Goal: Task Accomplishment & Management: Manage account settings

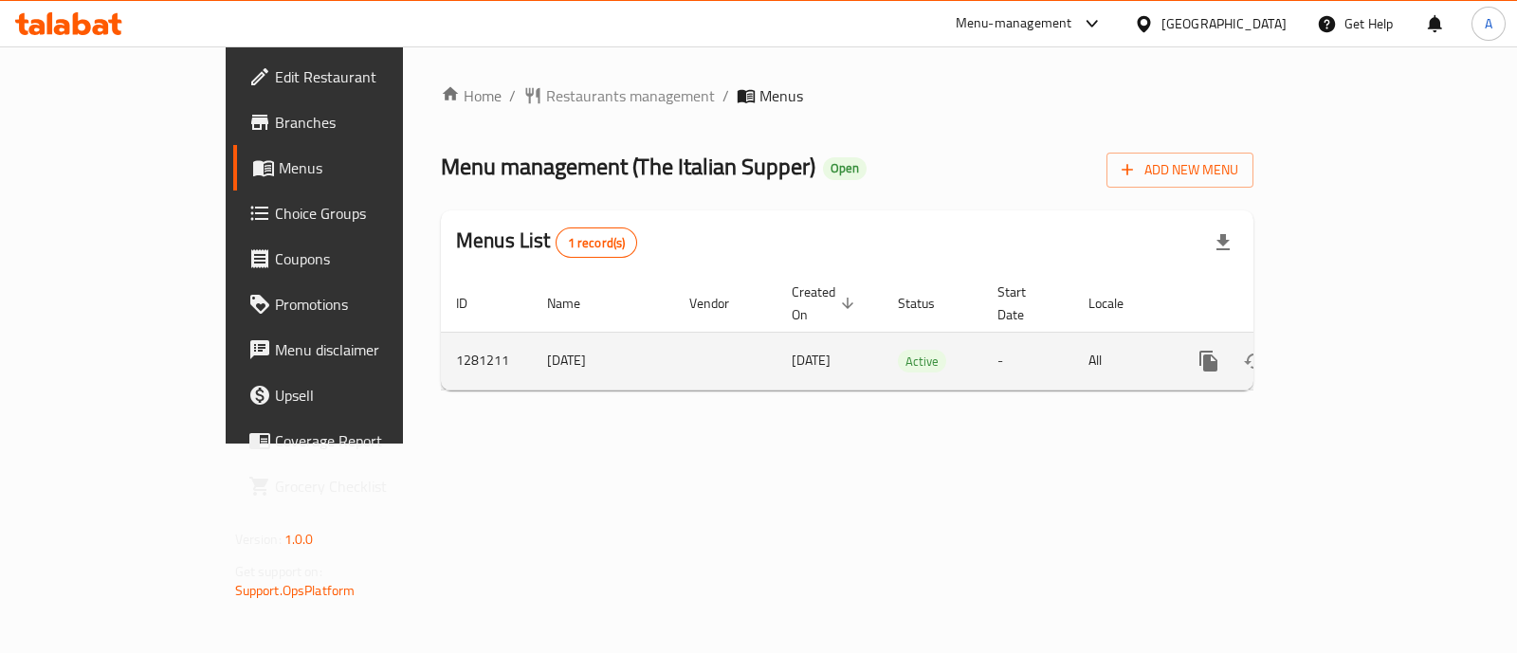
click at [532, 348] on td "24/3/2025" at bounding box center [603, 361] width 142 height 58
click at [1357, 350] on icon "enhanced table" at bounding box center [1345, 361] width 23 height 23
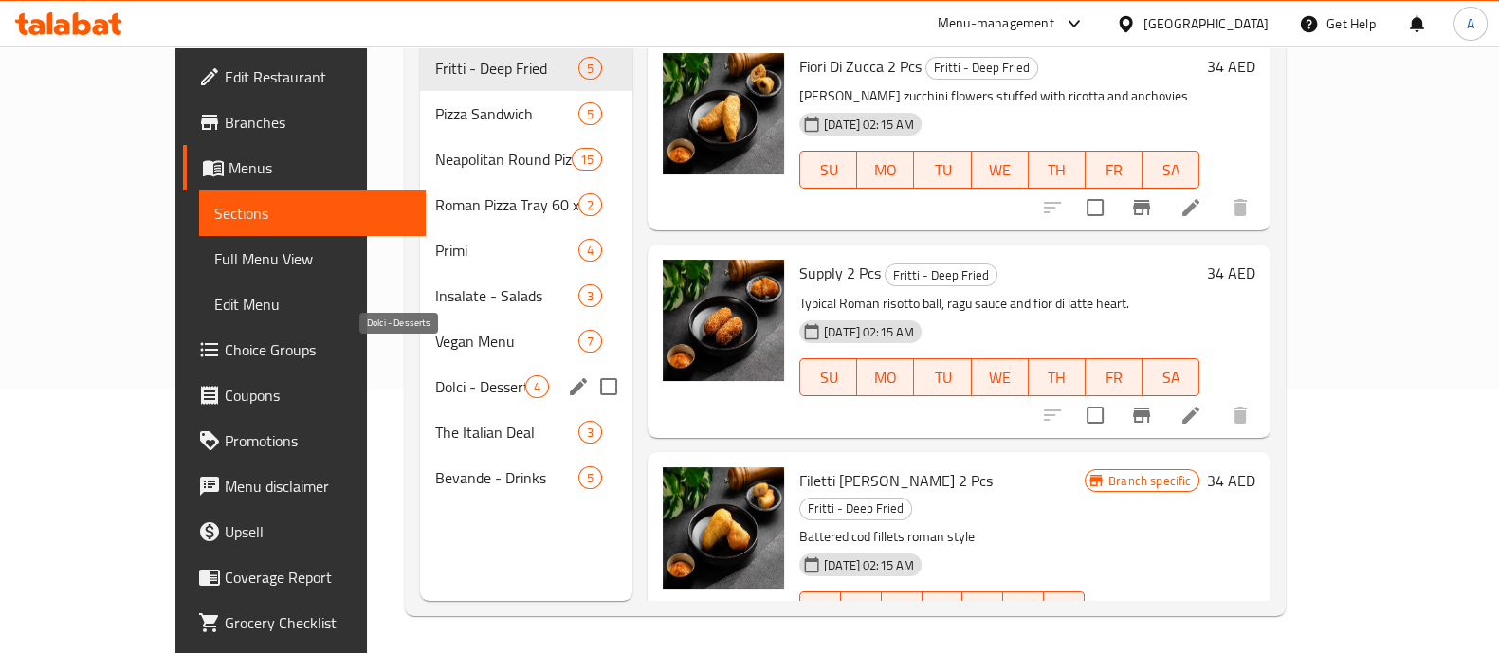
scroll to position [265, 0]
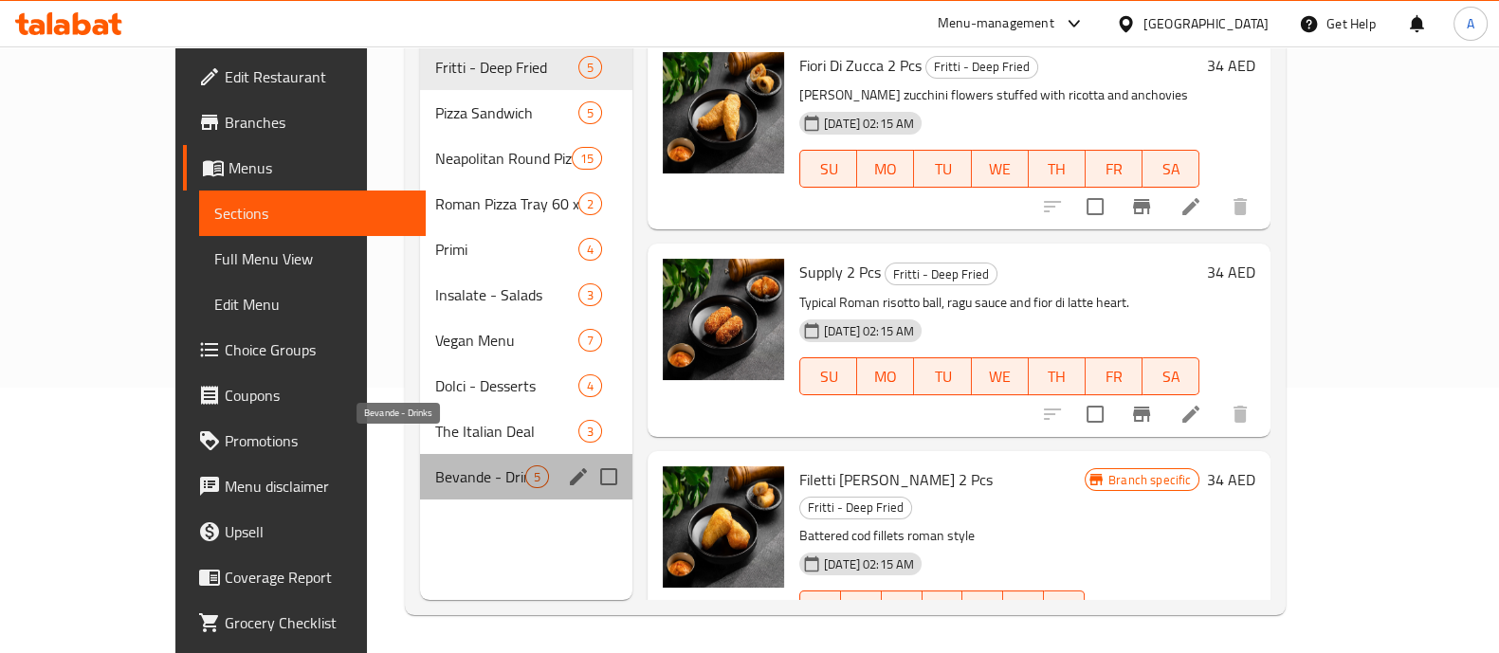
click at [435, 466] on span "Bevande - Drinks" at bounding box center [480, 477] width 90 height 23
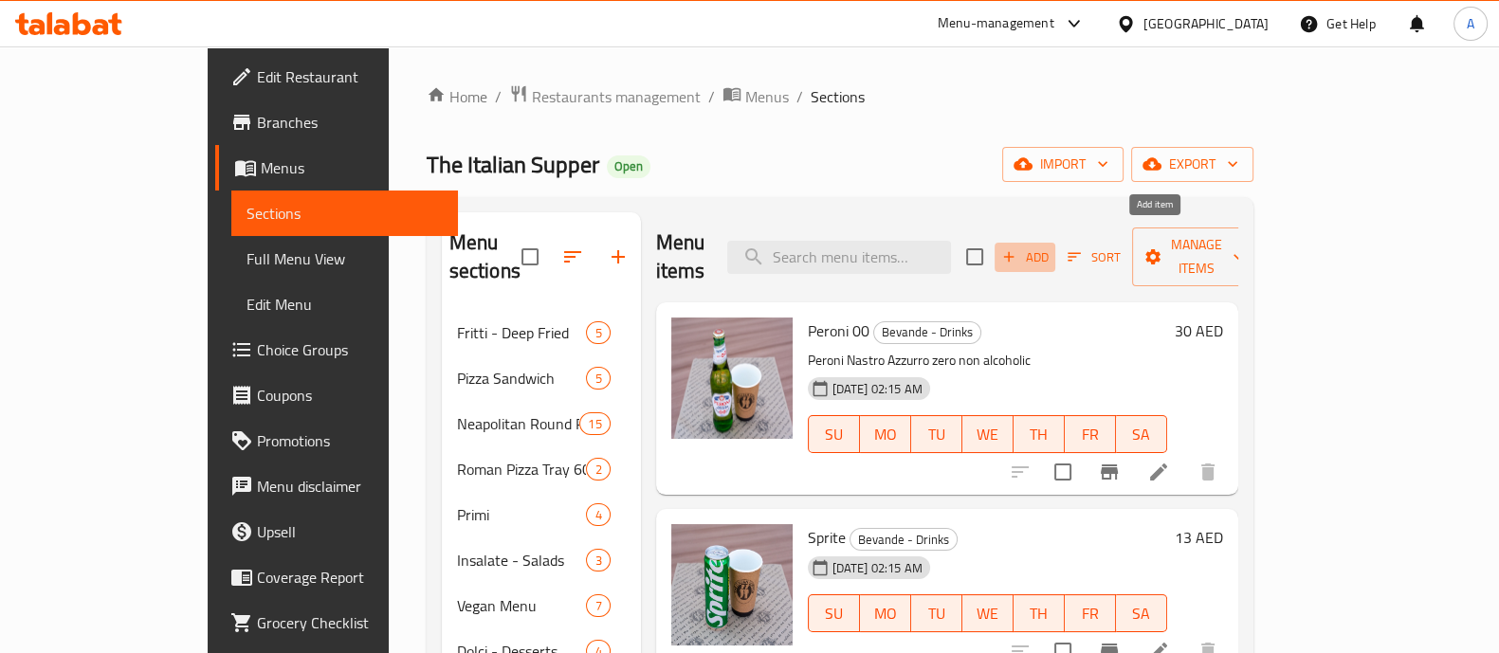
click at [1051, 247] on span "Add" at bounding box center [1024, 258] width 51 height 22
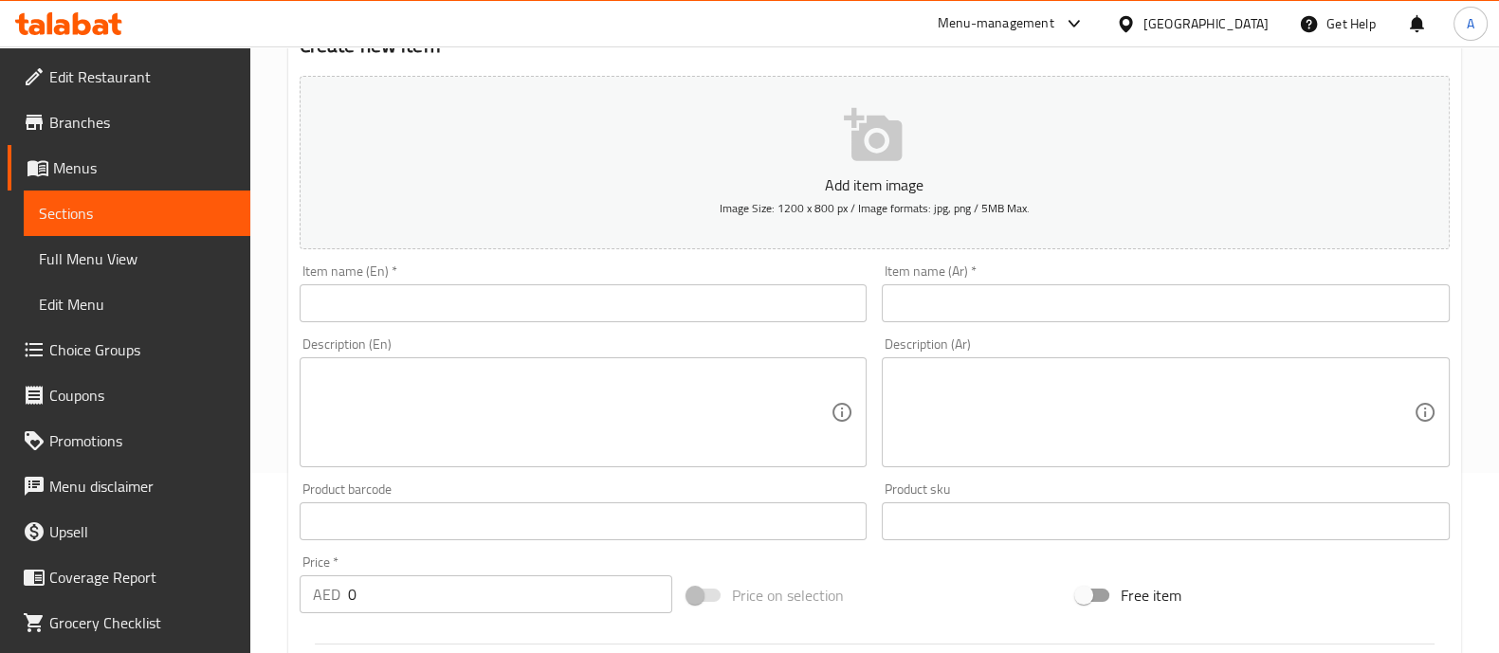
scroll to position [236, 0]
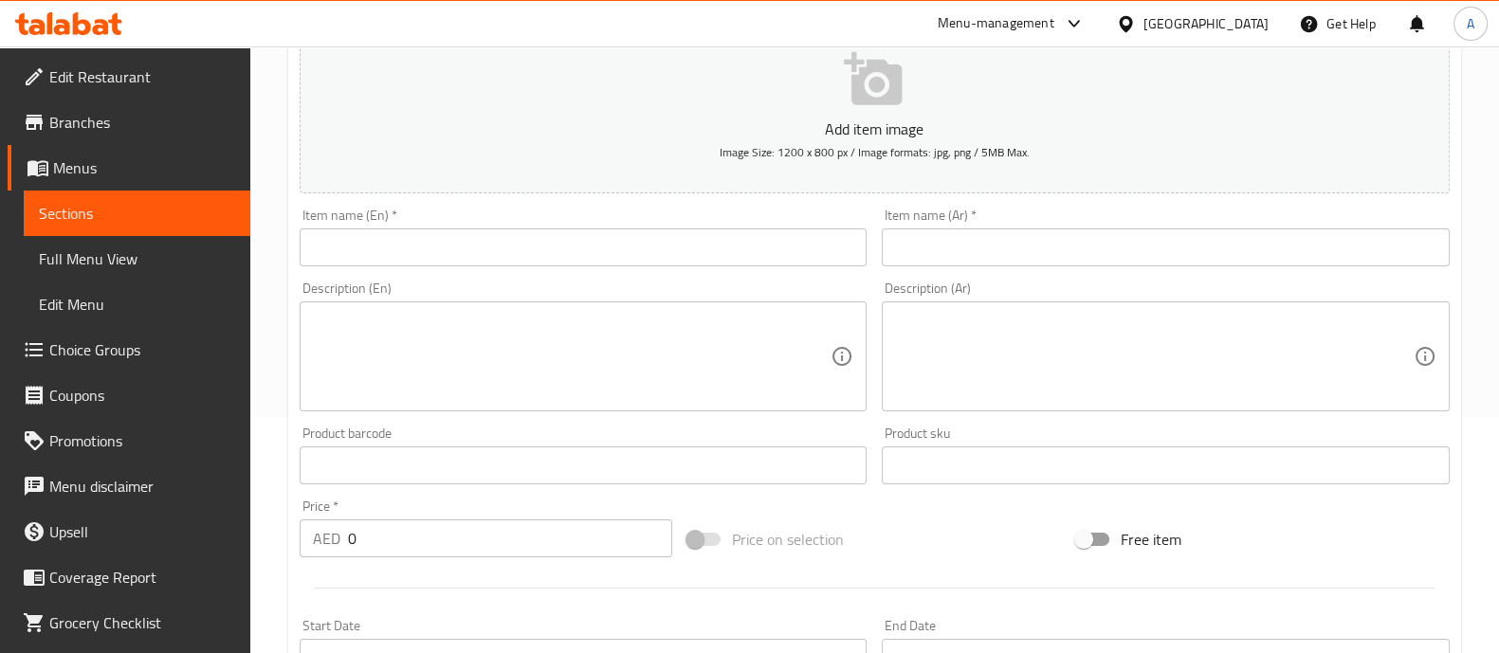
click at [745, 229] on input "text" at bounding box center [584, 248] width 568 height 38
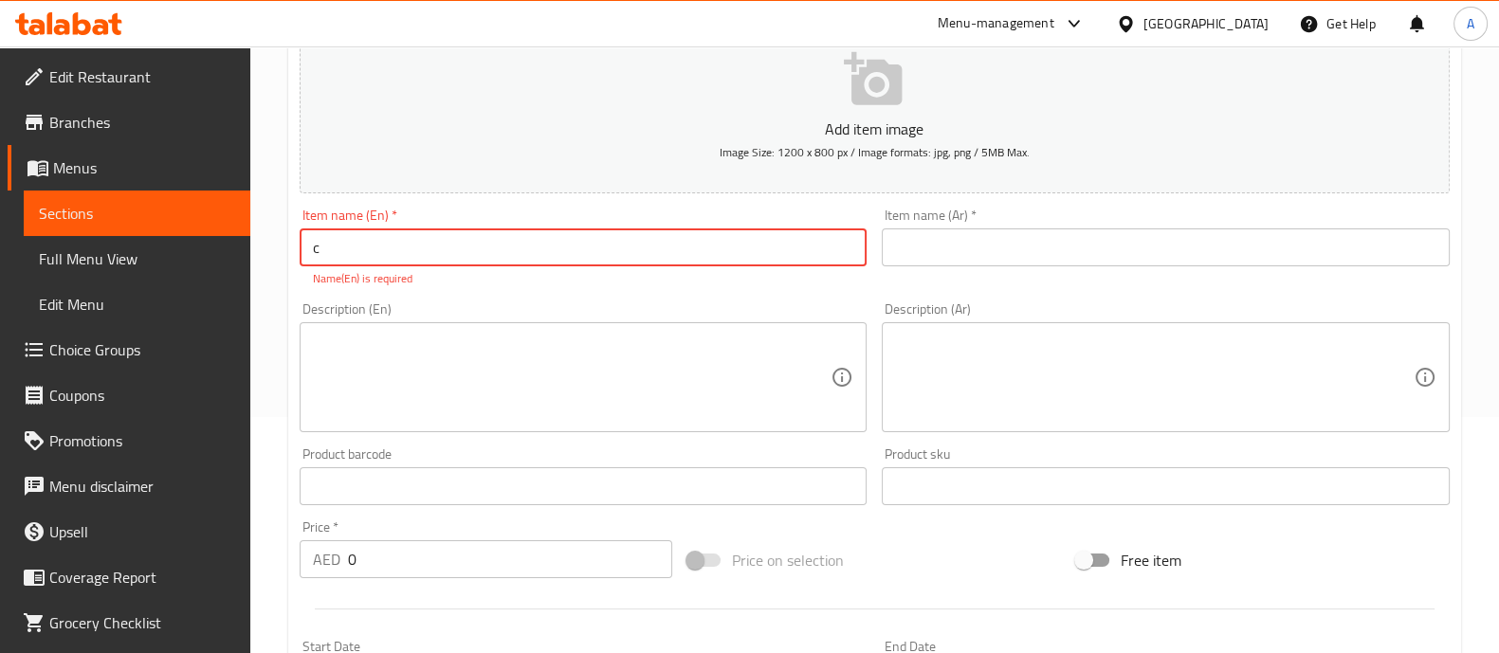
click at [942, 254] on input "text" at bounding box center [1166, 248] width 568 height 38
click at [660, 235] on input "c" at bounding box center [584, 248] width 568 height 38
paste input "text"
paste input "Coca Cola"
click at [347, 248] on input "Coca Cola" at bounding box center [584, 248] width 568 height 38
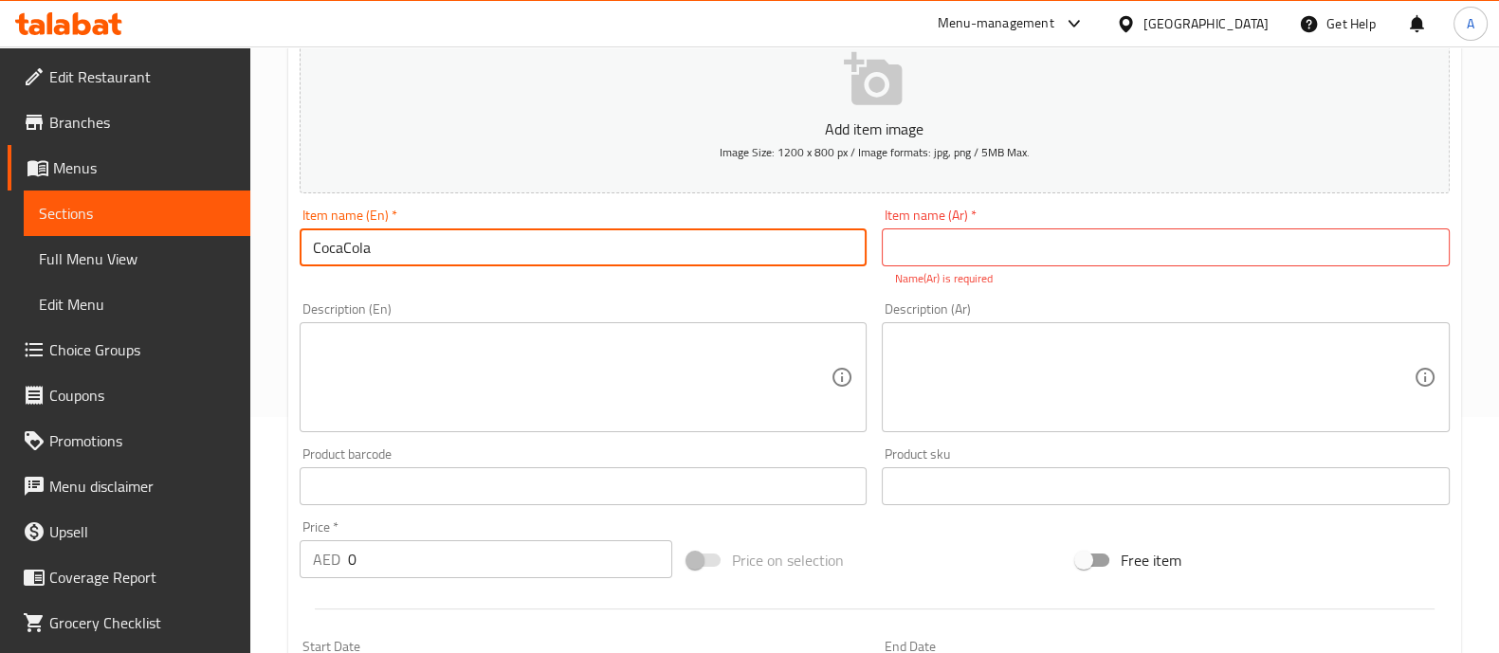
type input "CocaCola"
click at [1053, 253] on input "text" at bounding box center [1166, 248] width 568 height 38
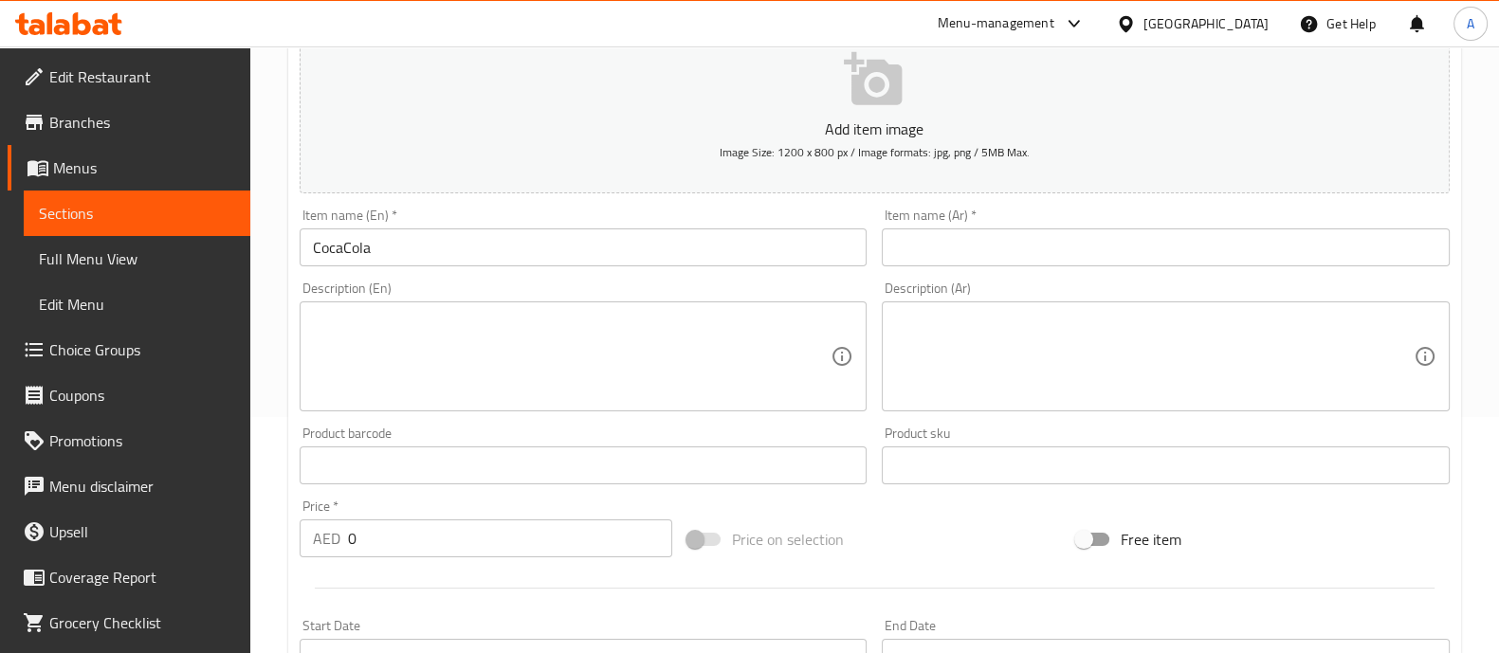
click at [597, 424] on div "Add item image Image Size: 1200 x 800 px / Image formats: jpg, png / 5MB Max. I…" at bounding box center [874, 420] width 1165 height 817
click at [594, 327] on textarea at bounding box center [572, 357] width 519 height 90
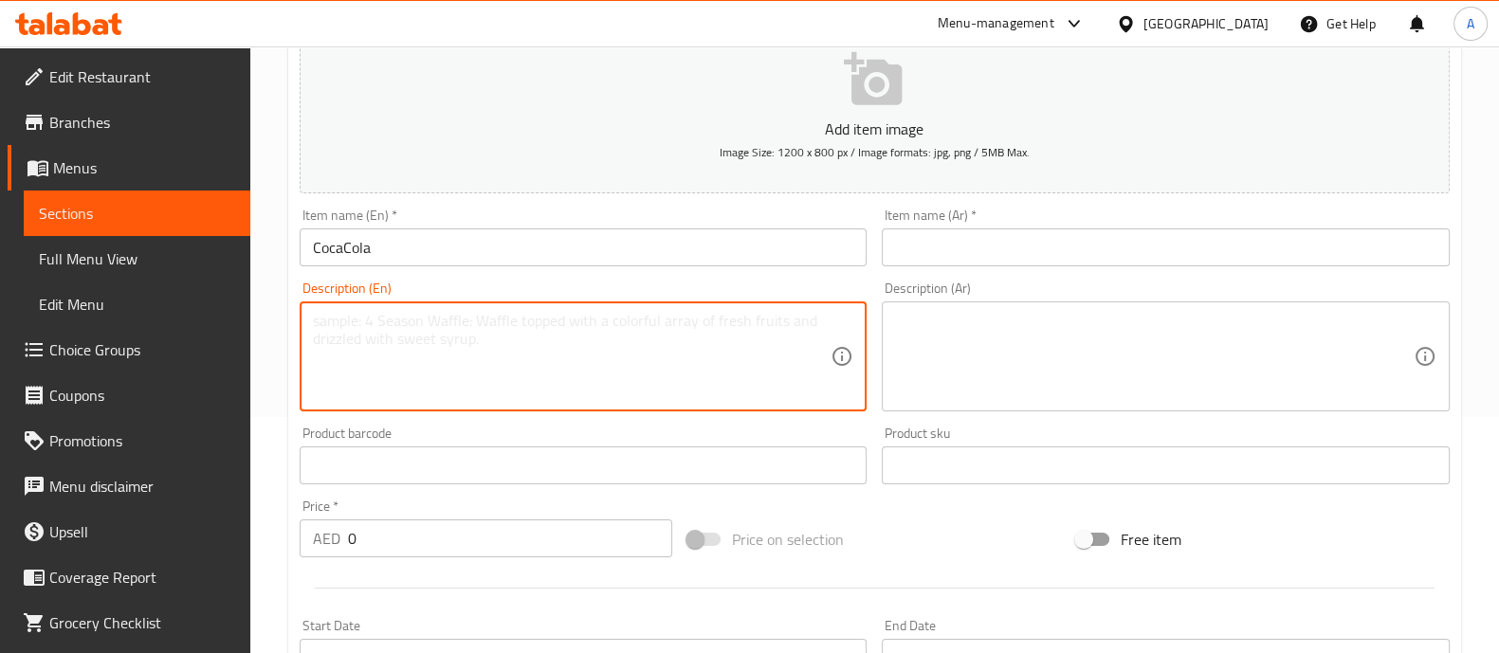
paste textarea "Coca Cola"
type textarea "Coca Cola"
click at [1070, 254] on input "text" at bounding box center [1166, 248] width 568 height 38
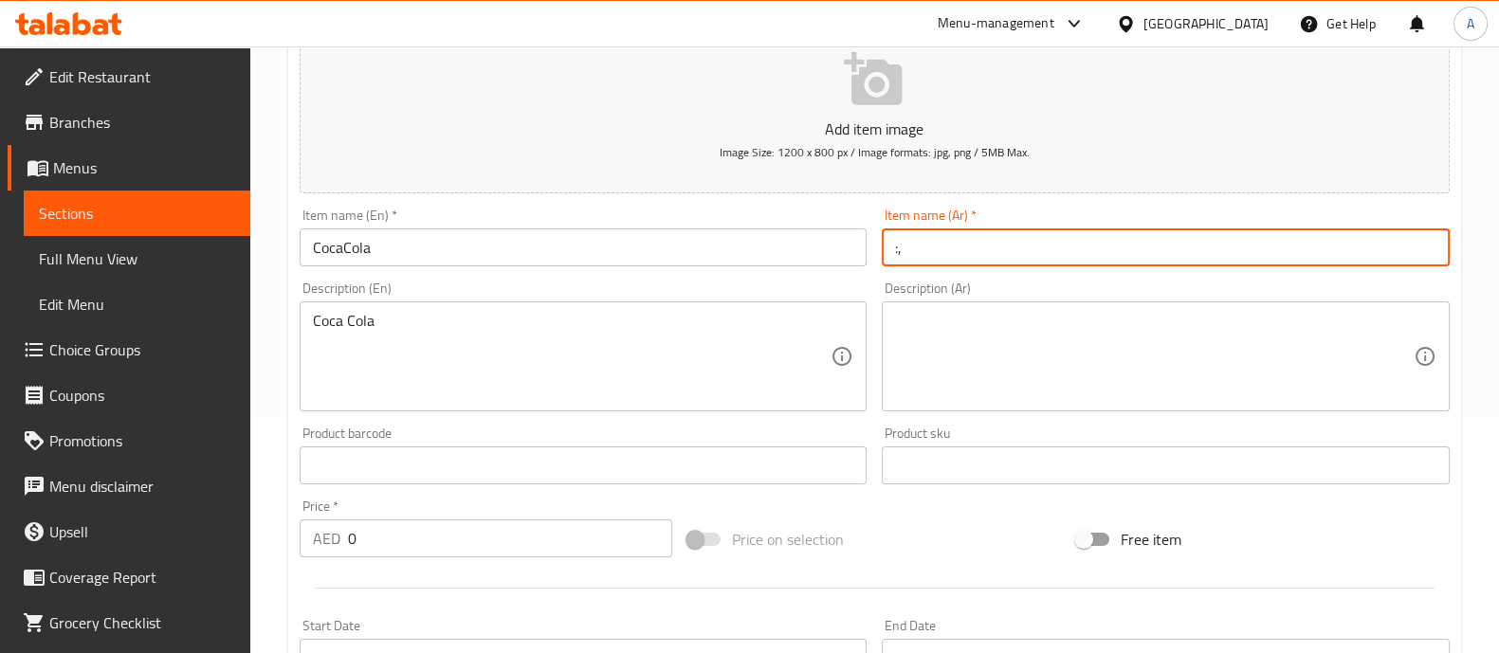
type input ":"
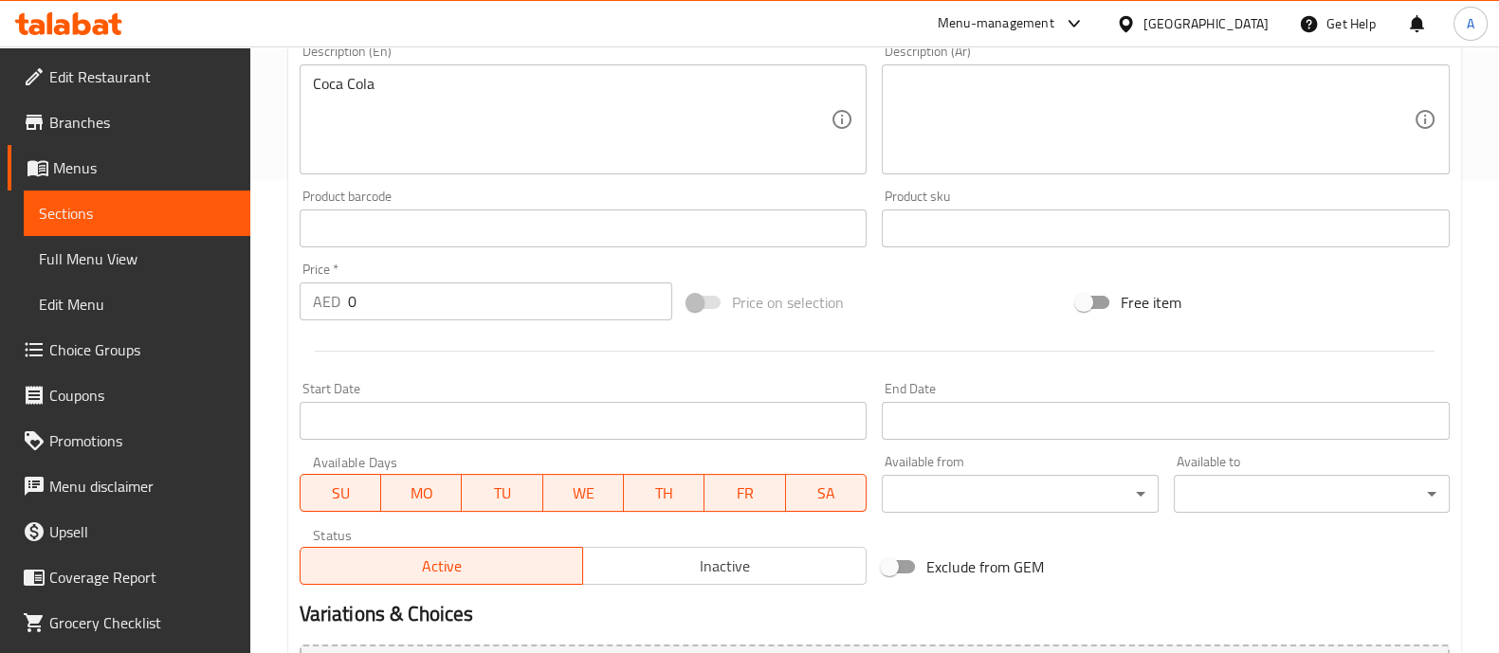
type input "كوكاكولا"
click at [956, 84] on textarea at bounding box center [1154, 120] width 519 height 90
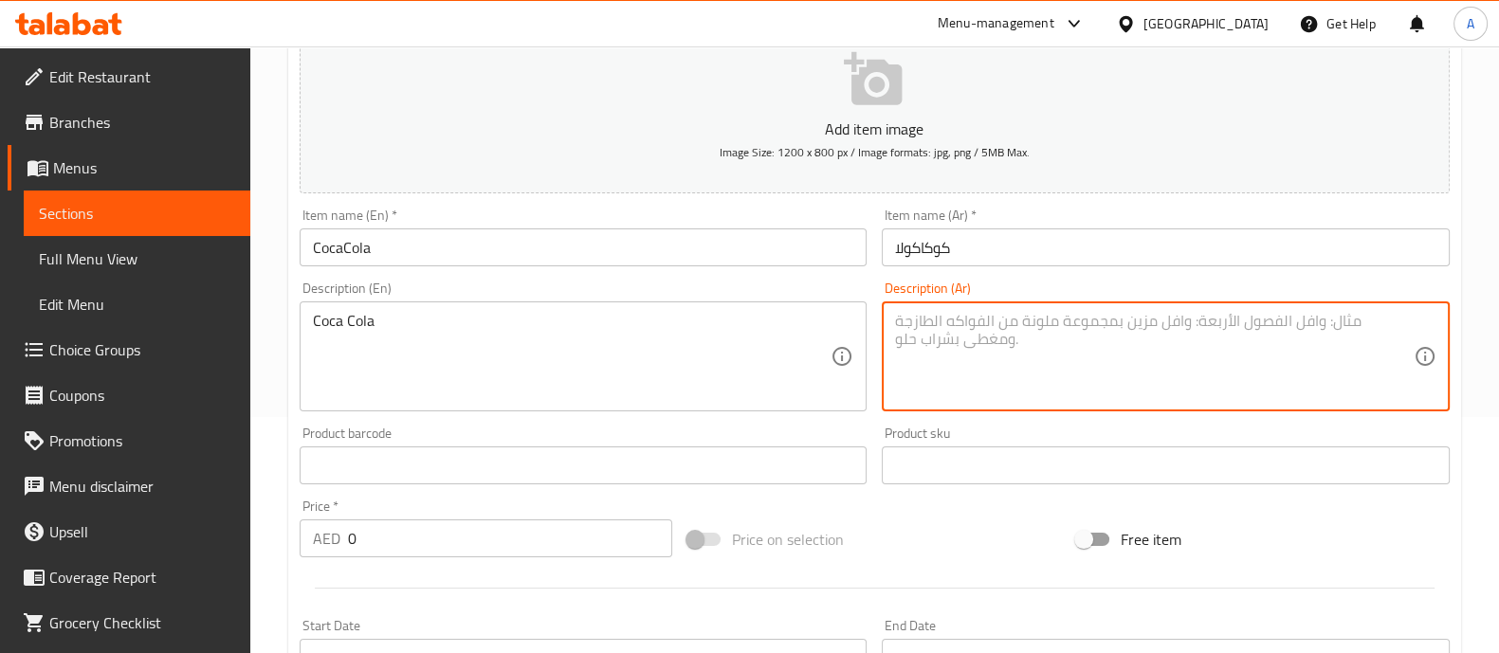
click at [994, 240] on input "كوكاكولا" at bounding box center [1166, 248] width 568 height 38
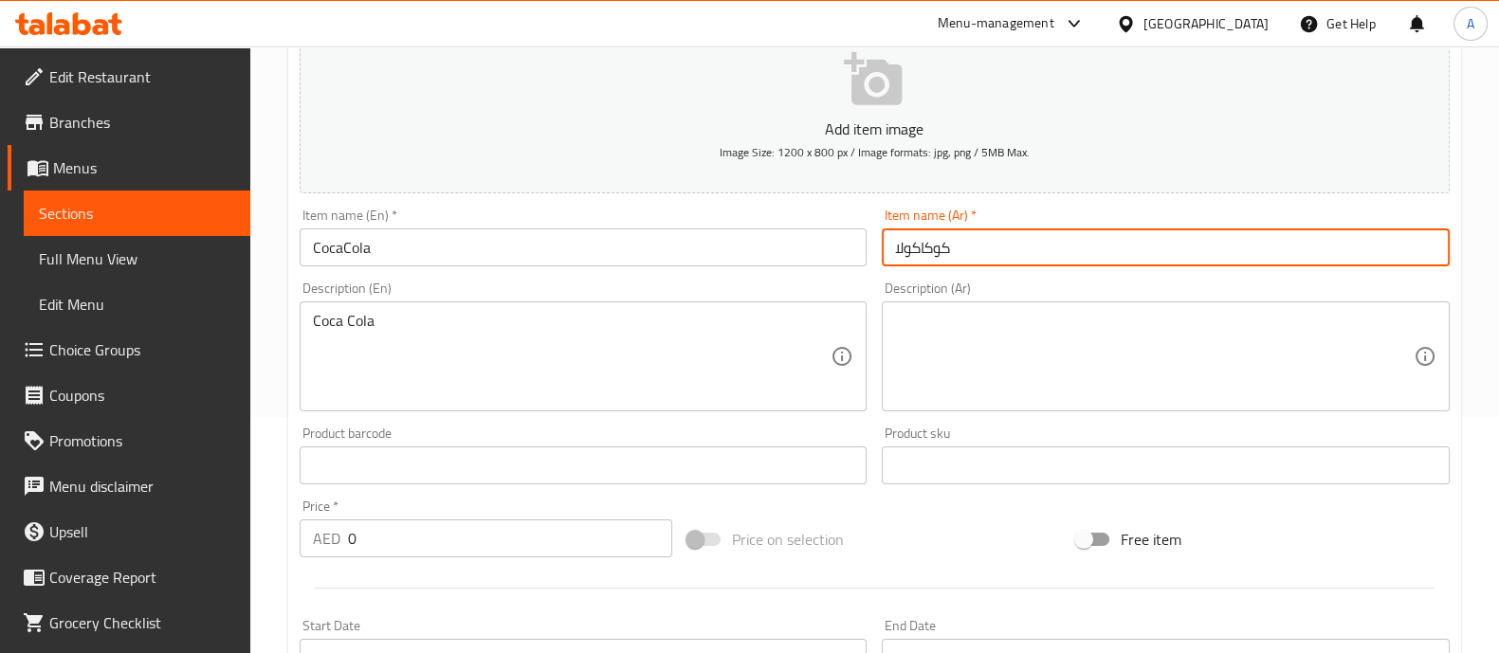
click at [994, 240] on input "كوكاكولا" at bounding box center [1166, 248] width 568 height 38
click at [998, 362] on textarea at bounding box center [1154, 357] width 519 height 90
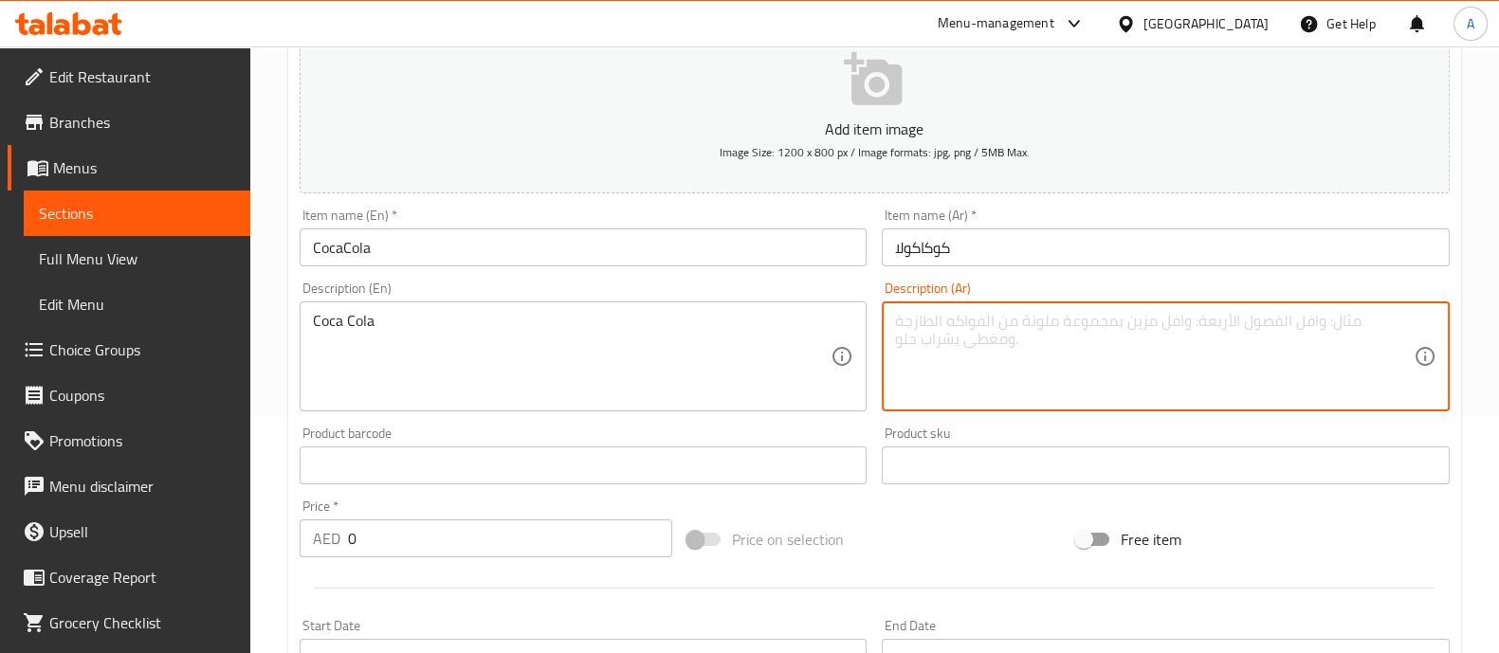
paste textarea "كوكاكولا"
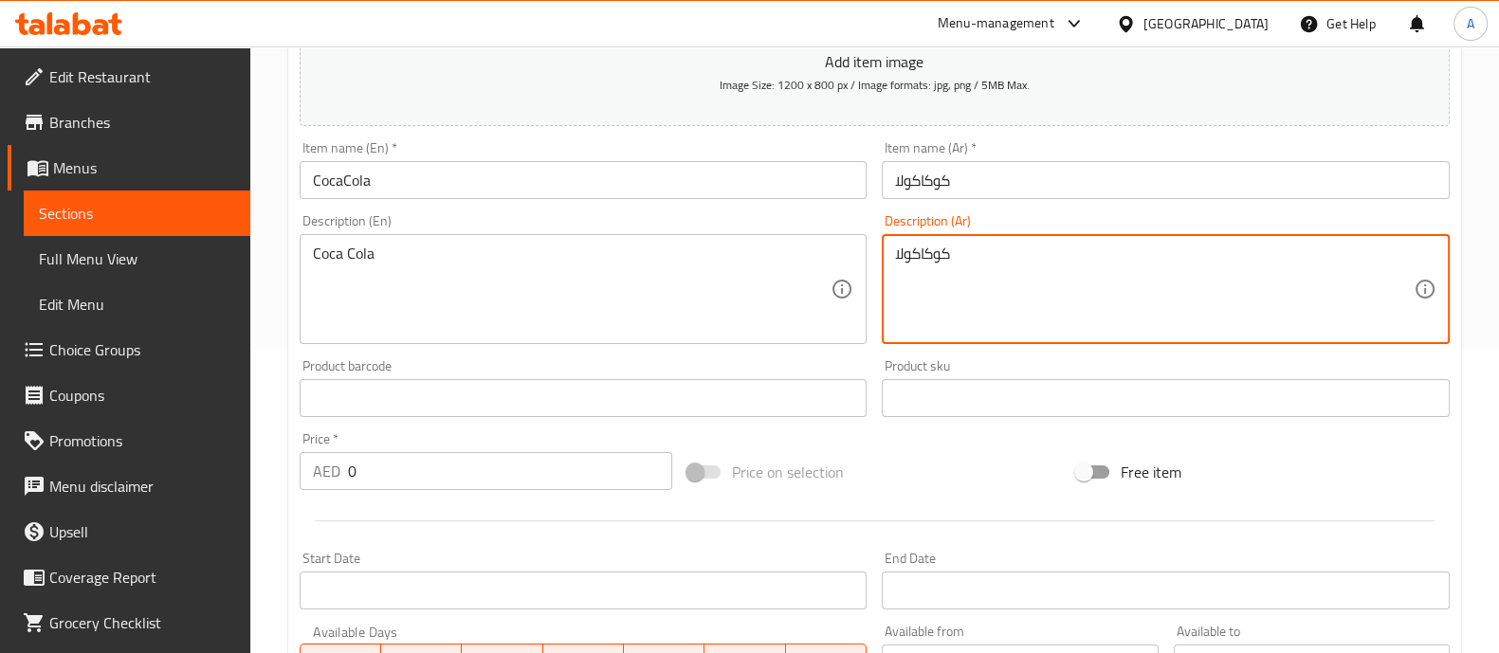
scroll to position [356, 0]
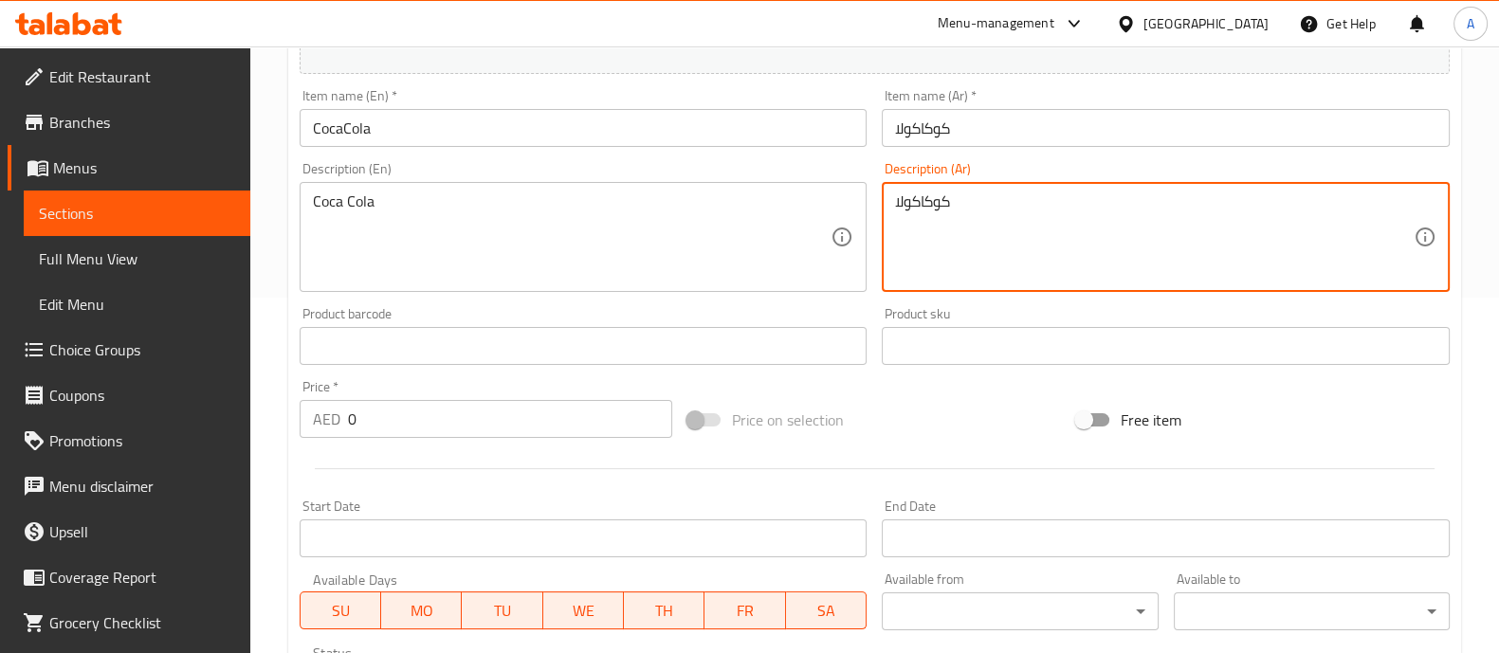
type textarea "كوكاكولا"
click at [499, 327] on div "Product barcode Product barcode" at bounding box center [584, 336] width 568 height 58
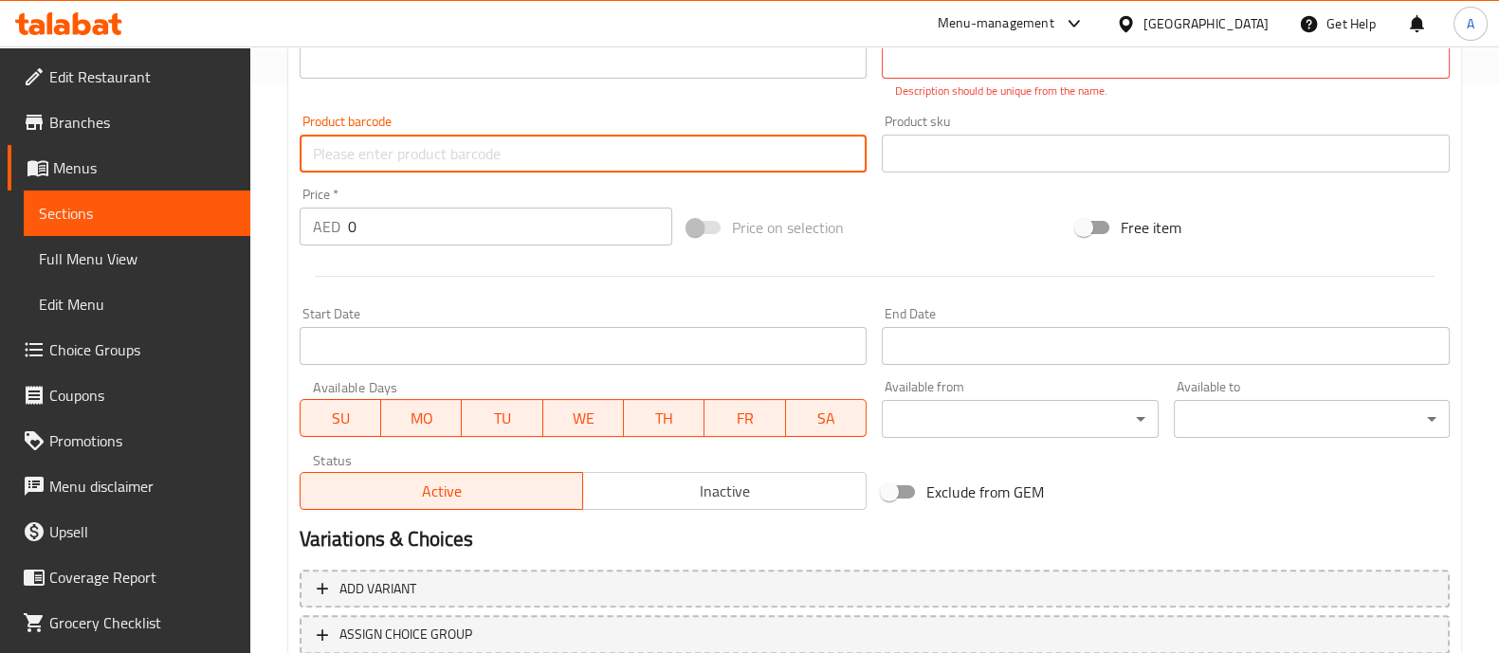
scroll to position [593, 0]
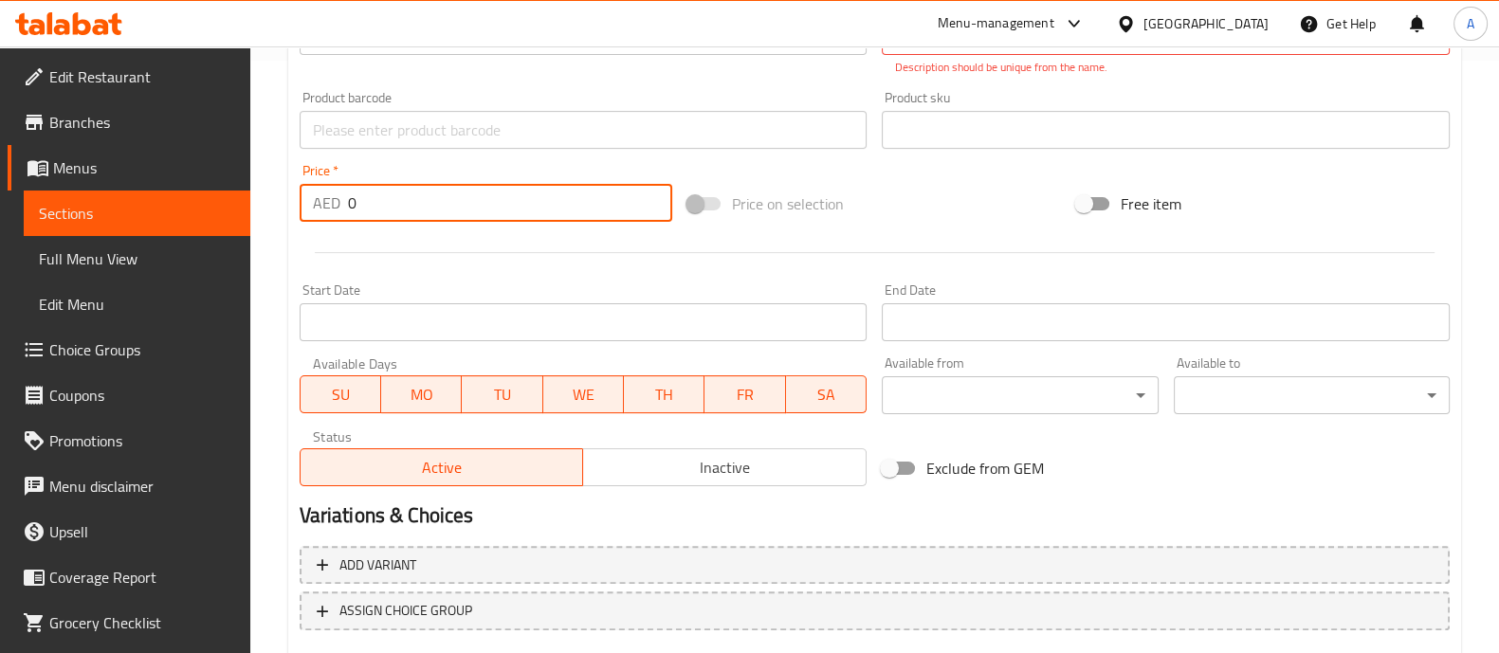
click at [486, 208] on input "0" at bounding box center [510, 203] width 325 height 38
type input "12"
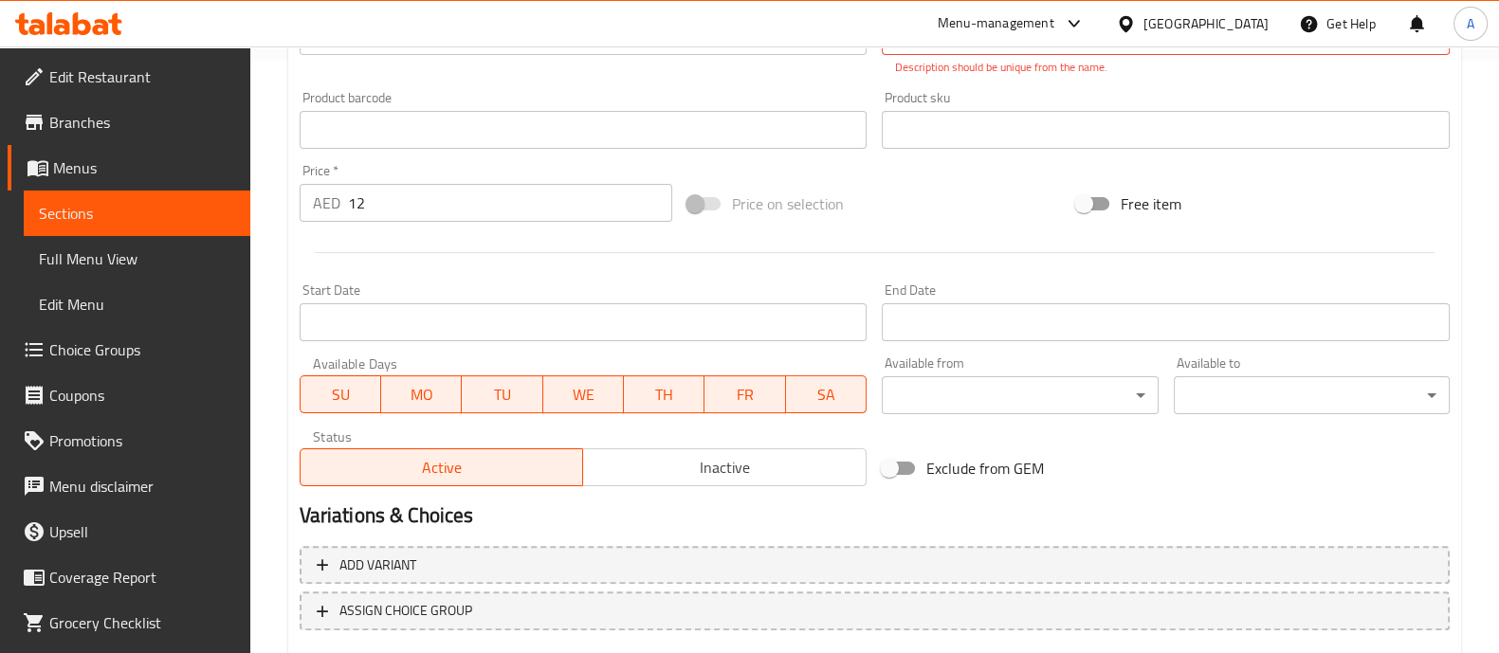
click at [1027, 215] on div "Price on selection" at bounding box center [874, 203] width 389 height 51
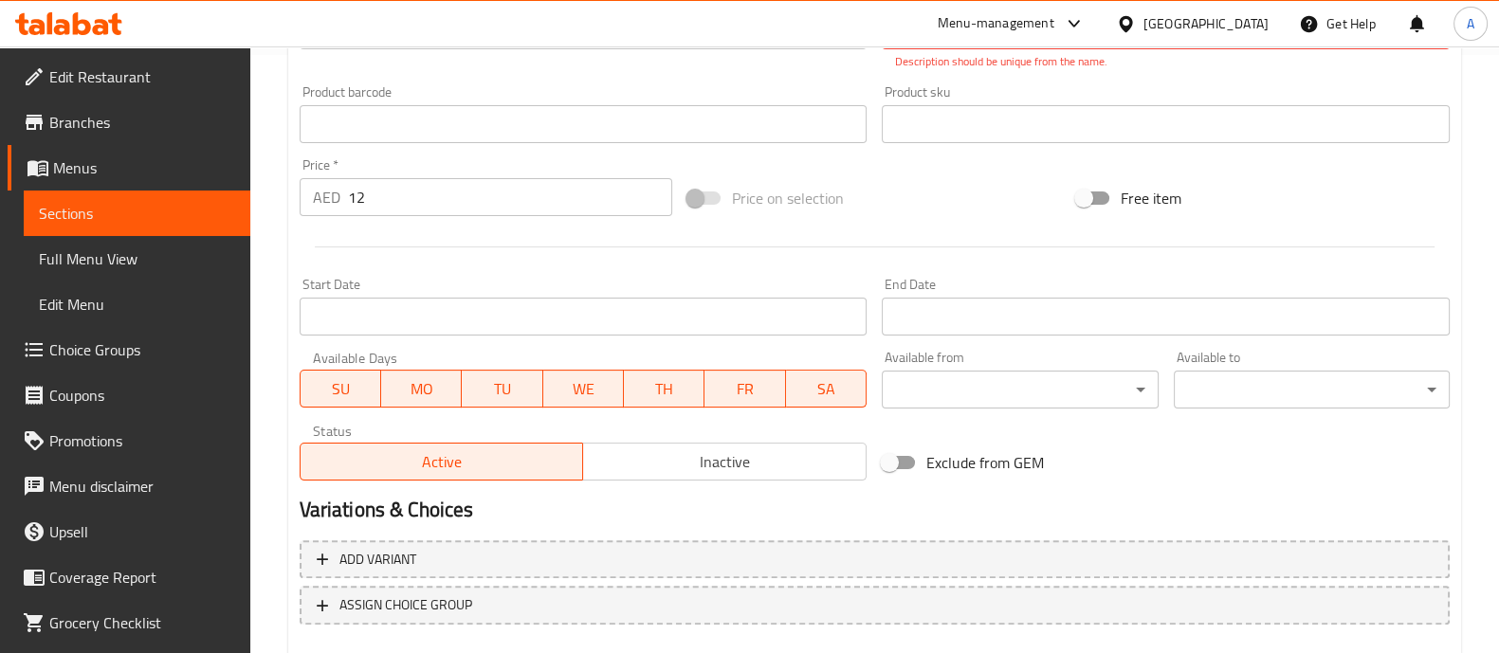
scroll to position [705, 0]
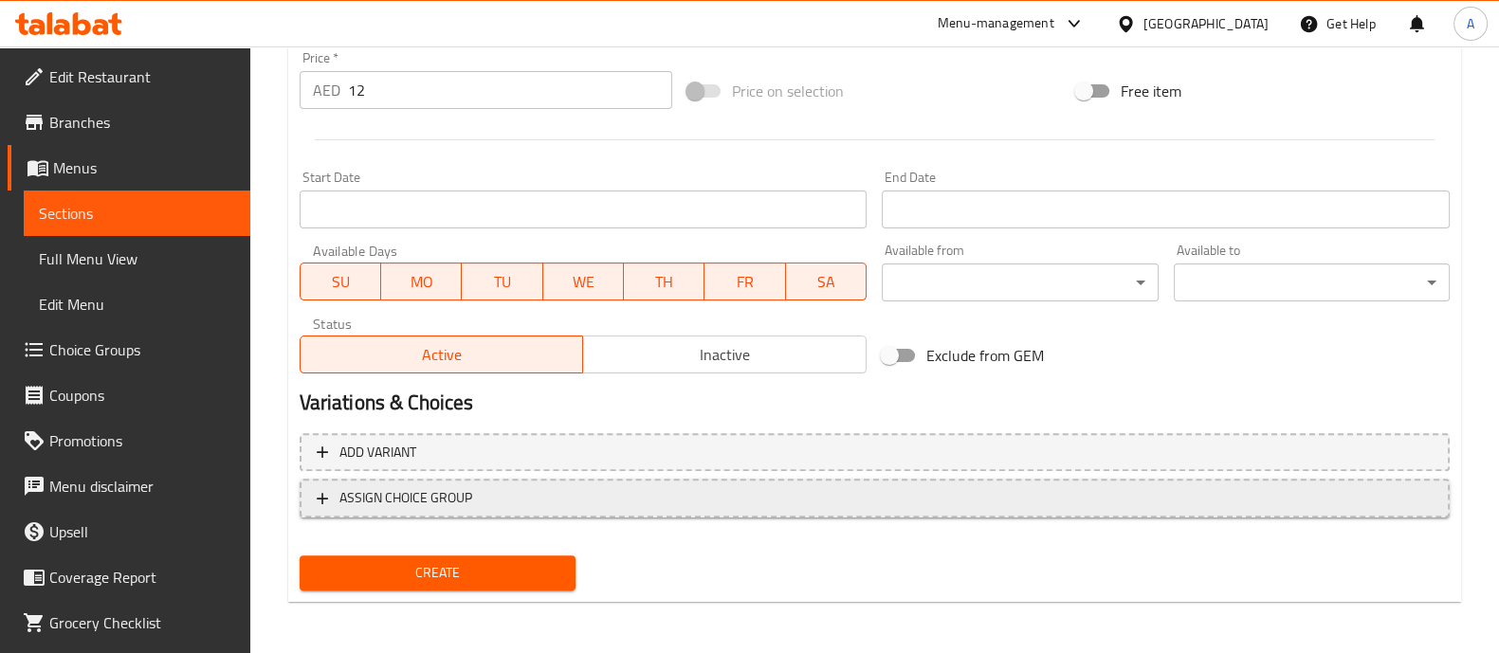
click at [330, 495] on icon "button" at bounding box center [322, 498] width 19 height 19
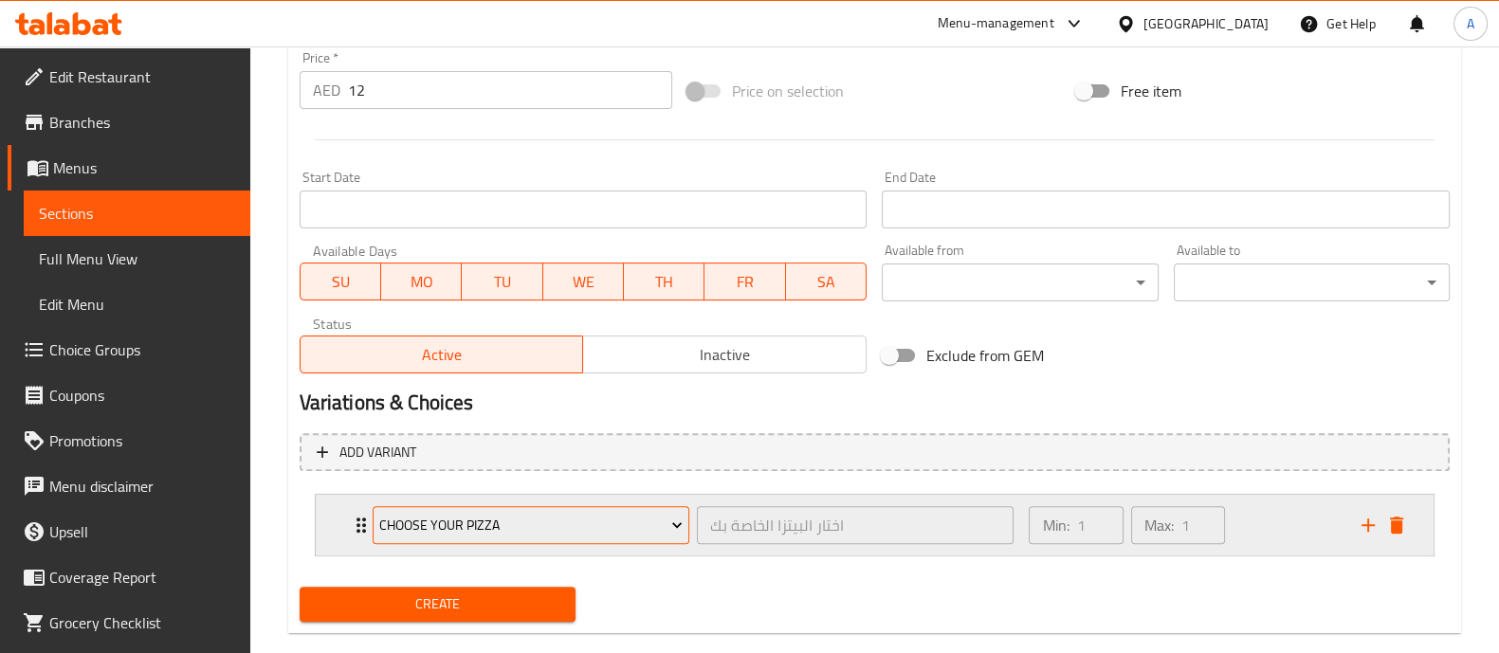
click at [564, 523] on span "Choose your Pizza" at bounding box center [530, 526] width 303 height 24
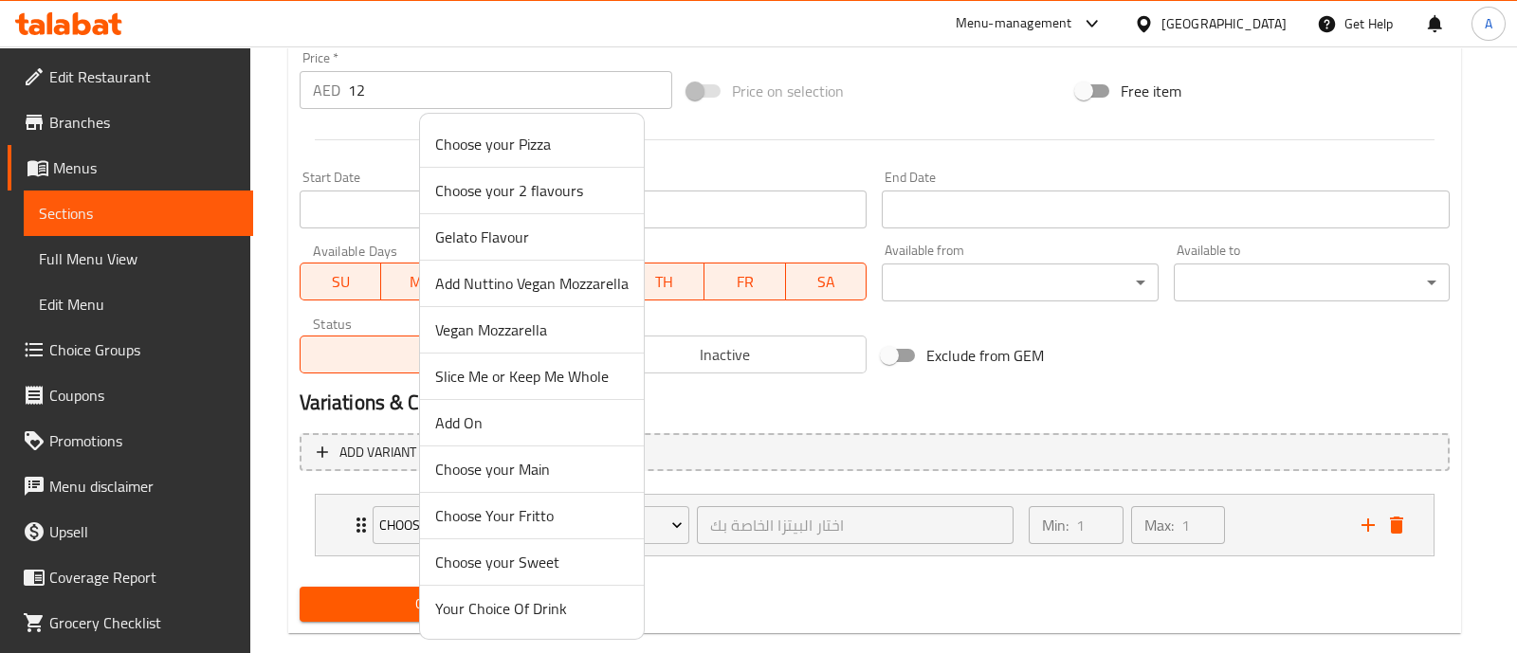
click at [436, 412] on span "Add On" at bounding box center [531, 423] width 193 height 23
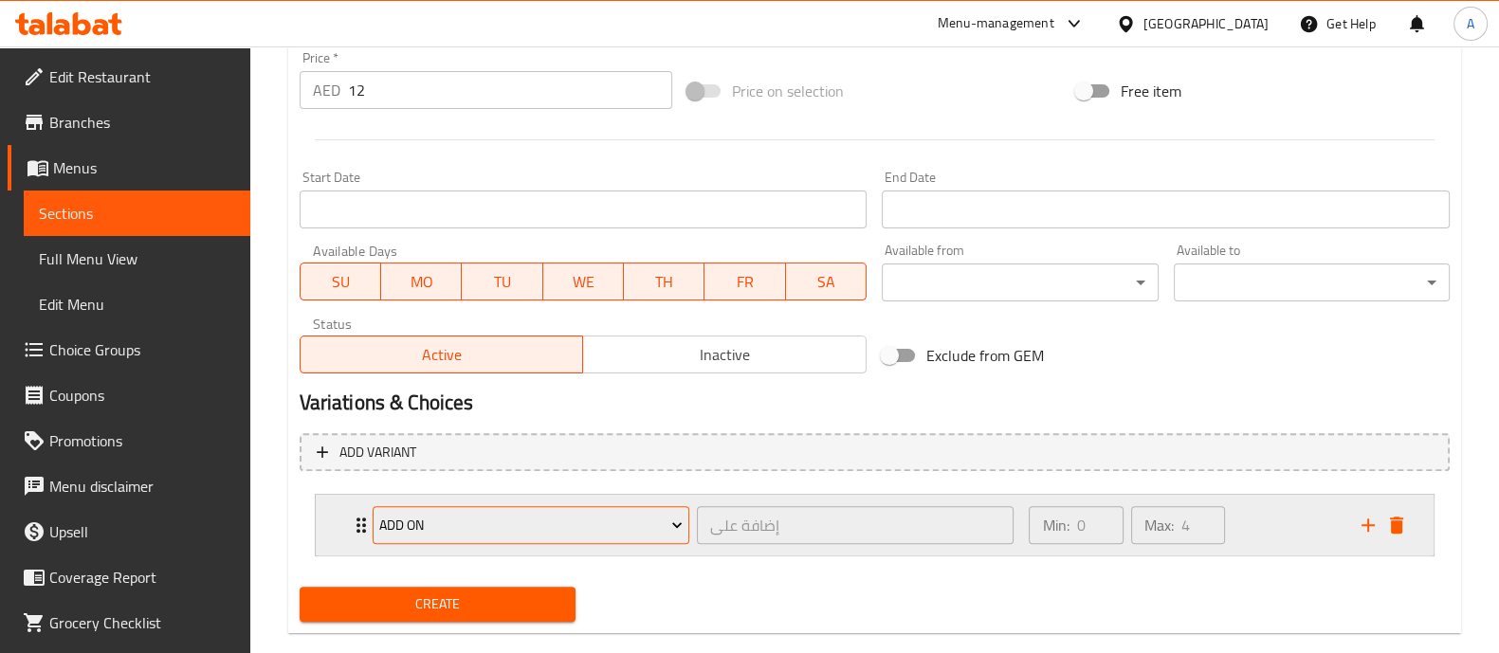
scroll to position [737, 0]
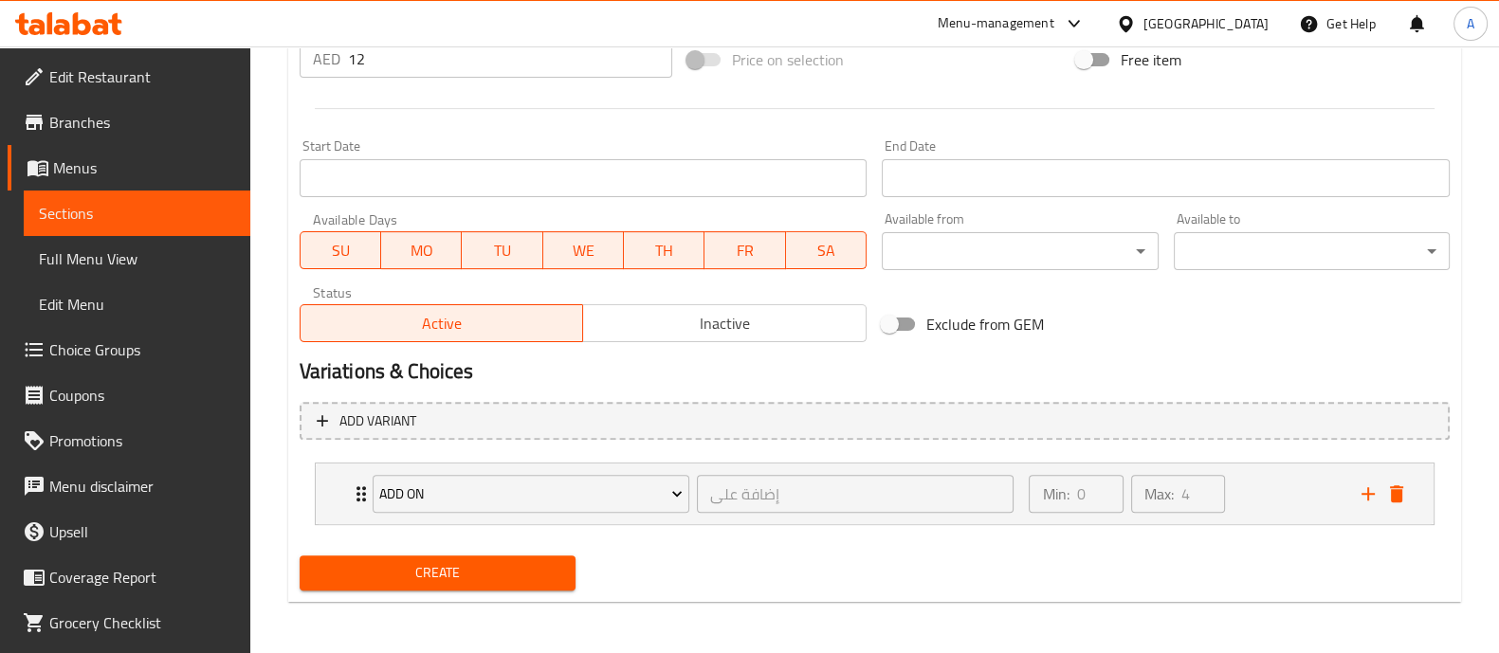
click at [422, 573] on span "Create" at bounding box center [438, 573] width 246 height 24
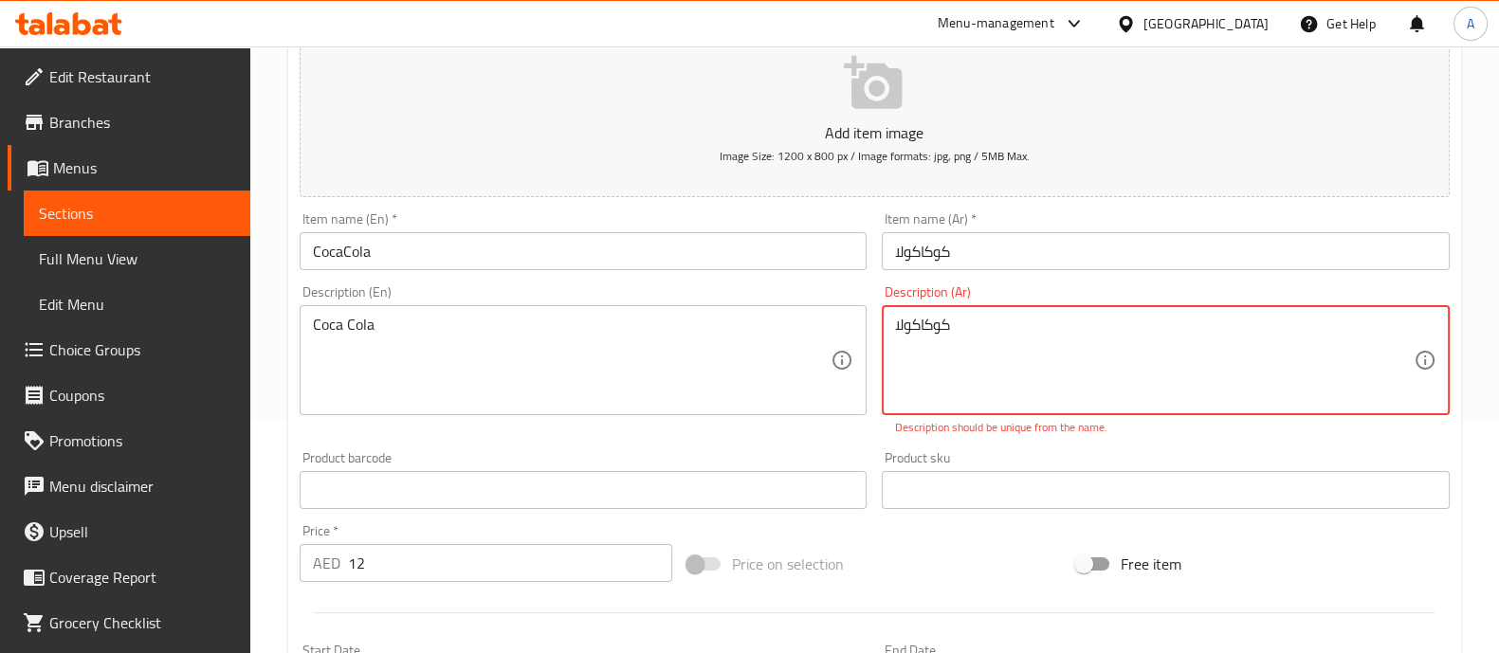
click at [928, 324] on textarea "كوكاكولا" at bounding box center [1154, 361] width 519 height 90
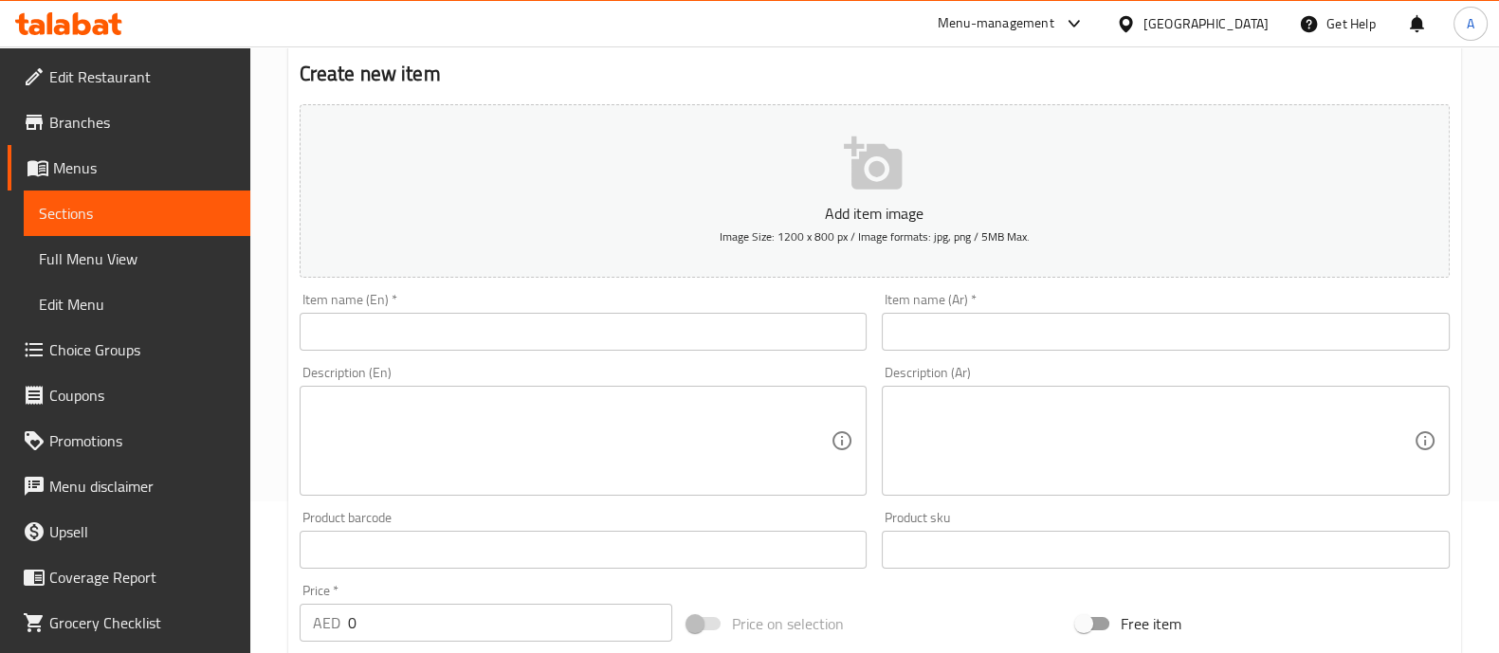
scroll to position [236, 0]
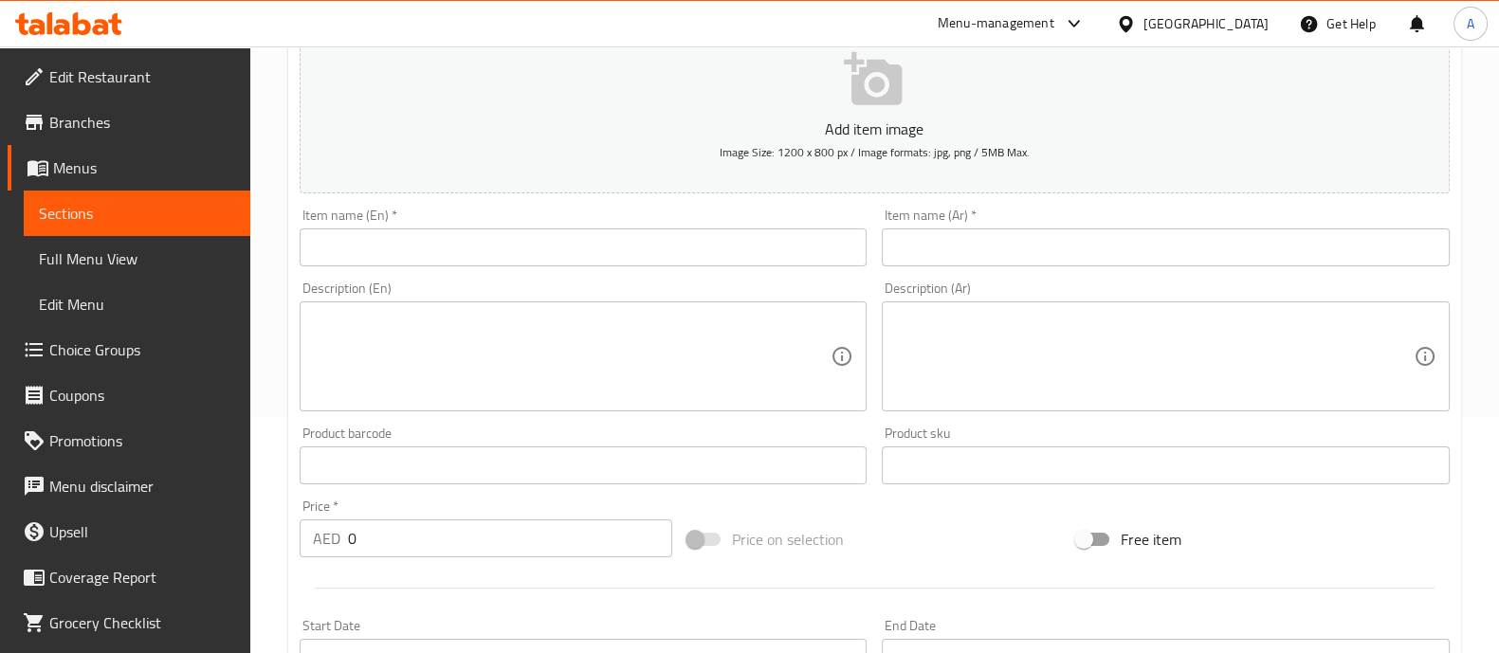
click at [425, 244] on input "text" at bounding box center [584, 248] width 568 height 38
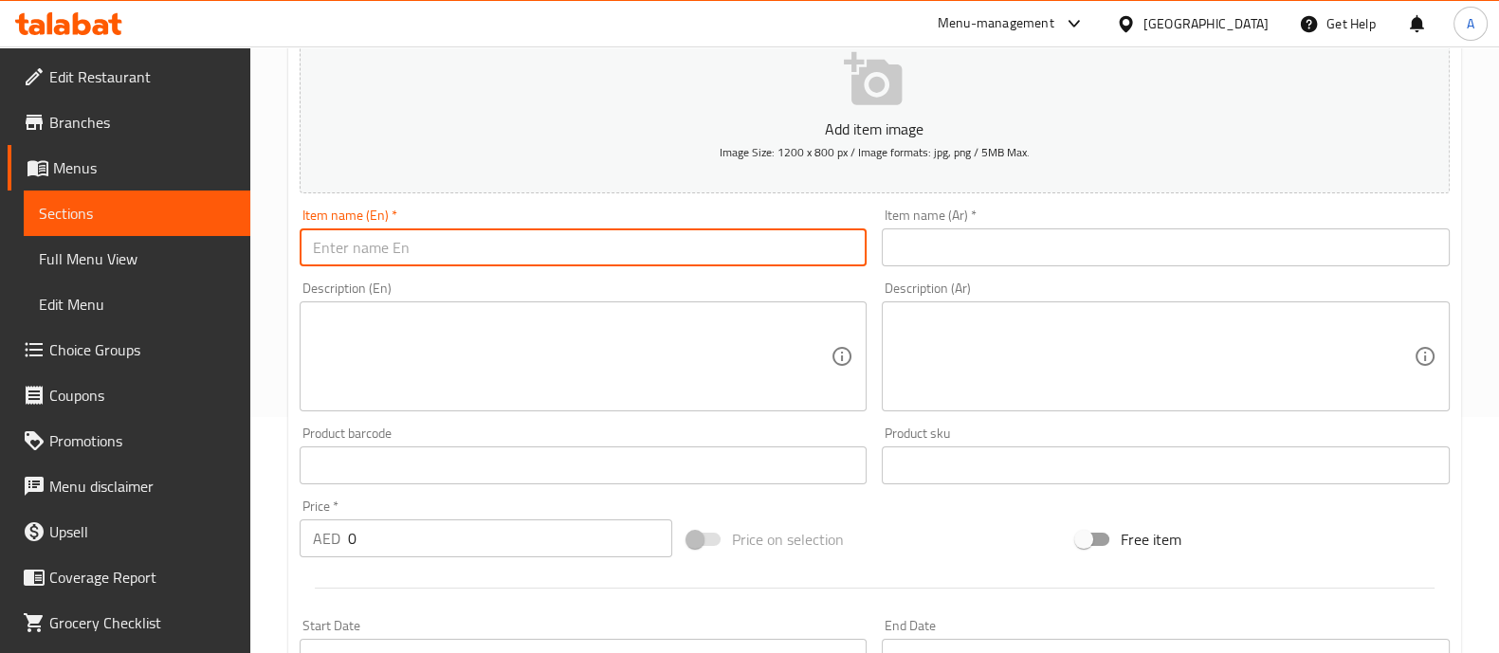
type input "CocaCola"
click at [1166, 264] on input "text" at bounding box center [1166, 248] width 568 height 38
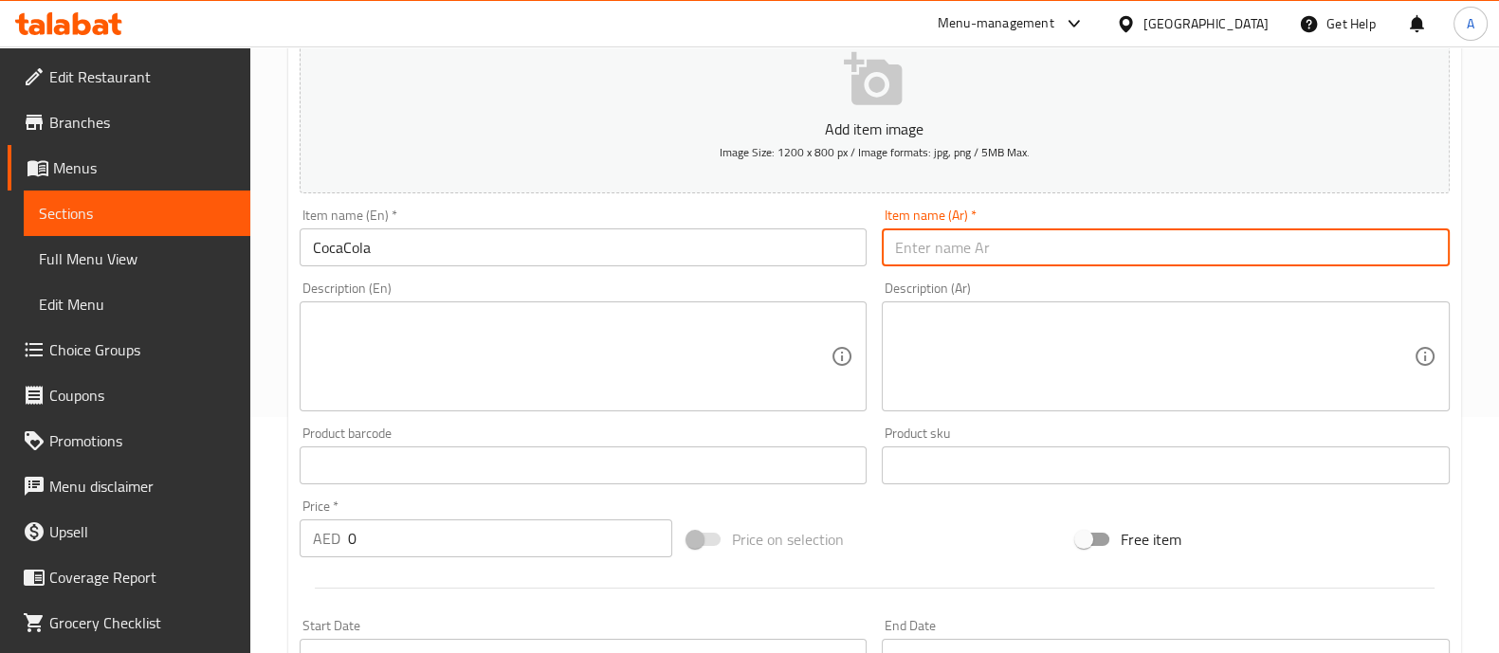
type input "كوكاكولا"
click at [947, 351] on textarea at bounding box center [1154, 357] width 519 height 90
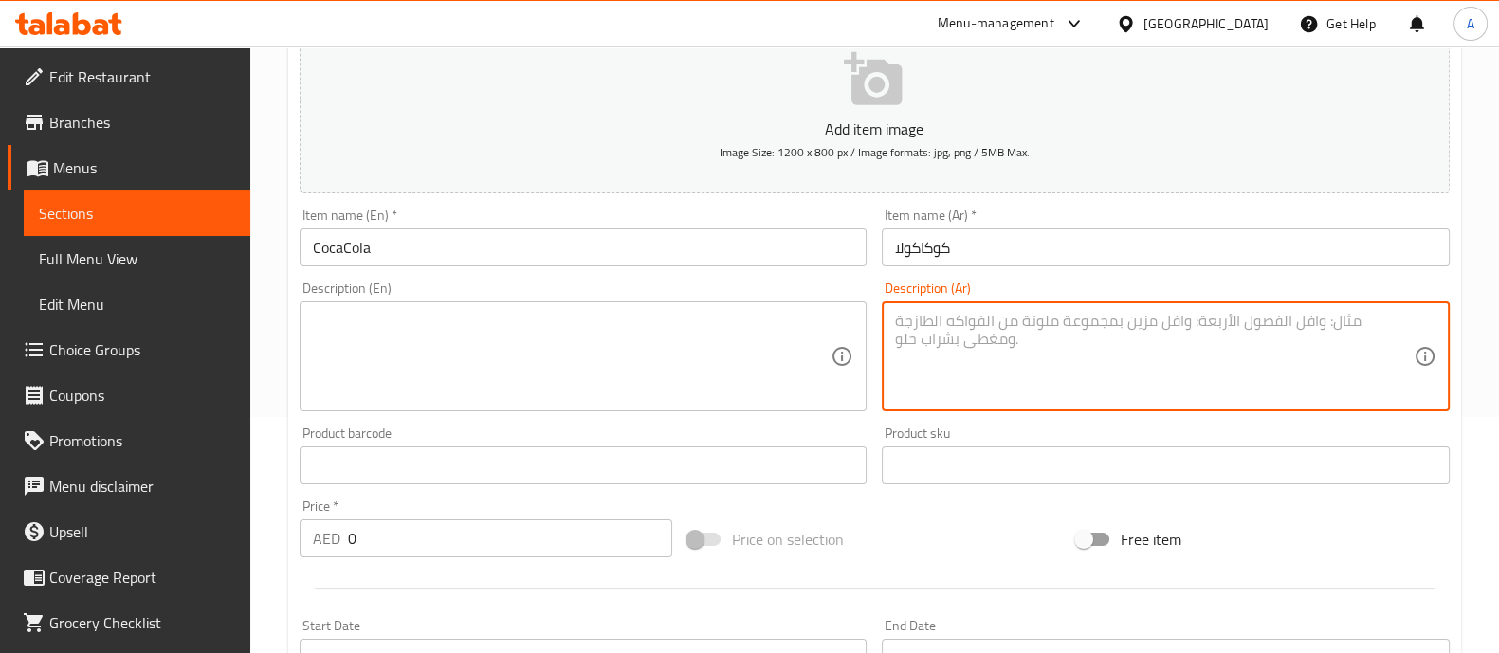
click at [668, 353] on textarea at bounding box center [572, 357] width 519 height 90
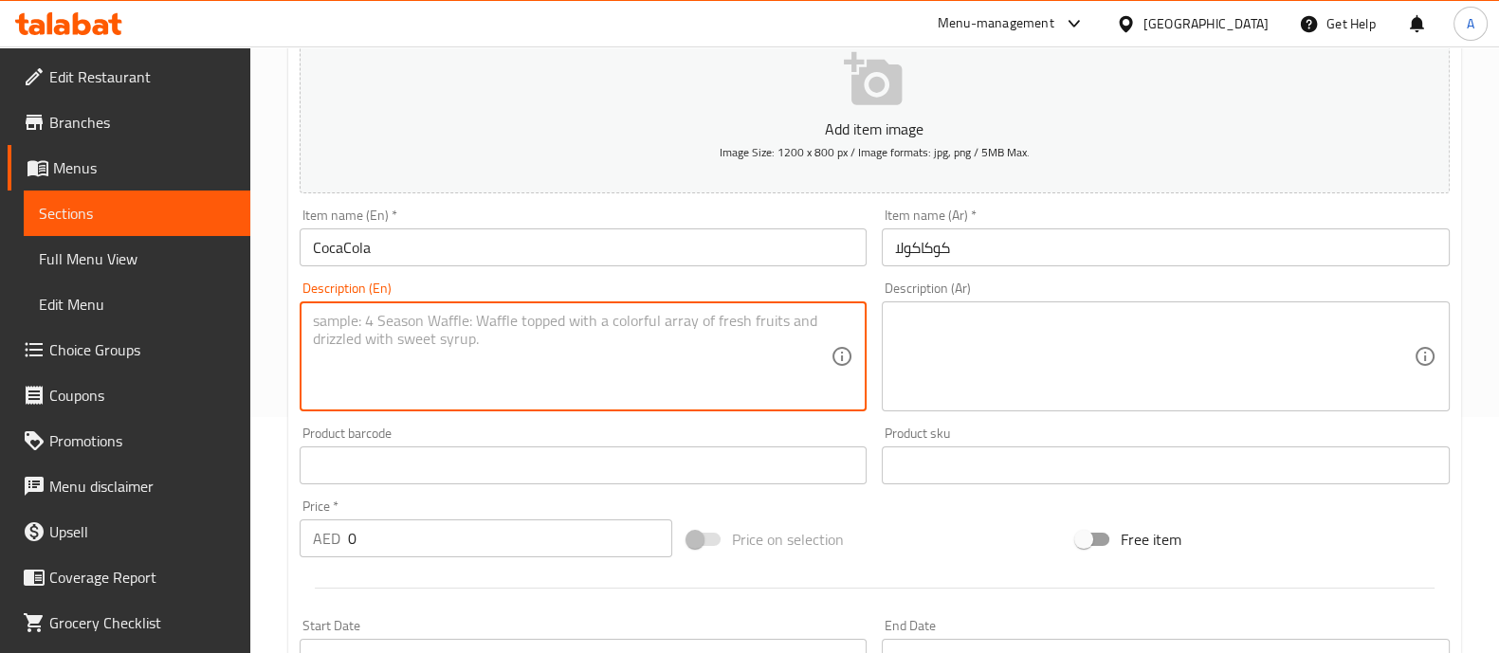
paste textarea "Hi [PERSON_NAME] Pls update below point in the menu: Drinks category: ADD ON - …"
type textarea "Hi [PERSON_NAME] Pls update below point in the menu: Drinks category: ADD ON - …"
click at [478, 389] on textarea at bounding box center [572, 357] width 519 height 90
paste textarea "Coca Cola"
click at [962, 256] on input "كوكاكولا" at bounding box center [1166, 248] width 568 height 38
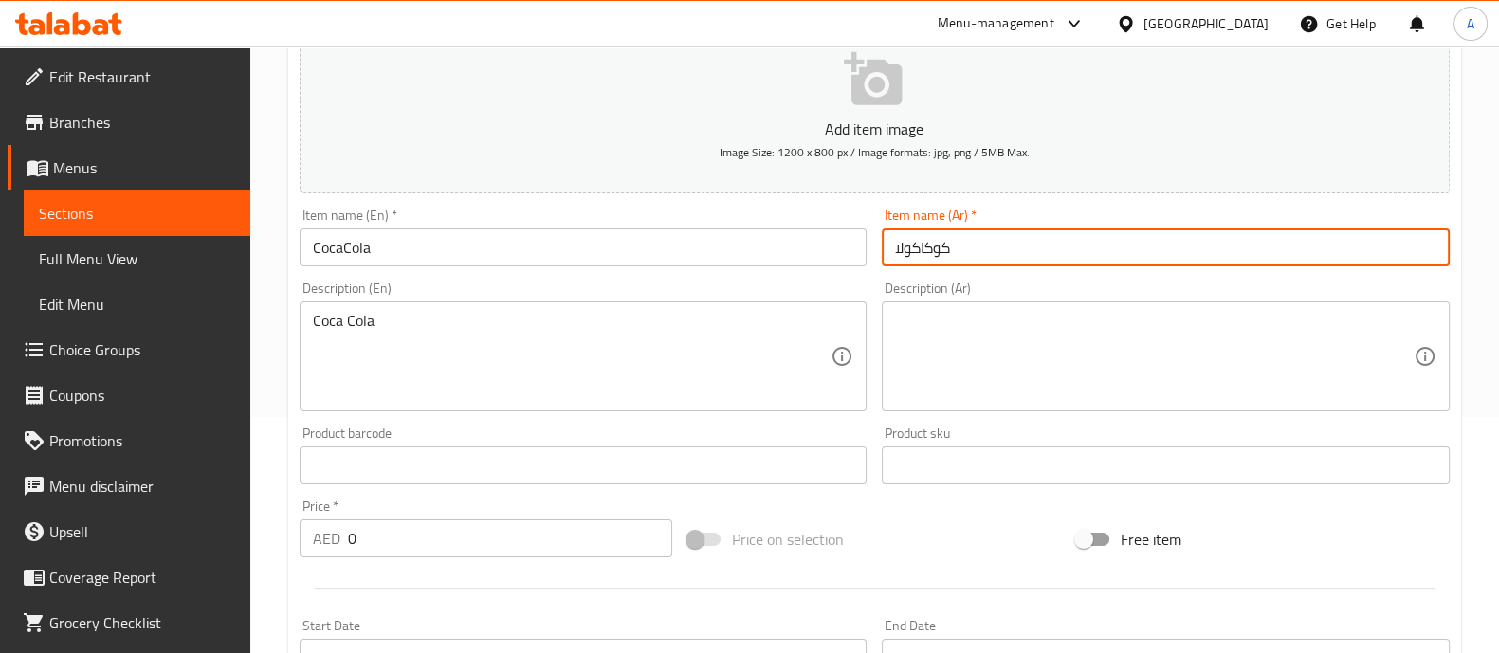
click at [962, 256] on input "كوكاكولا" at bounding box center [1166, 248] width 568 height 38
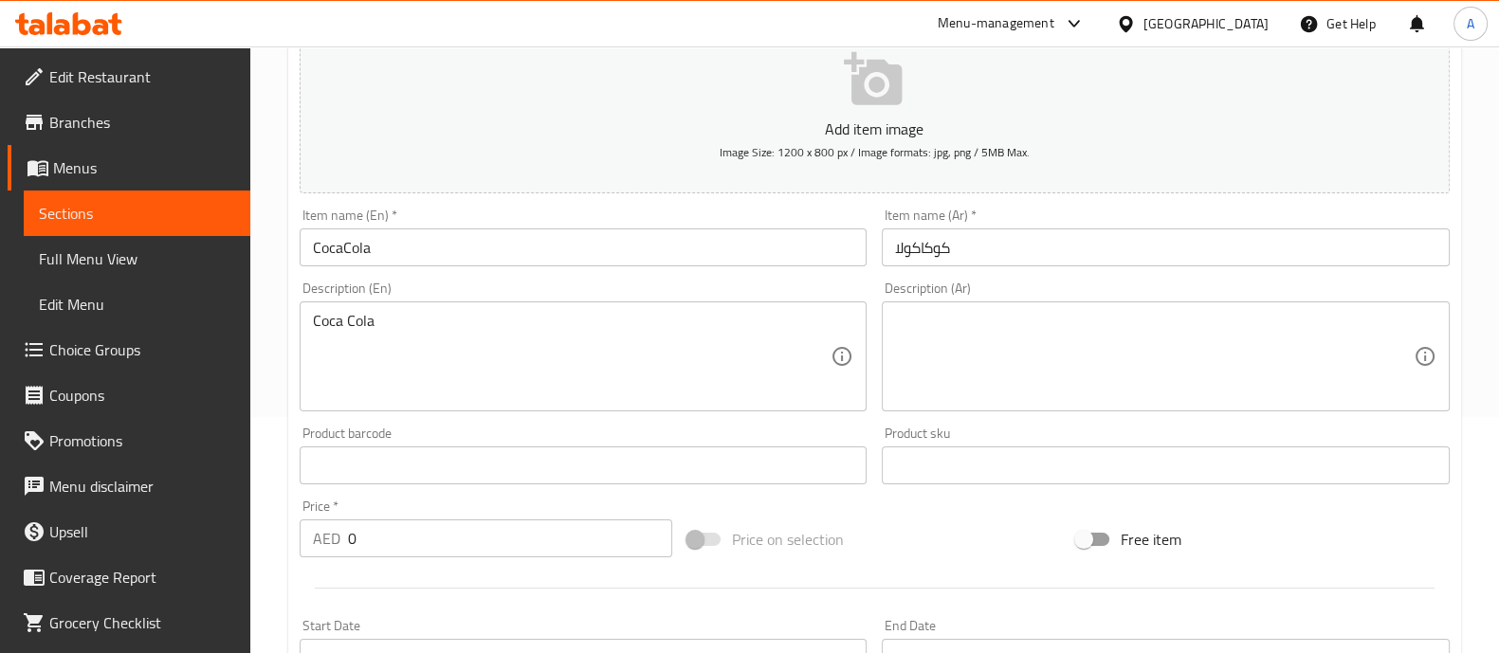
click at [1212, 342] on textarea at bounding box center [1154, 357] width 519 height 90
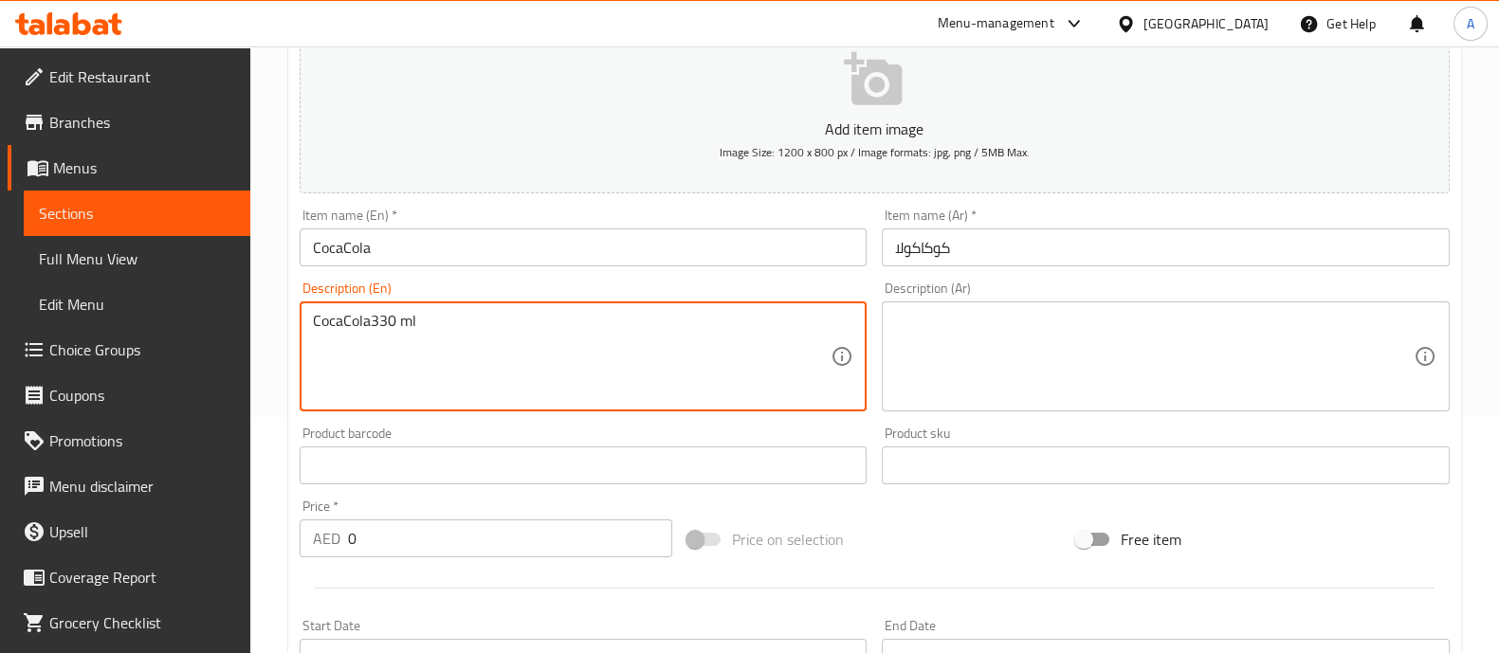
type textarea "CocaCola330 ml"
click at [1060, 258] on input "كوكاكولا" at bounding box center [1166, 248] width 568 height 38
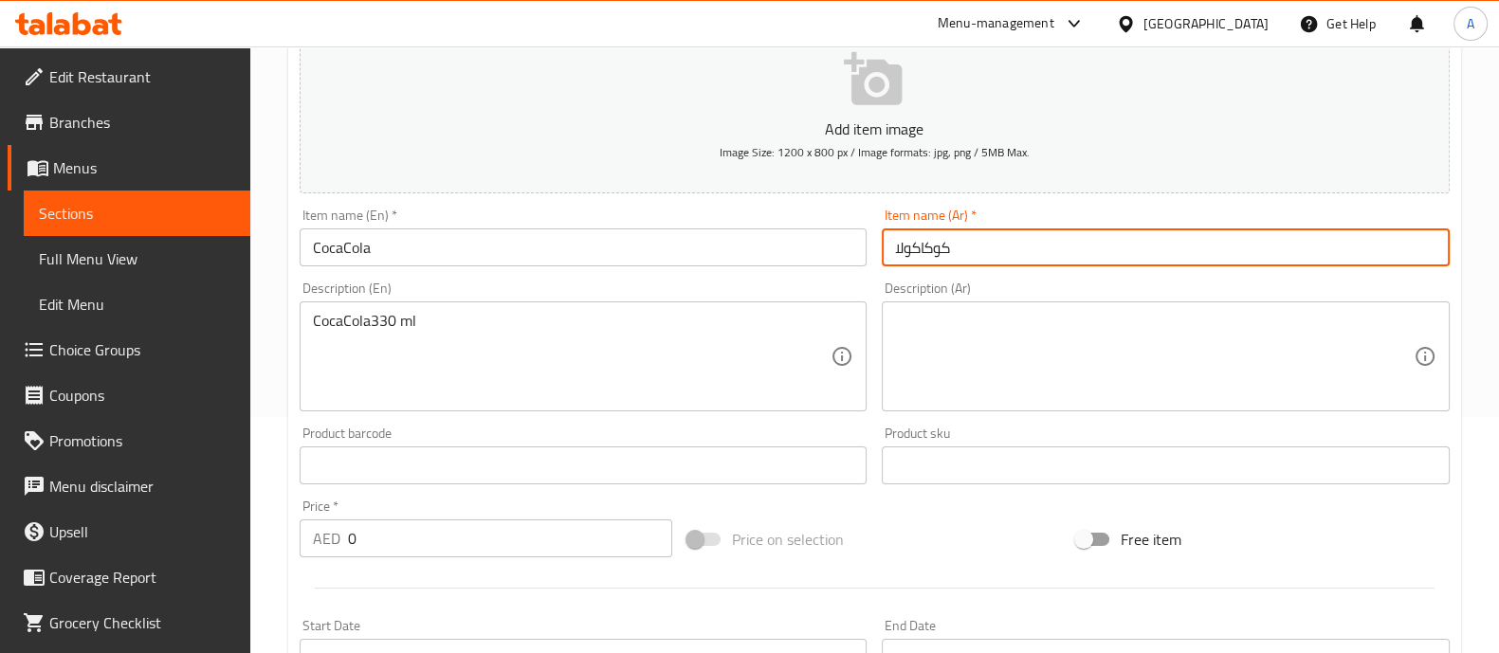
click at [1060, 258] on input "كوكاكولا" at bounding box center [1166, 248] width 568 height 38
click at [1022, 357] on textarea at bounding box center [1154, 357] width 519 height 90
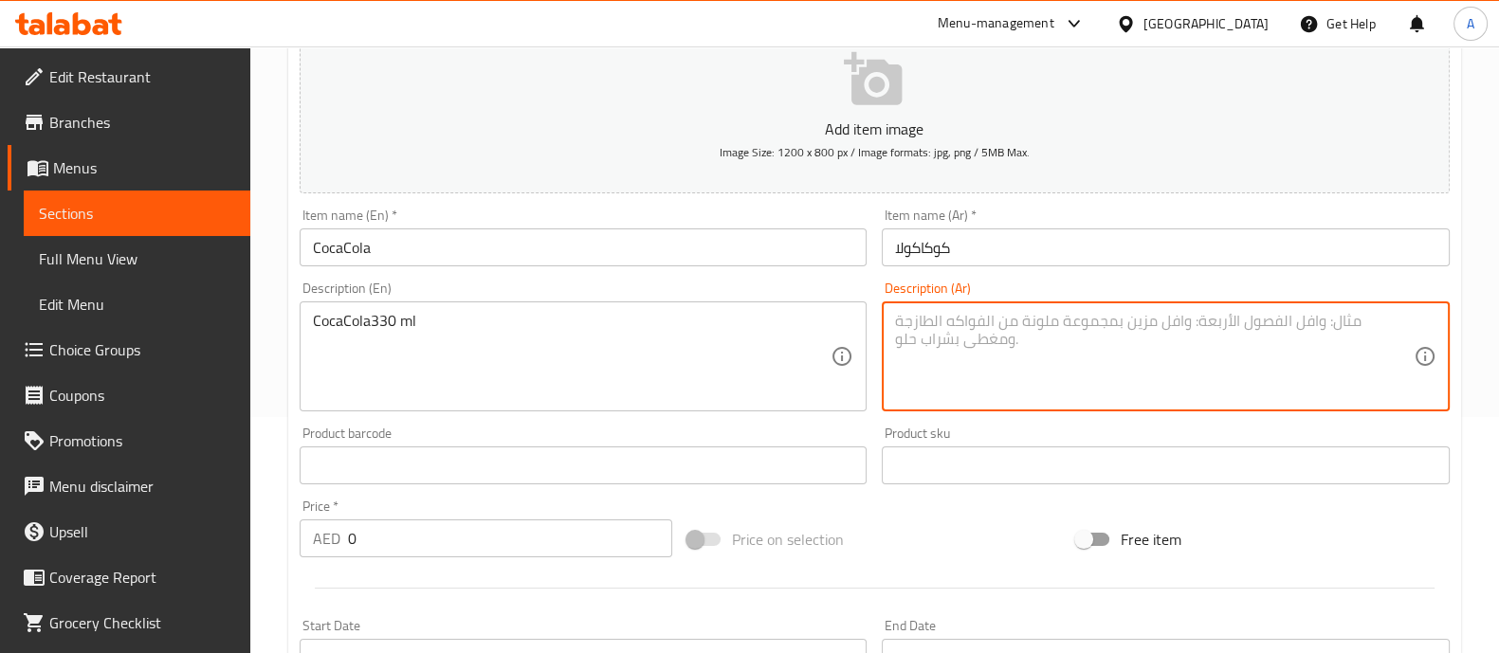
paste textarea "كوكاكولا"
click at [961, 351] on textarea "كوكاكولا" at bounding box center [1154, 357] width 519 height 90
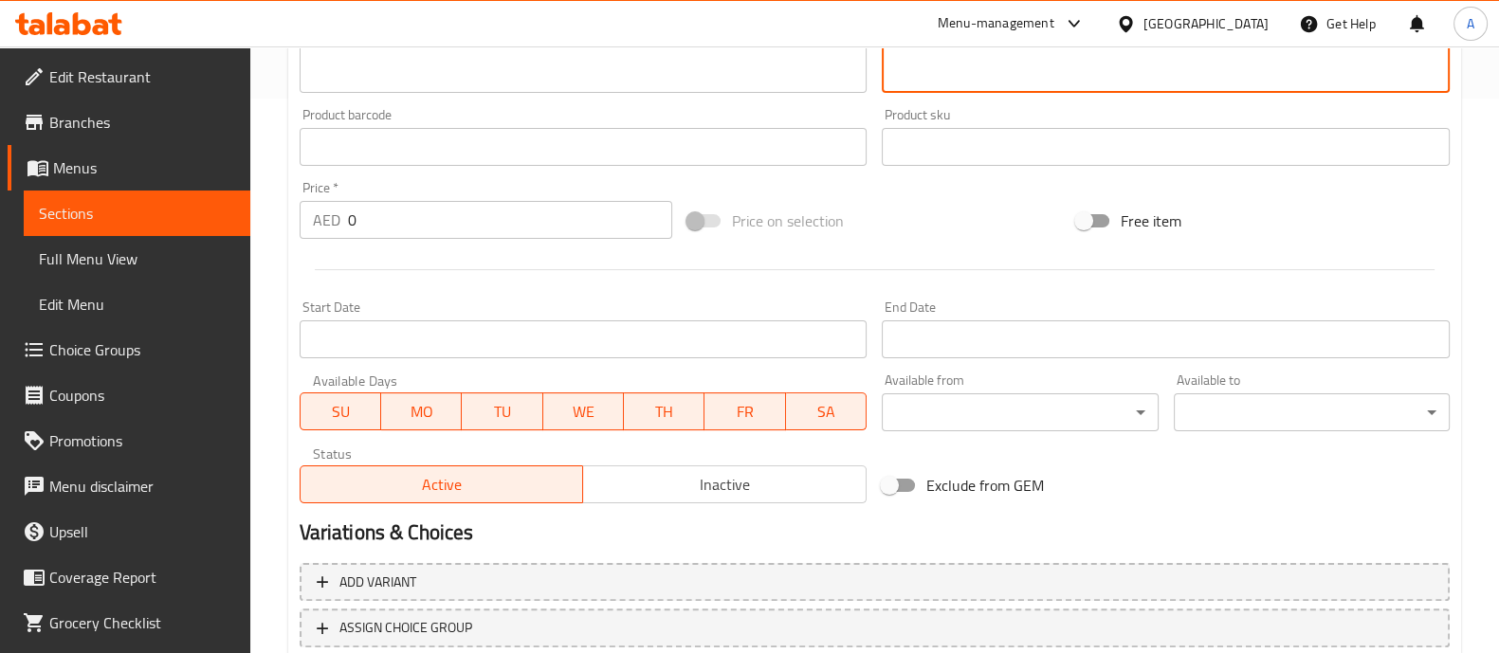
scroll to position [593, 0]
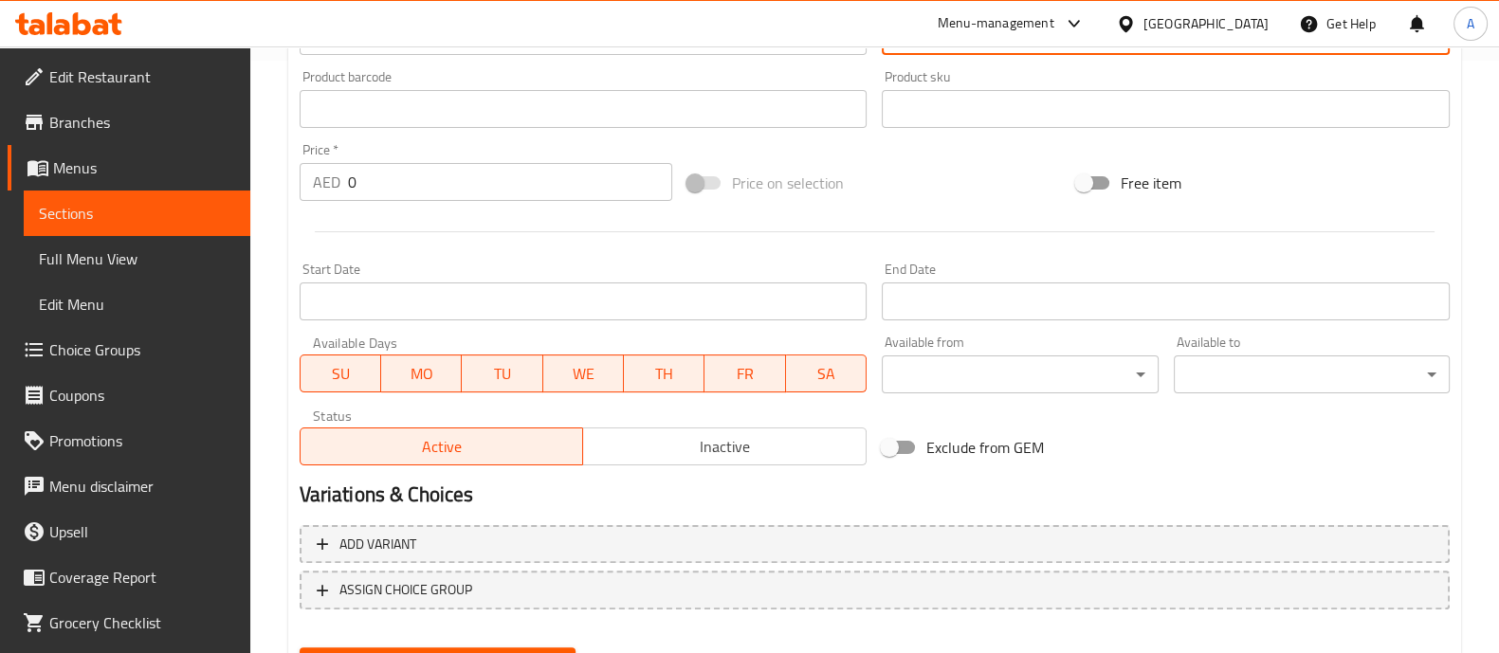
type textarea "كوكاكولا 330 ملل"
click at [467, 192] on input "0" at bounding box center [510, 182] width 325 height 38
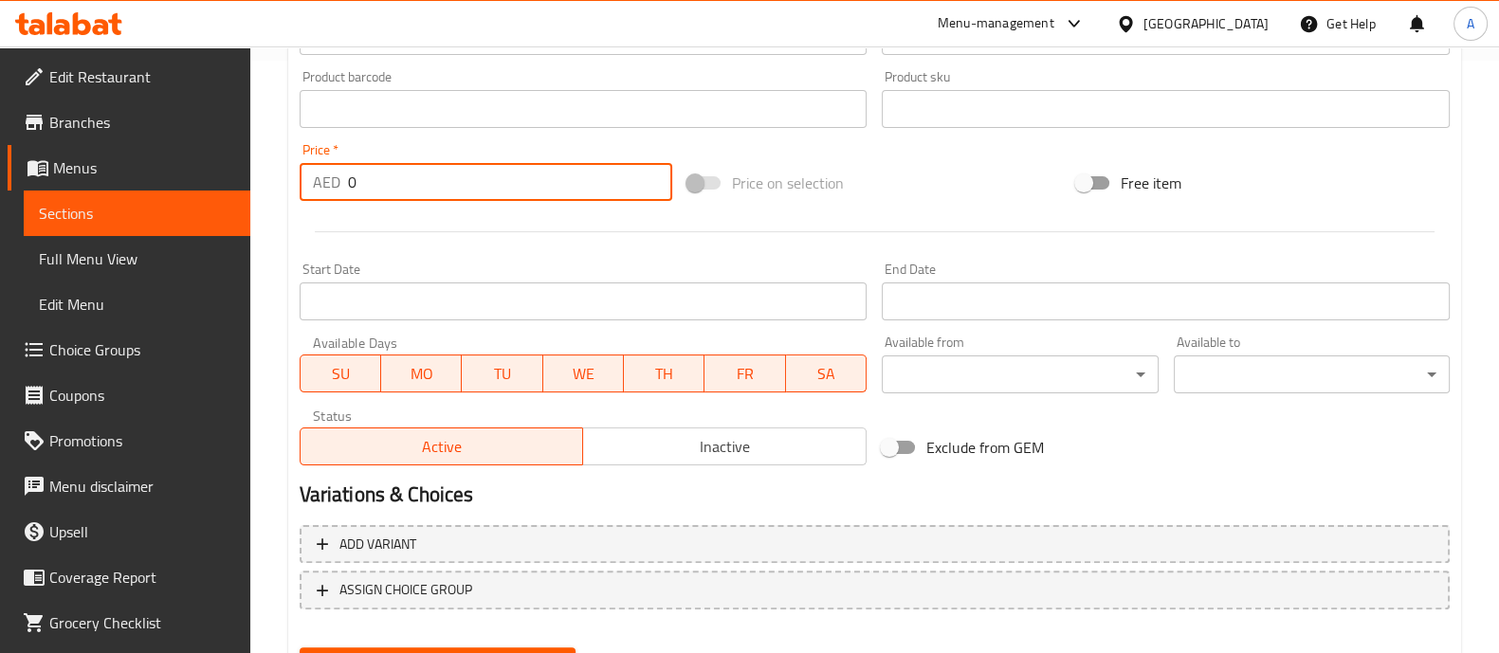
click at [467, 192] on input "0" at bounding box center [510, 182] width 325 height 38
type input "12"
click at [993, 213] on div at bounding box center [874, 232] width 1165 height 46
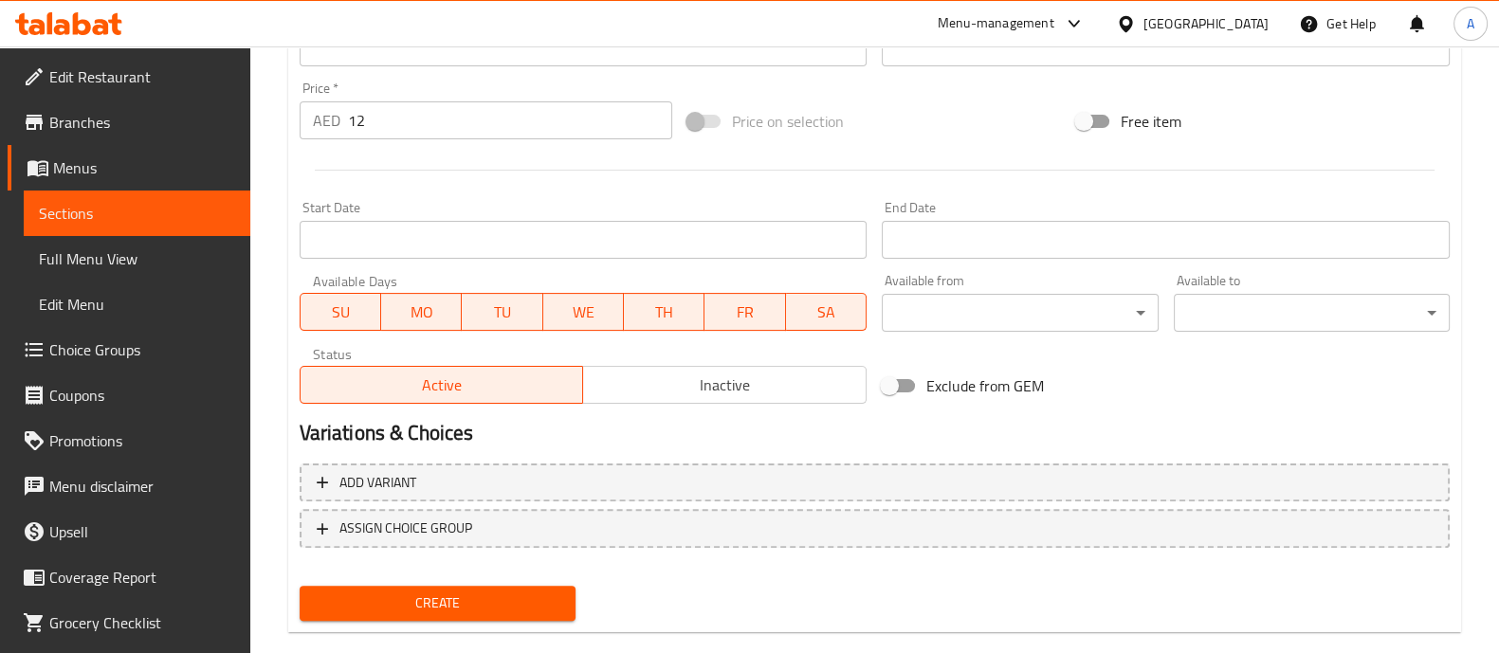
scroll to position [685, 0]
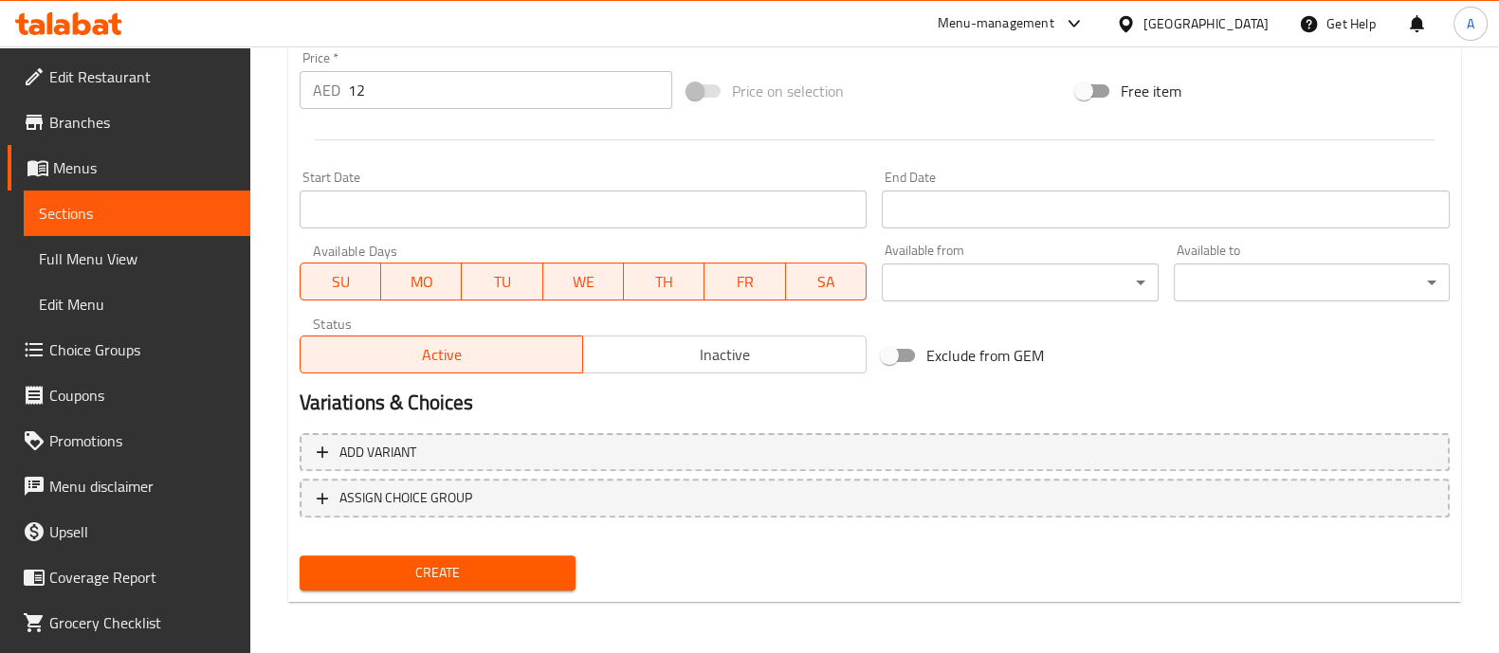
click at [445, 585] on button "Create" at bounding box center [438, 573] width 276 height 35
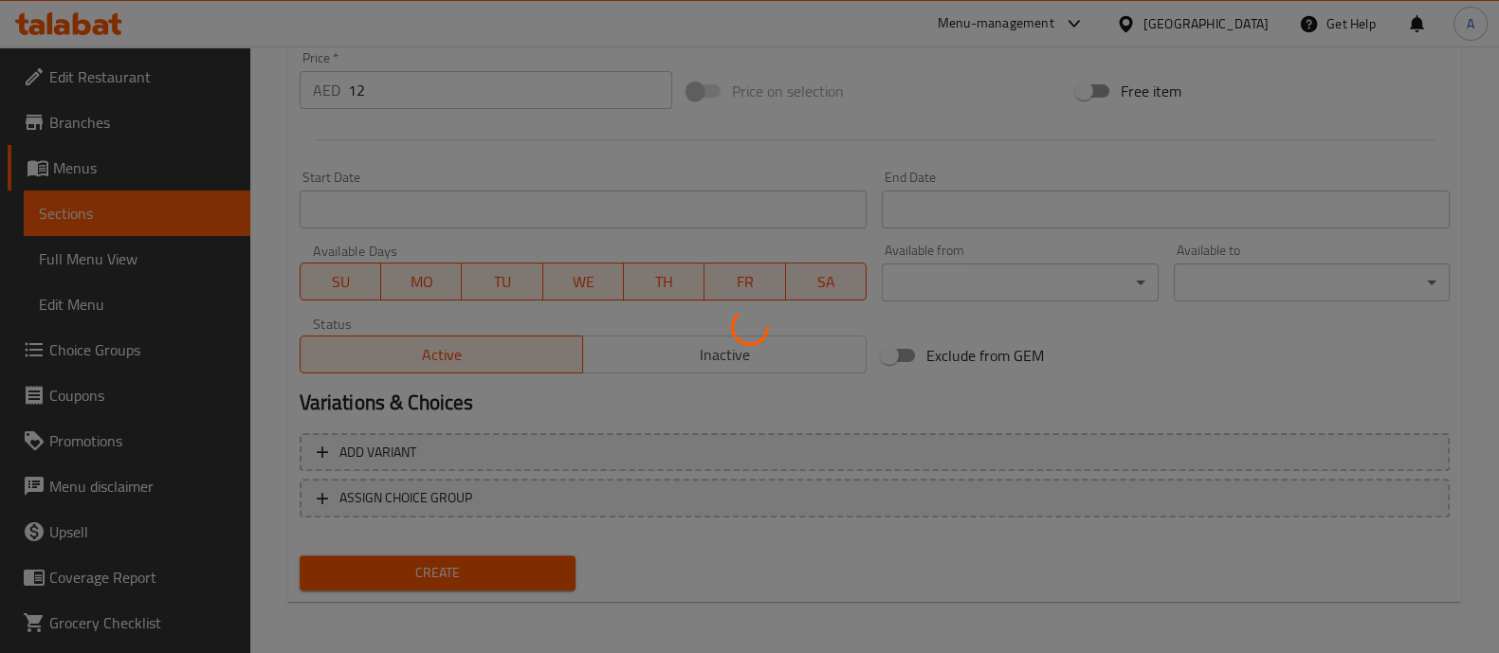
type input "0"
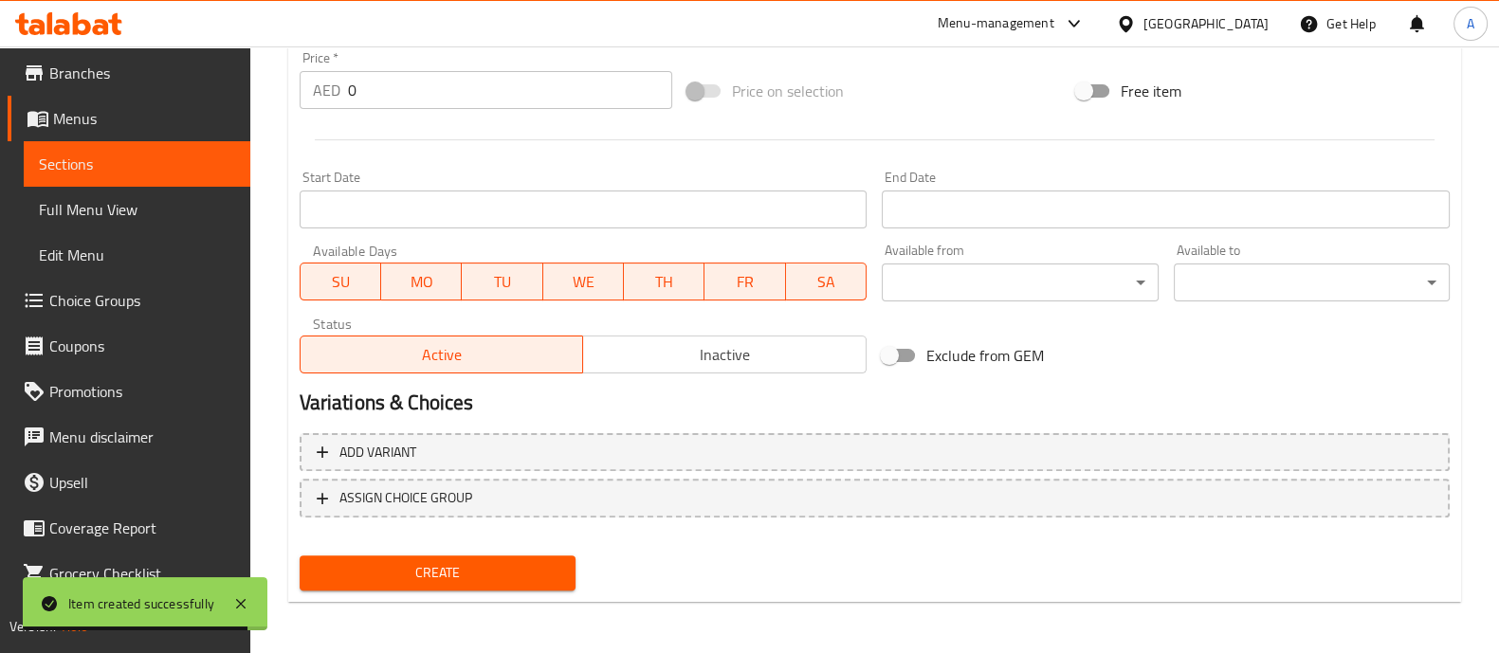
click at [119, 262] on span "Edit Menu" at bounding box center [137, 255] width 196 height 23
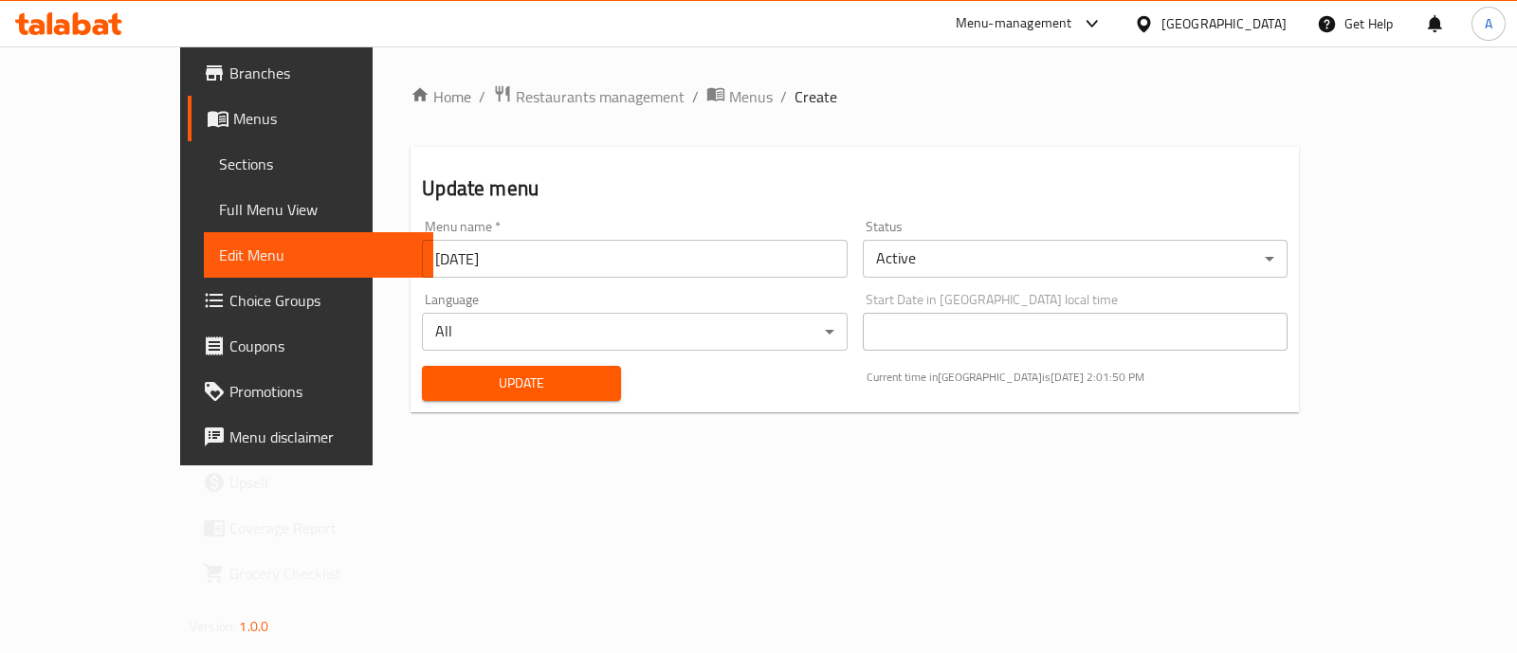
click at [188, 284] on link "Choice Groups" at bounding box center [311, 301] width 246 height 46
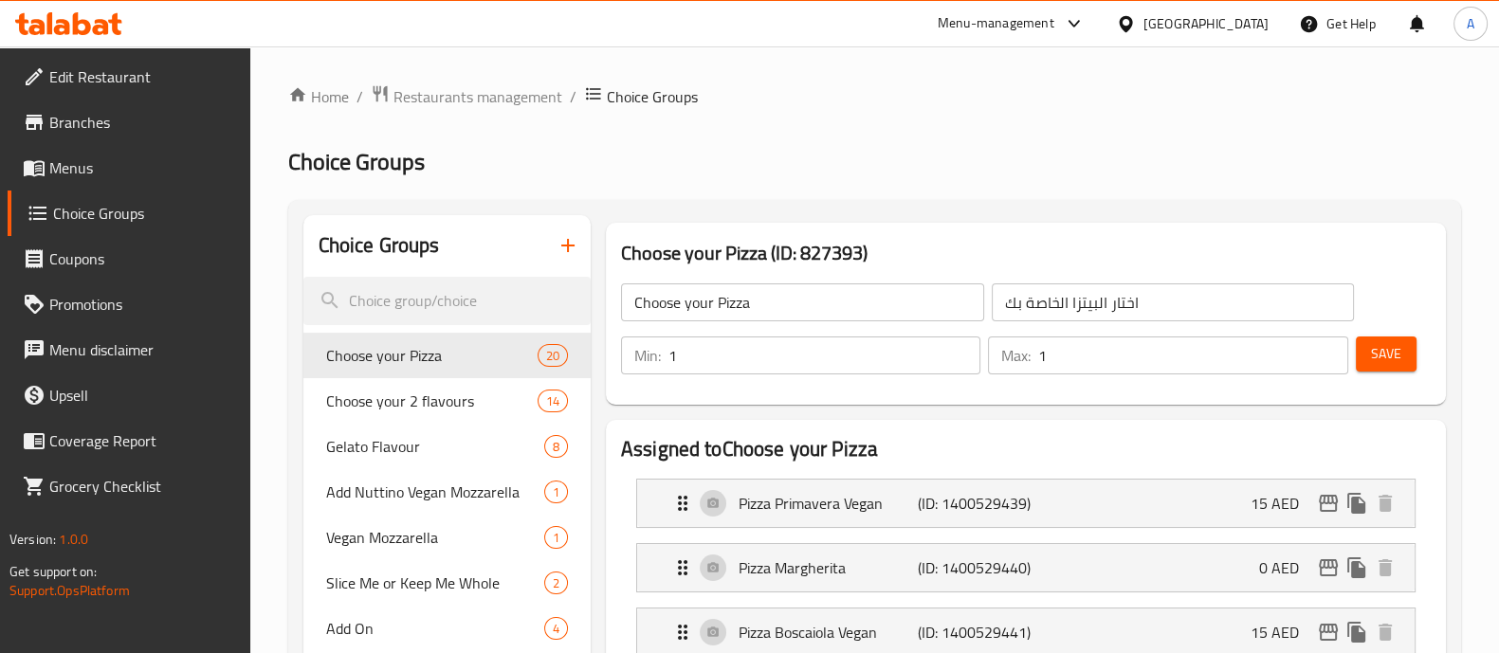
click at [95, 165] on span "Menus" at bounding box center [142, 167] width 186 height 23
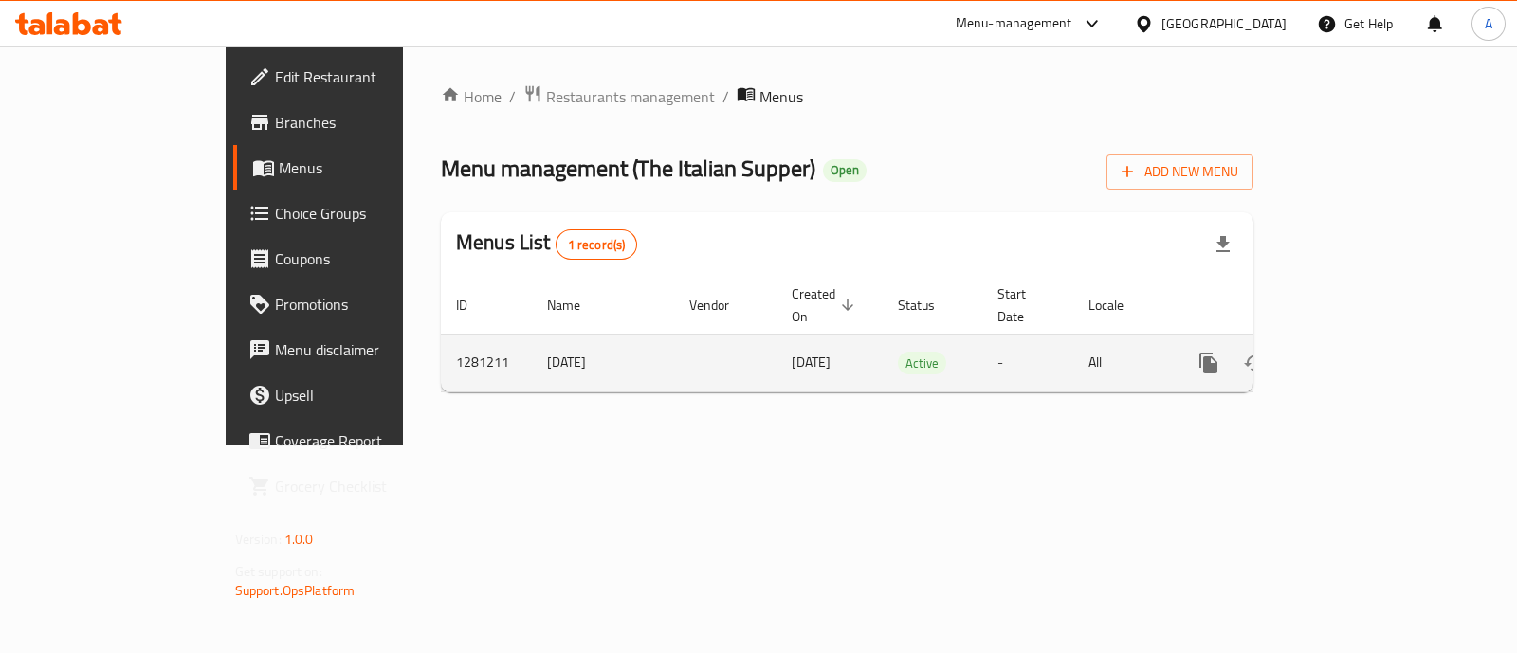
click at [1357, 352] on icon "enhanced table" at bounding box center [1345, 363] width 23 height 23
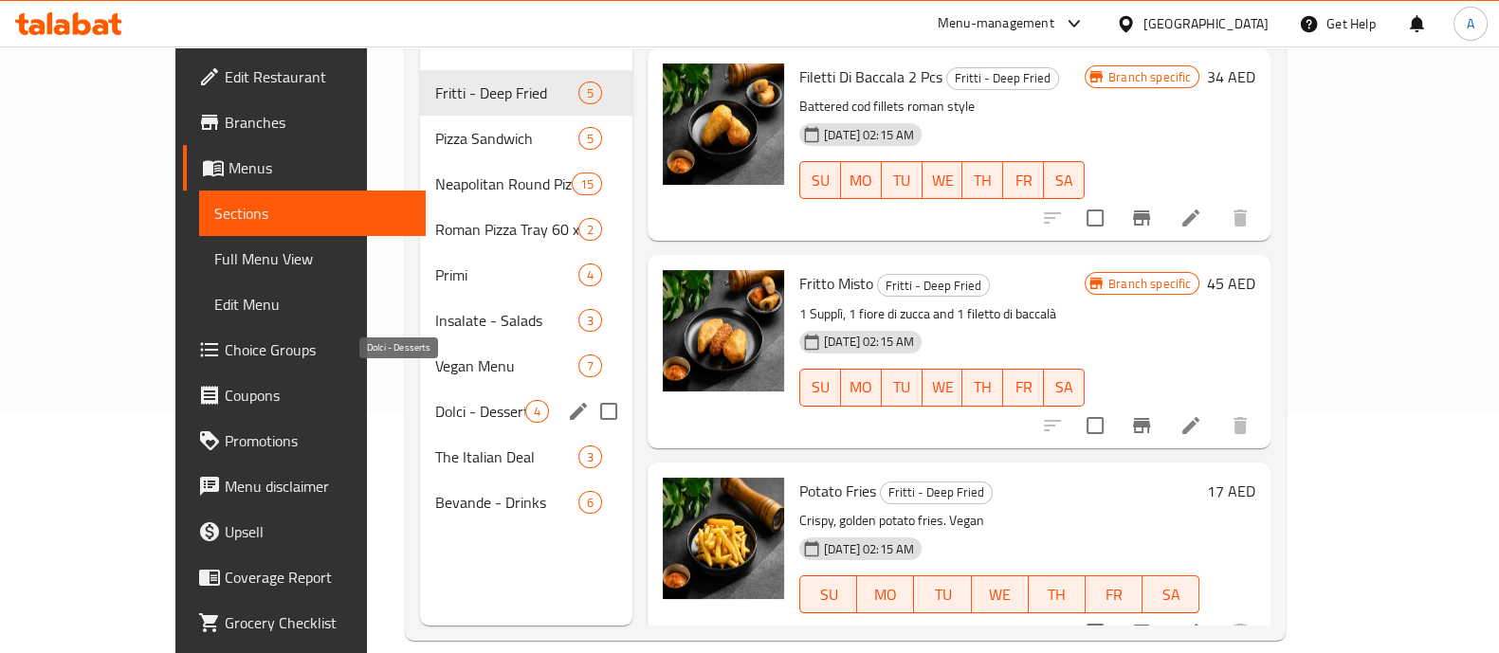
scroll to position [265, 0]
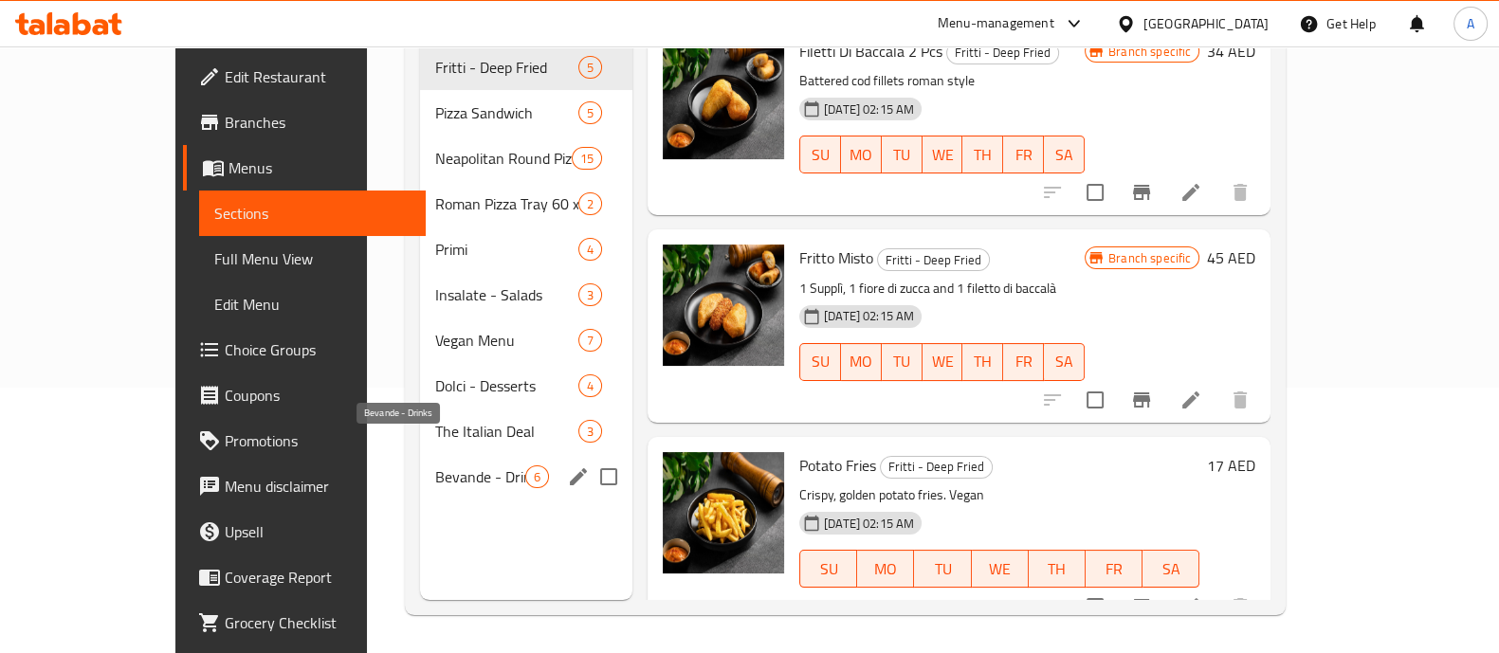
click at [435, 466] on span "Bevande - Drinks" at bounding box center [480, 477] width 90 height 23
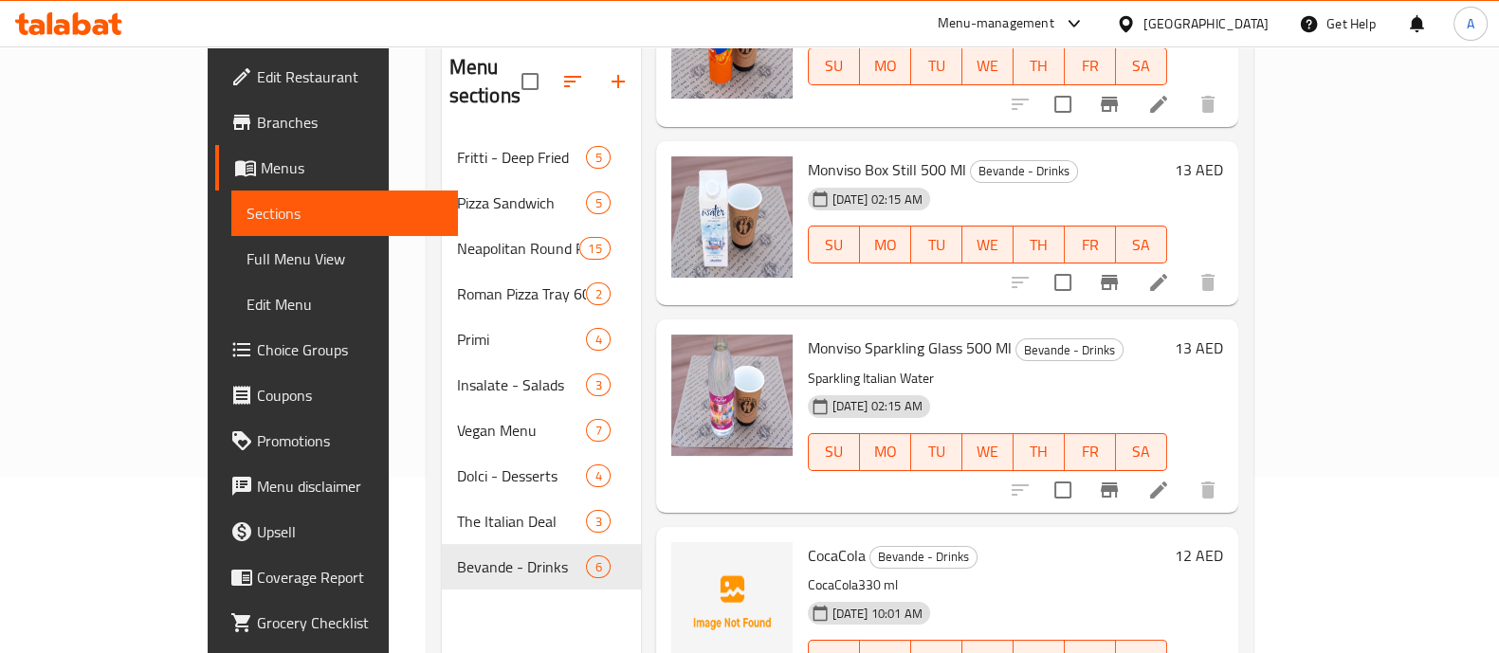
scroll to position [265, 0]
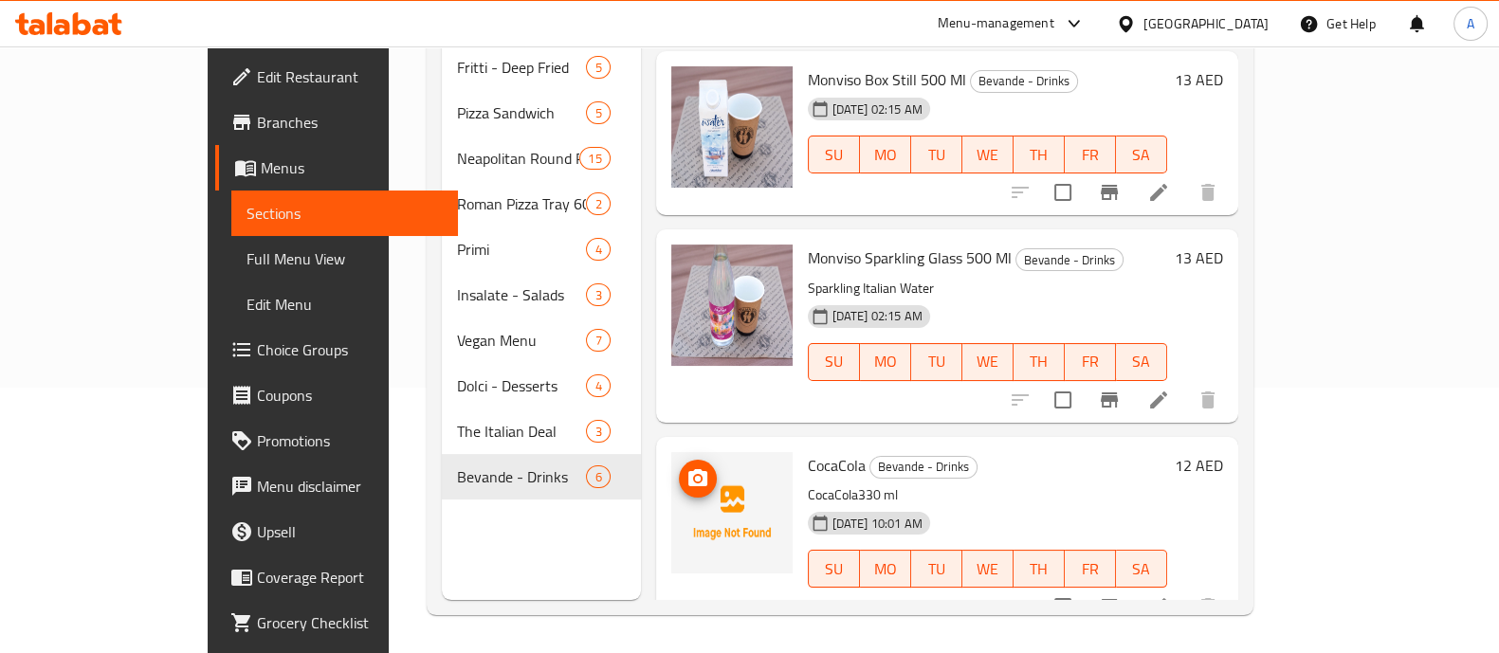
click at [681, 452] on img at bounding box center [731, 512] width 121 height 121
click at [1089, 452] on div "CocaCola Bevande - Drinks CocaCola330 ml [DATE] 10:01 AM SU MO TU WE TH FR SA" at bounding box center [987, 533] width 375 height 177
click at [1083, 587] on input "checkbox" at bounding box center [1063, 607] width 40 height 40
checkbox input "true"
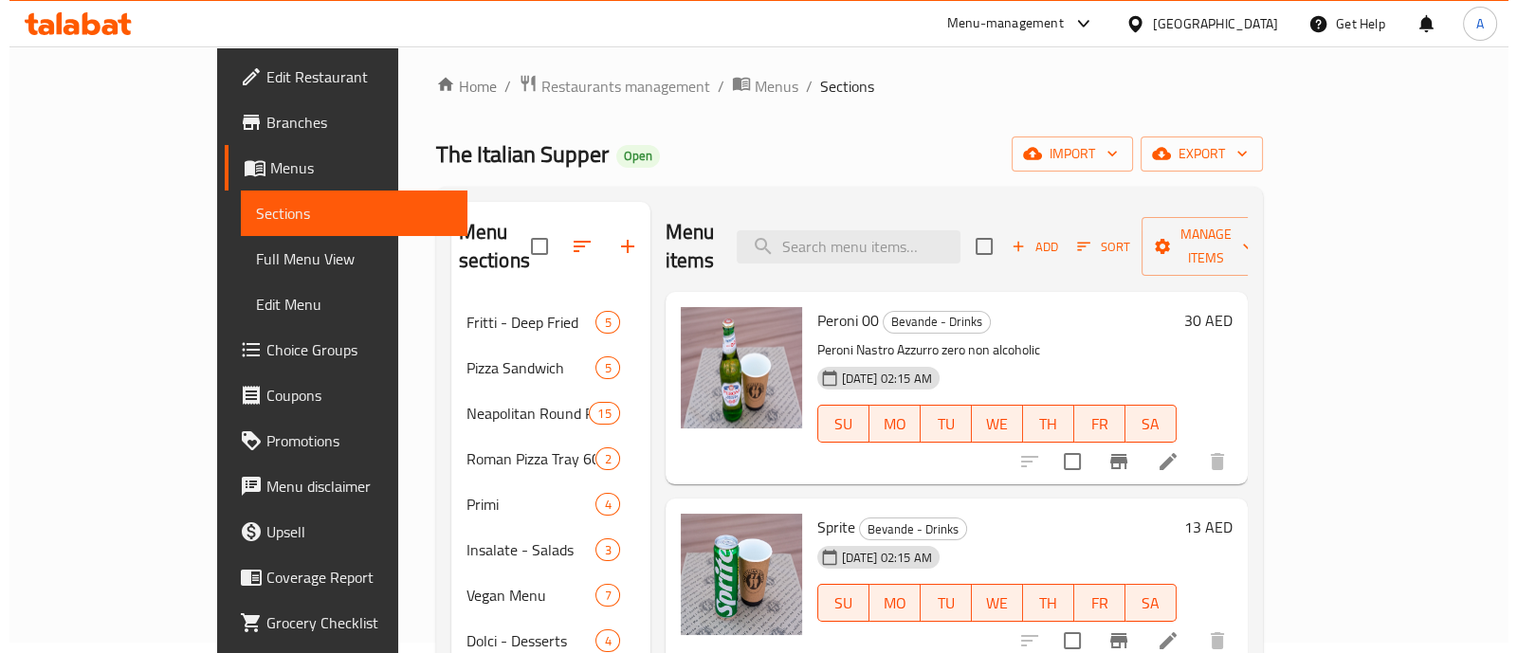
scroll to position [0, 0]
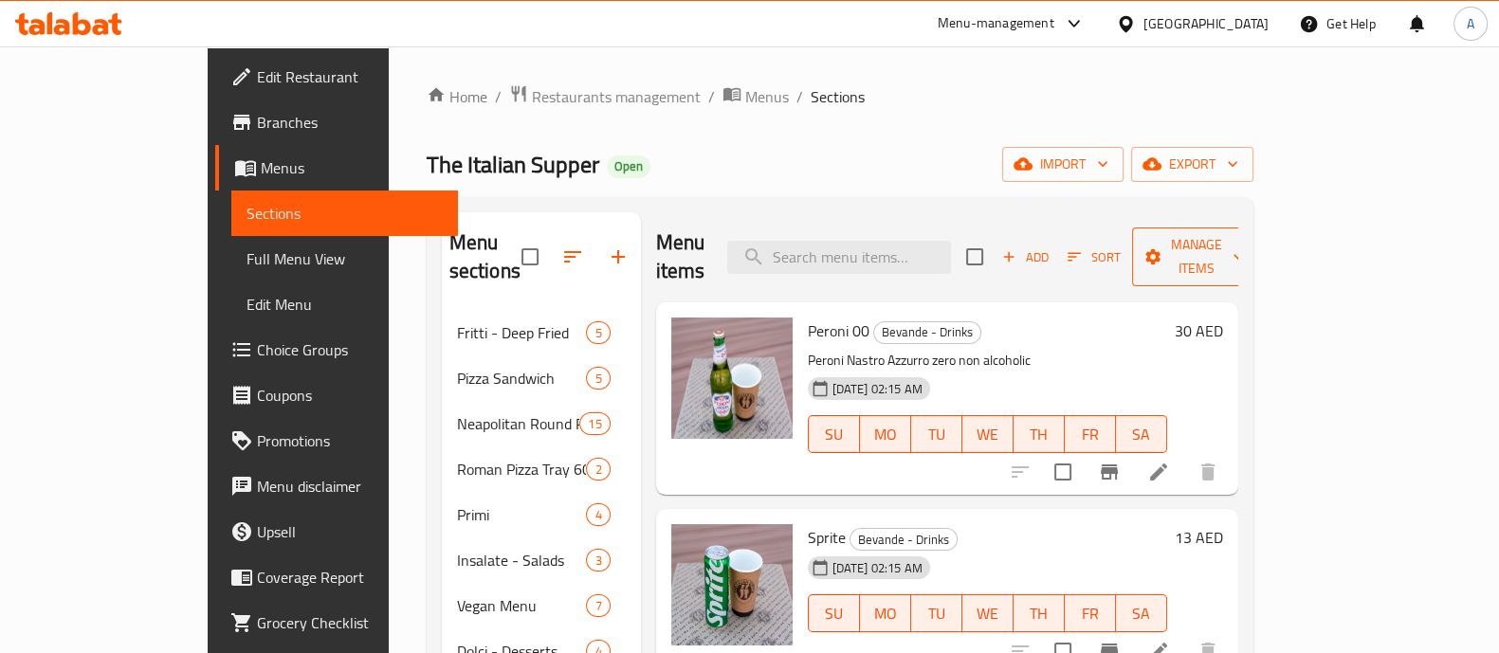
click at [1244, 247] on span "Manage items" at bounding box center [1195, 256] width 97 height 47
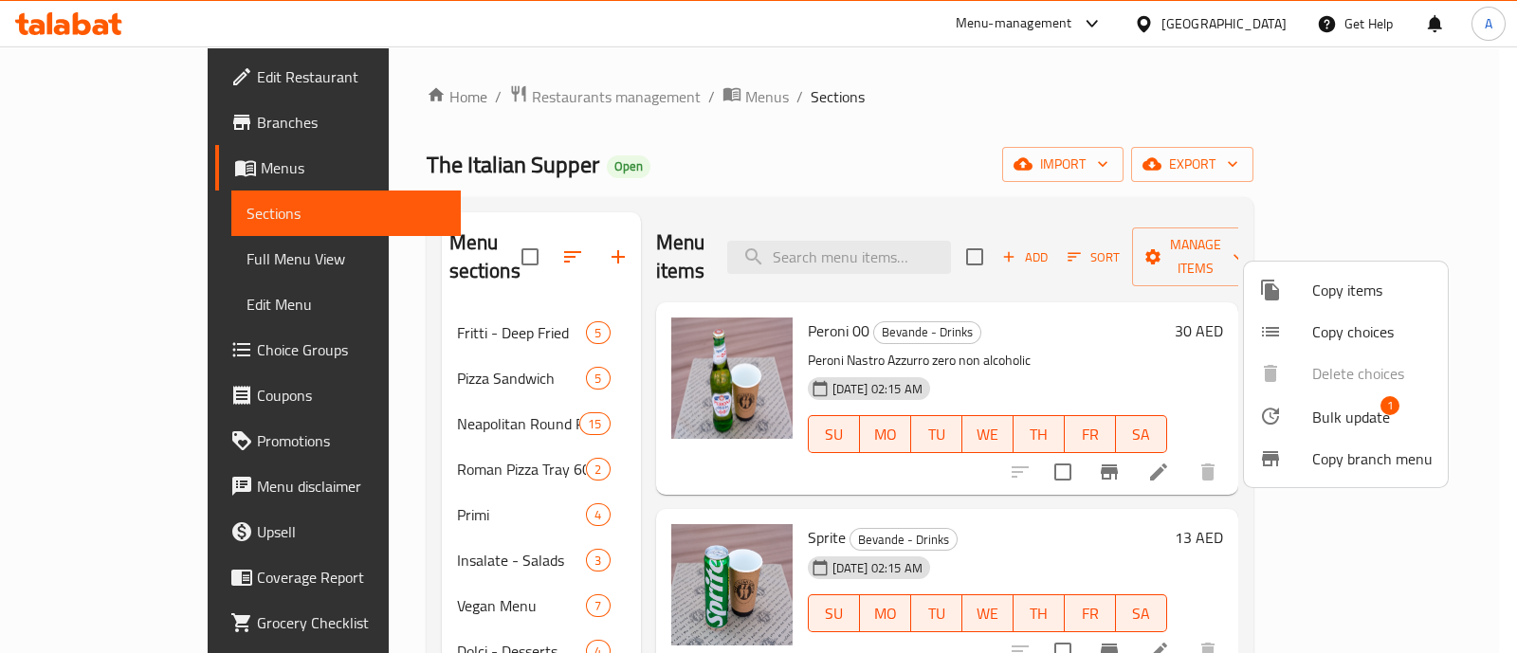
click at [1364, 286] on span "Copy items" at bounding box center [1372, 290] width 120 height 23
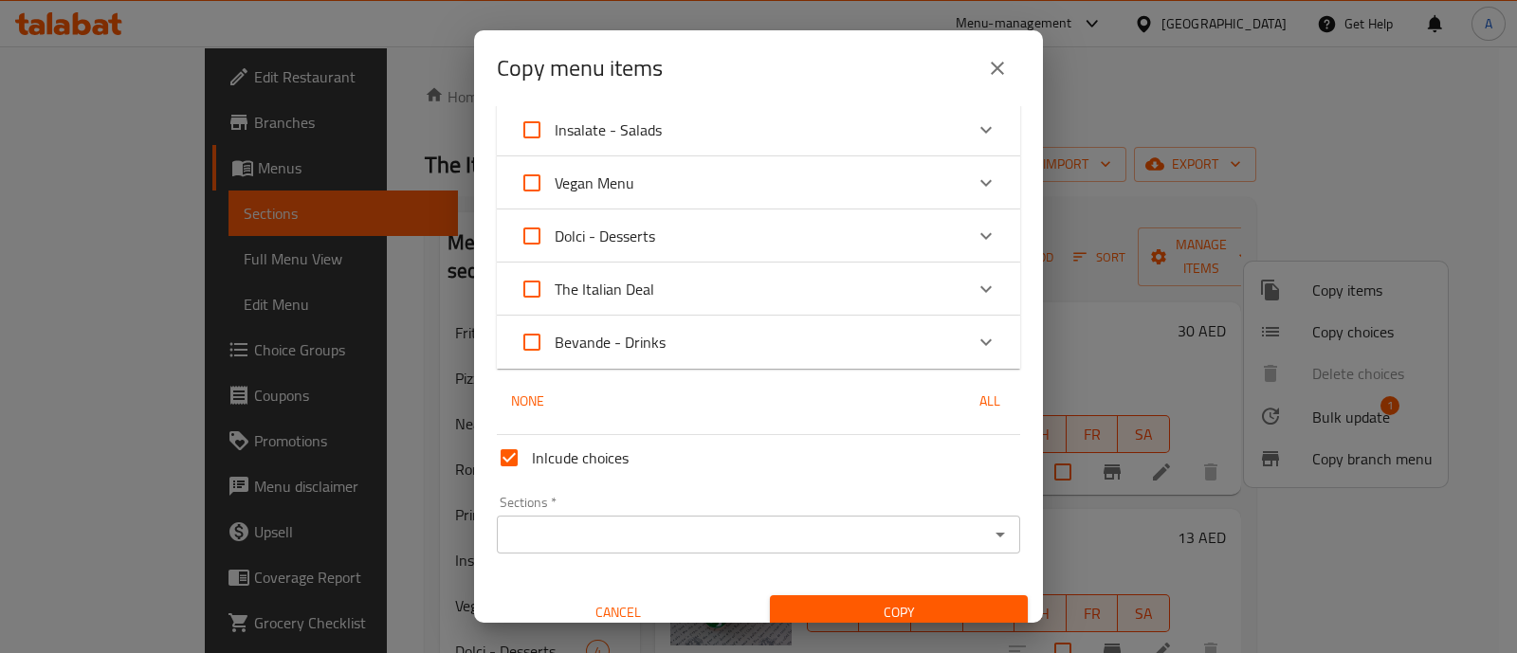
scroll to position [346, 0]
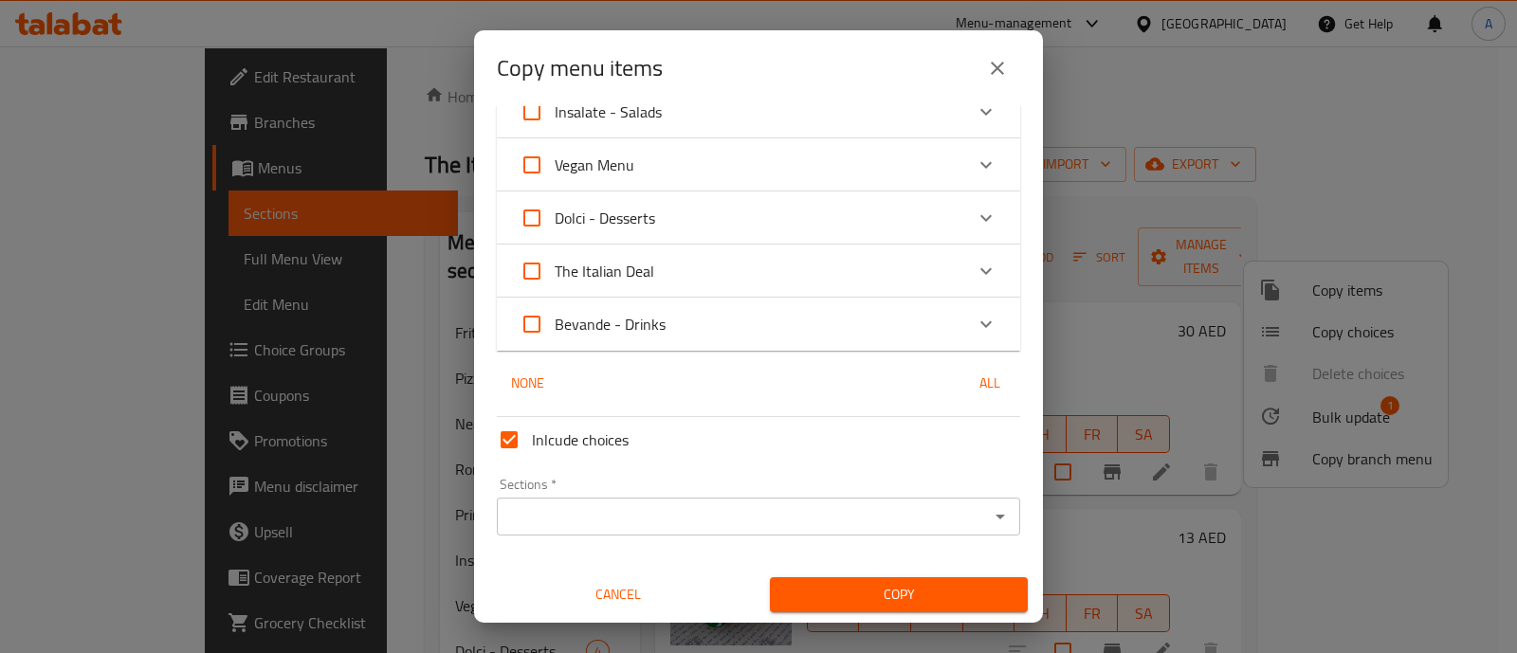
click at [981, 327] on div "Expand" at bounding box center [986, 325] width 46 height 46
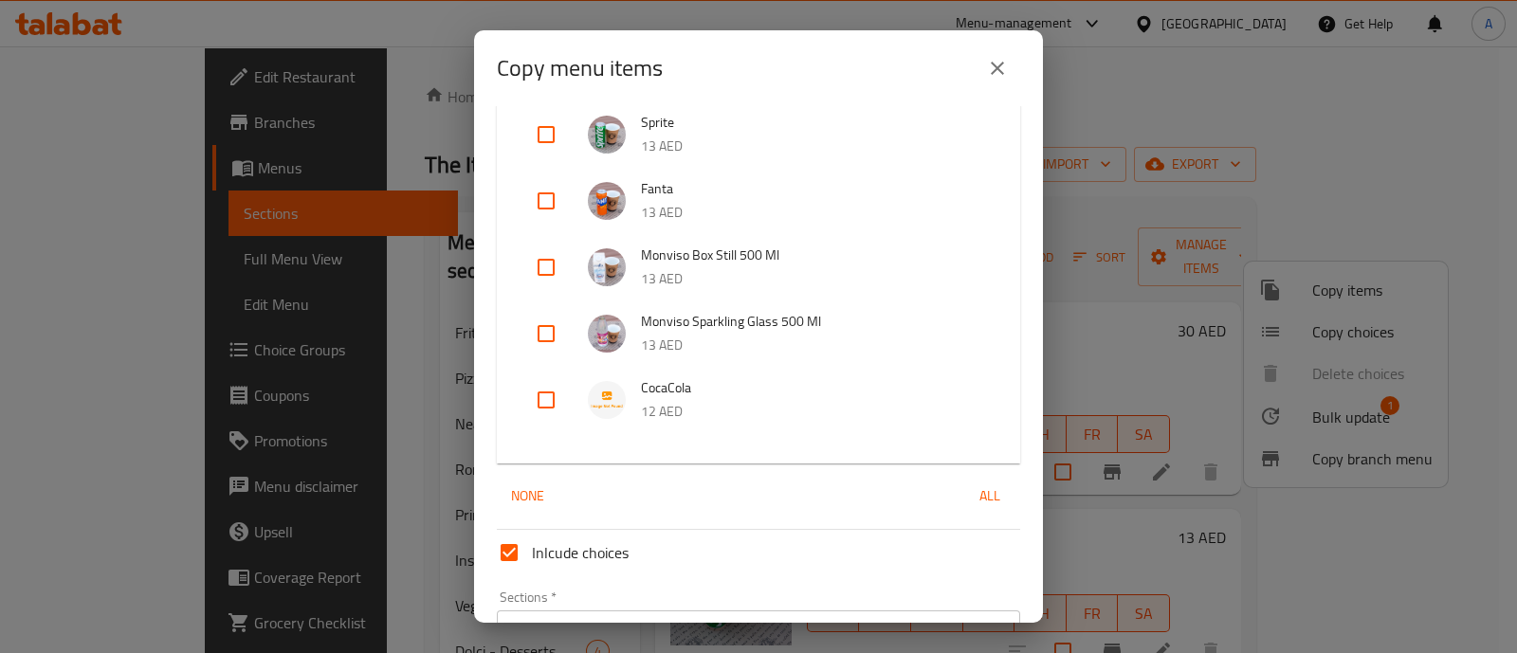
scroll to position [702, 0]
click at [548, 390] on input "checkbox" at bounding box center [546, 398] width 46 height 46
checkbox input "true"
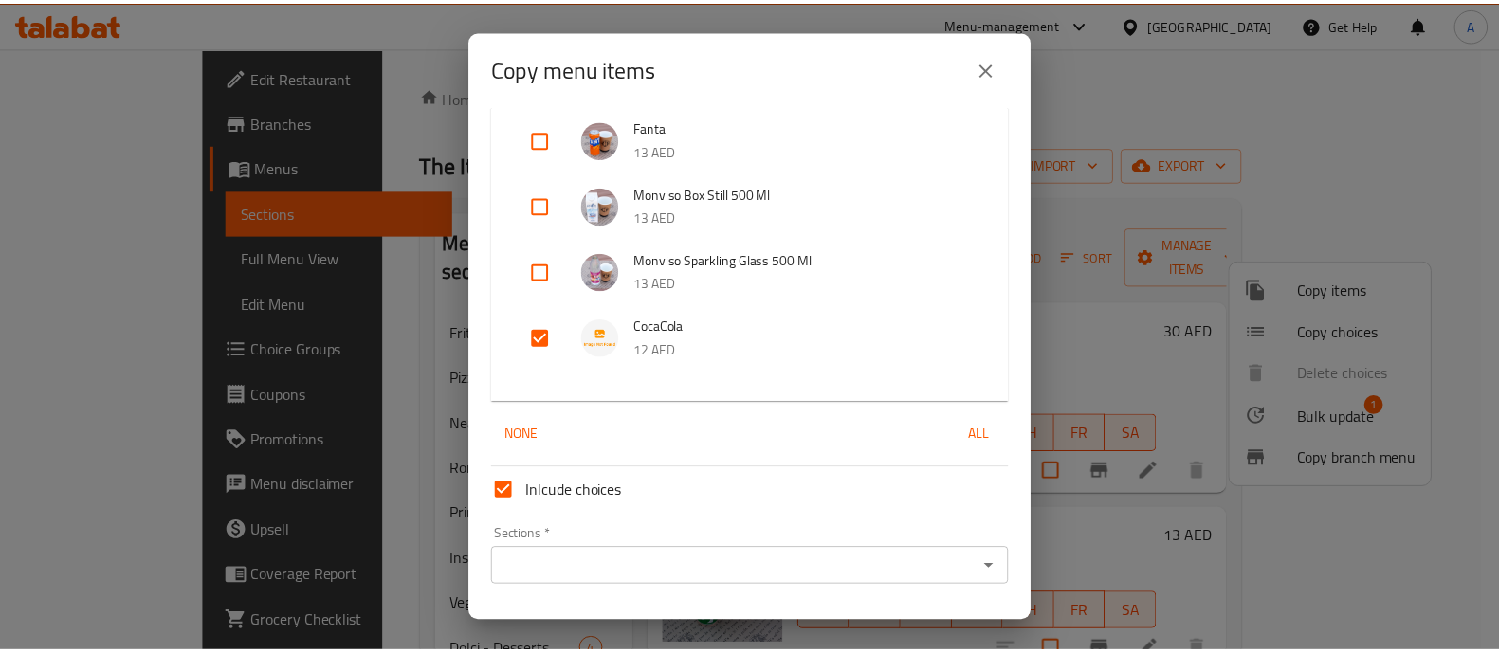
scroll to position [812, 0]
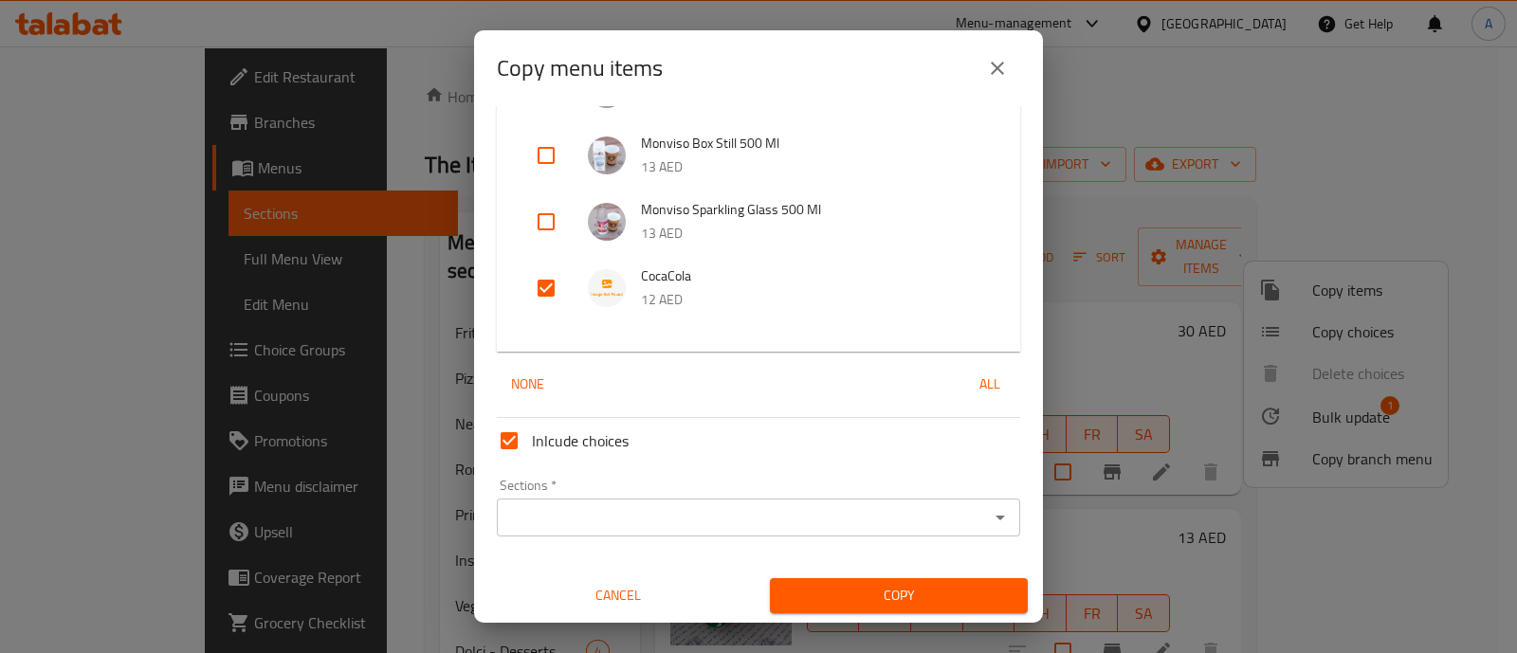
click at [650, 511] on input "Sections   *" at bounding box center [743, 517] width 481 height 27
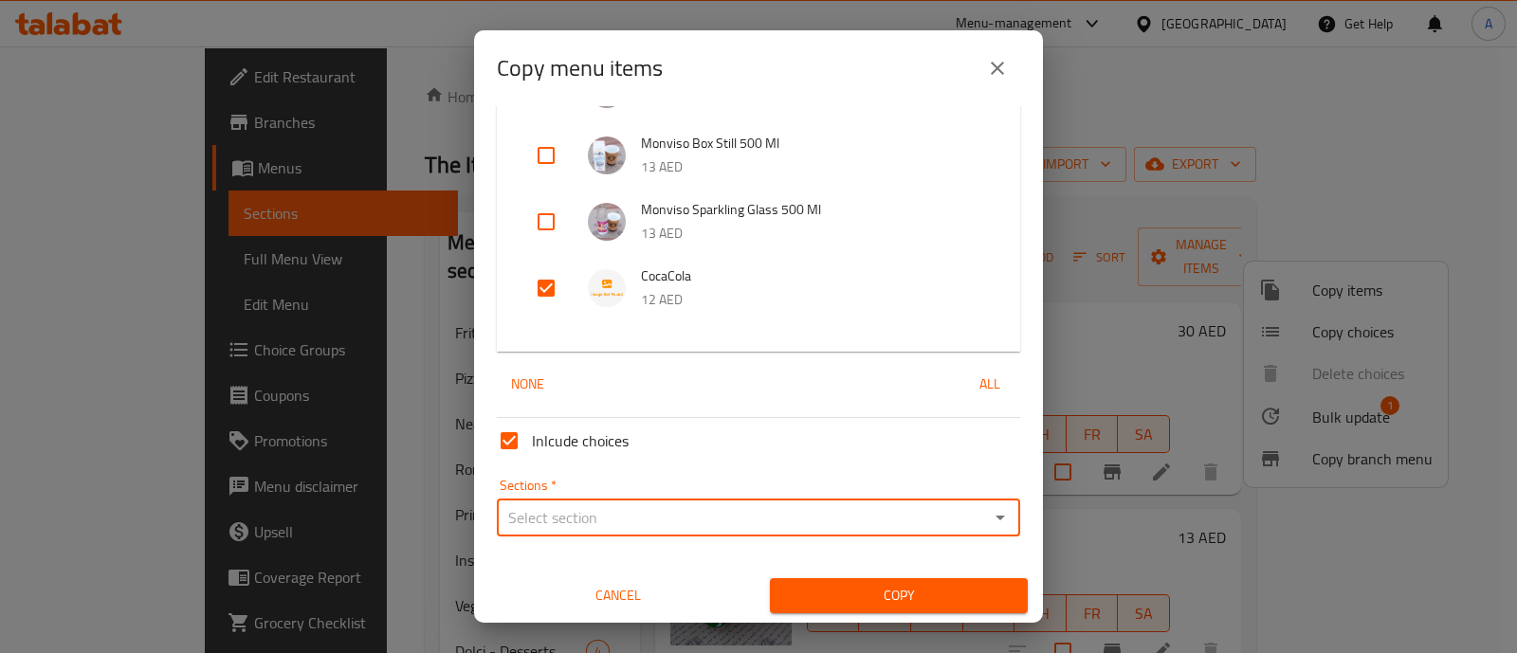
click at [650, 511] on input "Sections   *" at bounding box center [743, 517] width 481 height 27
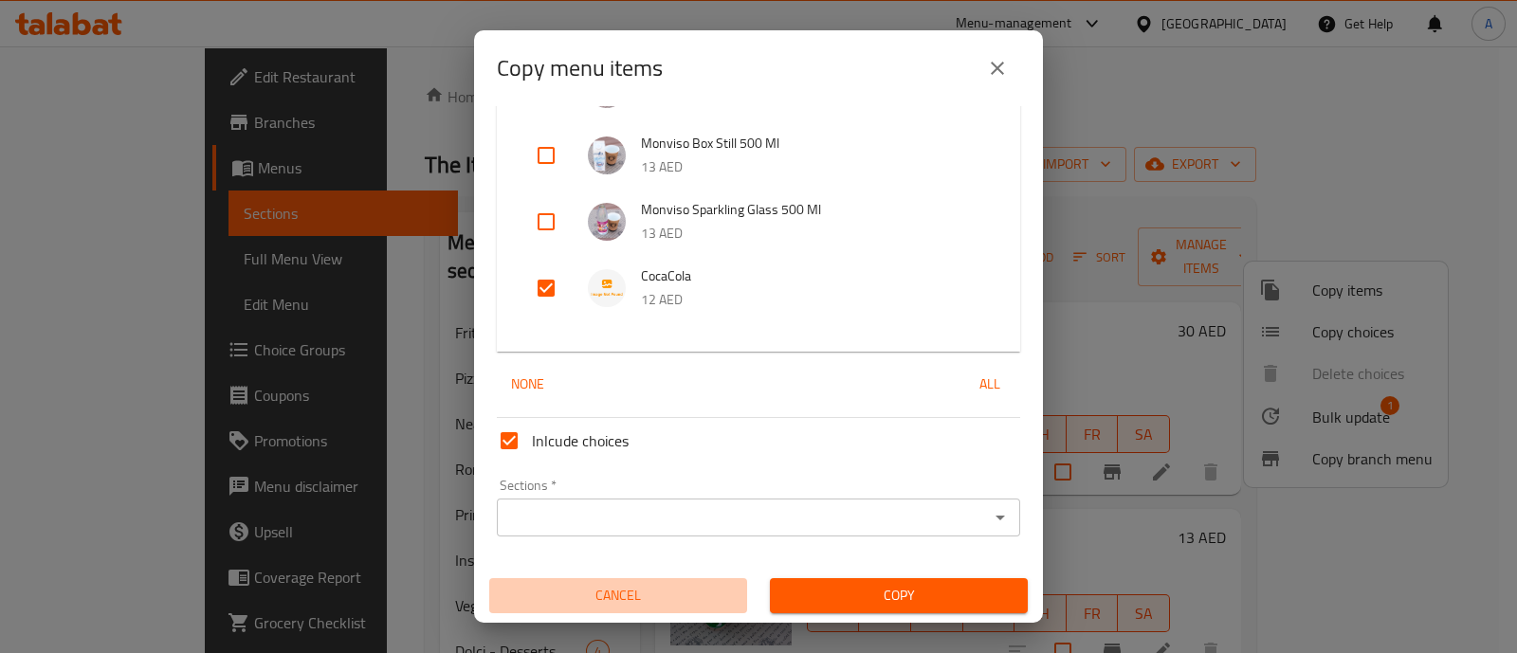
click at [633, 584] on span "Cancel" at bounding box center [618, 596] width 243 height 24
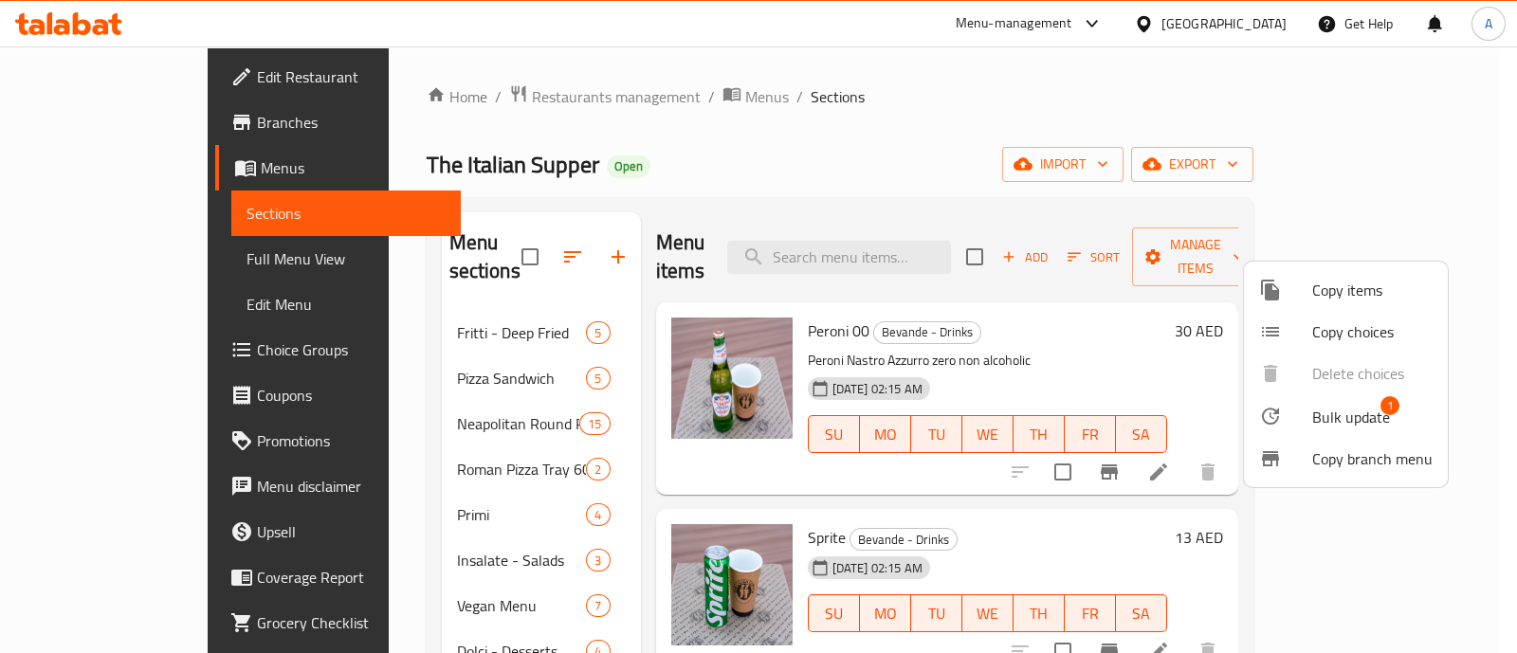
click at [1128, 507] on div at bounding box center [758, 326] width 1517 height 653
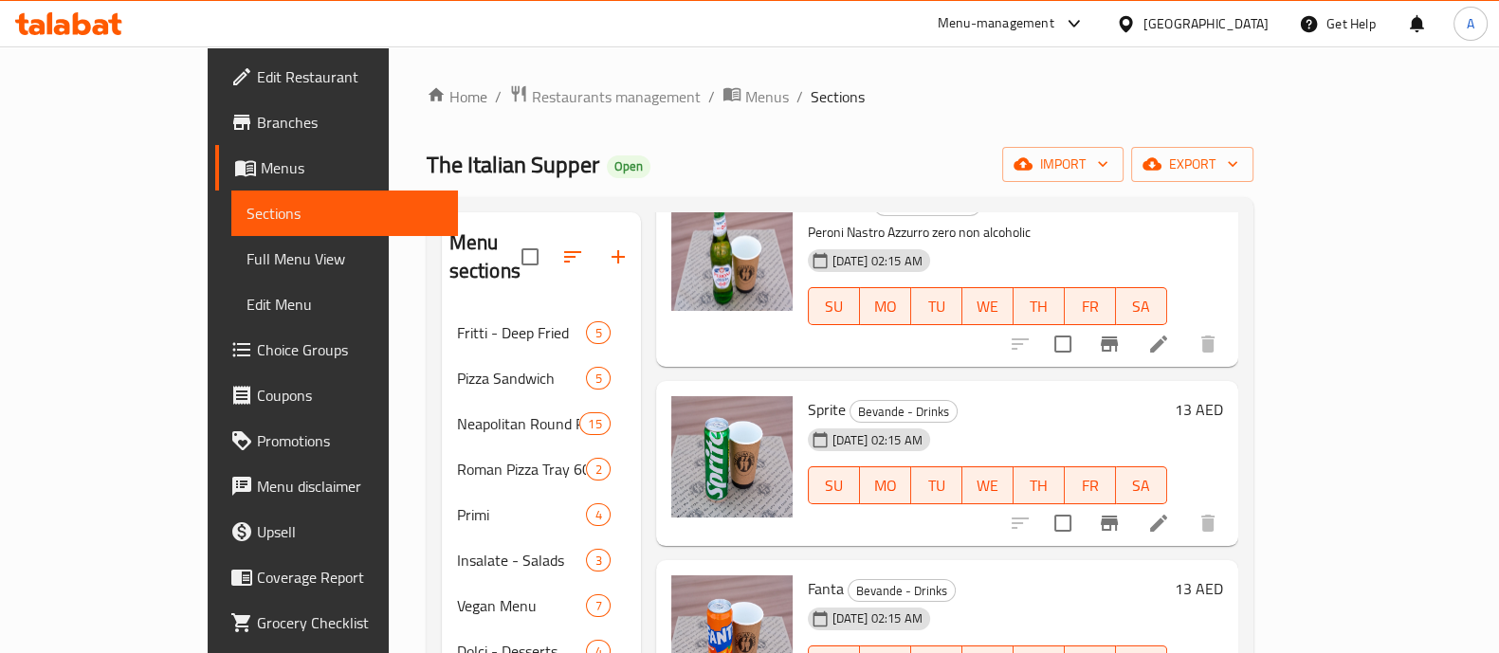
scroll to position [0, 0]
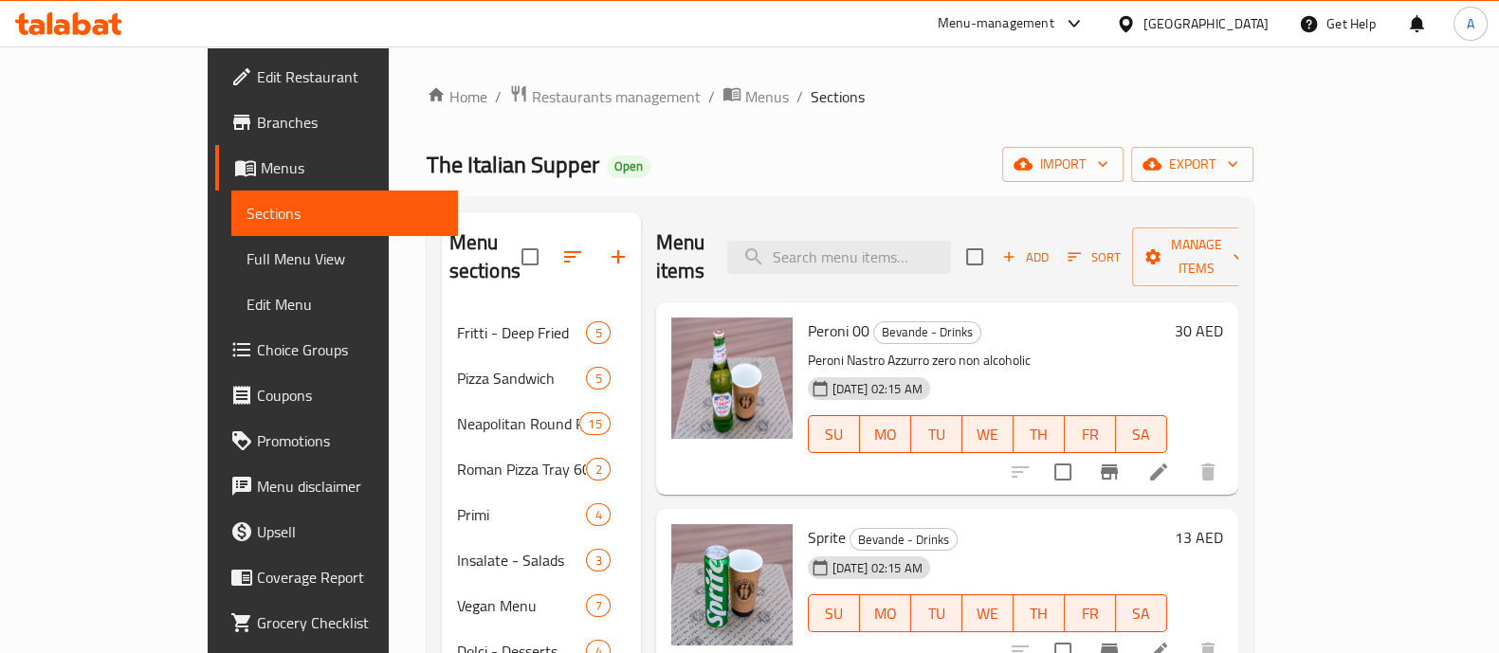
click at [1051, 247] on span "Add" at bounding box center [1024, 258] width 51 height 22
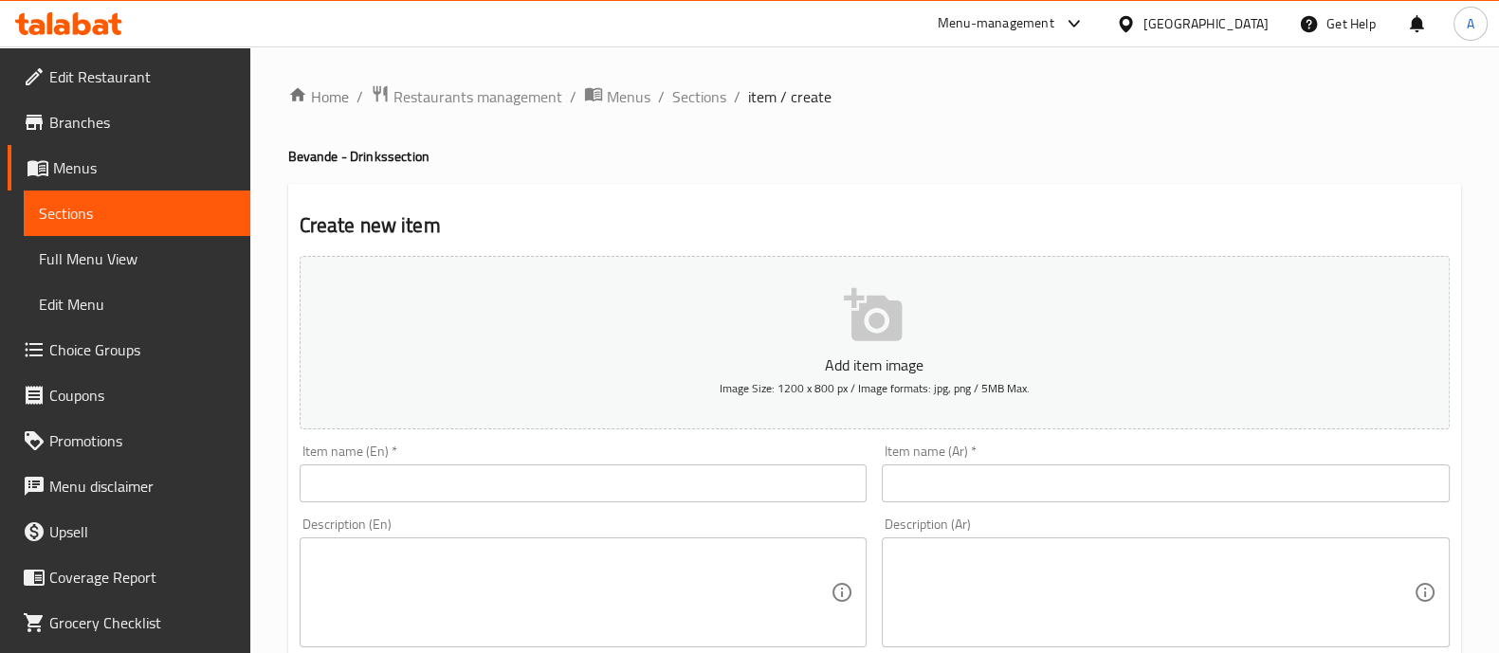
click at [668, 476] on input "text" at bounding box center [584, 484] width 568 height 38
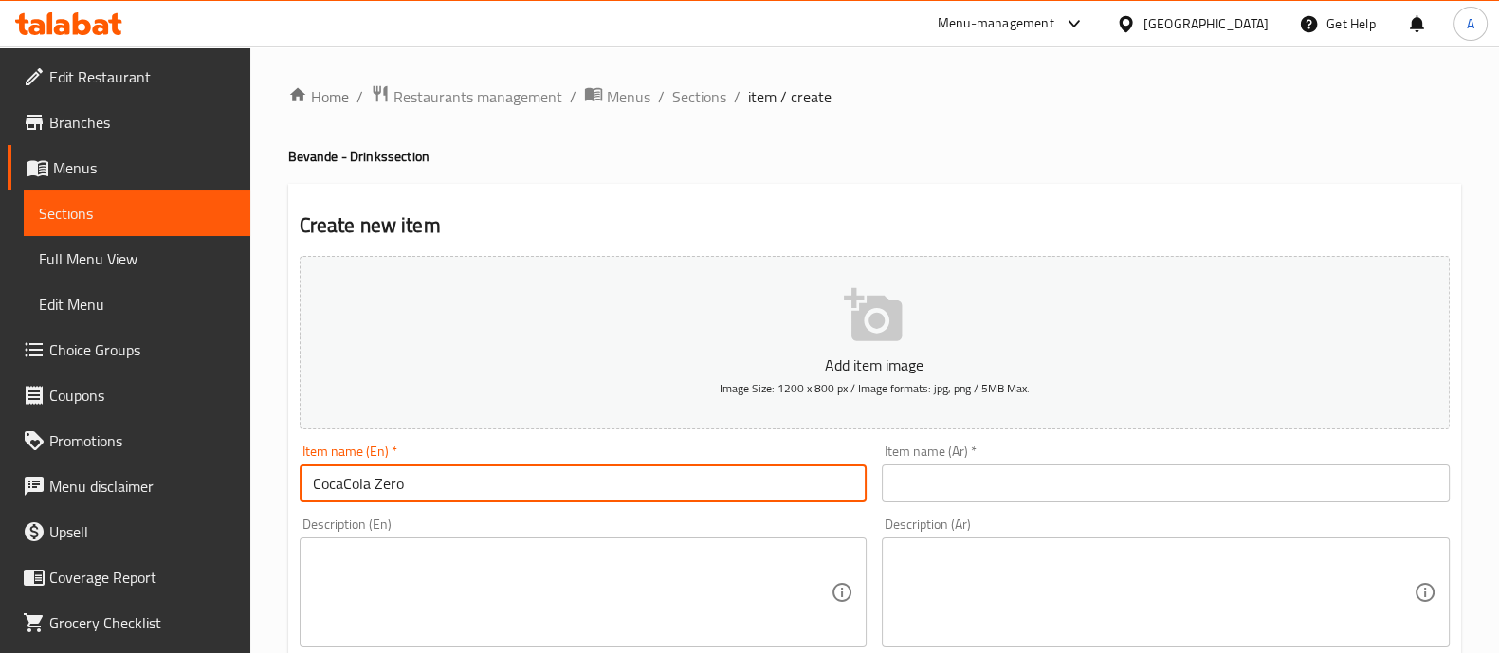
type input "CocaCola Zero"
click at [1155, 488] on input "text" at bounding box center [1166, 484] width 568 height 38
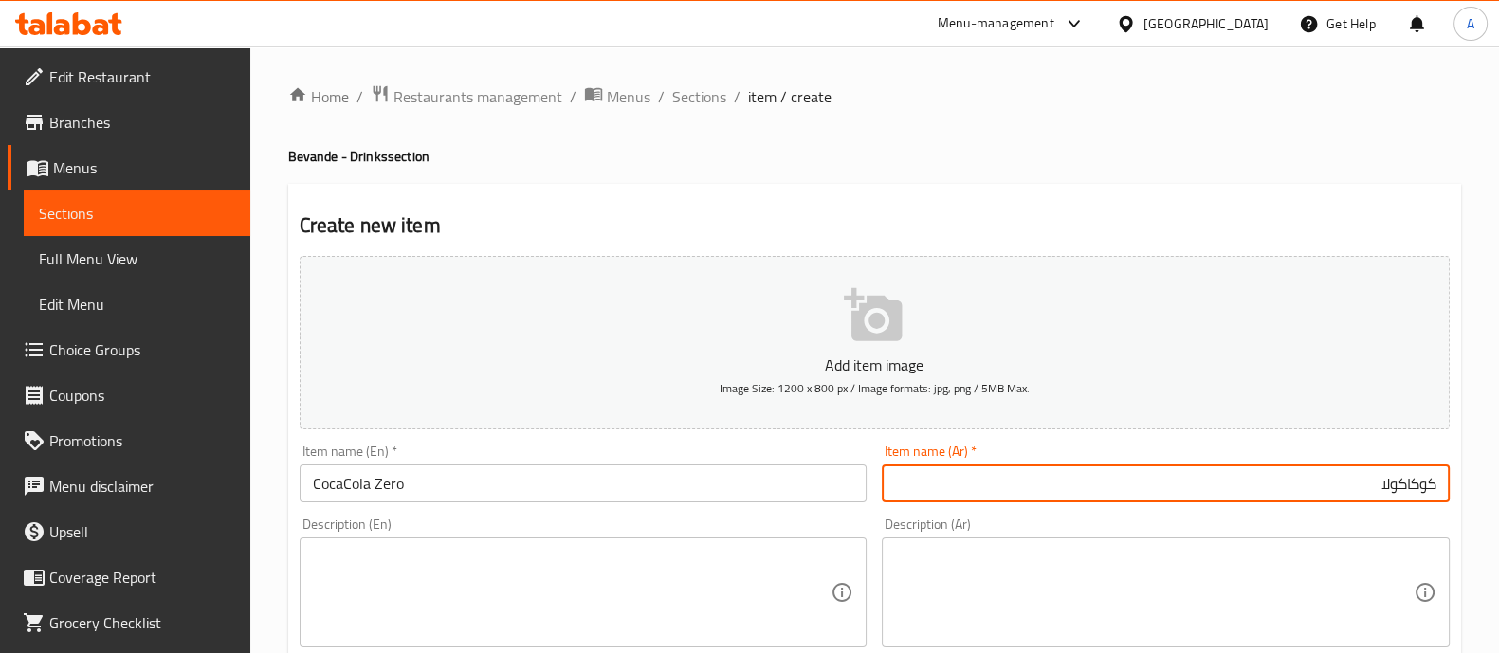
click at [1276, 486] on input "كوكاكولا" at bounding box center [1166, 484] width 568 height 38
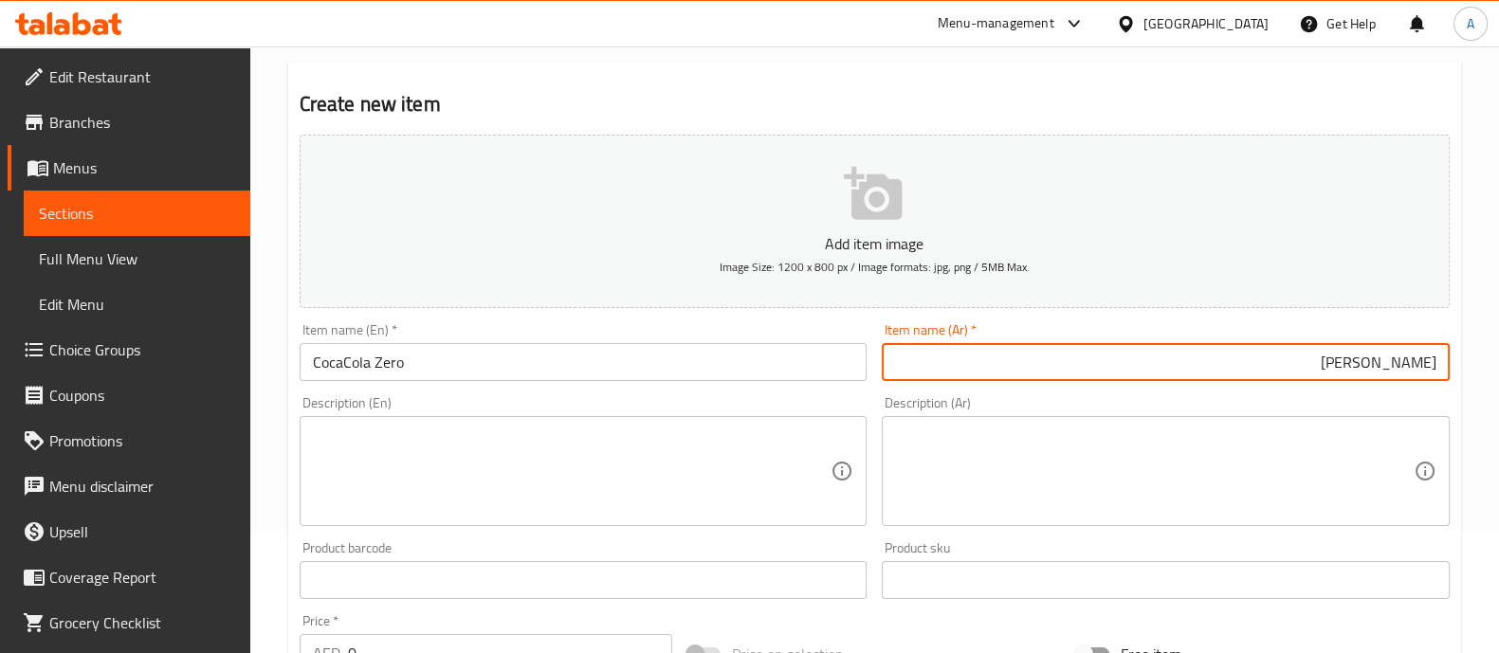
scroll to position [236, 0]
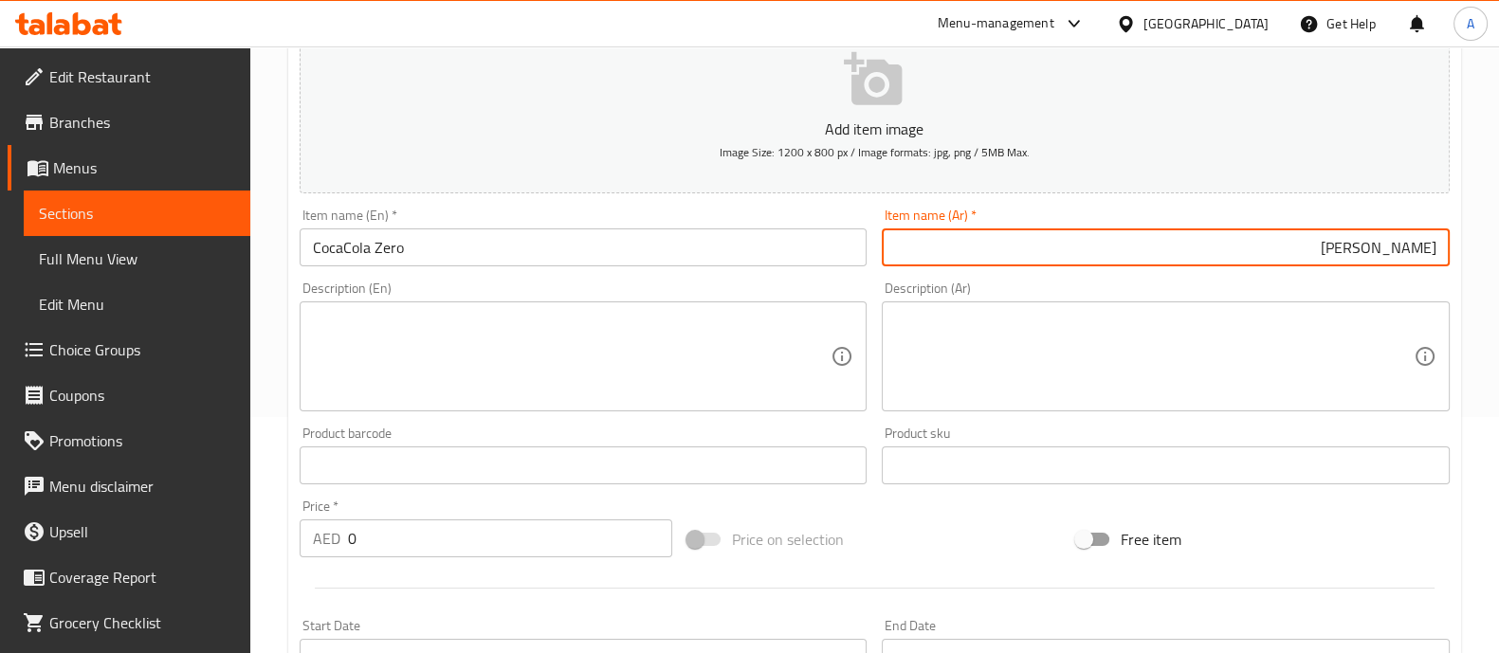
type input "[PERSON_NAME]"
click at [474, 339] on textarea at bounding box center [572, 357] width 519 height 90
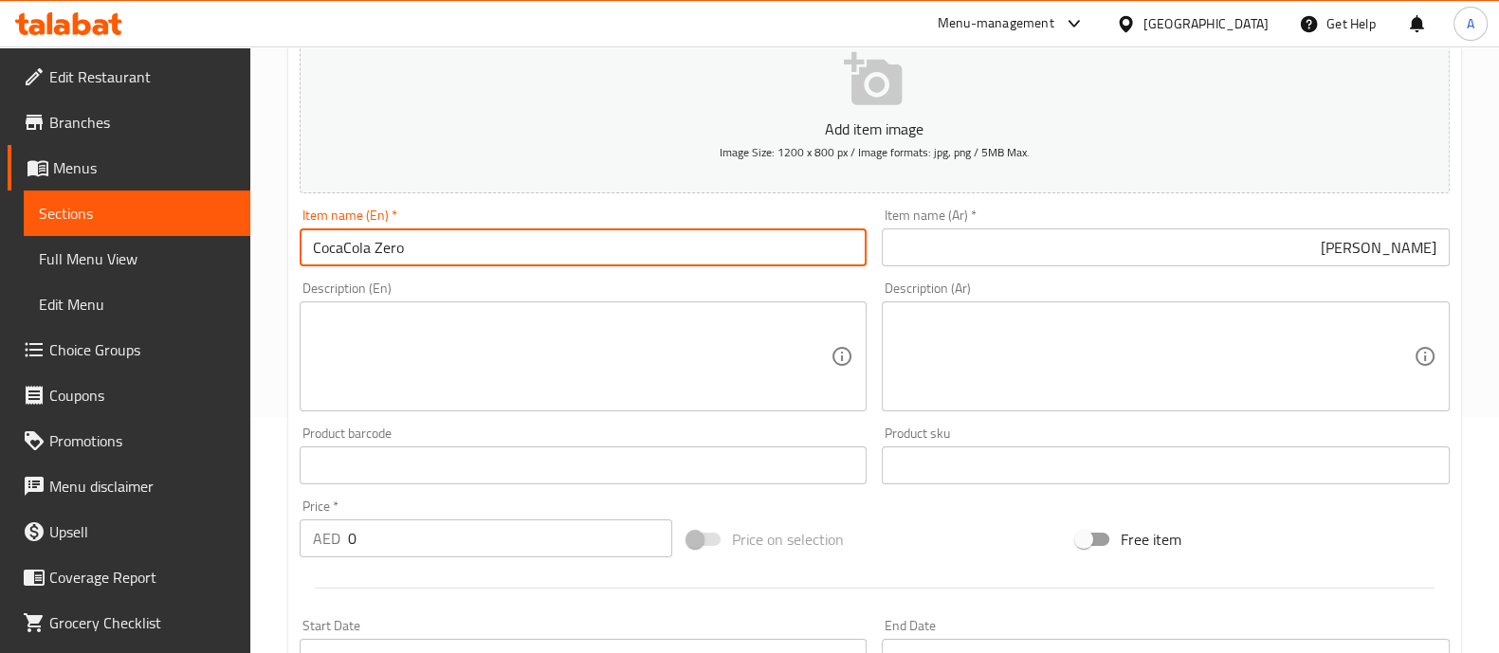
click at [492, 256] on input "CocaCola Zero" at bounding box center [584, 248] width 568 height 38
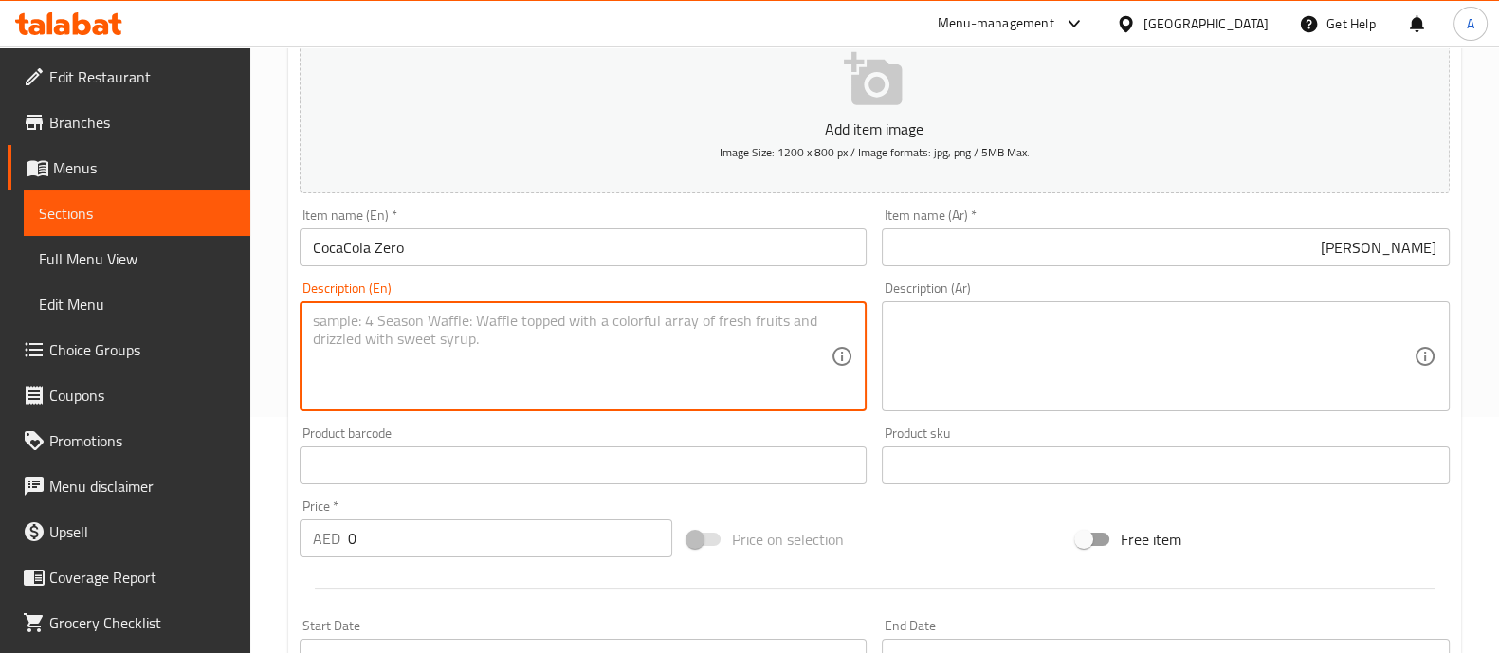
click at [488, 353] on textarea at bounding box center [572, 357] width 519 height 90
paste textarea "CocaCola Zero"
type textarea "CocaCola Zero 330ml"
click at [1187, 377] on textarea at bounding box center [1154, 357] width 519 height 90
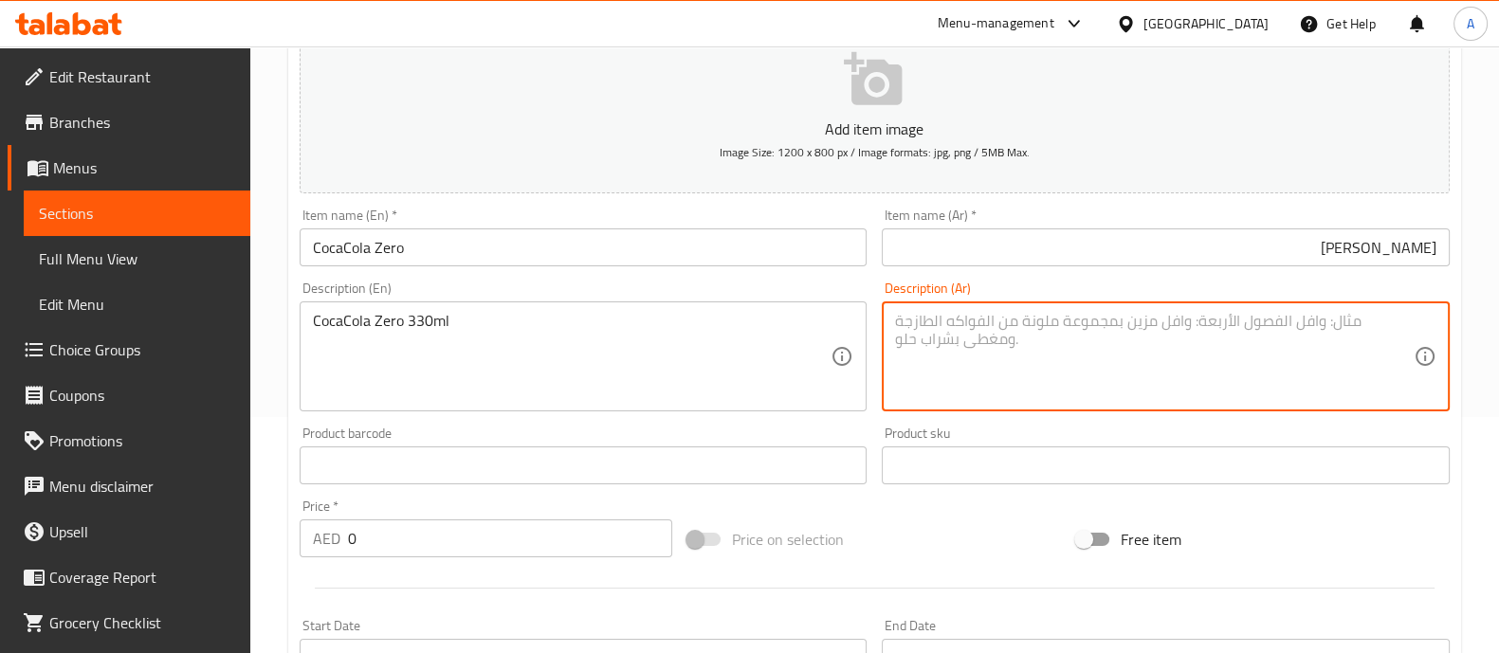
click at [1389, 244] on input "[PERSON_NAME]" at bounding box center [1166, 248] width 568 height 38
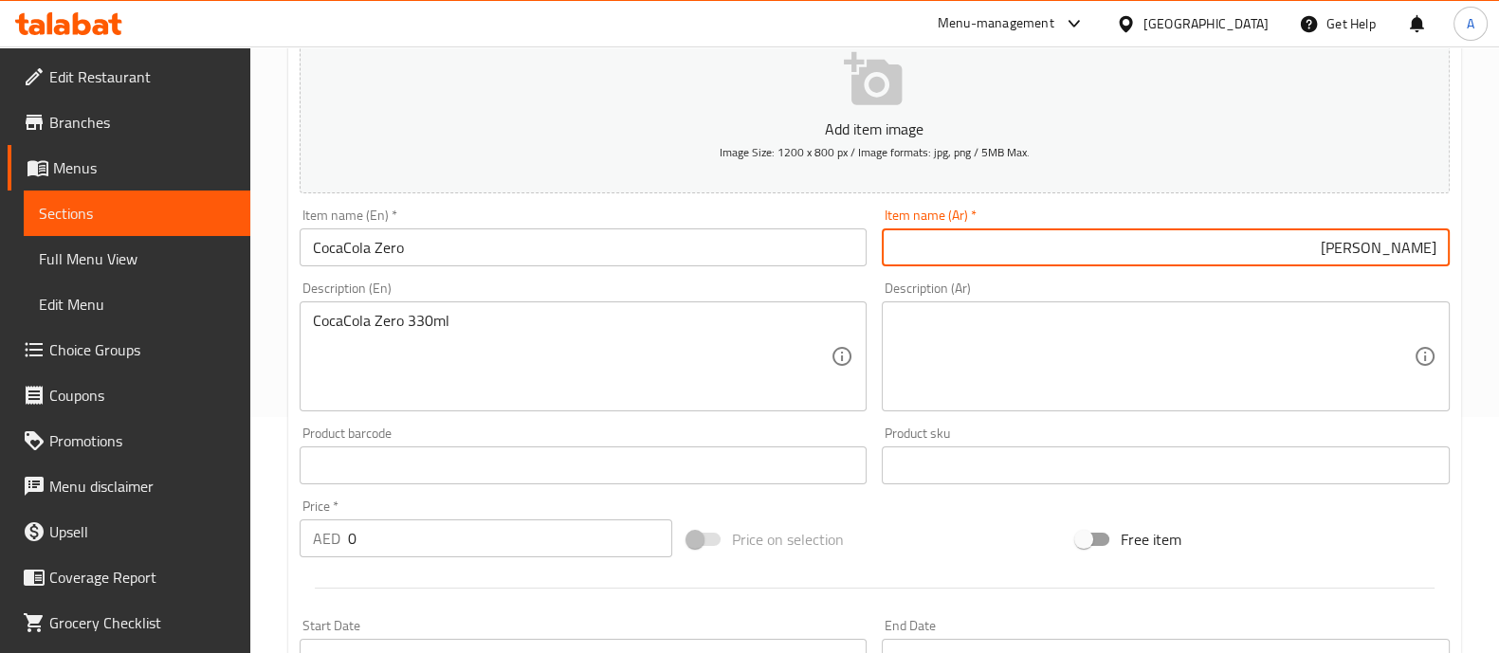
click at [1389, 244] on input "[PERSON_NAME]" at bounding box center [1166, 248] width 568 height 38
click at [1233, 401] on div "Description (Ar)" at bounding box center [1166, 357] width 568 height 110
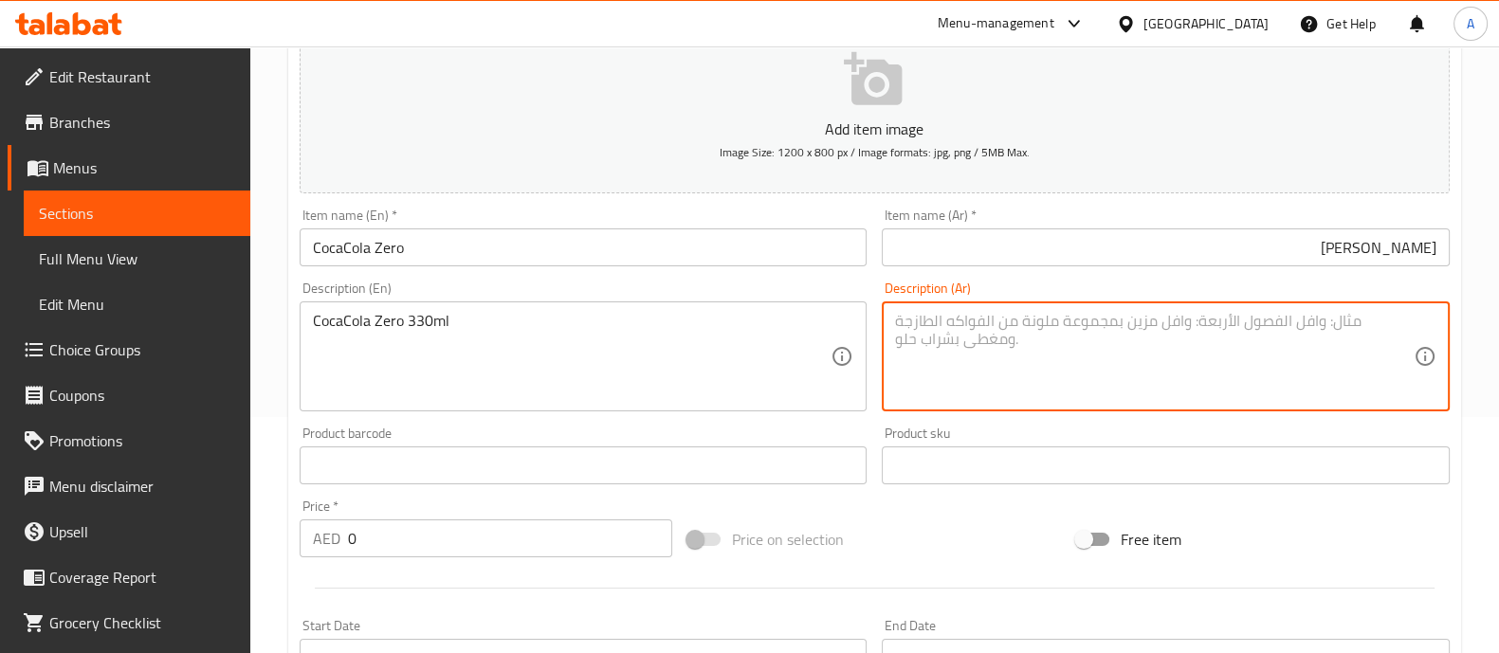
paste textarea "[PERSON_NAME]"
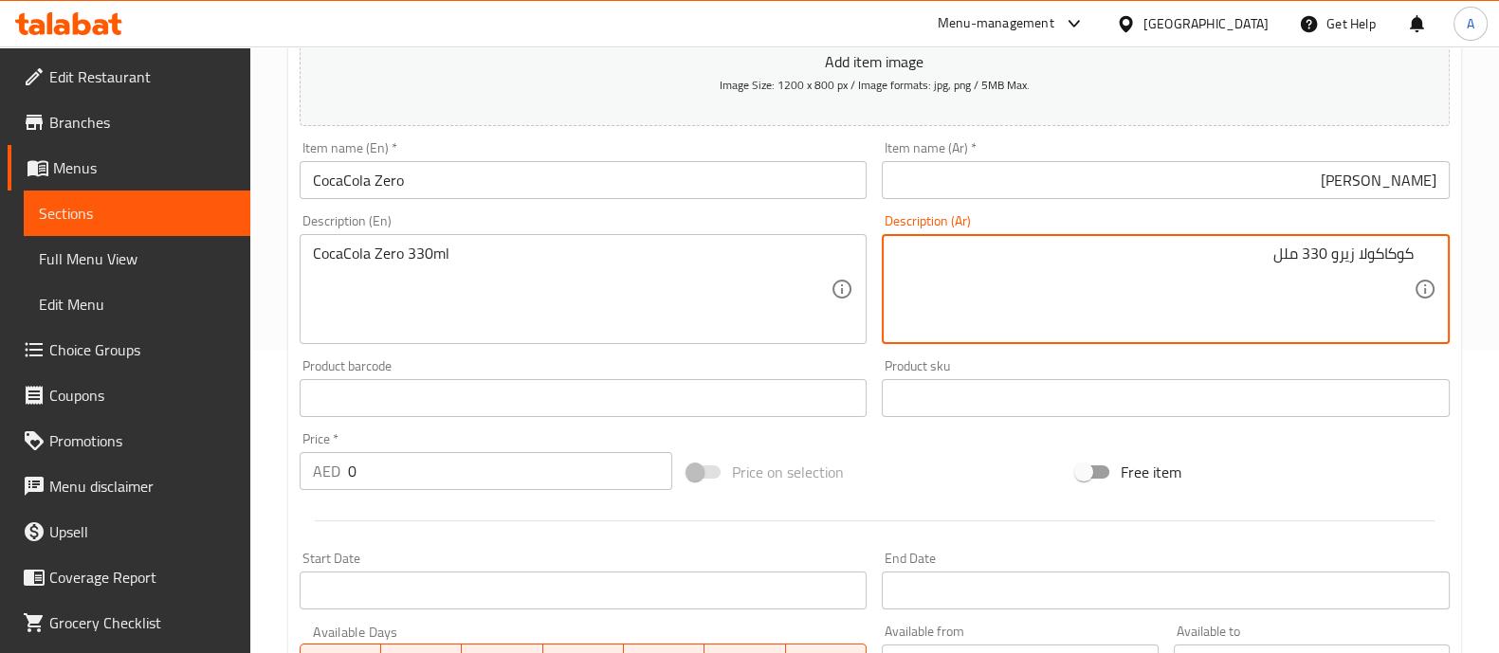
scroll to position [356, 0]
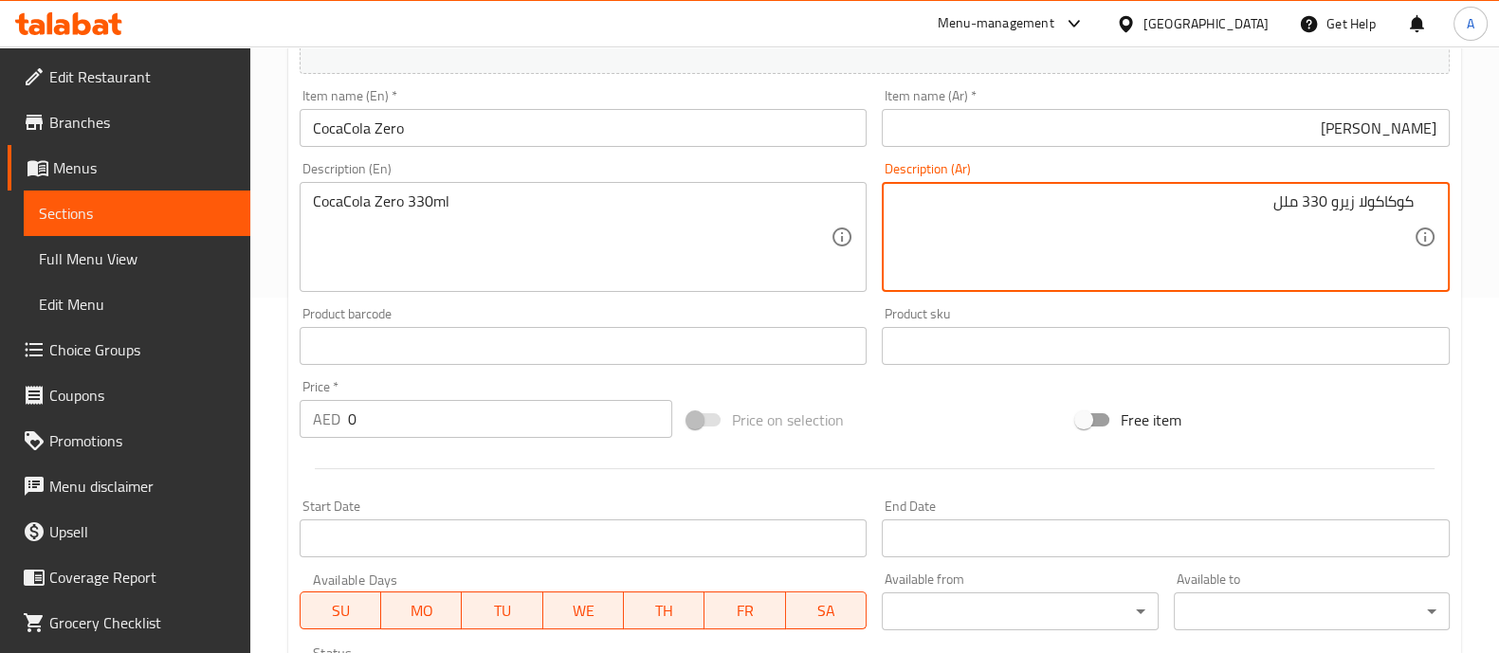
type textarea "كوكاكولا زيرو 330 ملل"
click at [378, 424] on input "0" at bounding box center [510, 419] width 325 height 38
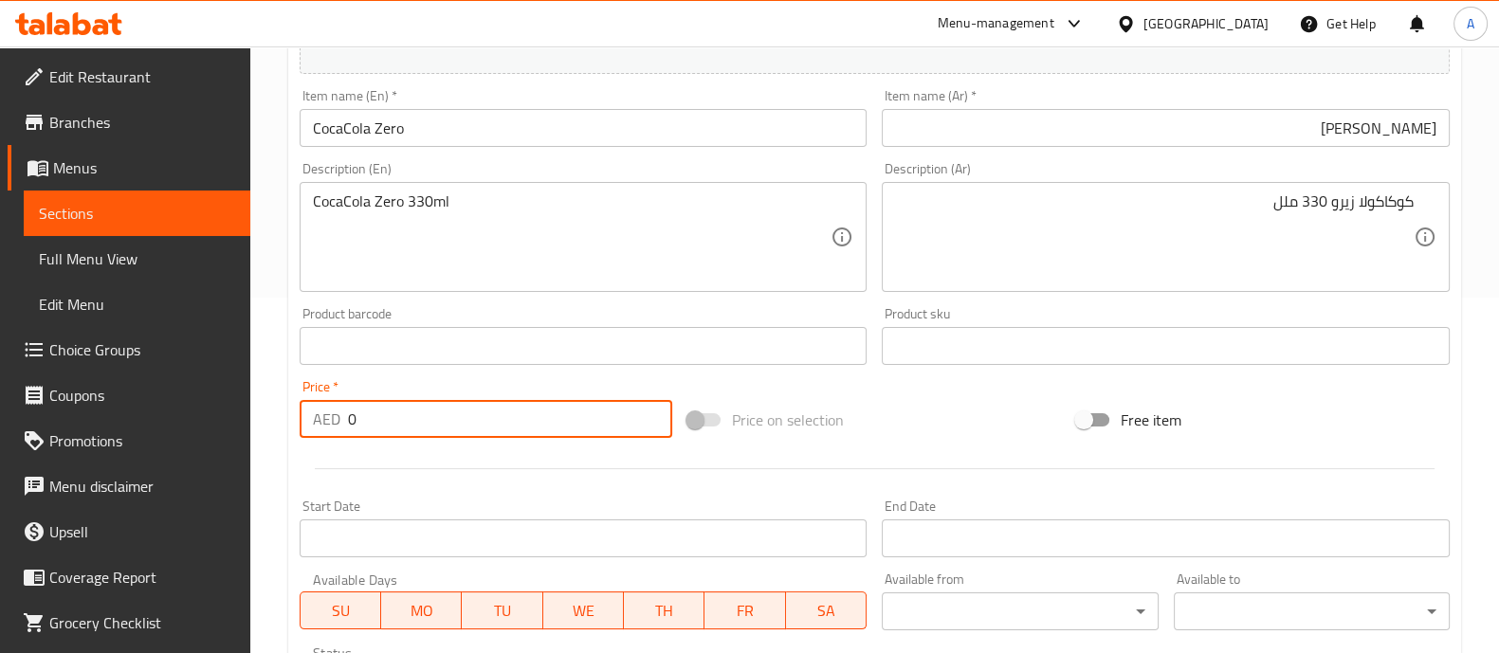
click at [378, 424] on input "0" at bounding box center [510, 419] width 325 height 38
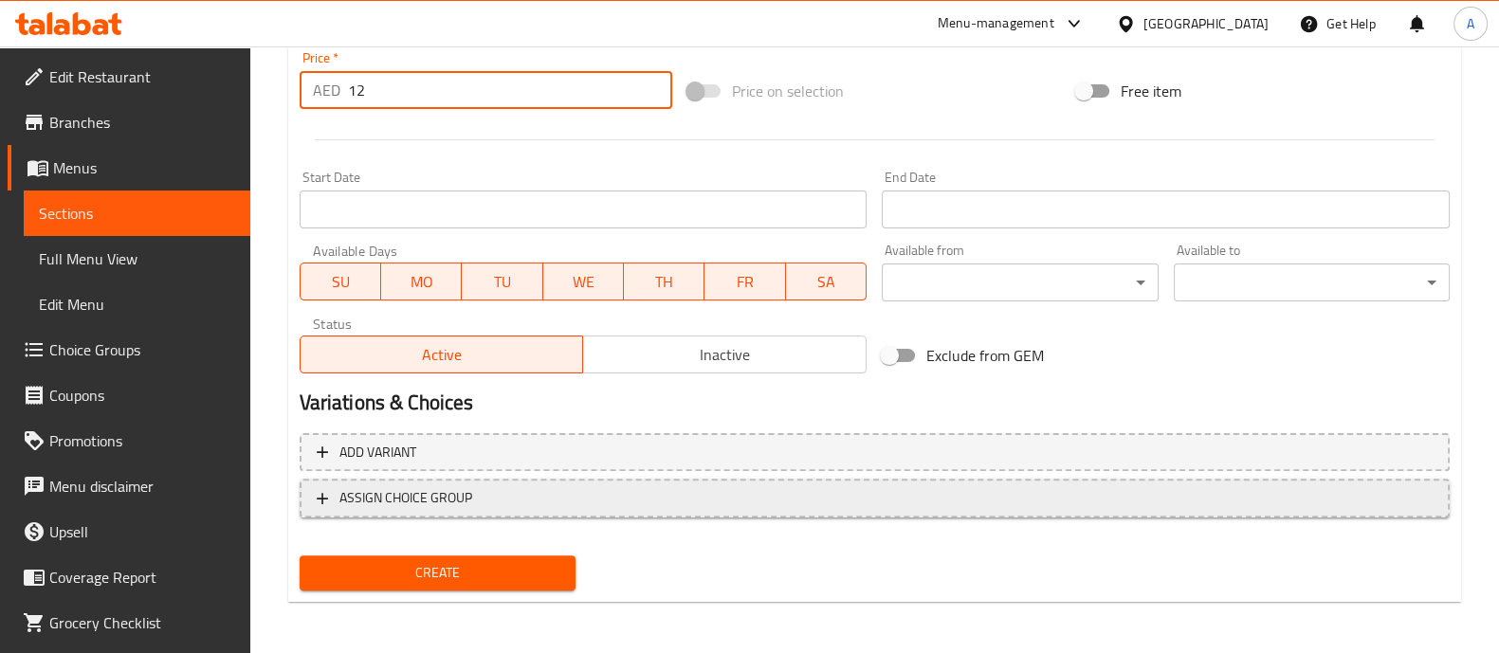
type input "12"
click at [478, 500] on span "ASSIGN CHOICE GROUP" at bounding box center [875, 498] width 1116 height 24
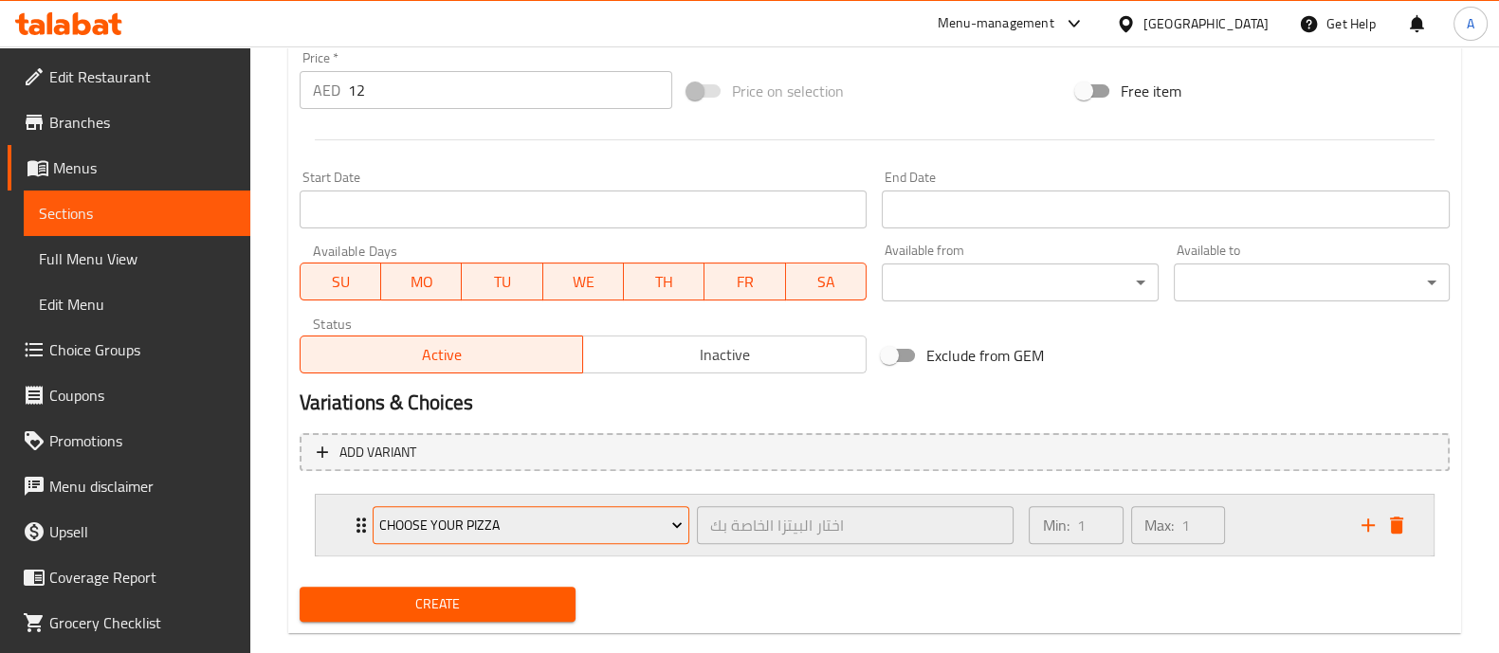
click at [642, 523] on span "Choose your Pizza" at bounding box center [530, 526] width 303 height 24
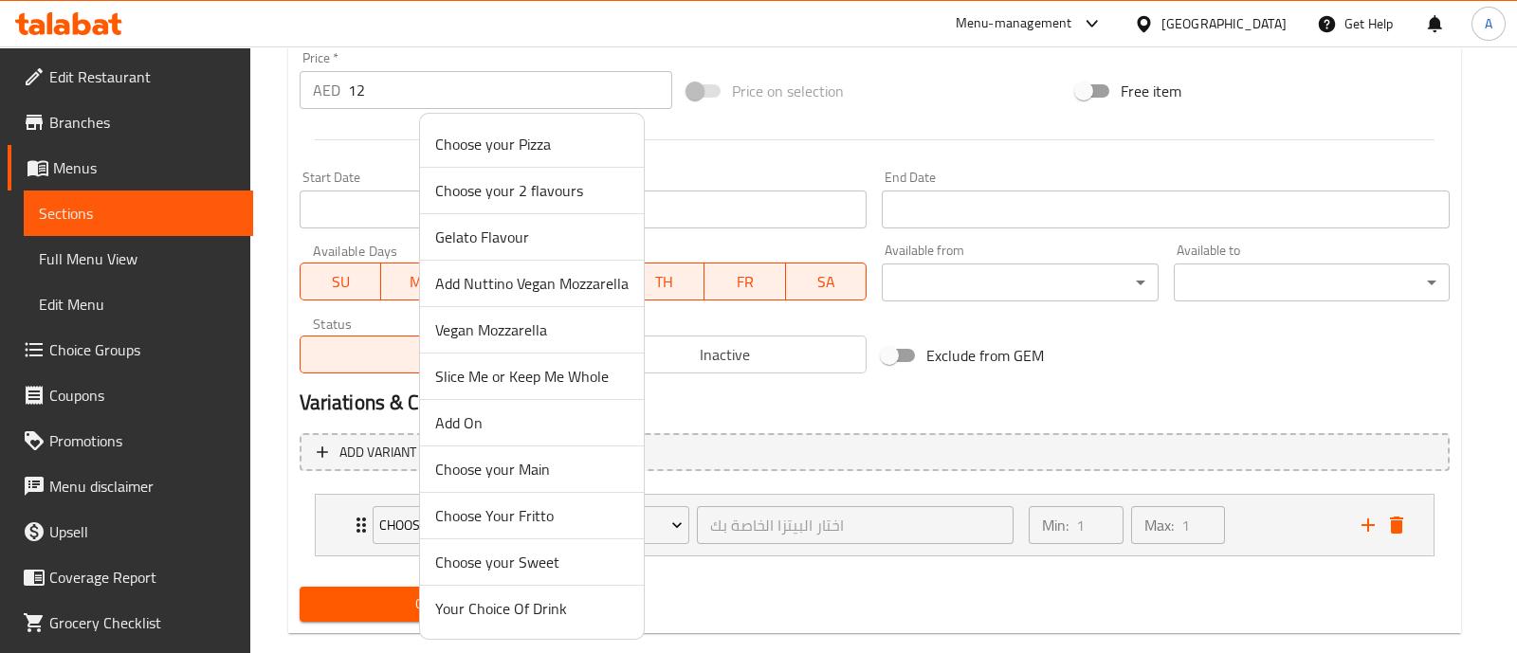
click at [498, 611] on span "Your Choice Of Drink" at bounding box center [531, 608] width 193 height 23
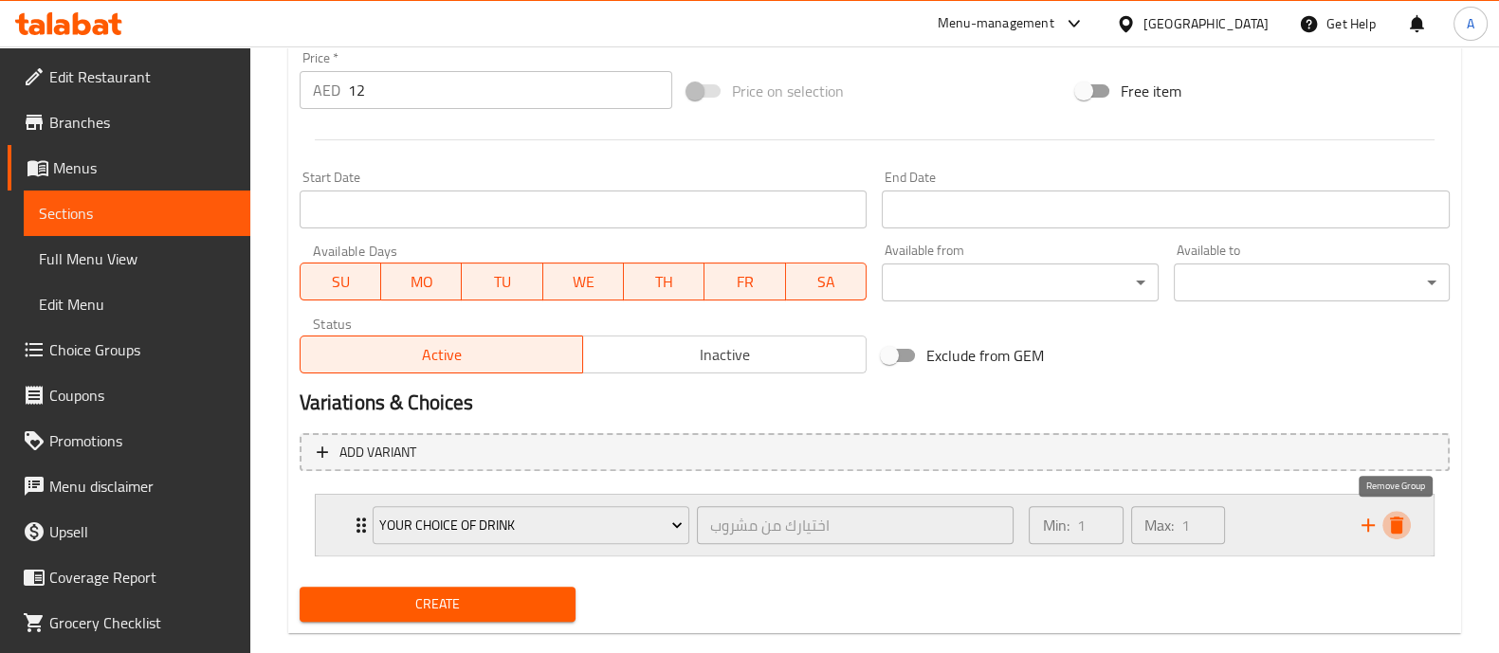
click at [1401, 522] on icon "delete" at bounding box center [1396, 525] width 13 height 17
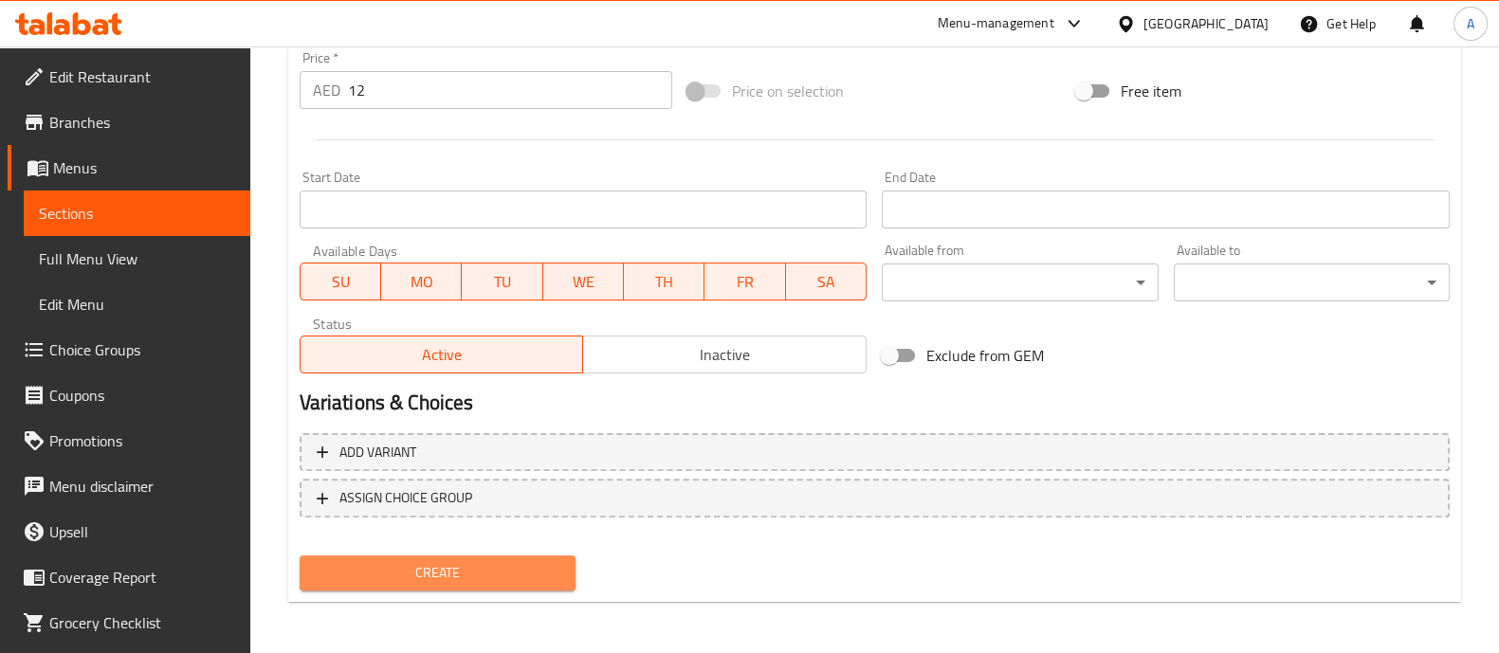
click at [456, 574] on span "Create" at bounding box center [438, 573] width 246 height 24
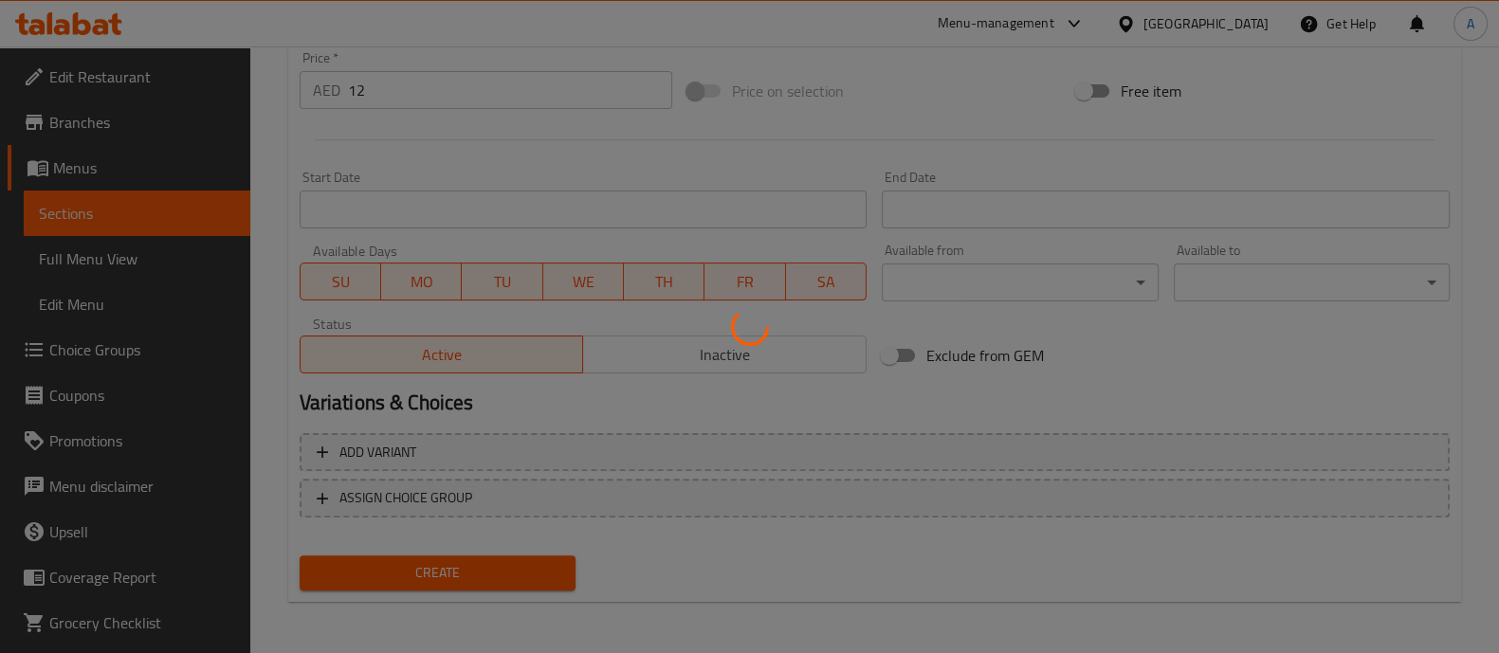
type input "0"
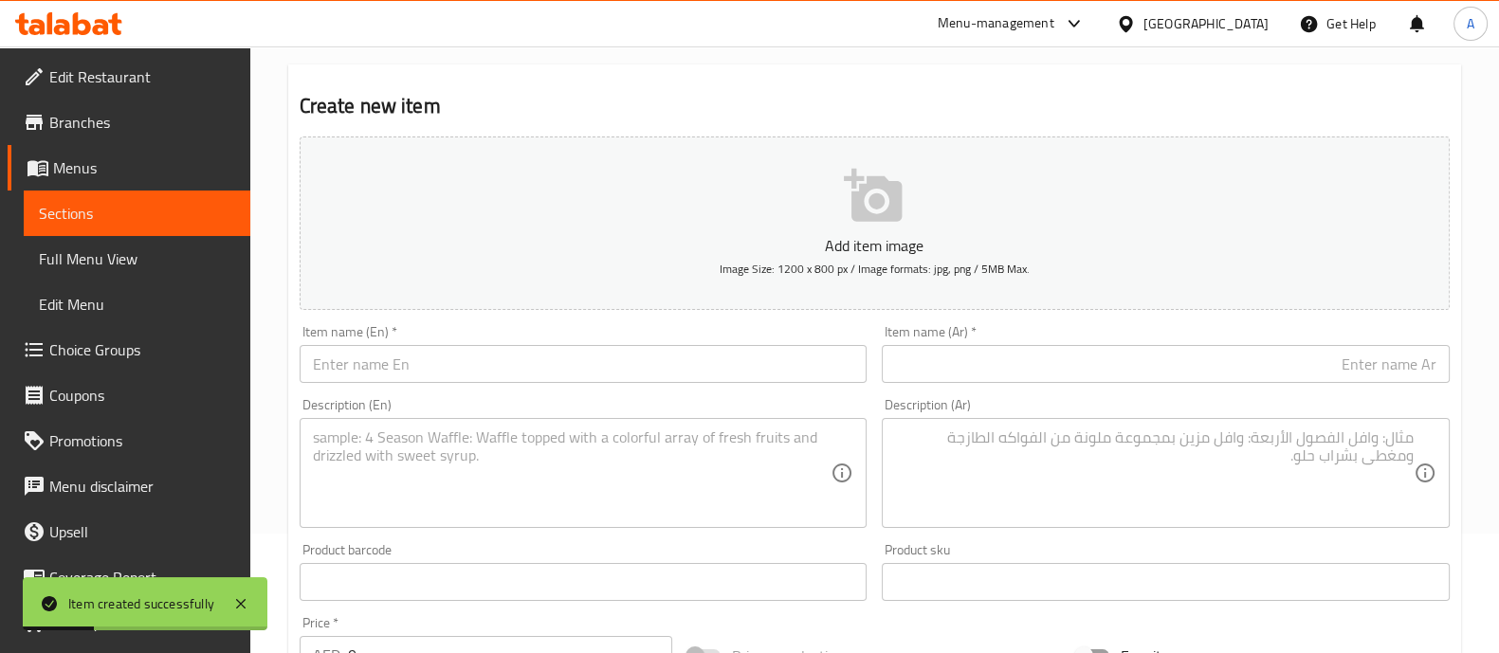
scroll to position [236, 0]
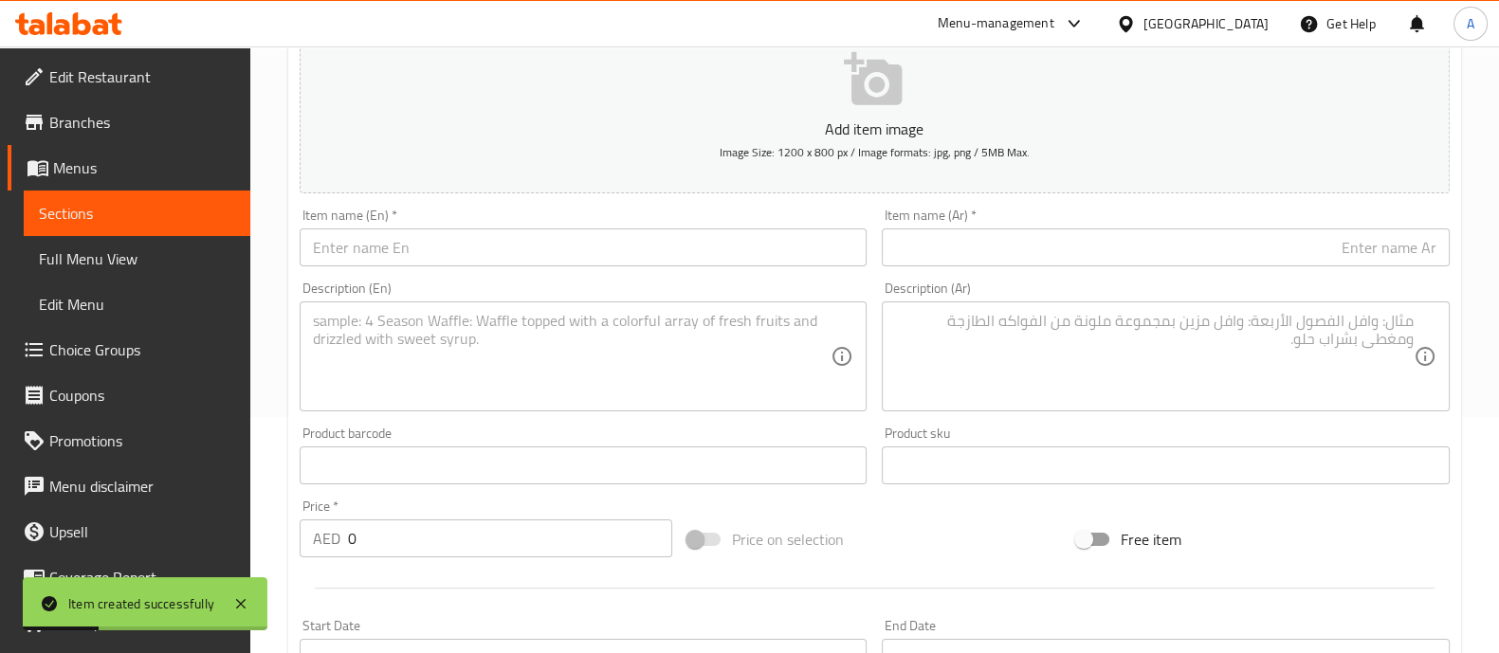
click at [408, 248] on input "text" at bounding box center [584, 248] width 568 height 38
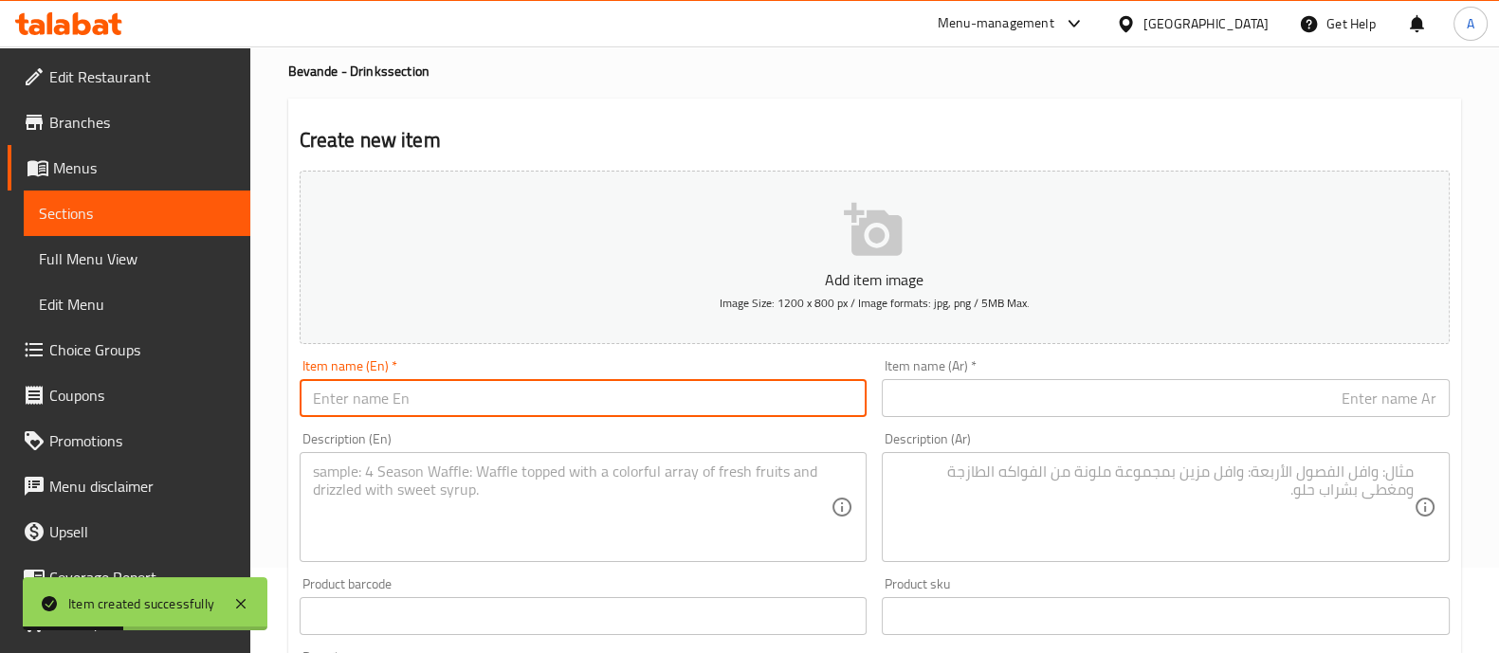
scroll to position [0, 0]
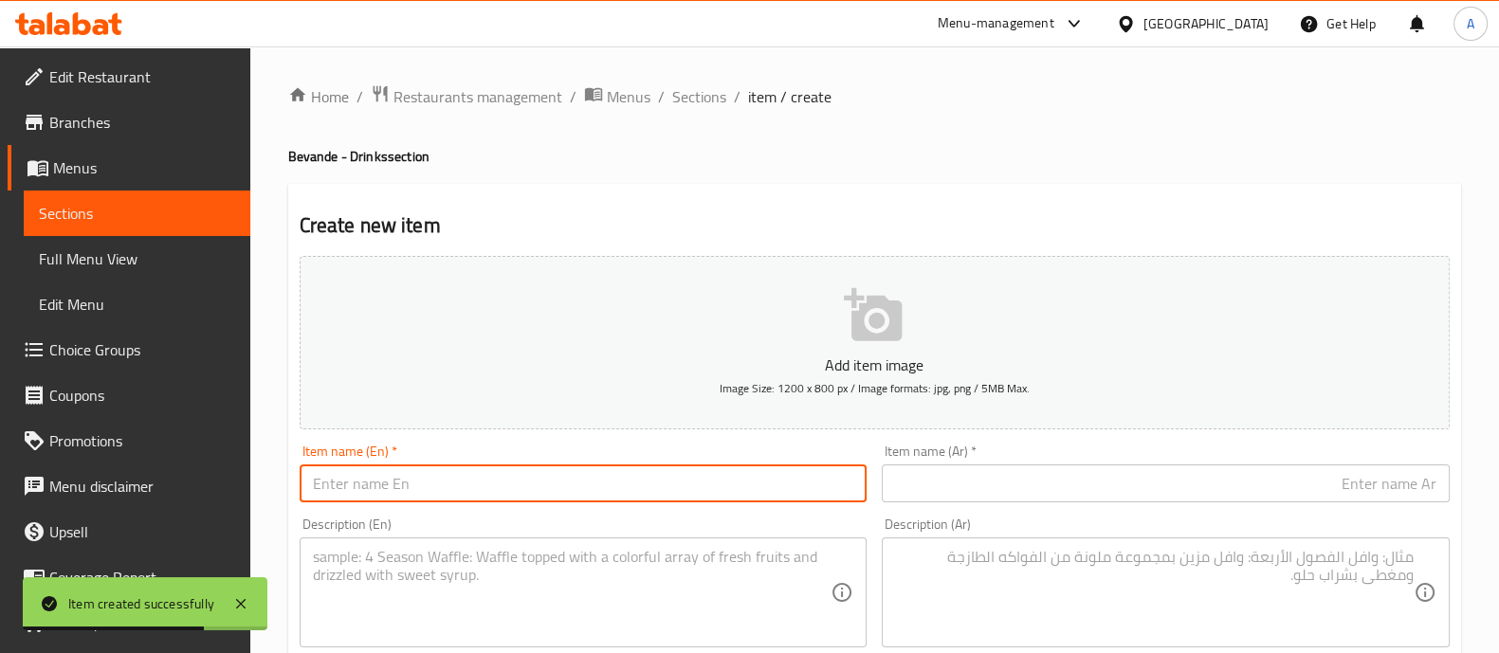
paste input "Lipton ice the peach,"
click at [555, 488] on input "Lipton ice the peach," at bounding box center [584, 484] width 568 height 38
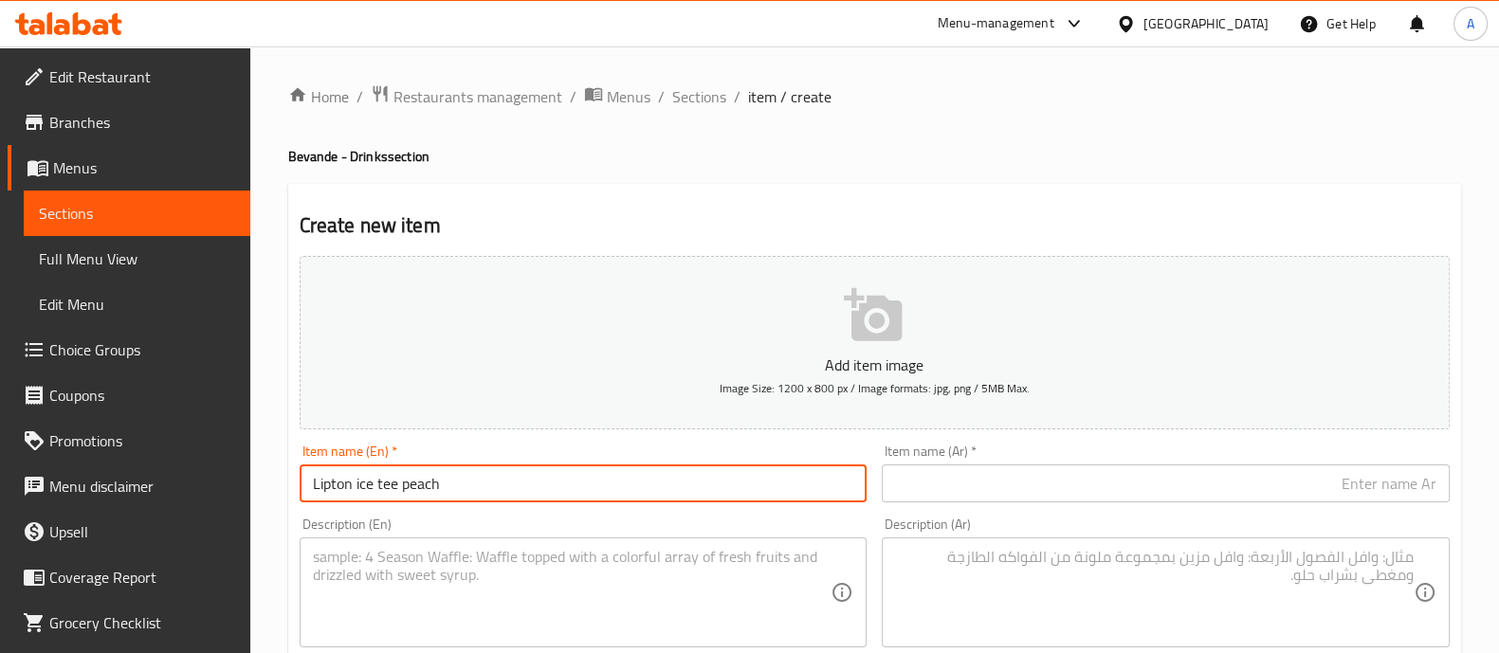
click at [462, 474] on input "Lipton ice tee peach" at bounding box center [584, 484] width 568 height 38
type input "Lipton ice tee peach"
click at [471, 556] on textarea at bounding box center [572, 593] width 519 height 90
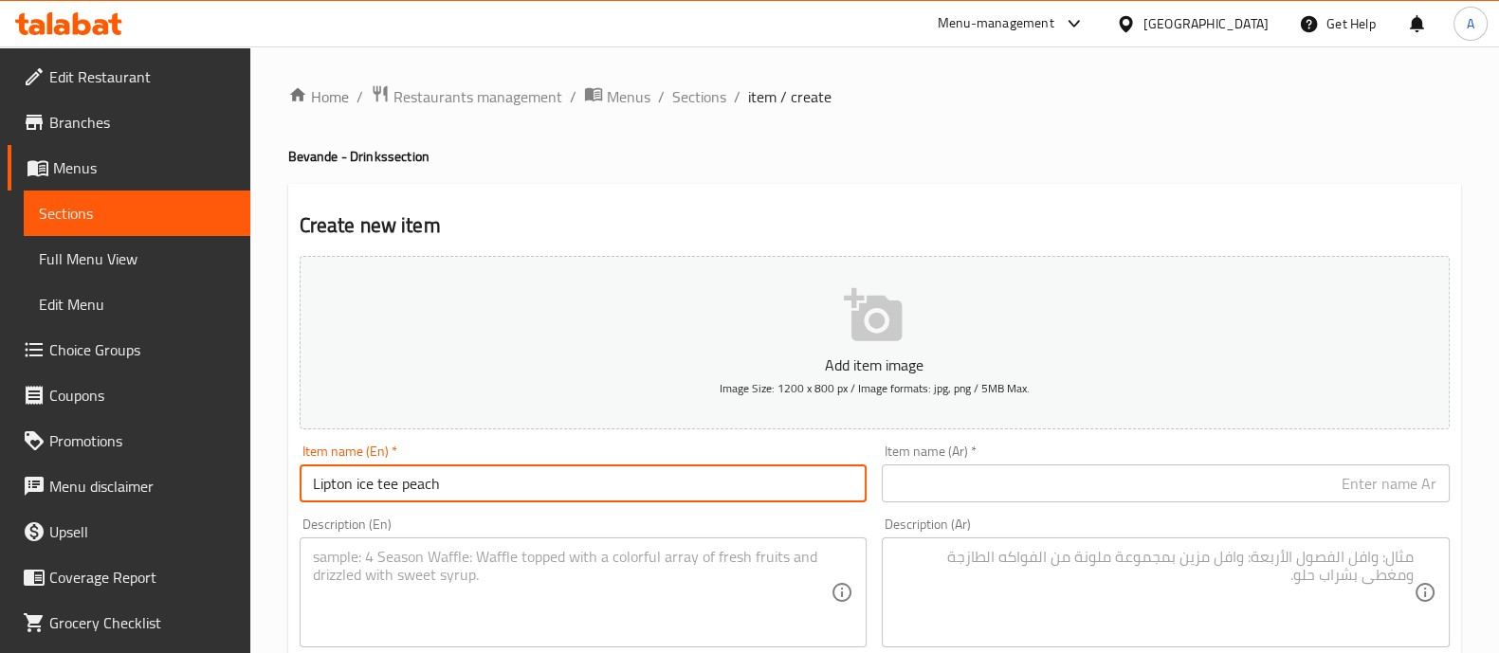
paste textarea "Lipton ice tee peach"
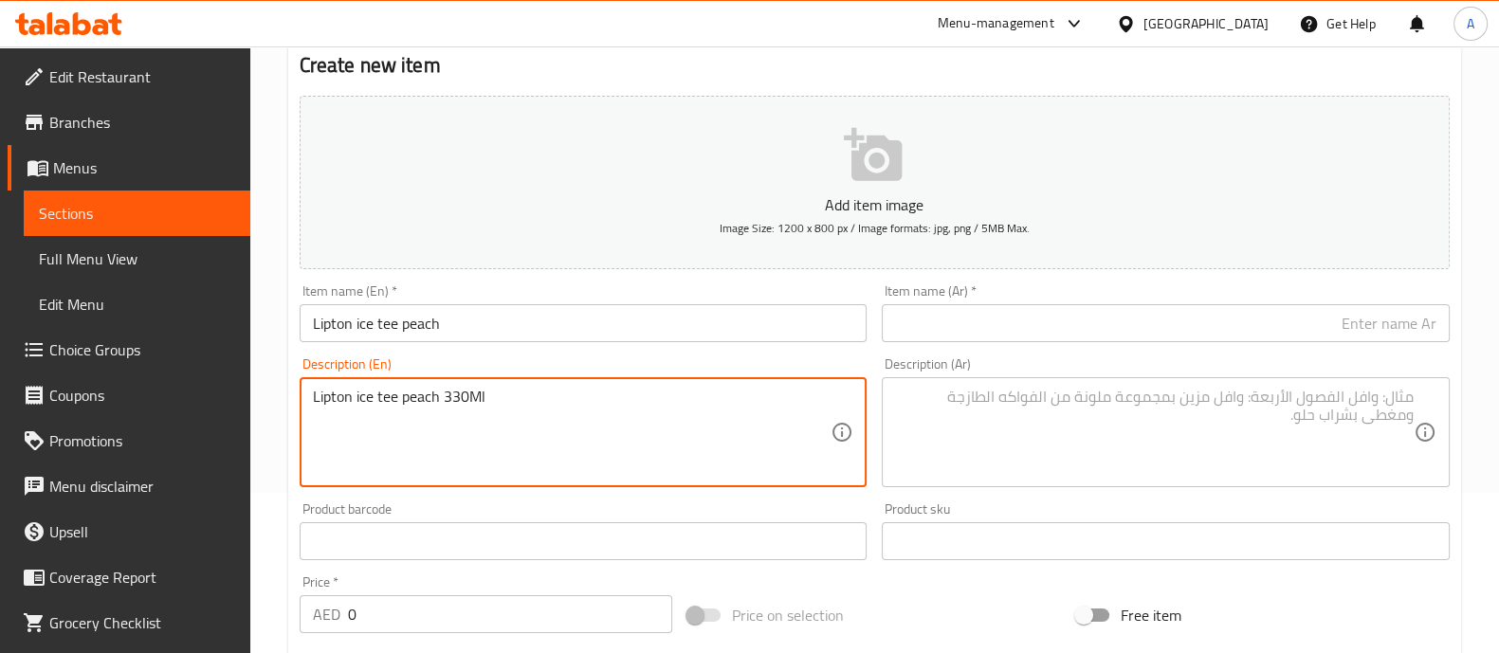
scroll to position [356, 0]
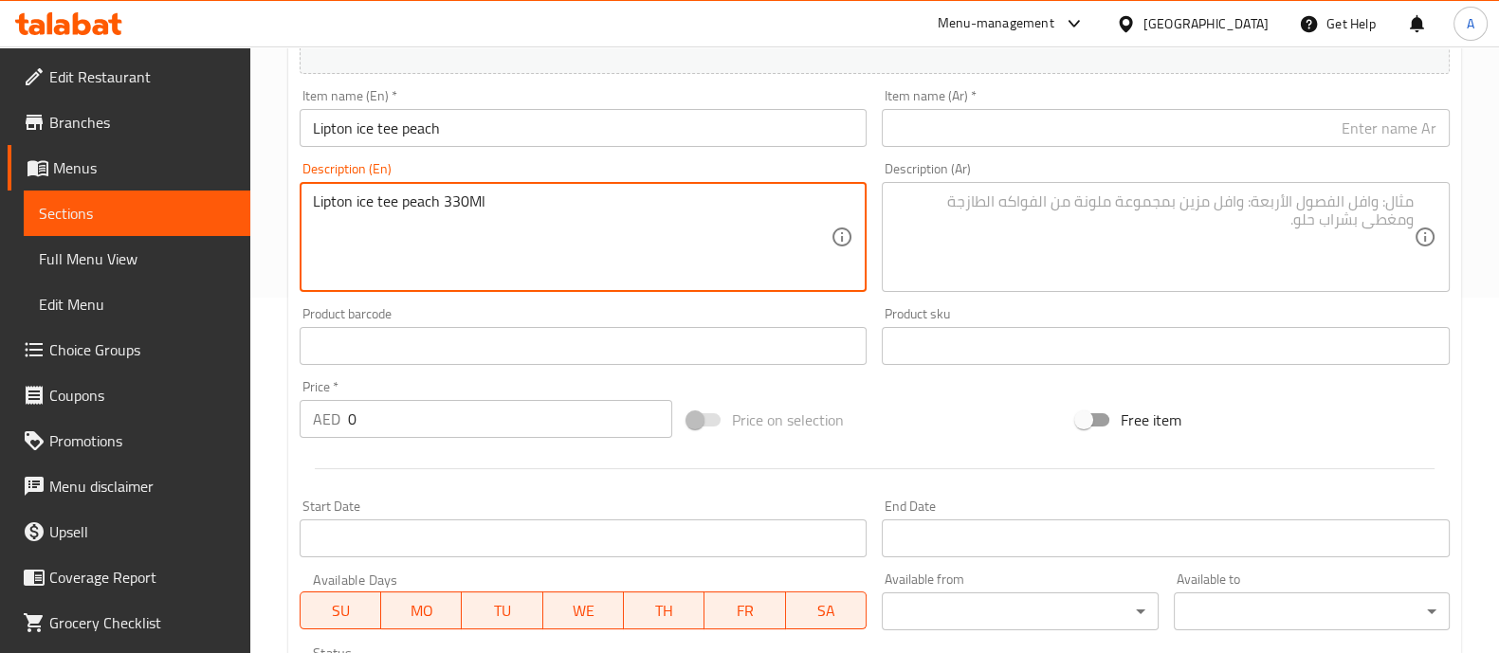
type textarea "Lipton ice tee peach 330Ml"
click at [401, 409] on input "0" at bounding box center [510, 419] width 325 height 38
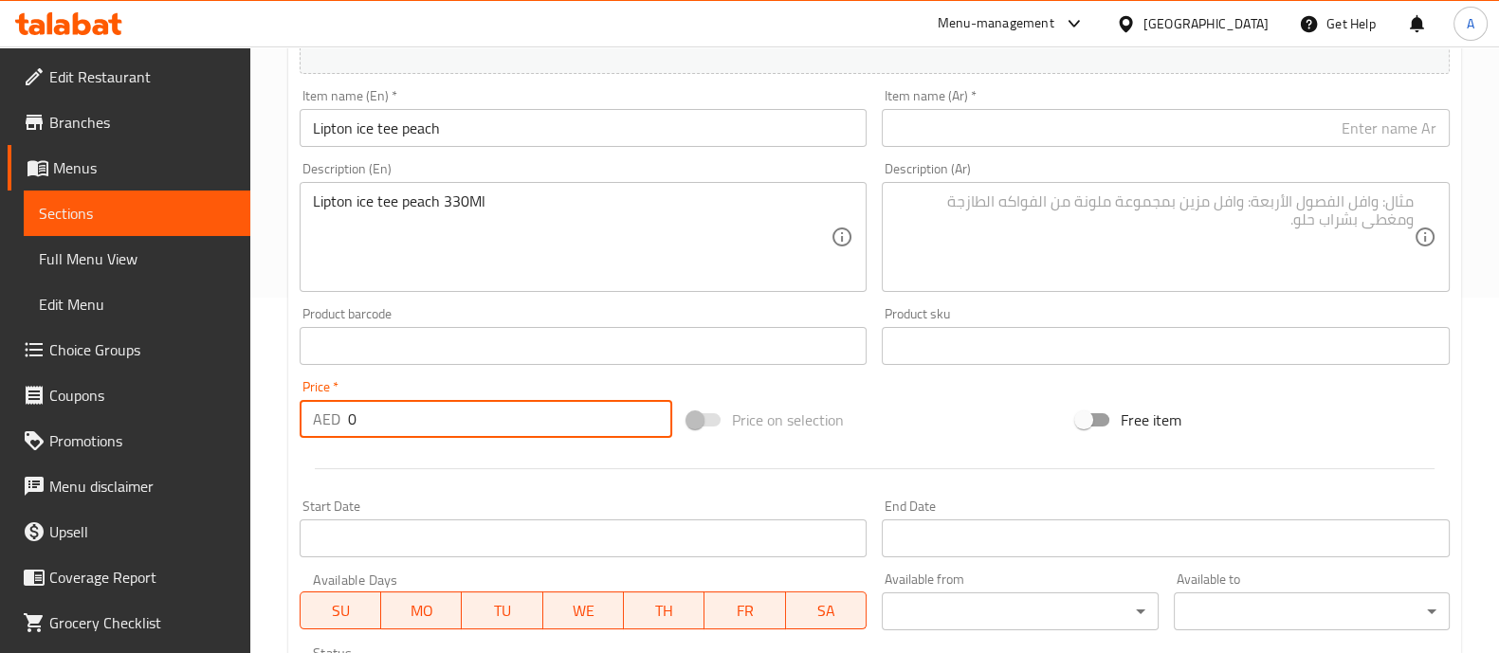
click at [401, 409] on input "0" at bounding box center [510, 419] width 325 height 38
type input "12"
click at [1140, 215] on textarea at bounding box center [1154, 237] width 519 height 90
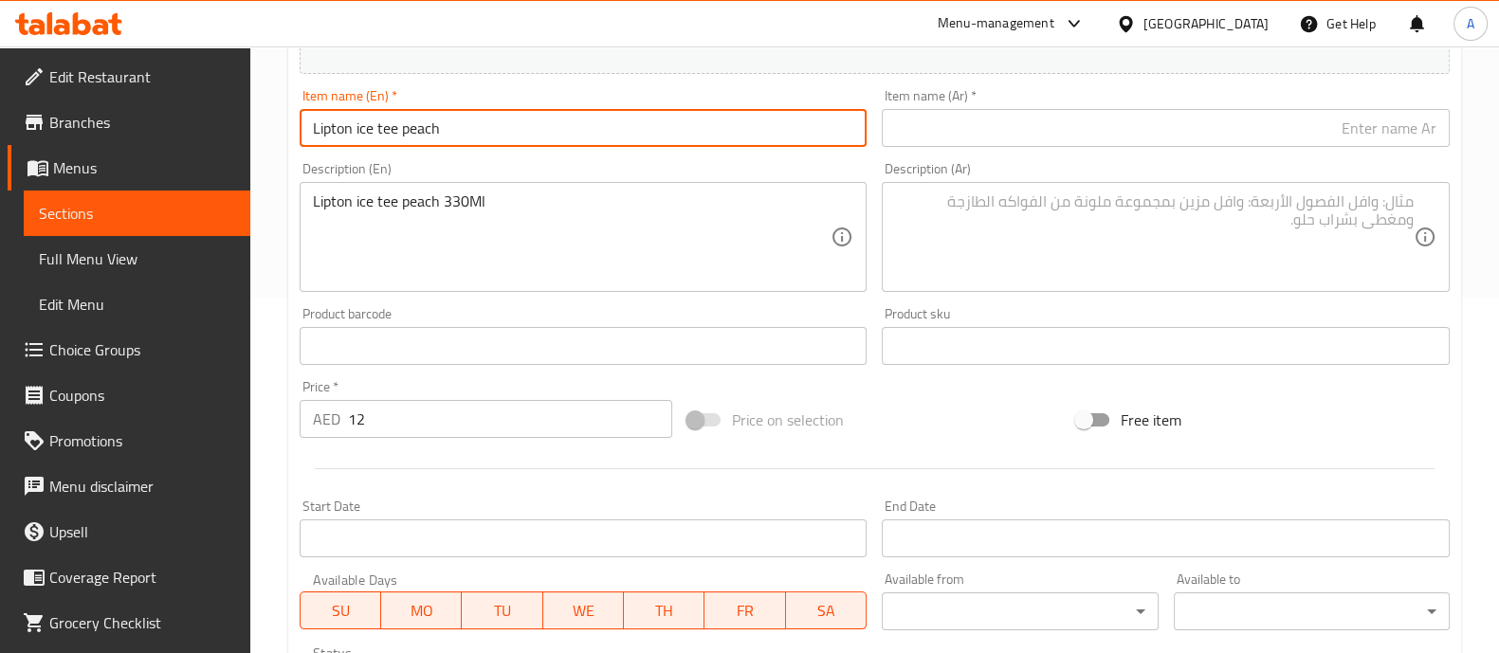
click at [356, 125] on input "Lipton ice tee peach" at bounding box center [584, 128] width 568 height 38
click at [506, 115] on input "Lipton Ice Tee peach" at bounding box center [584, 128] width 568 height 38
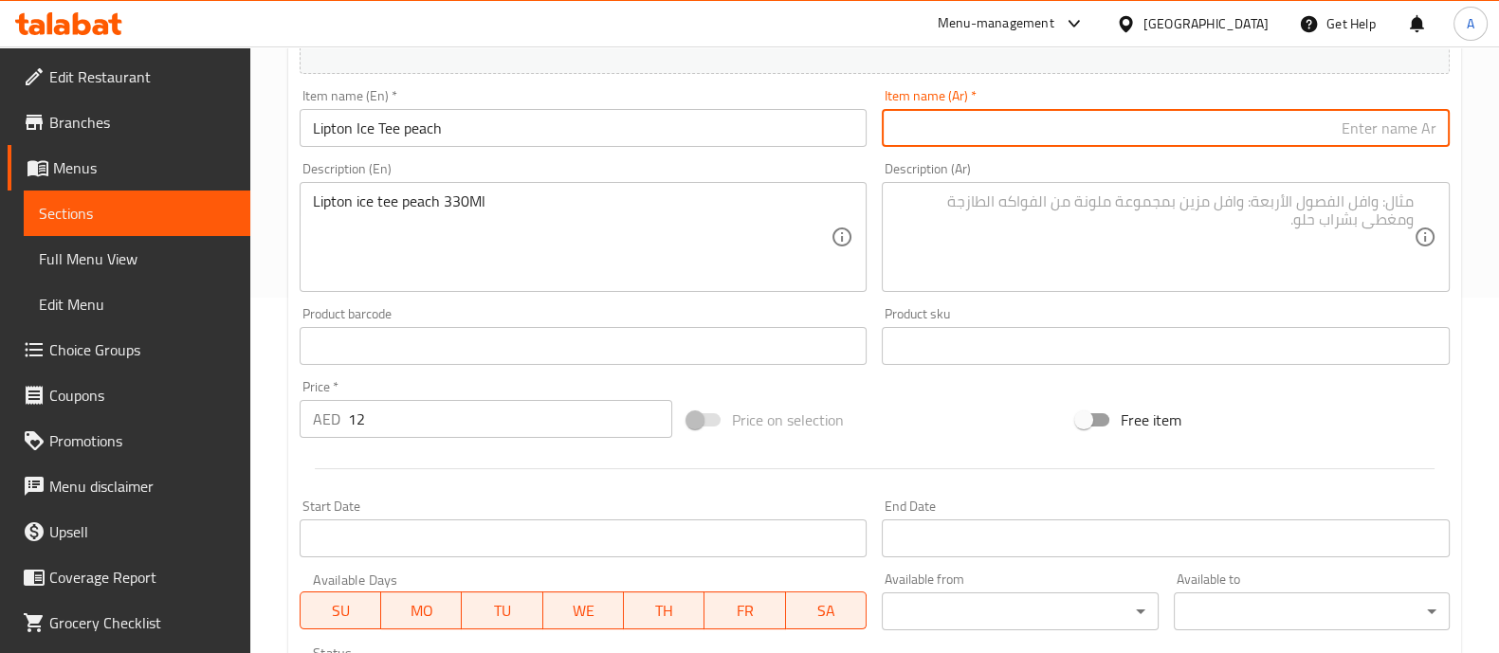
click at [1007, 138] on input "text" at bounding box center [1166, 128] width 568 height 38
click at [412, 127] on input "Lipton Ice Tee peach" at bounding box center [584, 128] width 568 height 38
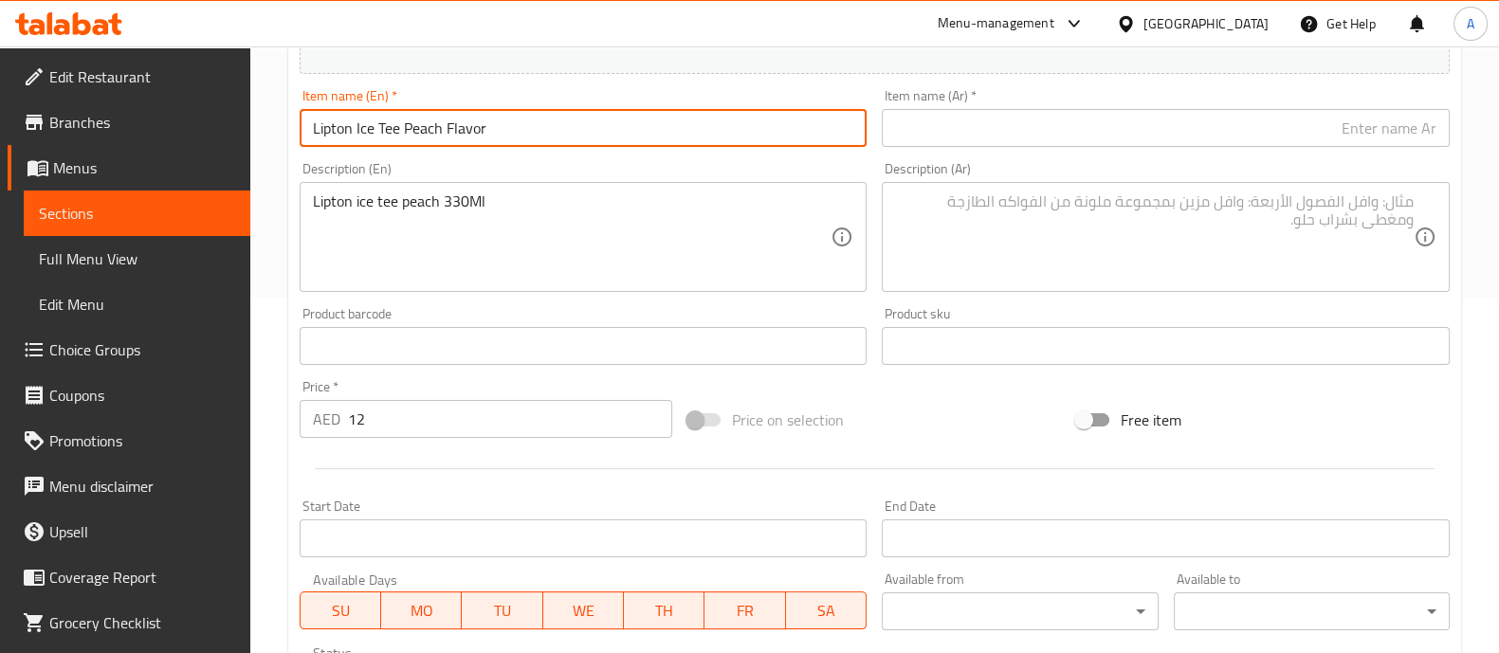
click at [568, 129] on input "Lipton Ice Tee Peach Flavor" at bounding box center [584, 128] width 568 height 38
type input "Lipton Ice Tee Peach Flavor"
click at [1128, 152] on div "Item name (Ar)   * Item name (Ar) *" at bounding box center [1165, 118] width 583 height 73
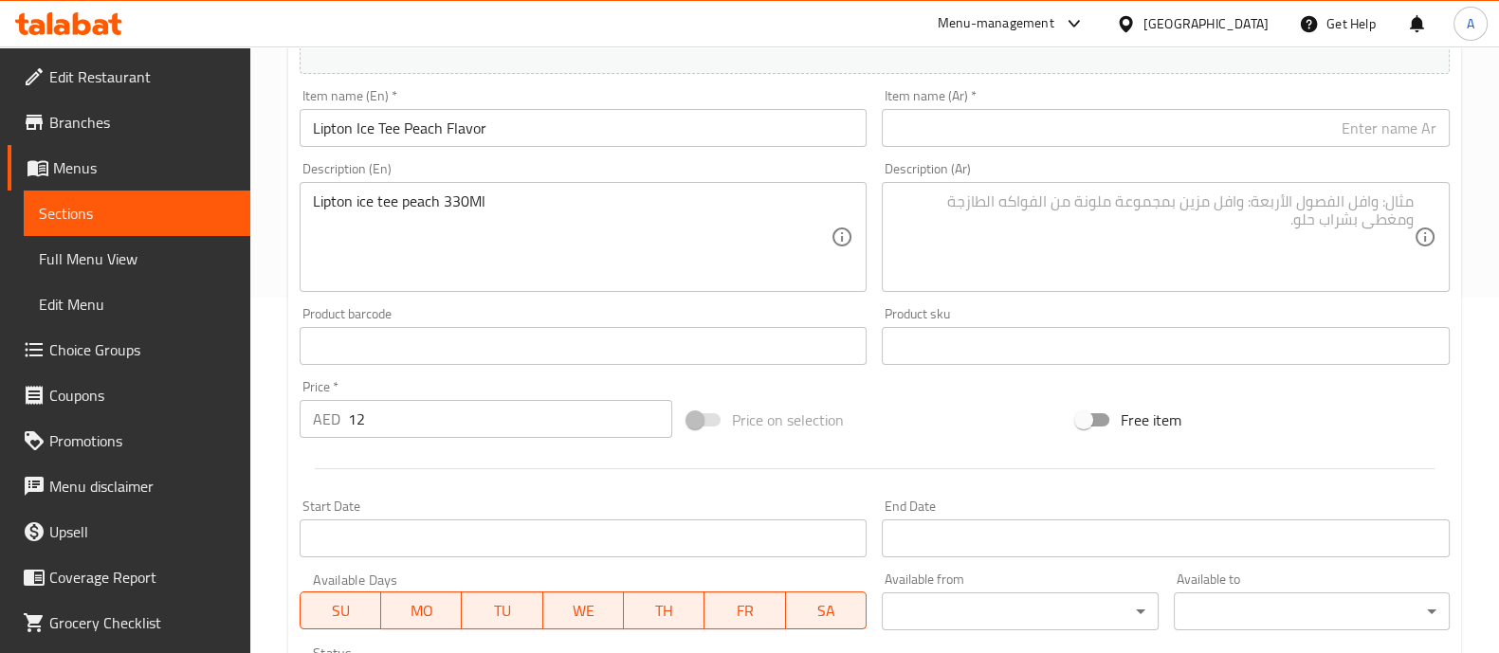
click at [1136, 139] on input "text" at bounding box center [1166, 128] width 568 height 38
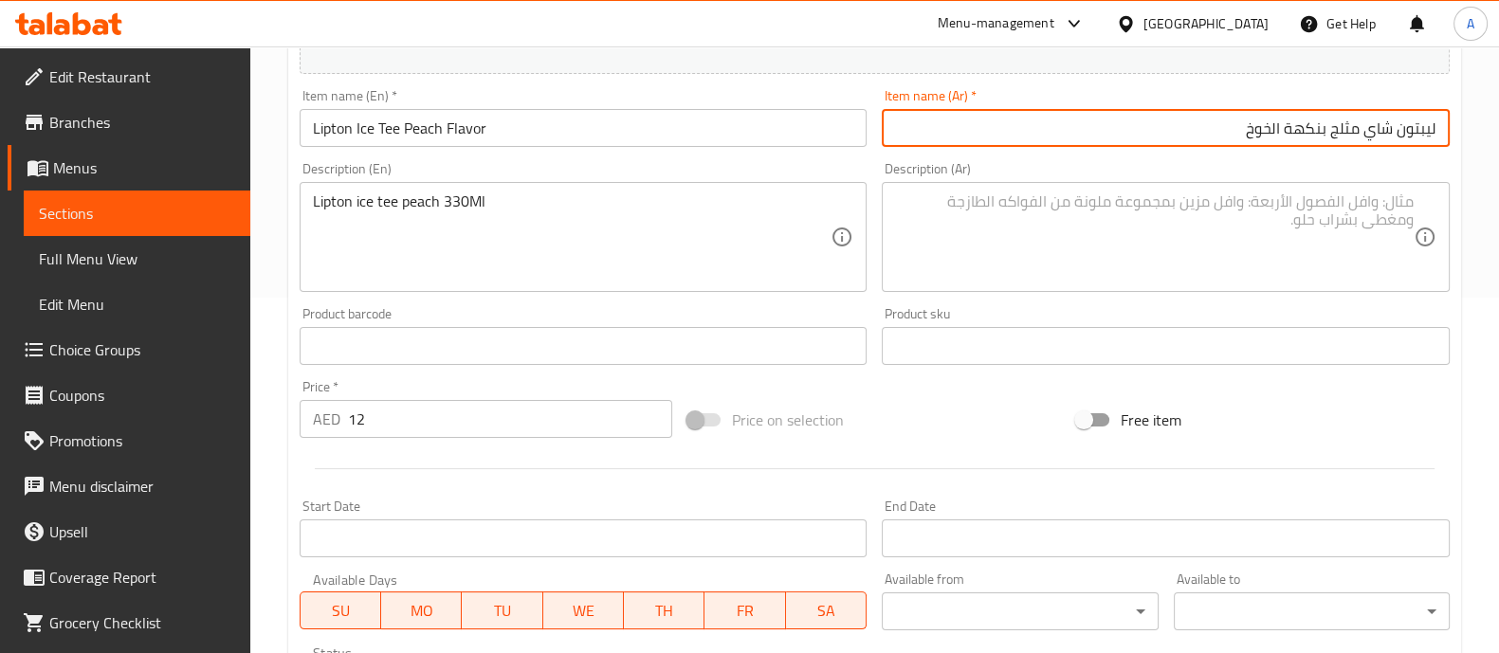
type input "ليبتون شاي مثلج بنكهة الخوخ"
click at [1225, 236] on textarea at bounding box center [1154, 237] width 519 height 90
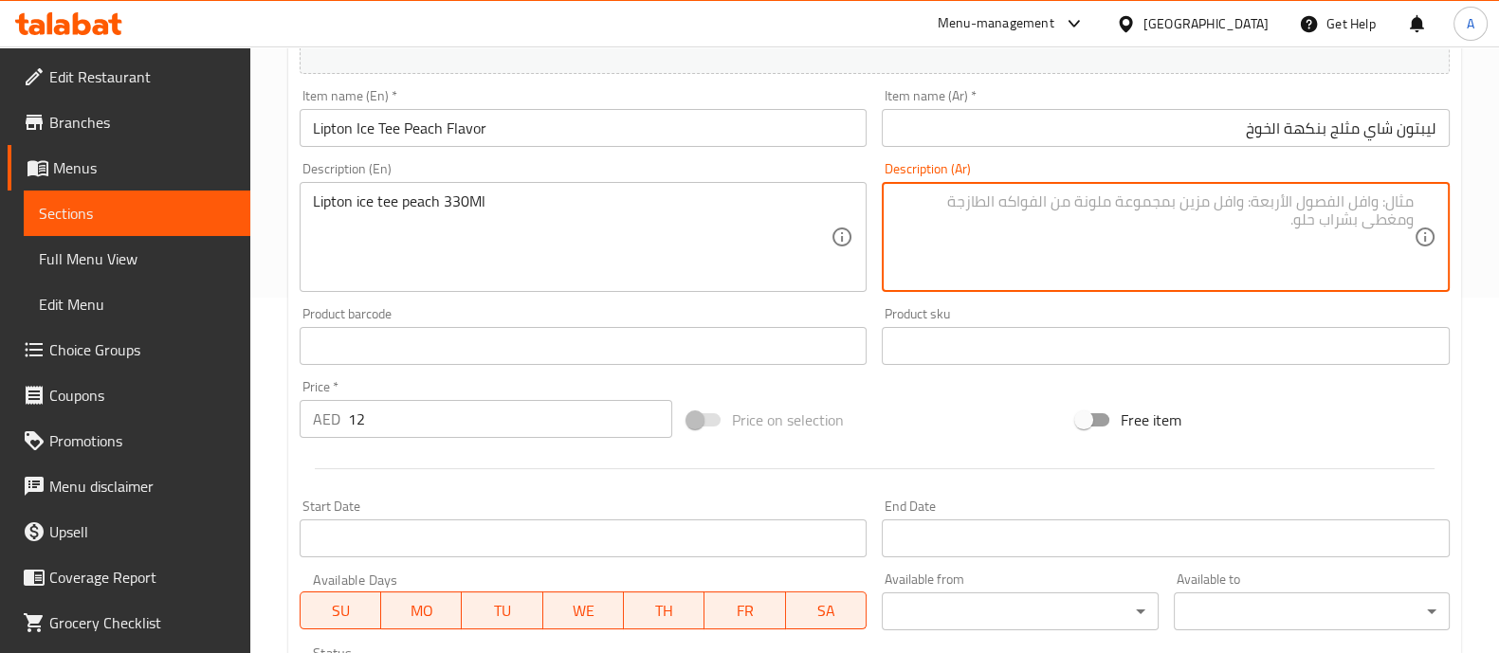
click at [1259, 123] on input "ليبتون شاي مثلج بنكهة الخوخ" at bounding box center [1166, 128] width 568 height 38
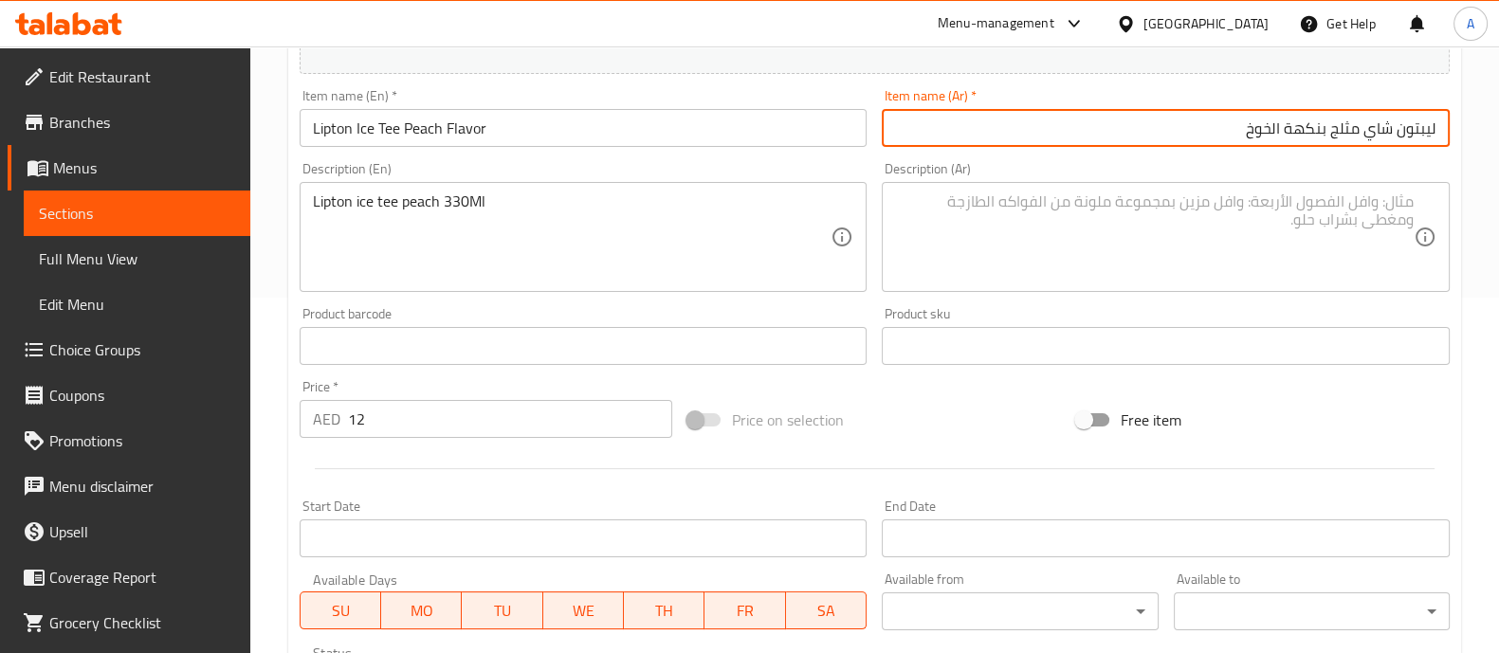
click at [1259, 123] on input "ليبتون شاي مثلج بنكهة الخوخ" at bounding box center [1166, 128] width 568 height 38
click at [1252, 215] on textarea at bounding box center [1154, 237] width 519 height 90
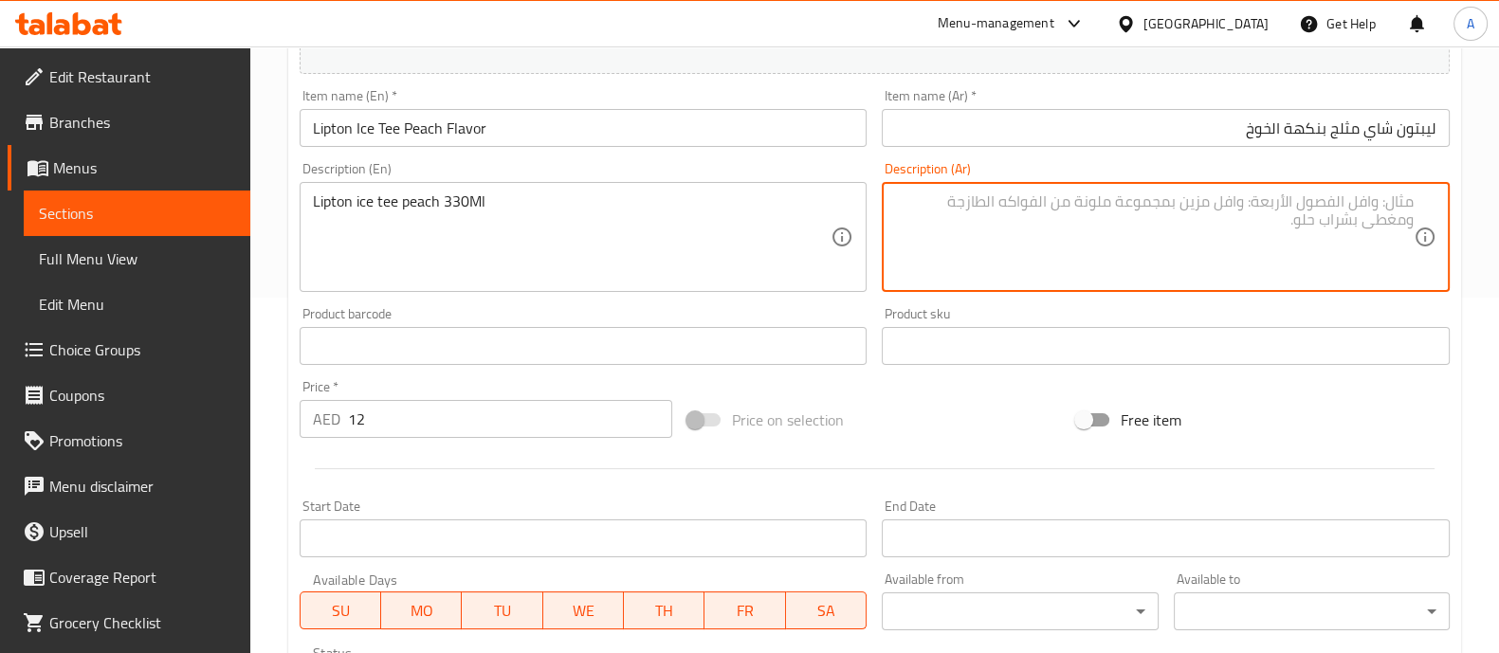
paste textarea "ليبتون شاي مثلج بنكهة الخوخ"
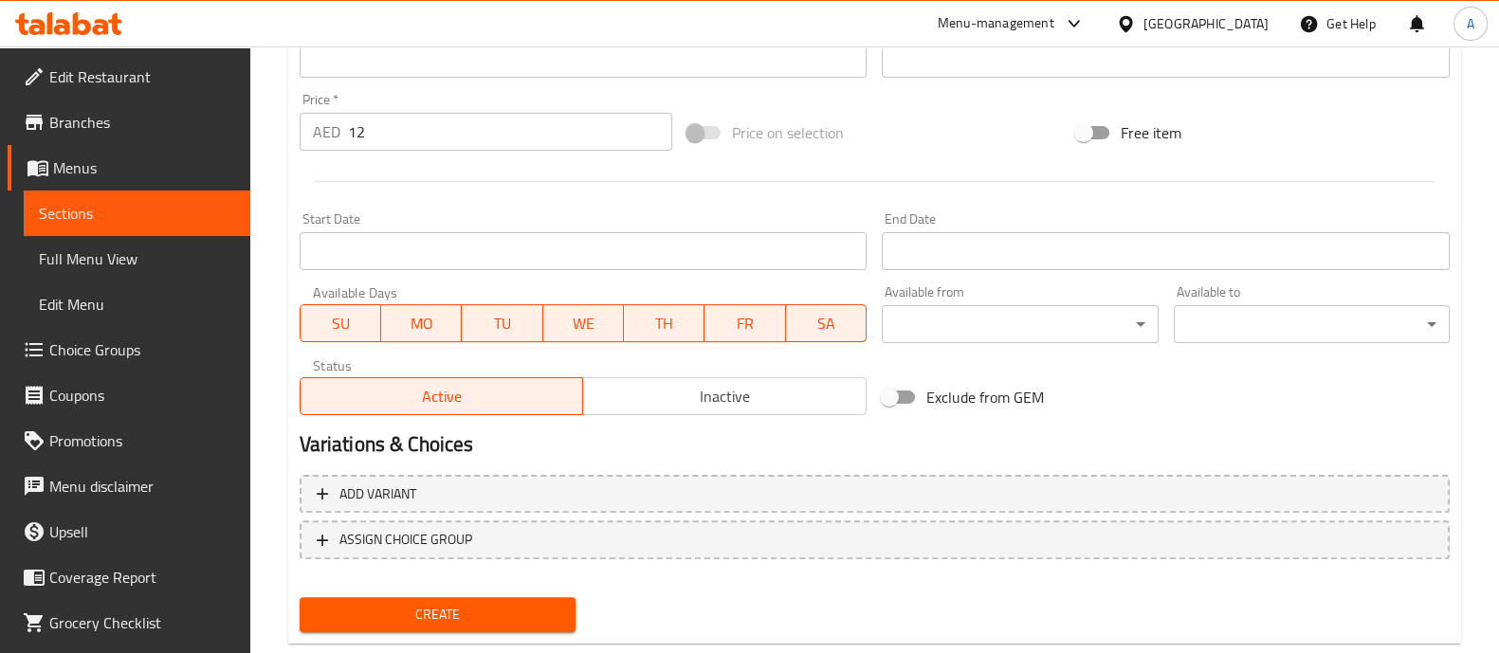
scroll to position [685, 0]
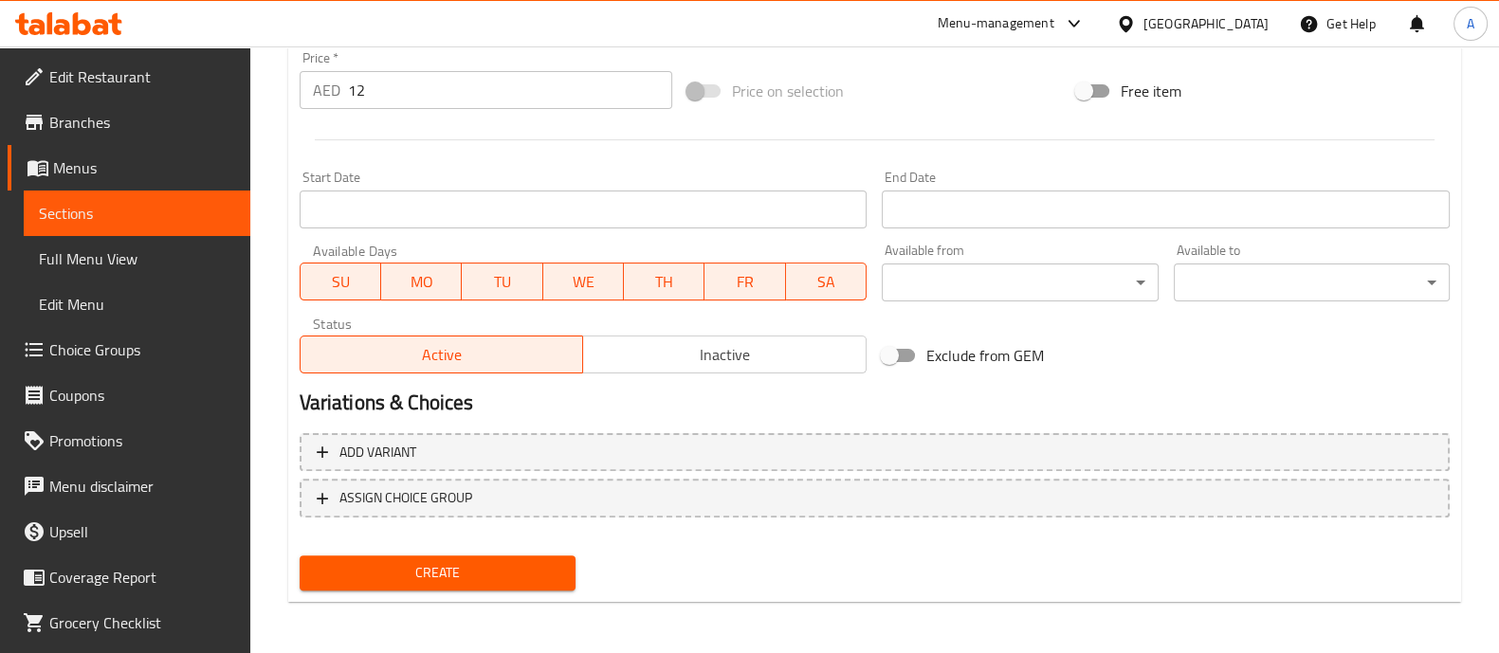
type textarea "ليبتون شاي مثلج بنكهة الخوخ 330 ملل"
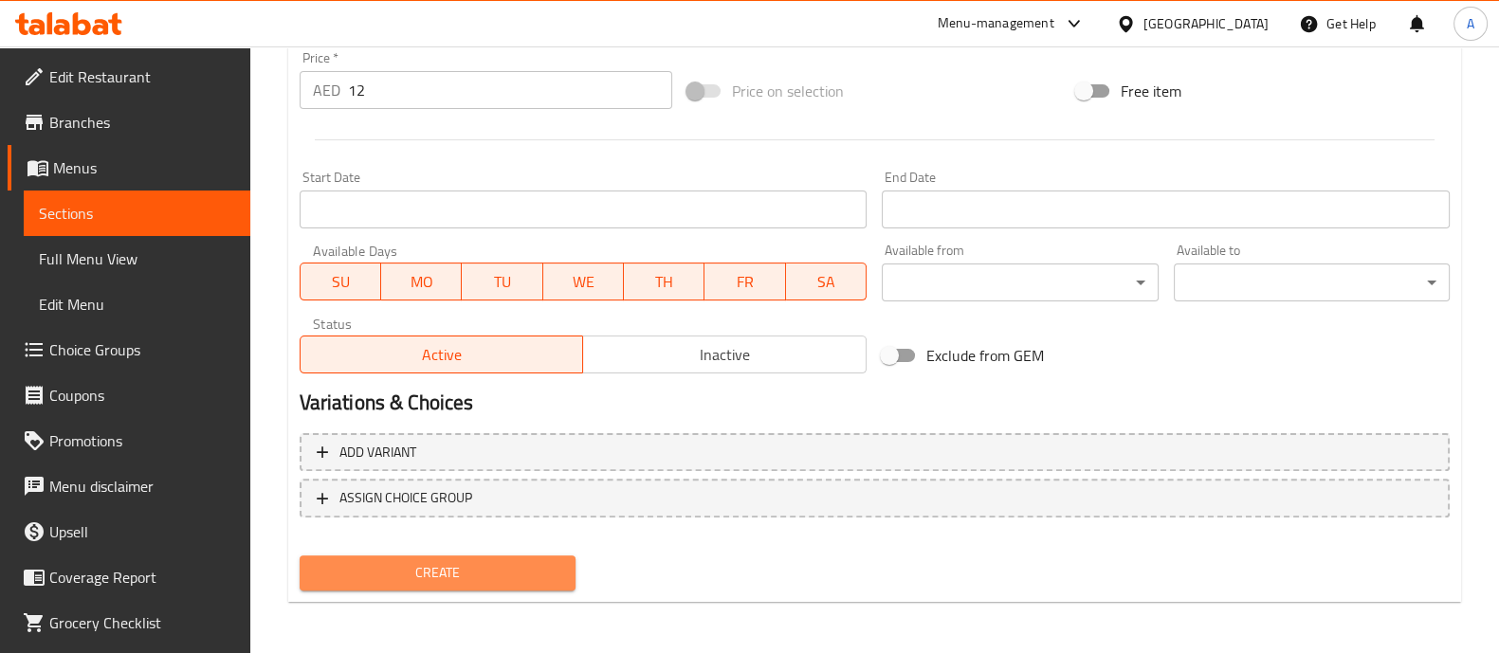
click at [427, 556] on button "Create" at bounding box center [438, 573] width 276 height 35
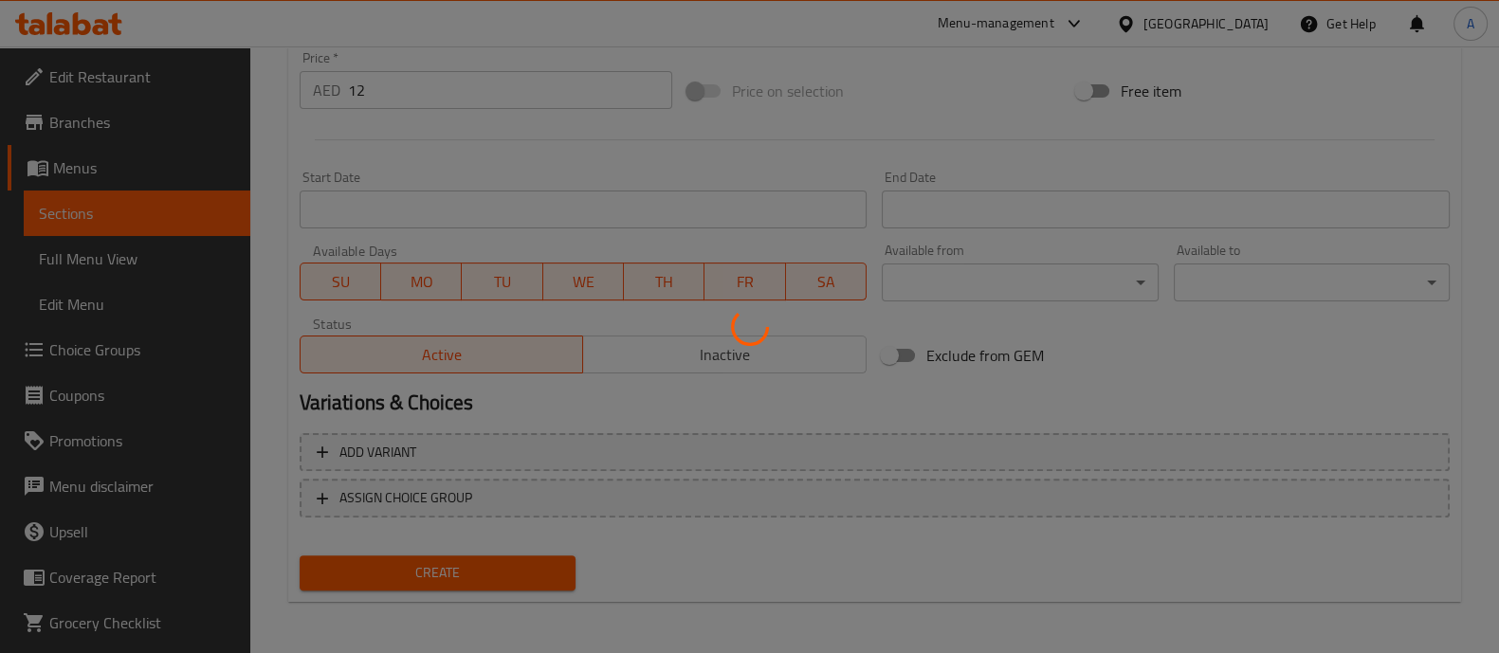
type input "0"
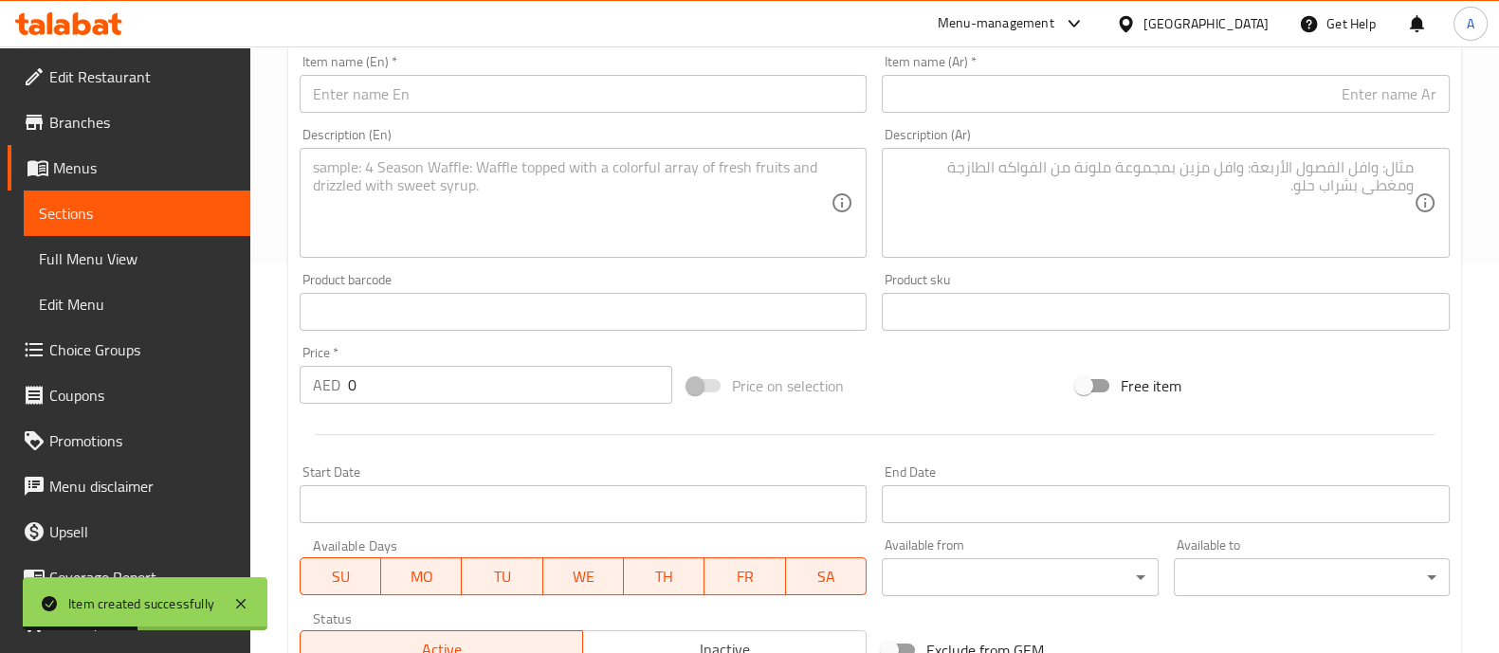
scroll to position [236, 0]
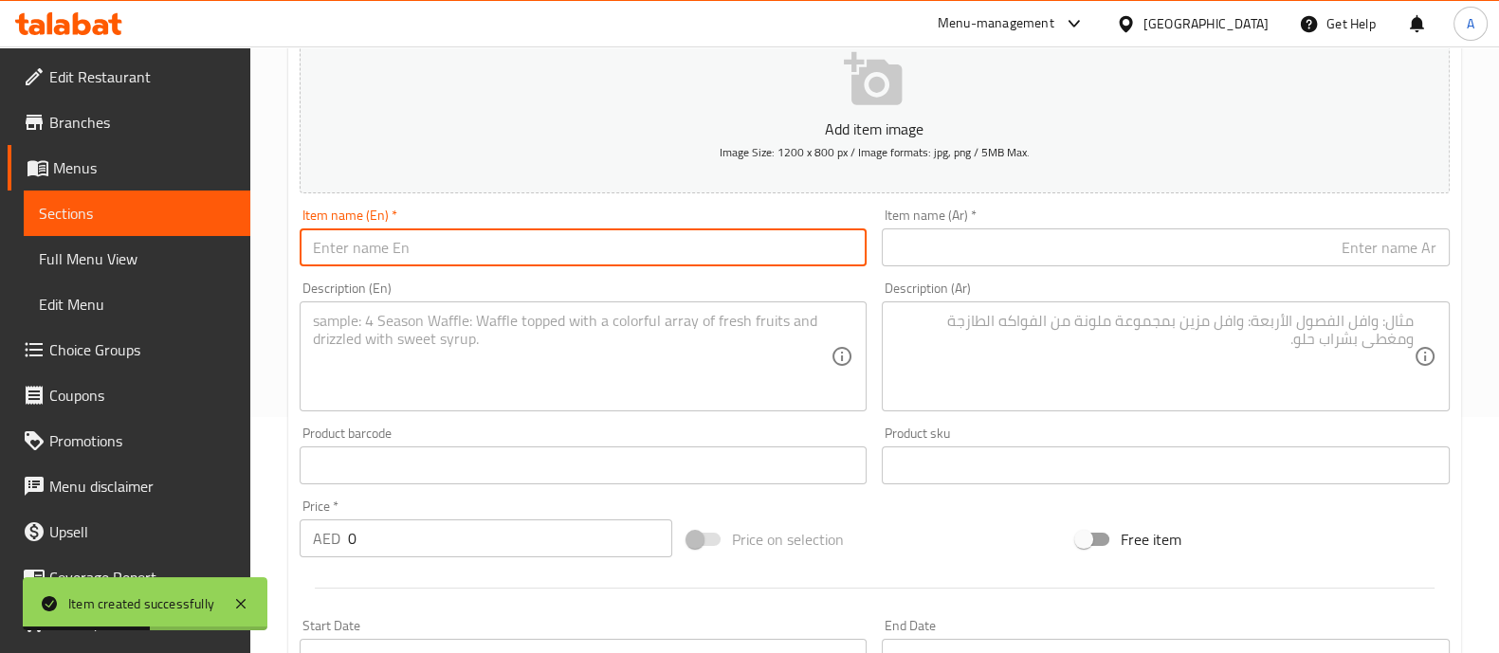
click at [378, 243] on input "text" at bounding box center [584, 248] width 568 height 38
paste input "Lipton ice Thea lemon"
click at [401, 247] on input "Lipton ice Thea lemon" at bounding box center [584, 248] width 568 height 38
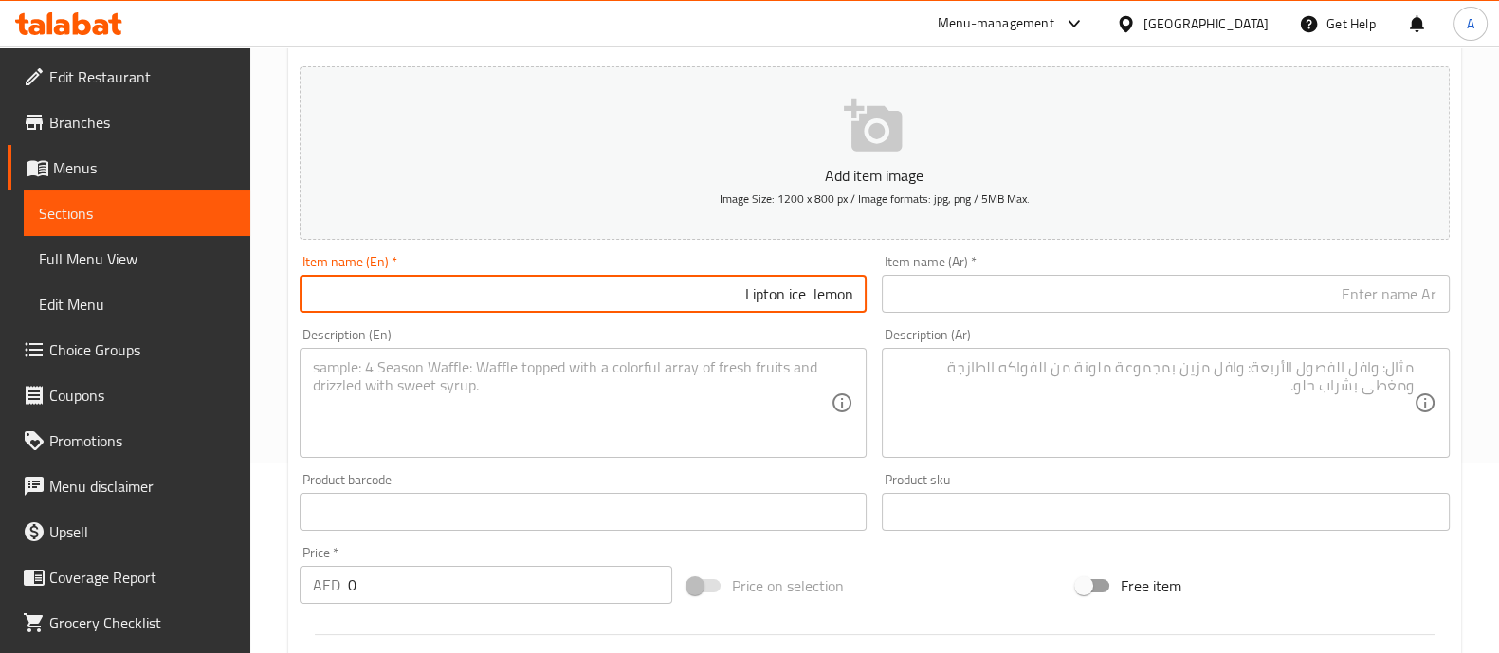
scroll to position [0, 0]
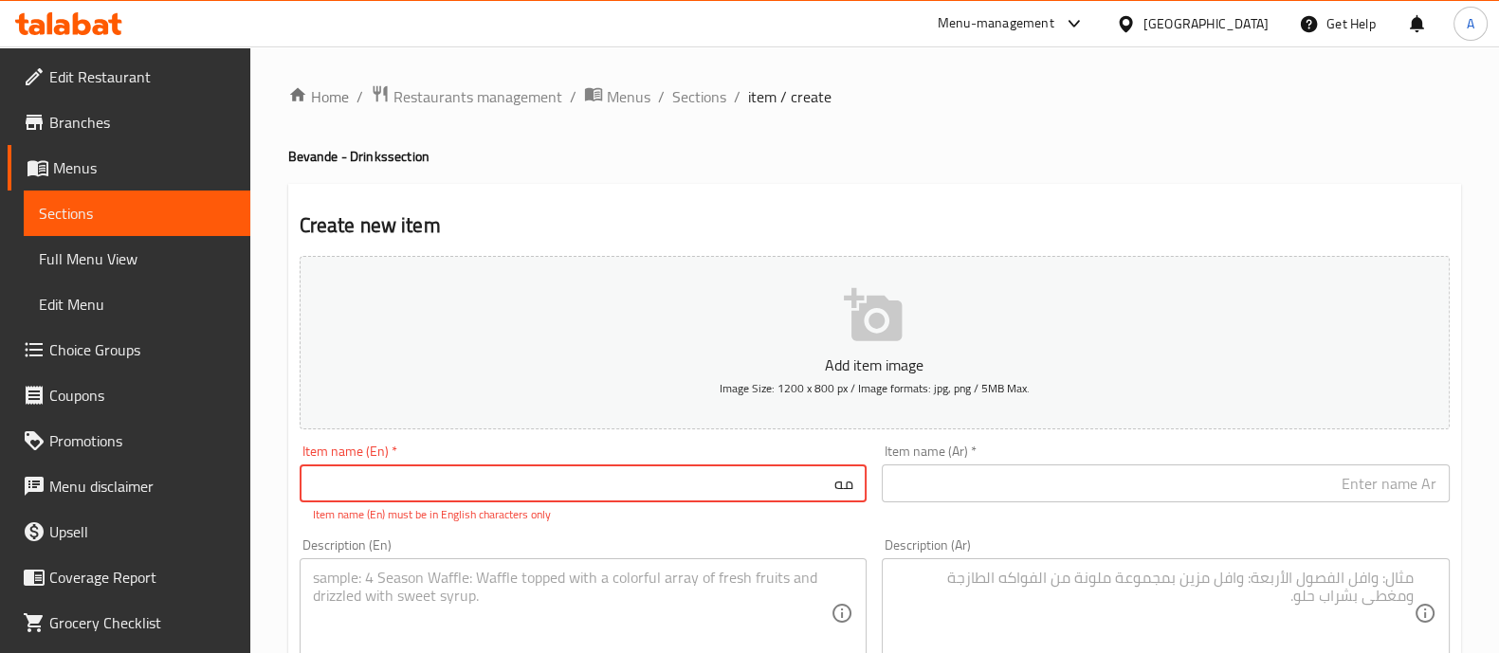
type input "م"
paste input "Lipton ice Thea lemon"
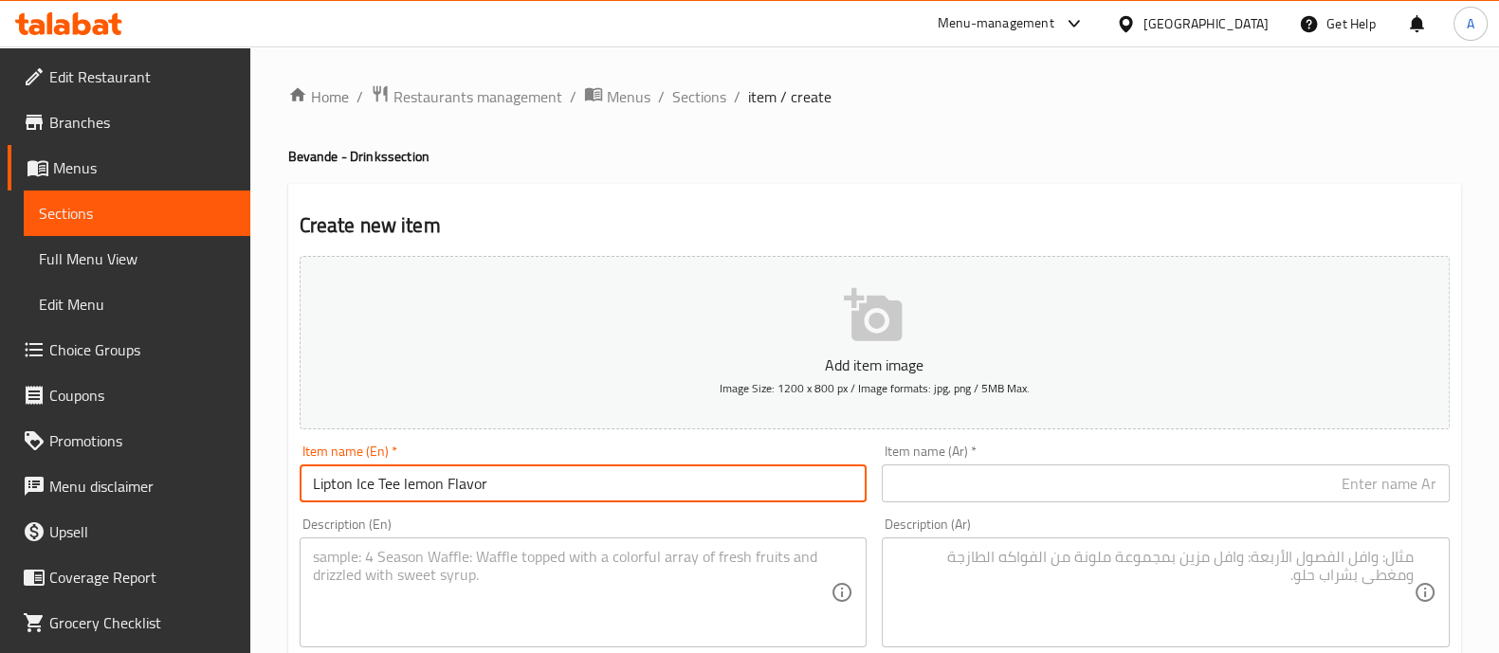
type input "Lipton Ice Tee lemon Flavor"
click at [455, 627] on textarea at bounding box center [572, 593] width 519 height 90
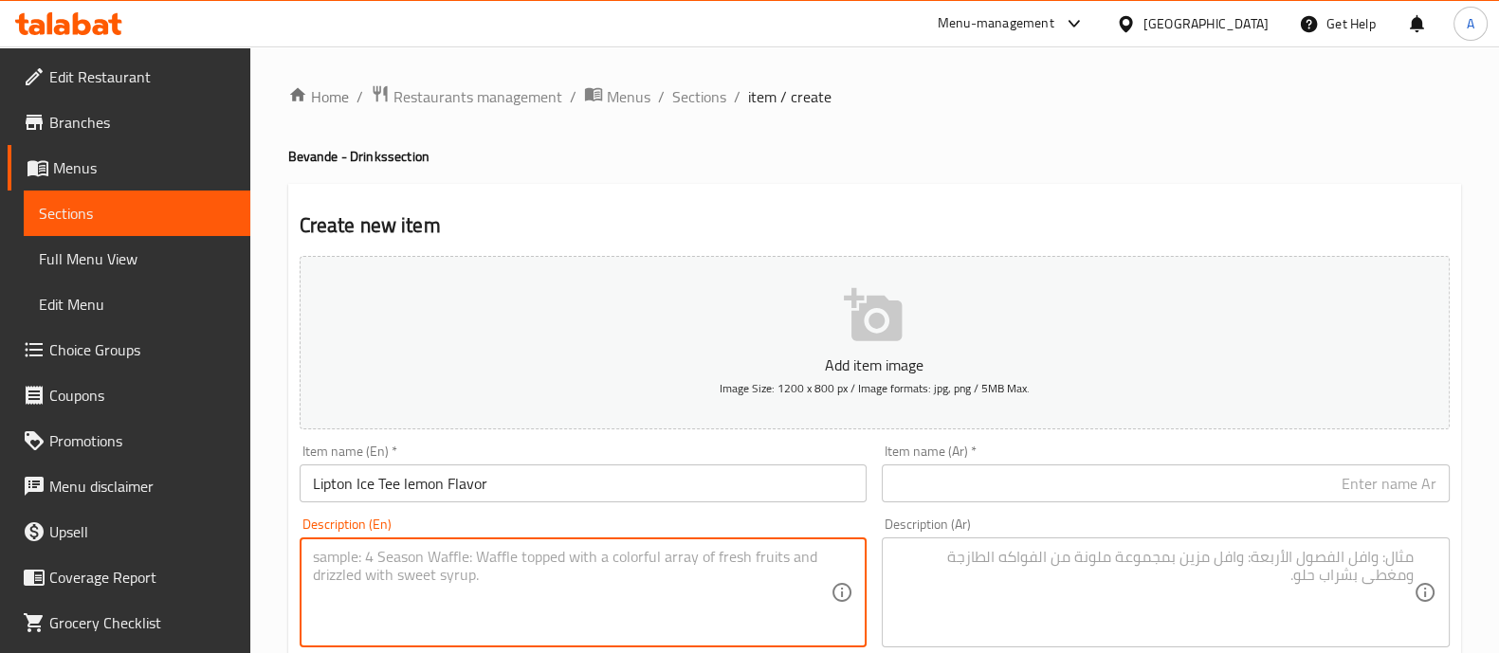
paste textarea "Lipton ice Thea lemon"
click at [520, 478] on input "Lipton Ice Tee lemon Flavor" at bounding box center [584, 484] width 568 height 38
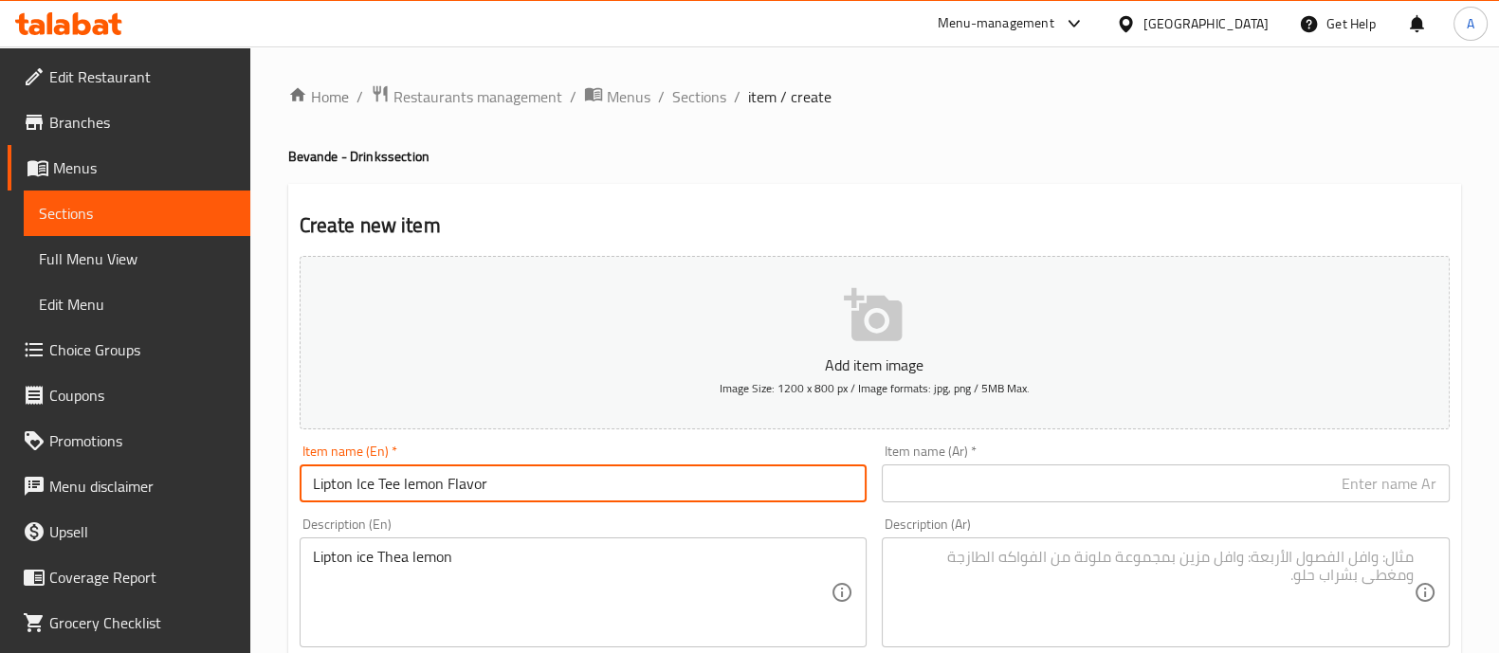
click at [520, 478] on input "Lipton Ice Tee lemon Flavor" at bounding box center [584, 484] width 568 height 38
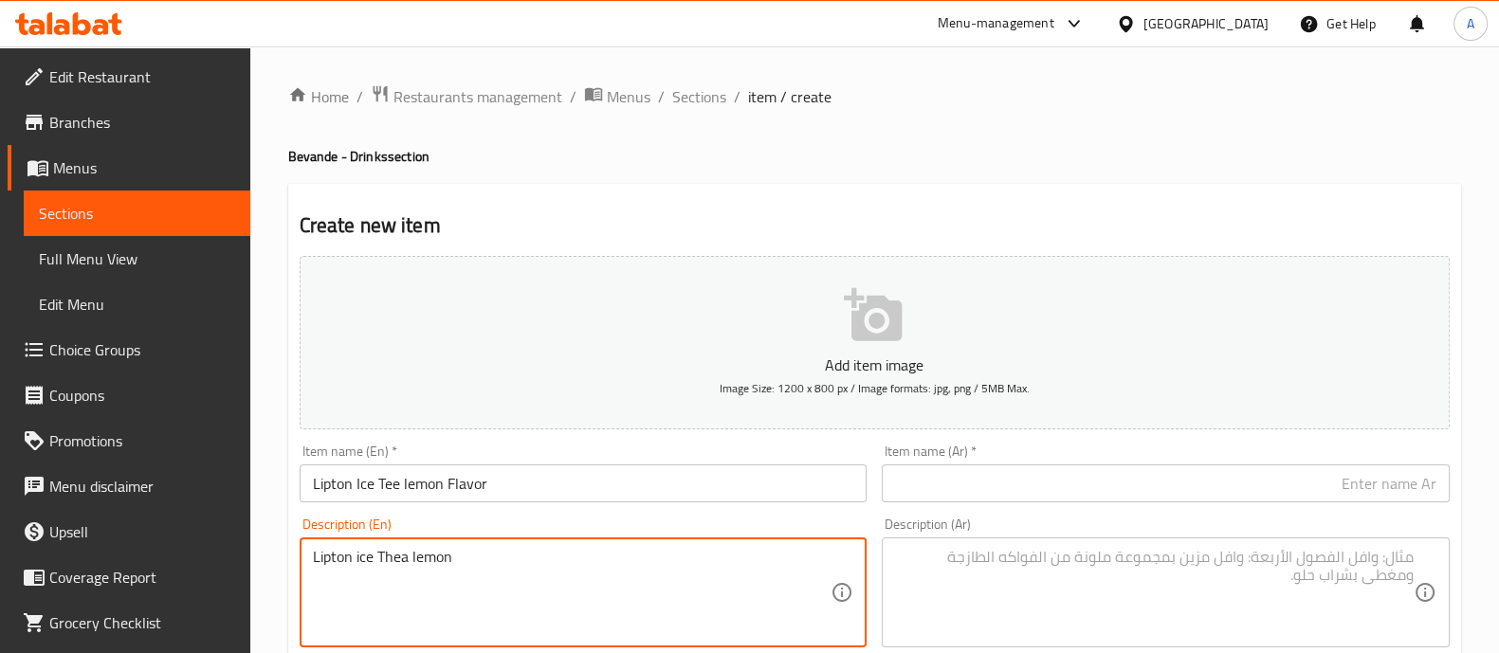
paste textarea "Ice Tee lemon Flavor"
type textarea "Lipton Ice Tee lemon Flavor 330 ml"
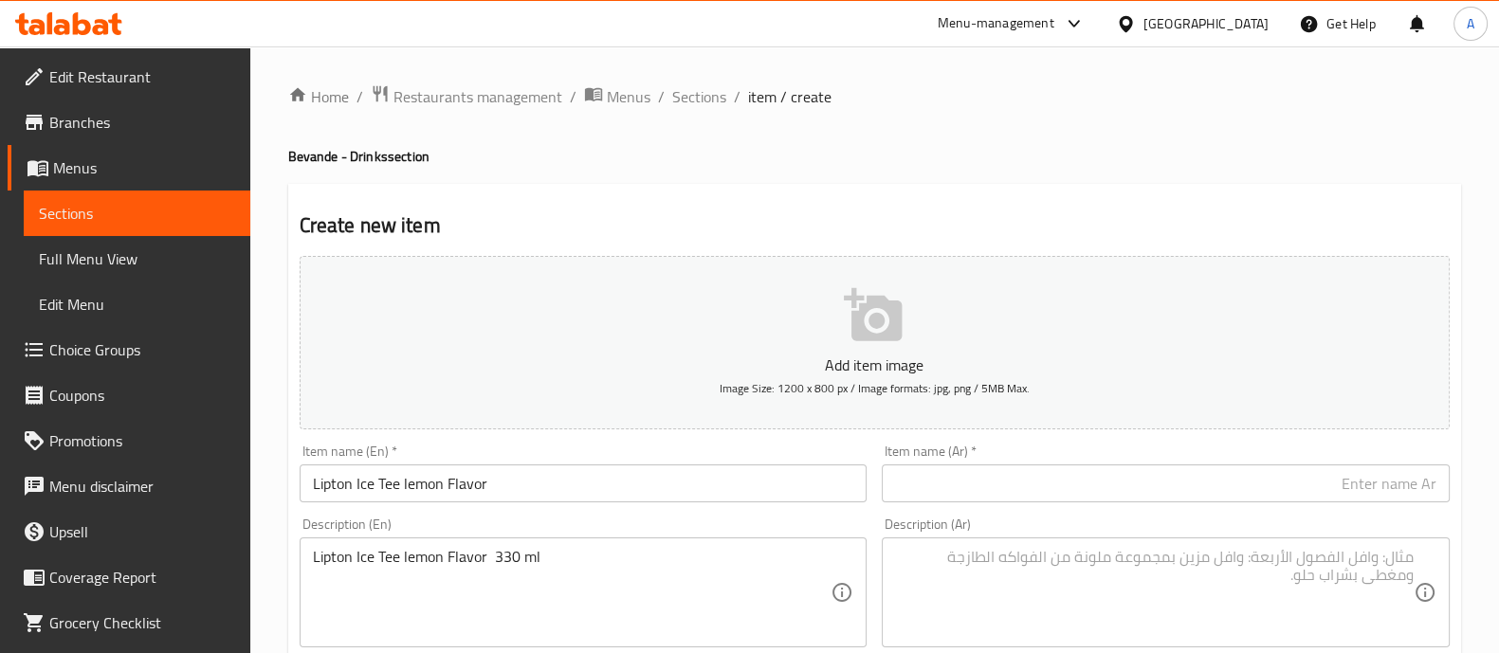
click at [1210, 532] on div "Description (Ar) Description (Ar)" at bounding box center [1166, 583] width 568 height 130
click at [1274, 499] on input "text" at bounding box center [1166, 484] width 568 height 38
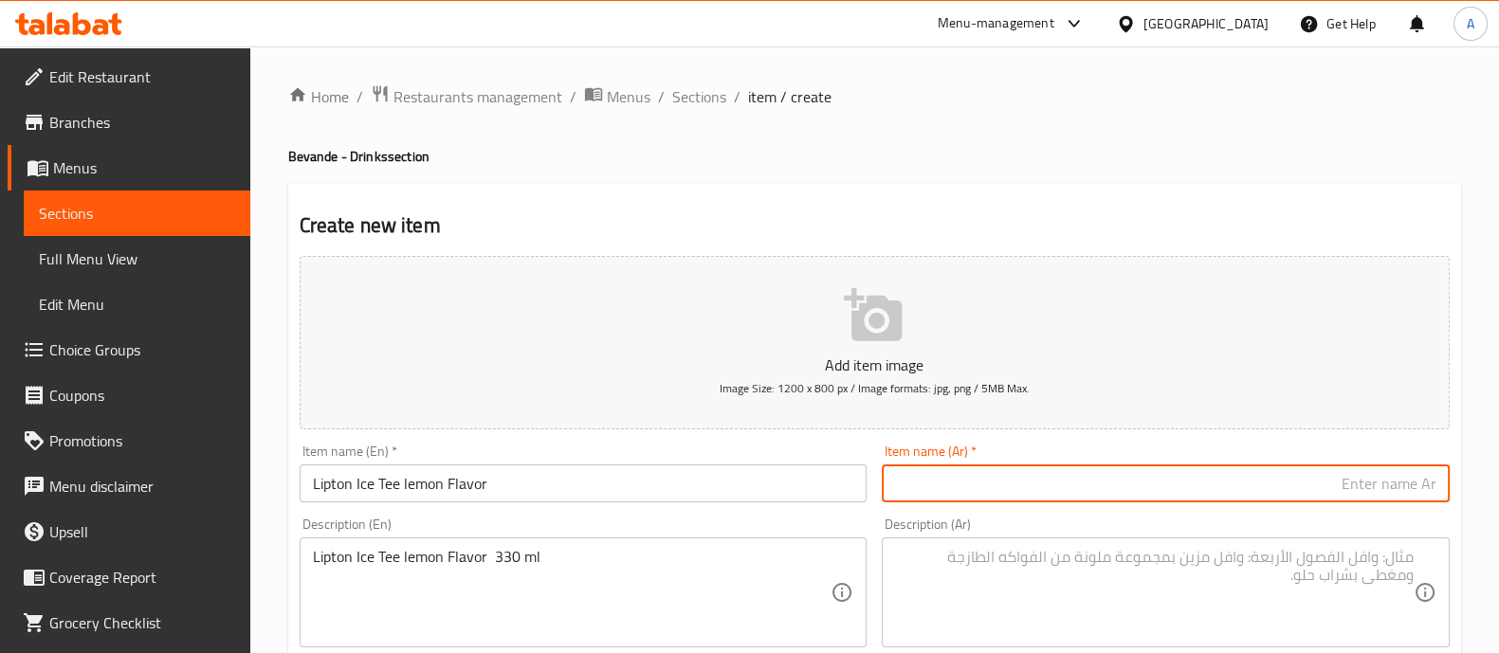
click at [1223, 476] on input "text" at bounding box center [1166, 484] width 568 height 38
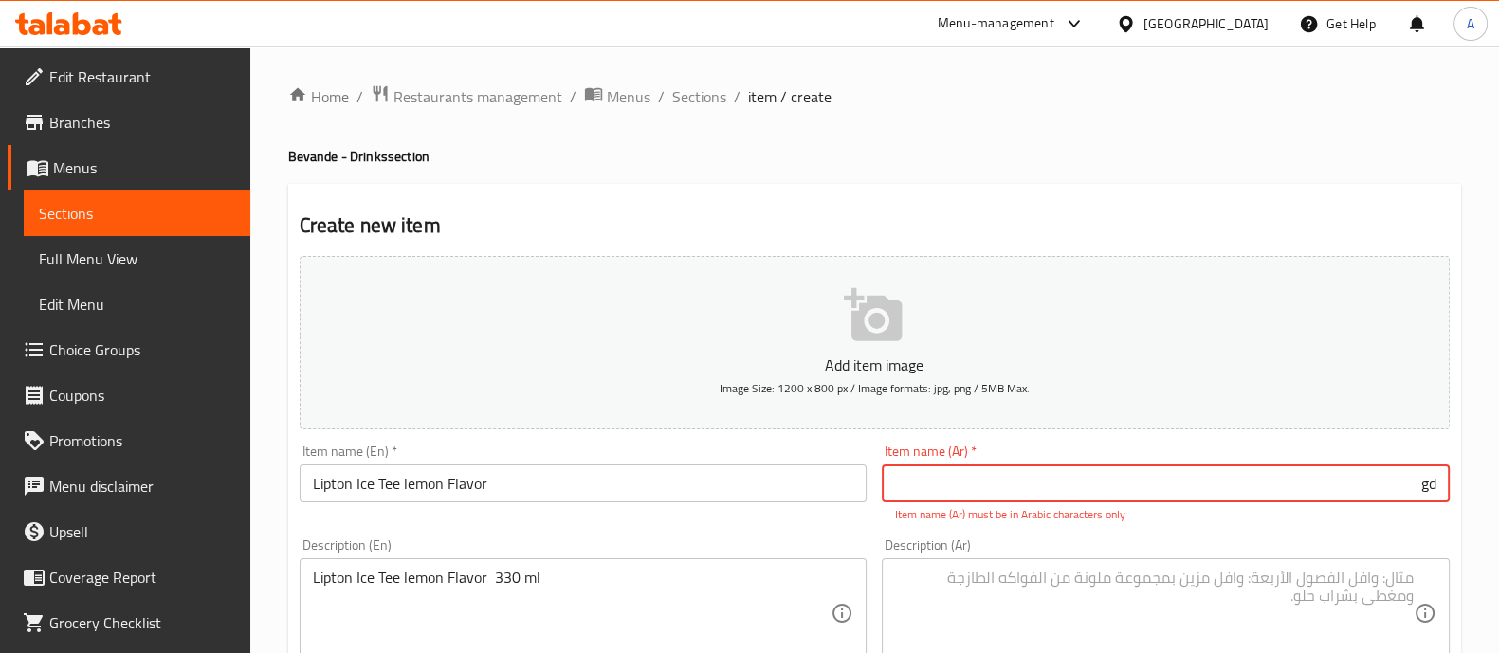
type input "g"
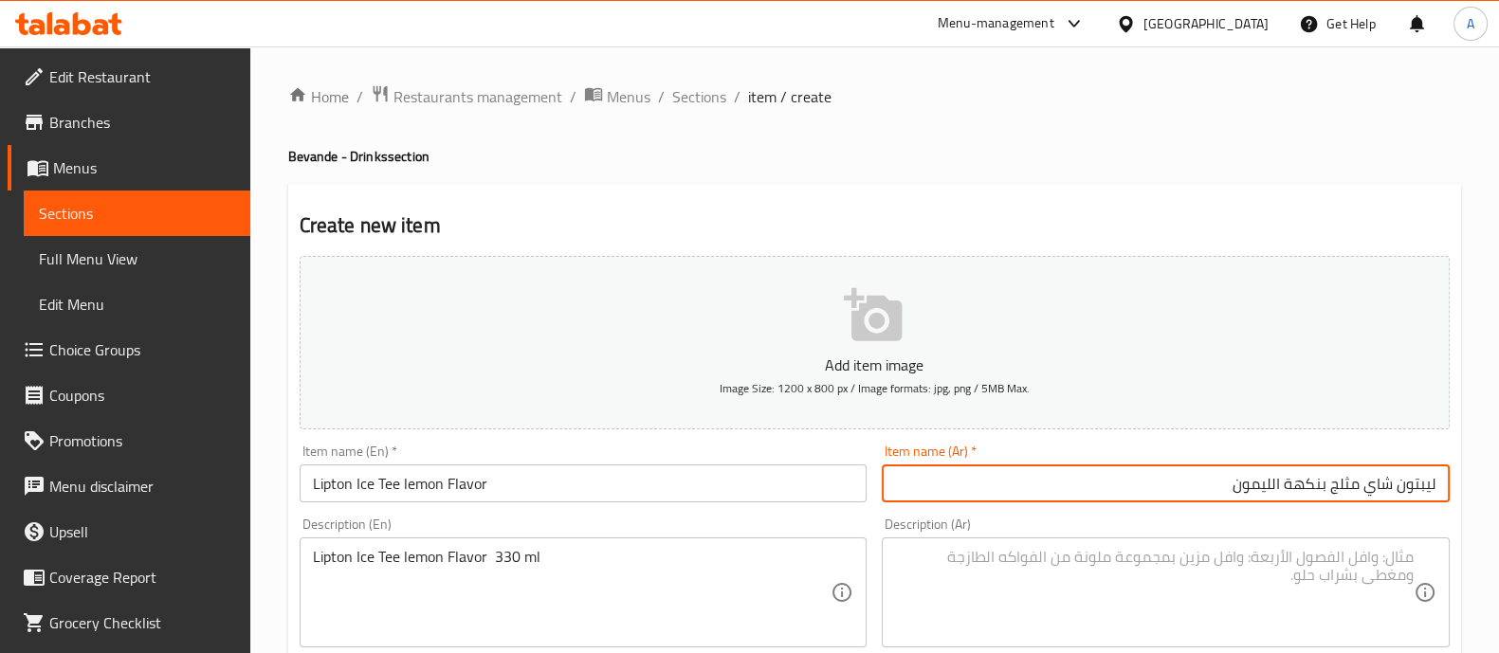
click at [1223, 476] on input "ليبتون شاي مثلج بنكهة الليمون" at bounding box center [1166, 484] width 568 height 38
type input "ليبتون شاي مثلج بنكهة الليمون"
click at [1251, 599] on textarea at bounding box center [1154, 593] width 519 height 90
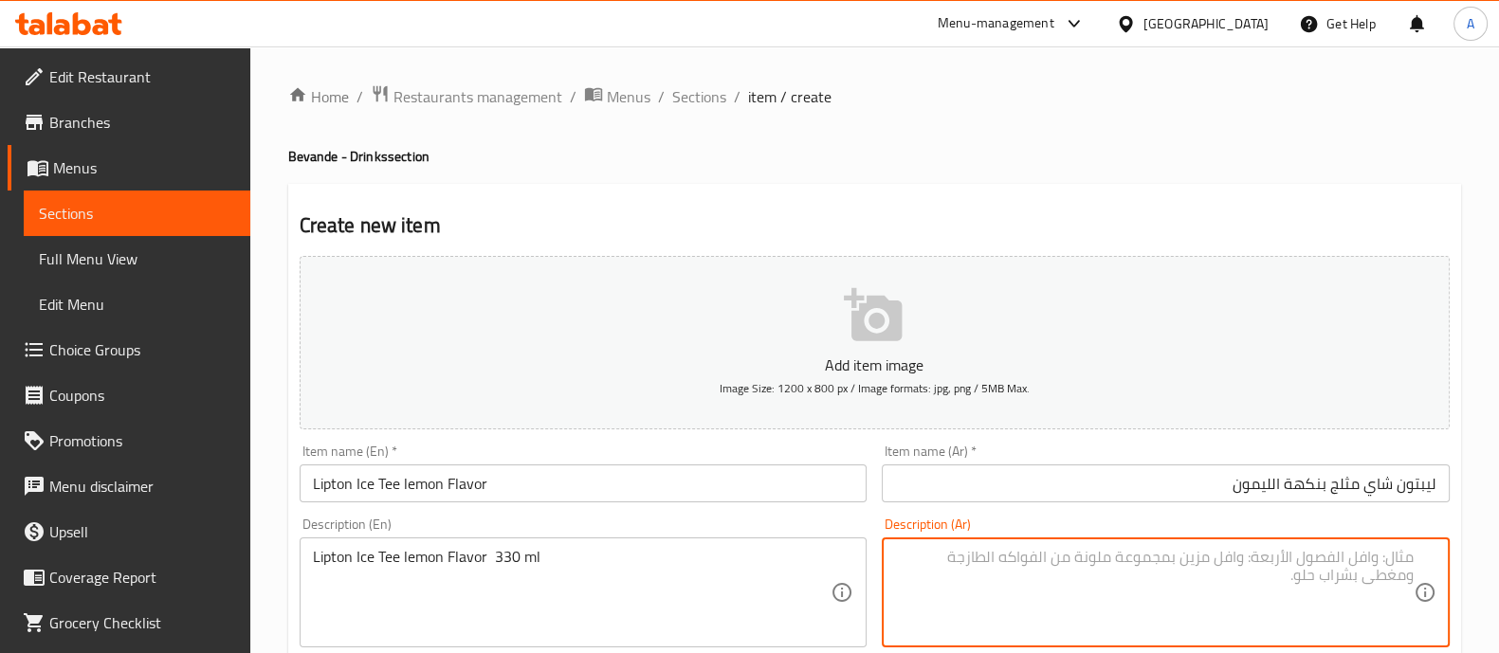
paste textarea "ليبتون شاي مثلج بنكهة الليمون"
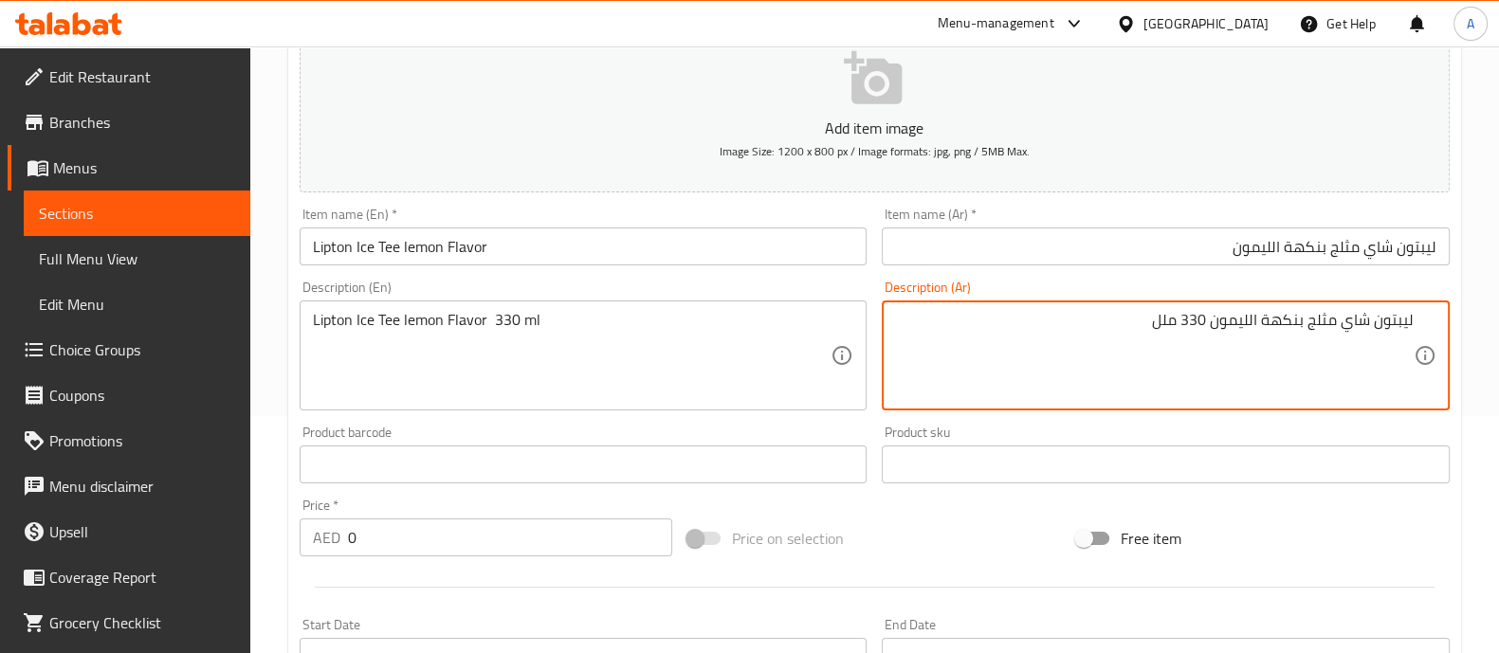
scroll to position [473, 0]
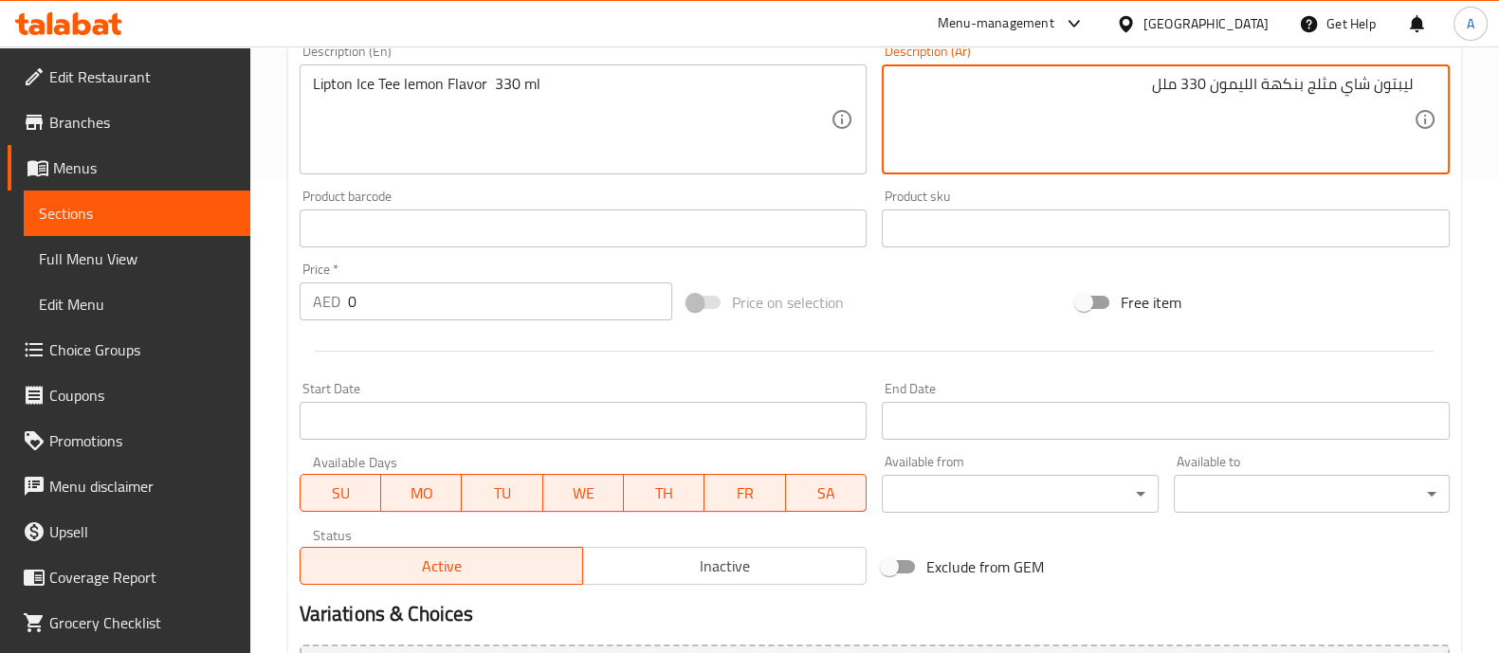
type textarea "ليبتون شاي مثلج بنكهة الليمون 330 ملل"
click at [417, 286] on input "0" at bounding box center [510, 302] width 325 height 38
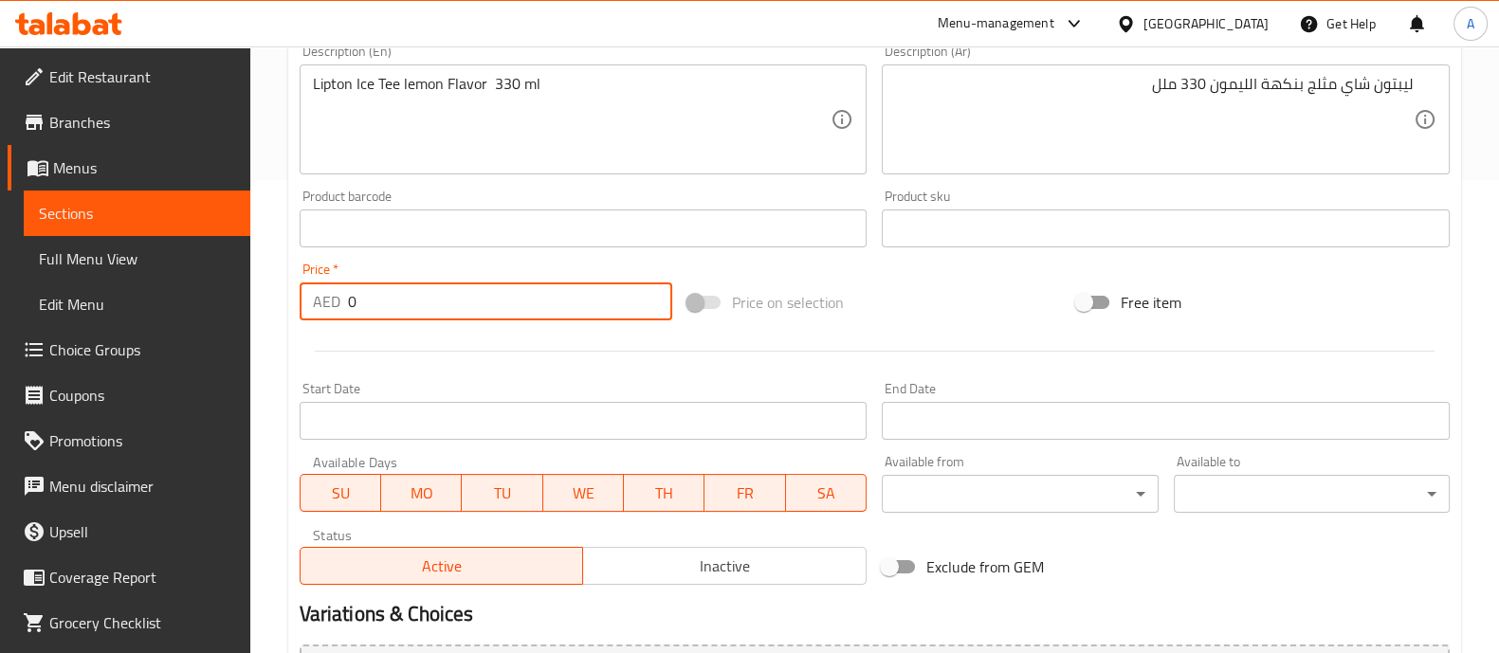
click at [417, 286] on input "0" at bounding box center [510, 302] width 325 height 38
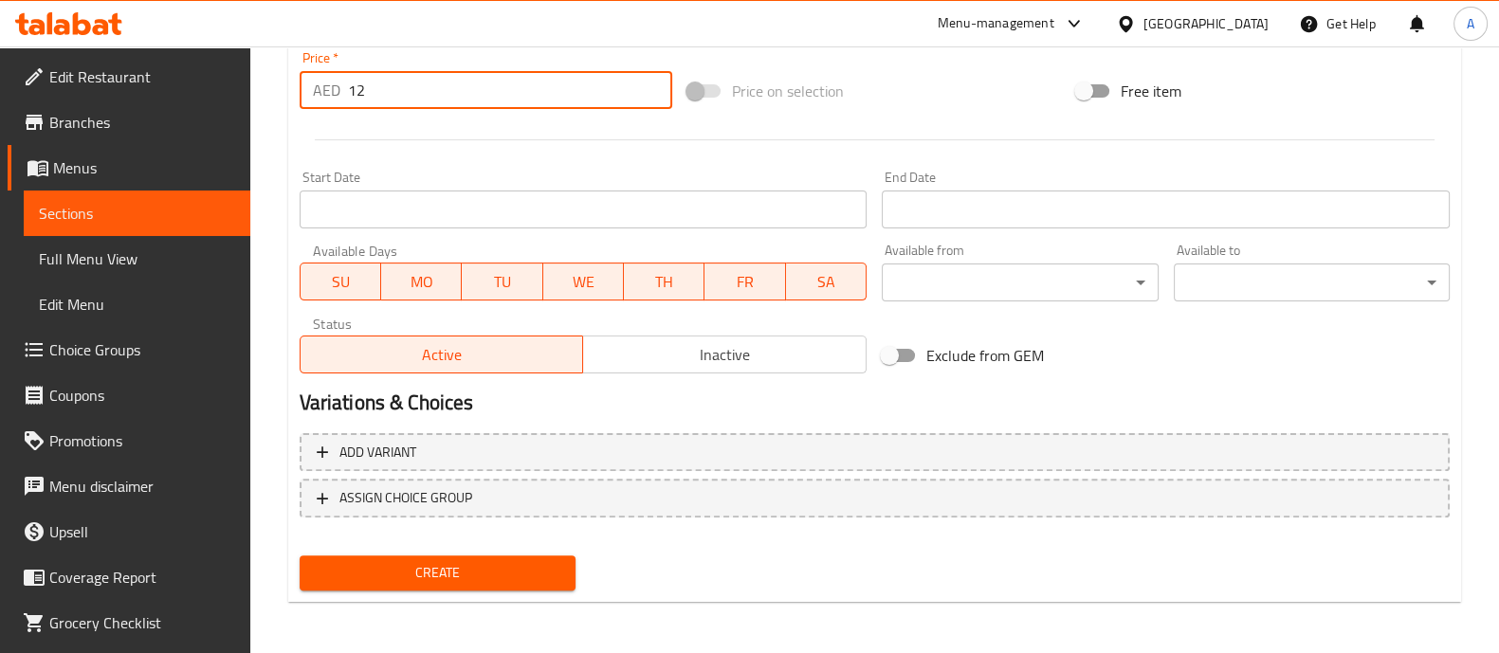
type input "12"
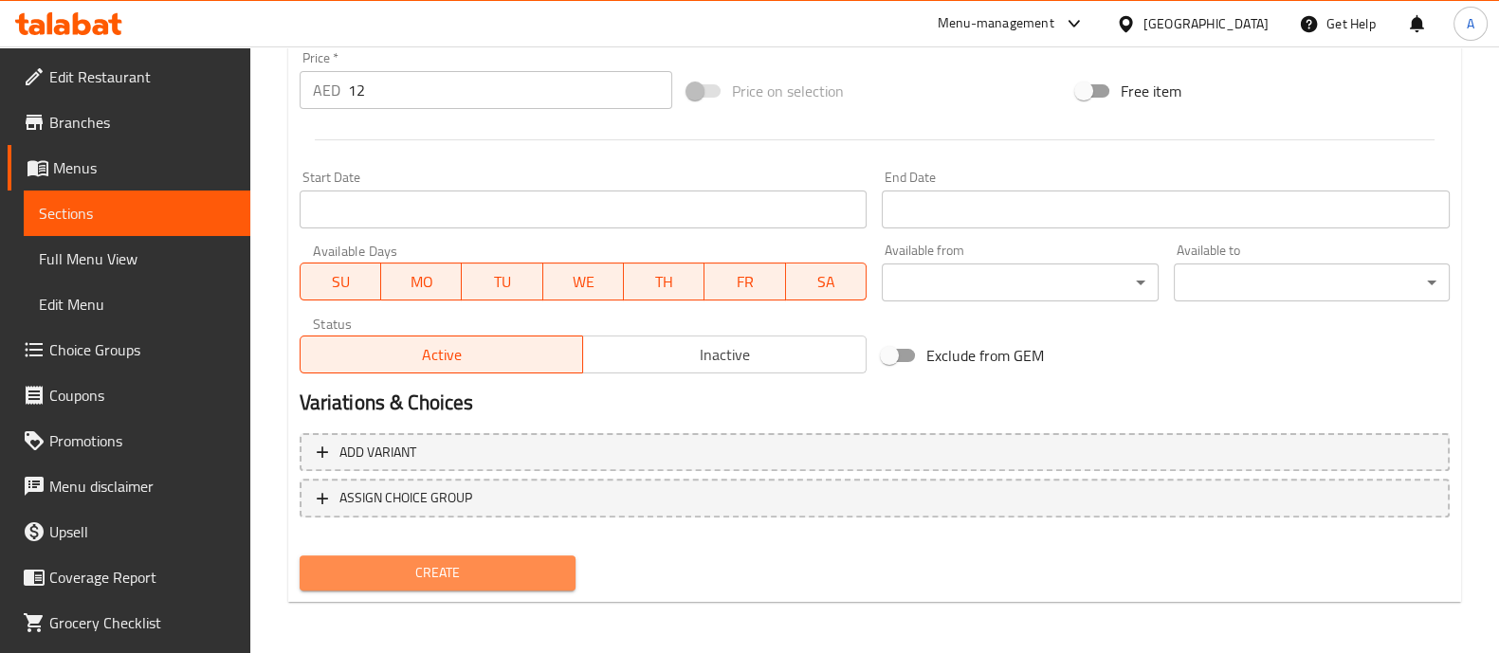
click at [523, 580] on span "Create" at bounding box center [438, 573] width 246 height 24
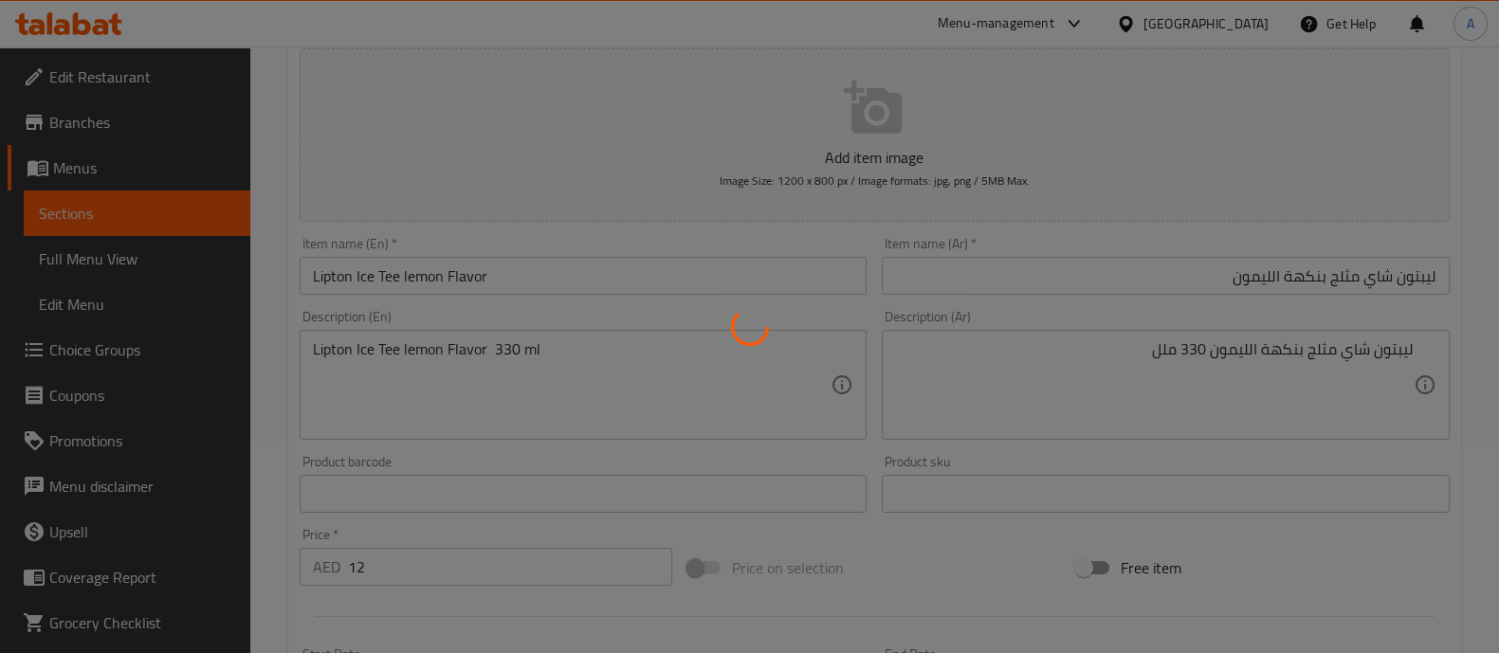
scroll to position [0, 0]
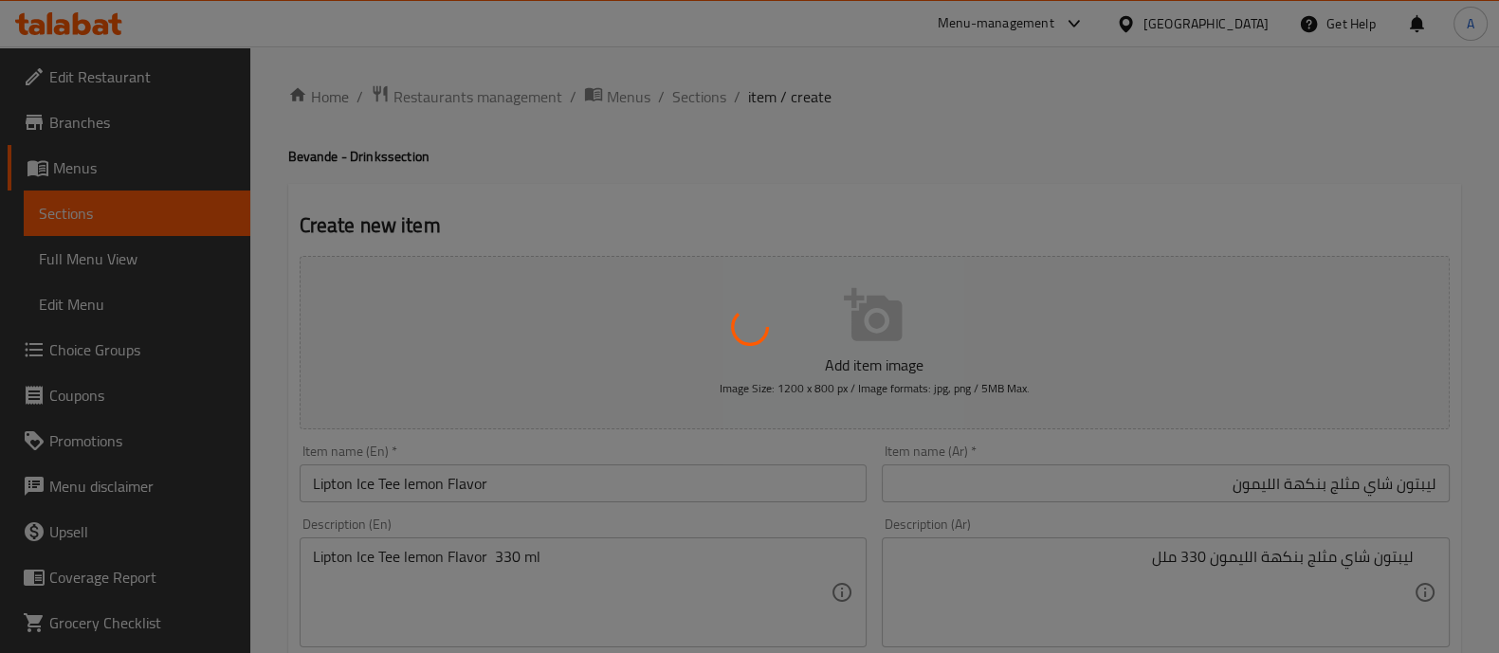
type input "0"
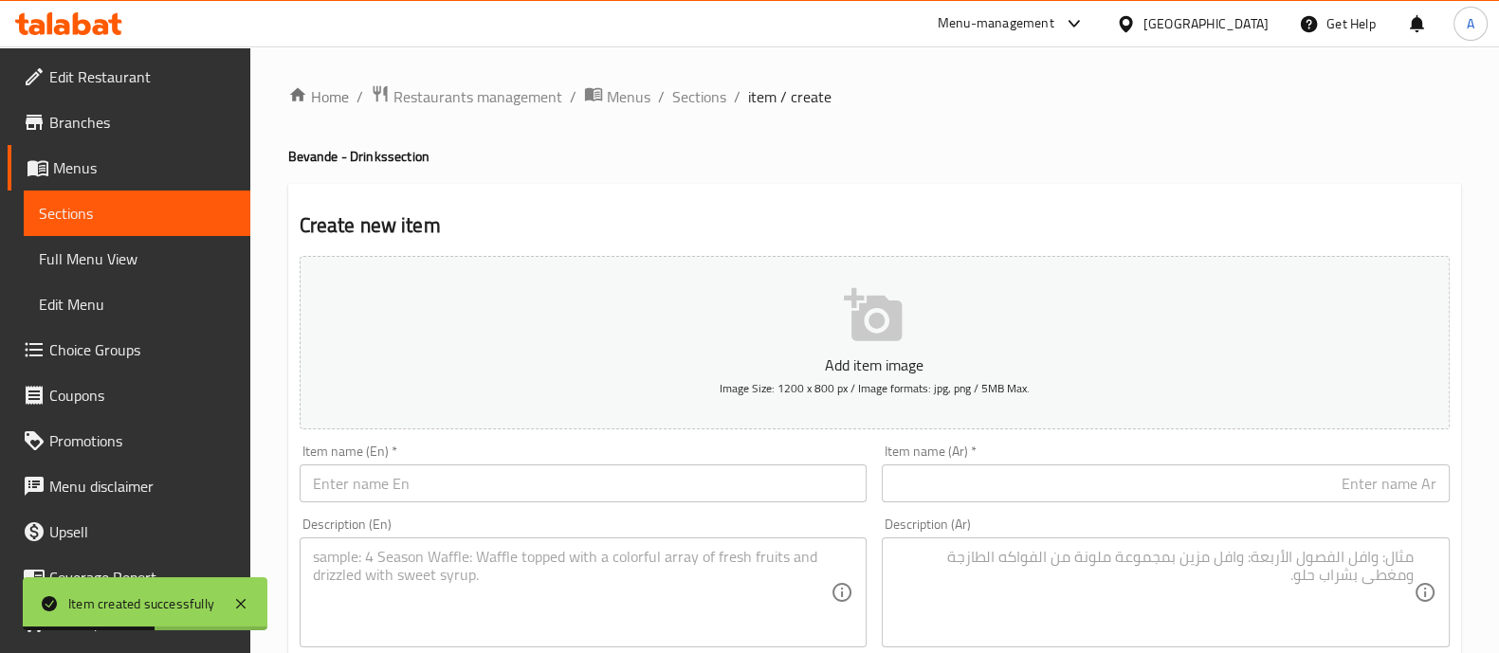
drag, startPoint x: 119, startPoint y: 261, endPoint x: 119, endPoint y: 295, distance: 34.1
click at [119, 261] on span "Full Menu View" at bounding box center [137, 258] width 196 height 23
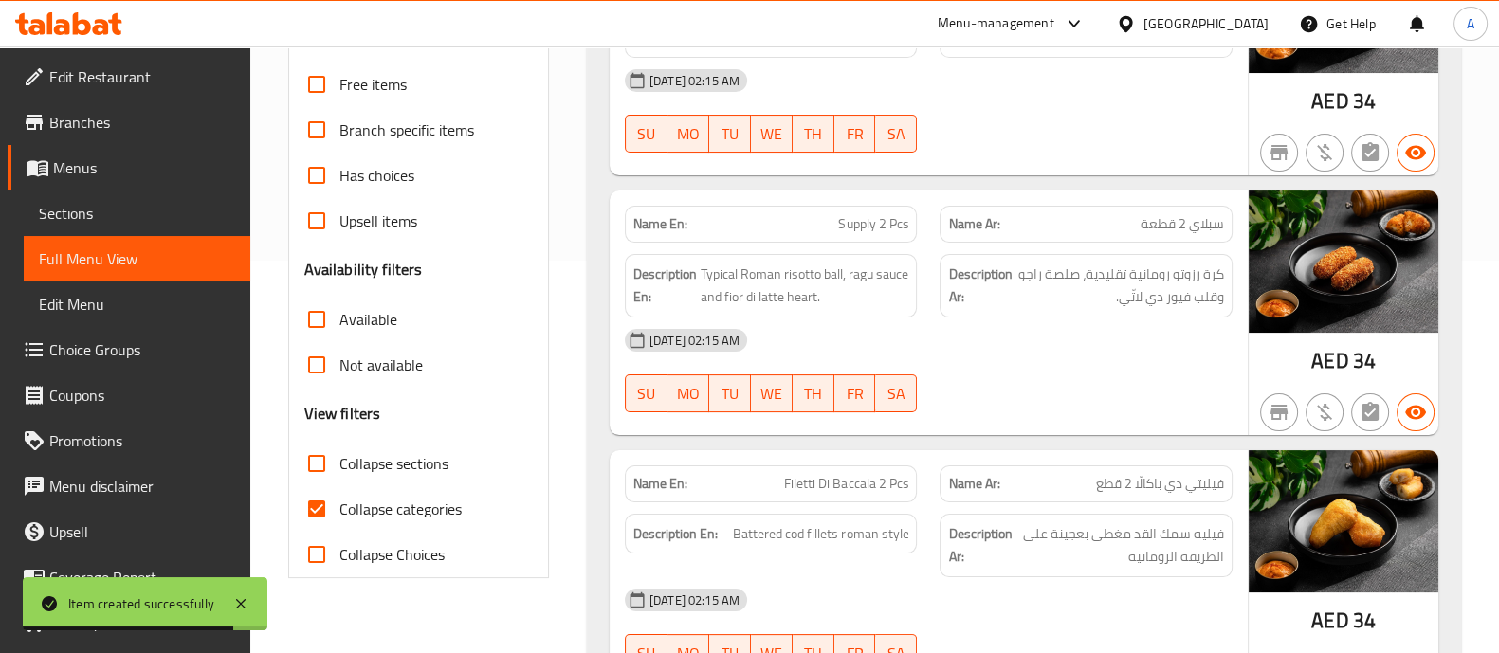
scroll to position [356, 0]
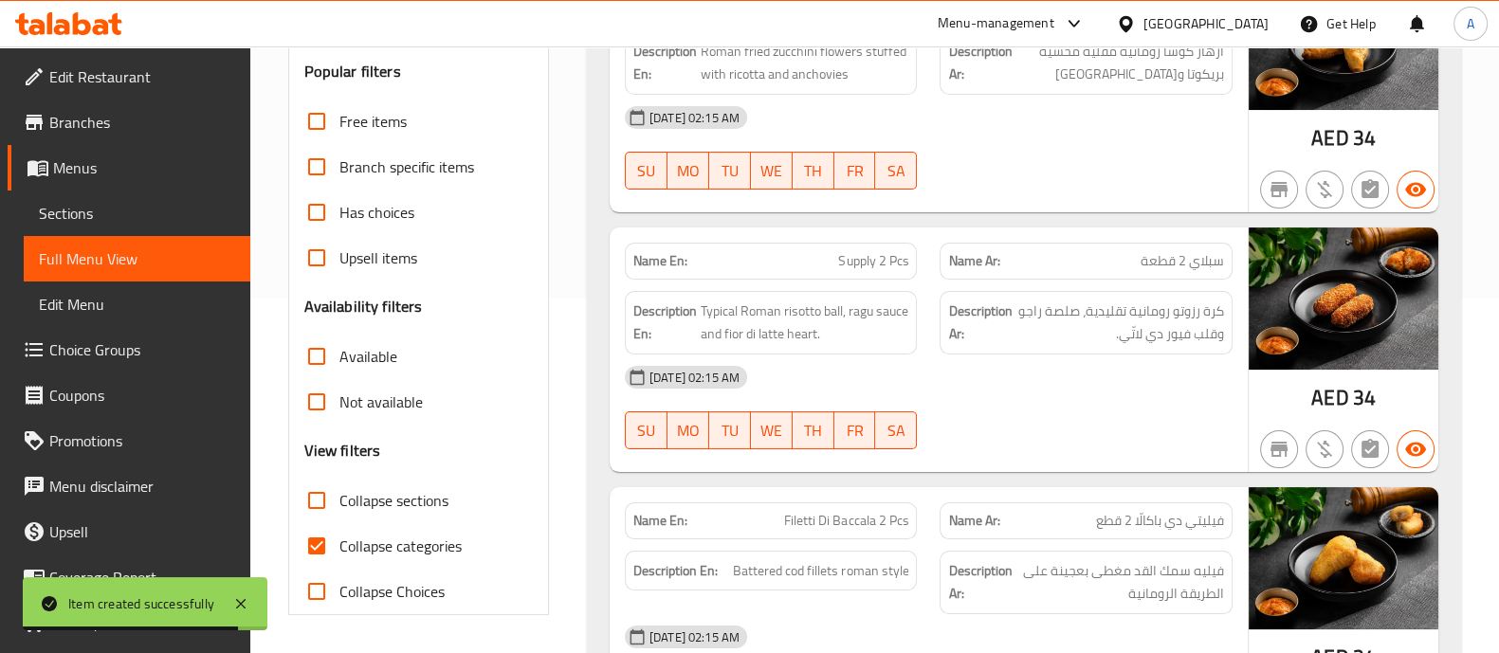
click at [95, 312] on span "Edit Menu" at bounding box center [137, 304] width 196 height 23
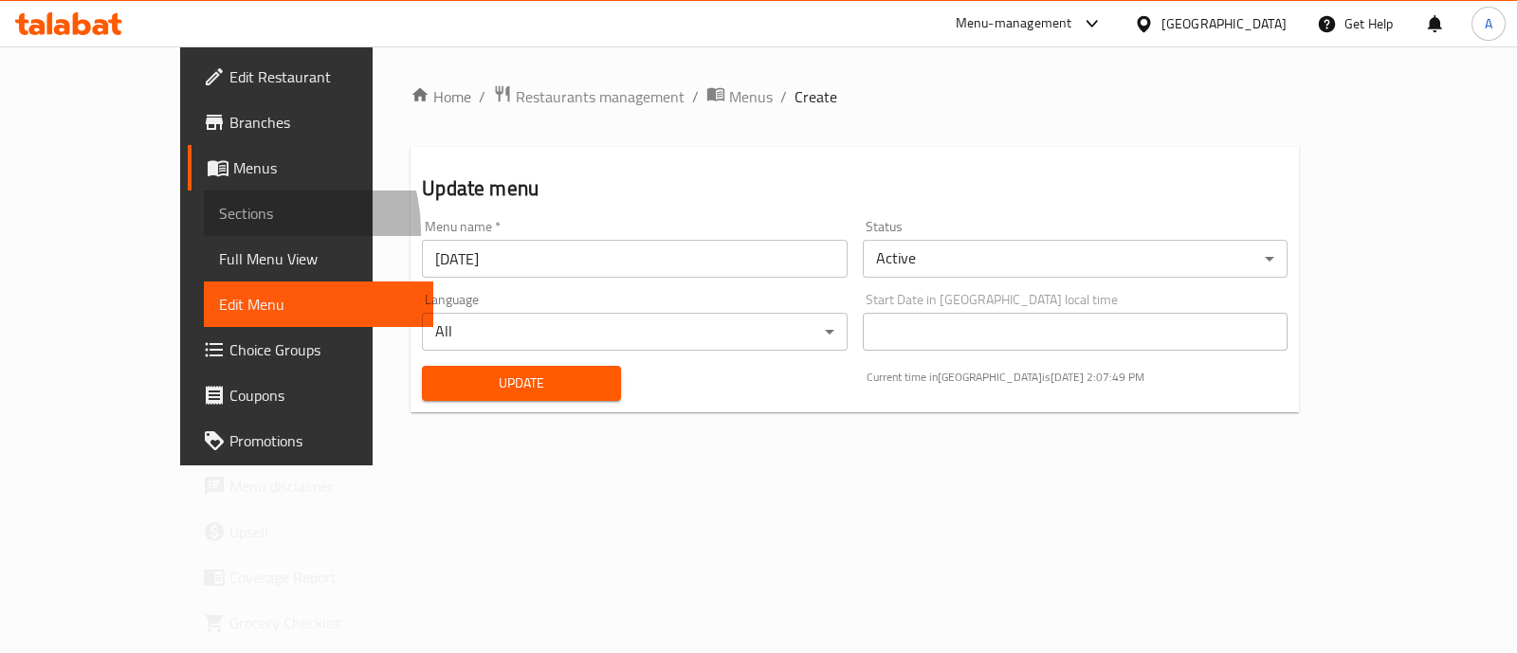
click at [204, 230] on link "Sections" at bounding box center [318, 214] width 229 height 46
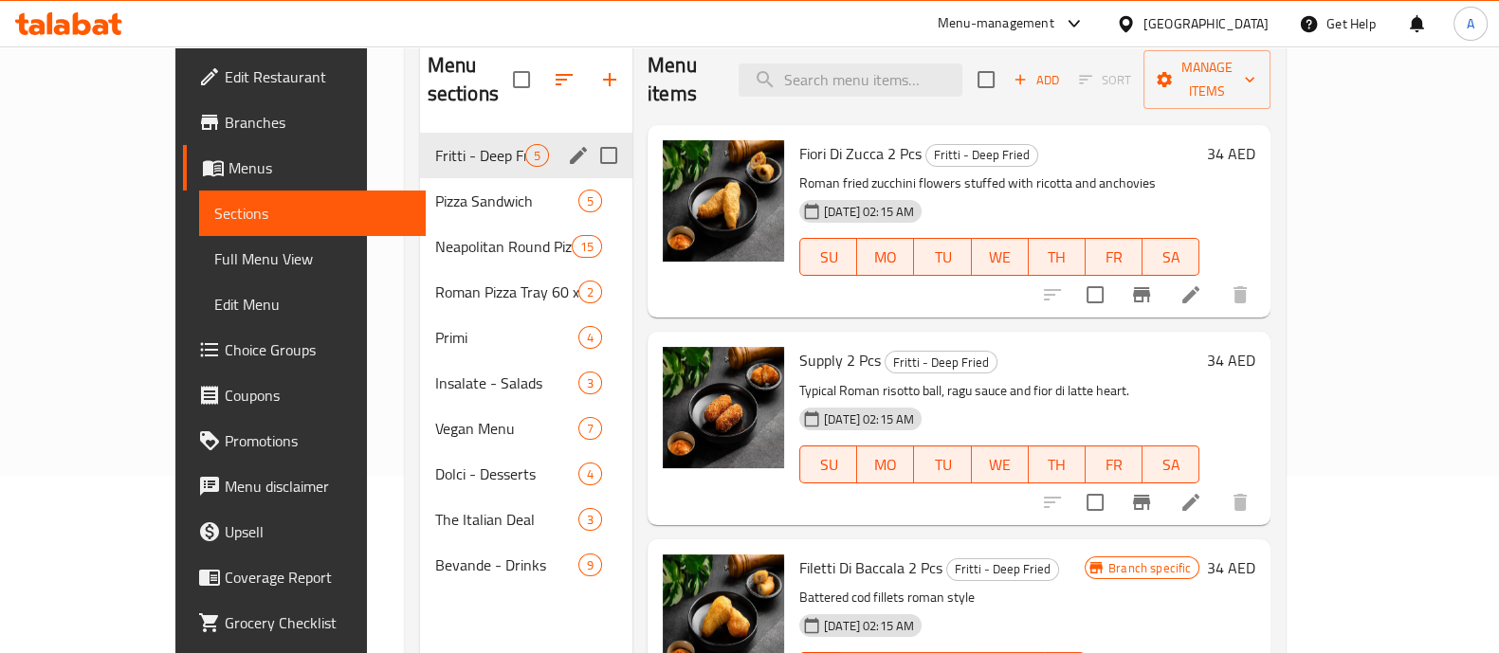
scroll to position [265, 0]
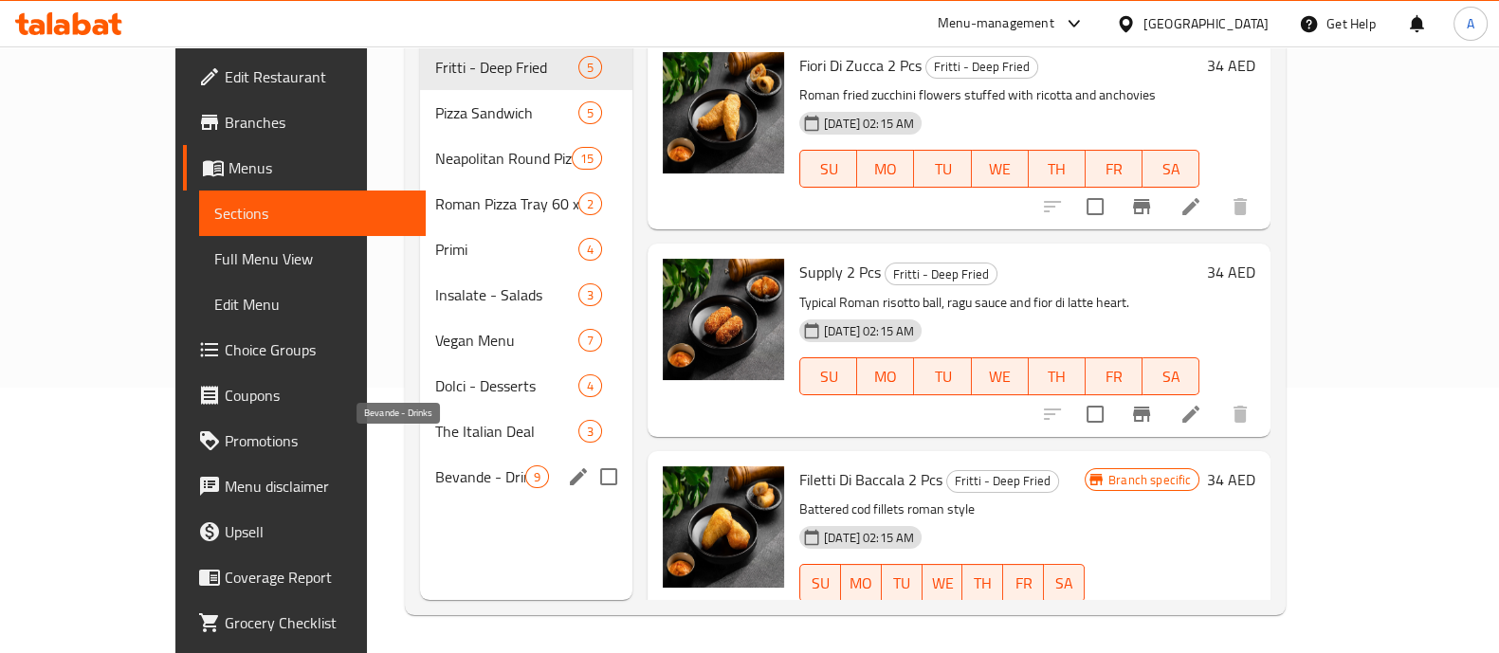
click at [435, 466] on span "Bevande - Drinks" at bounding box center [480, 477] width 90 height 23
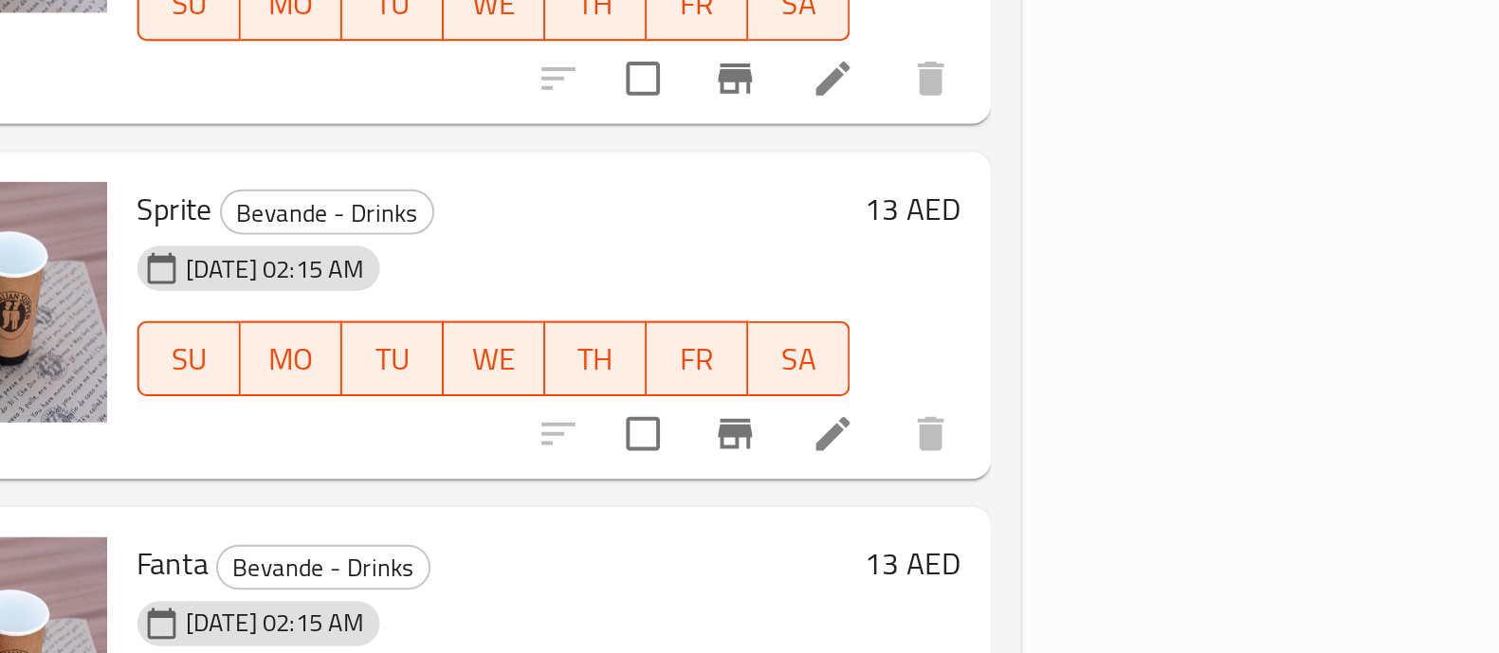
scroll to position [118, 0]
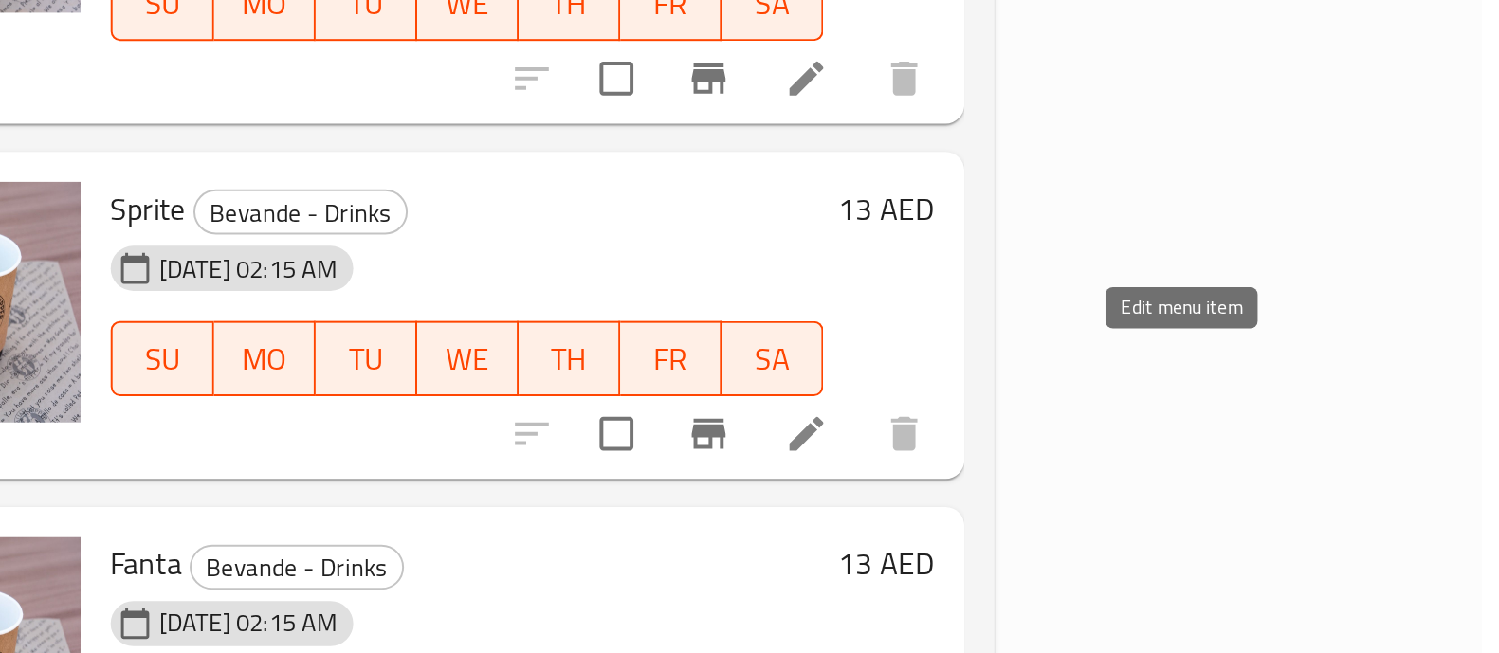
click at [1170, 343] on icon at bounding box center [1158, 354] width 23 height 23
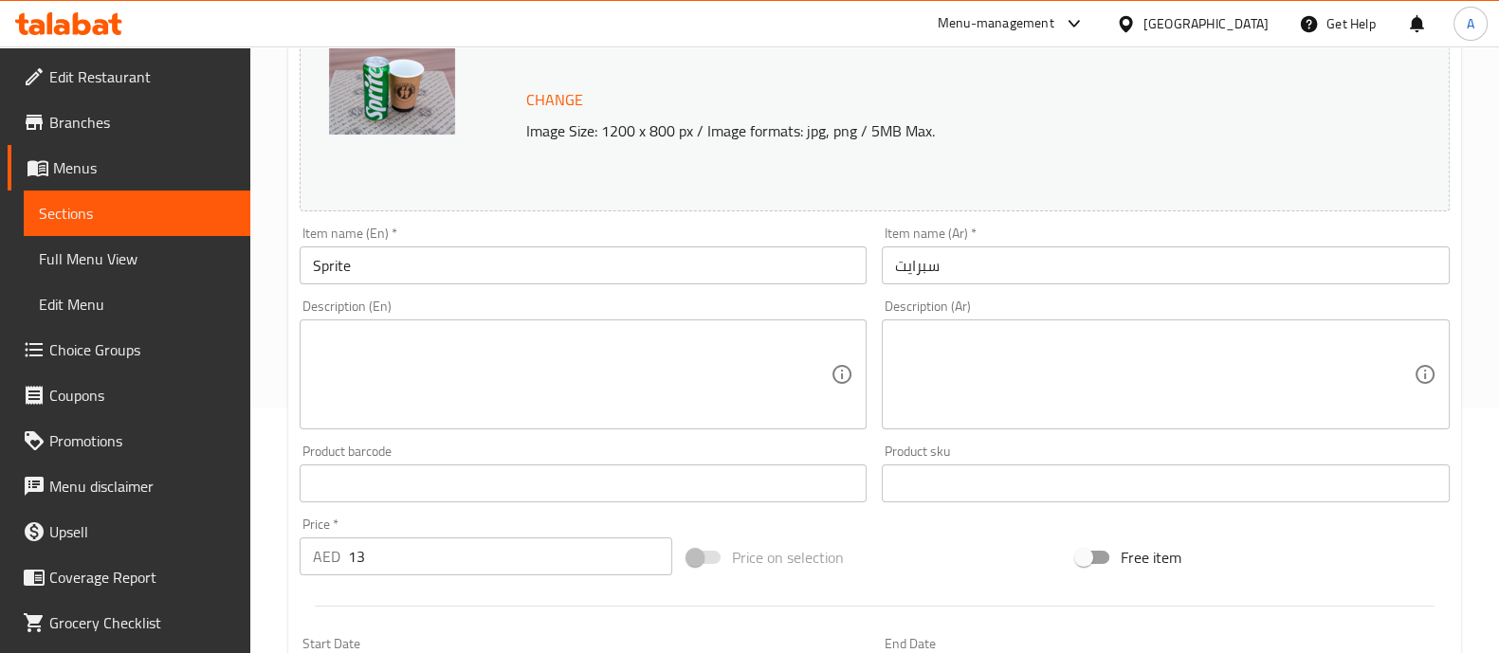
scroll to position [473, 0]
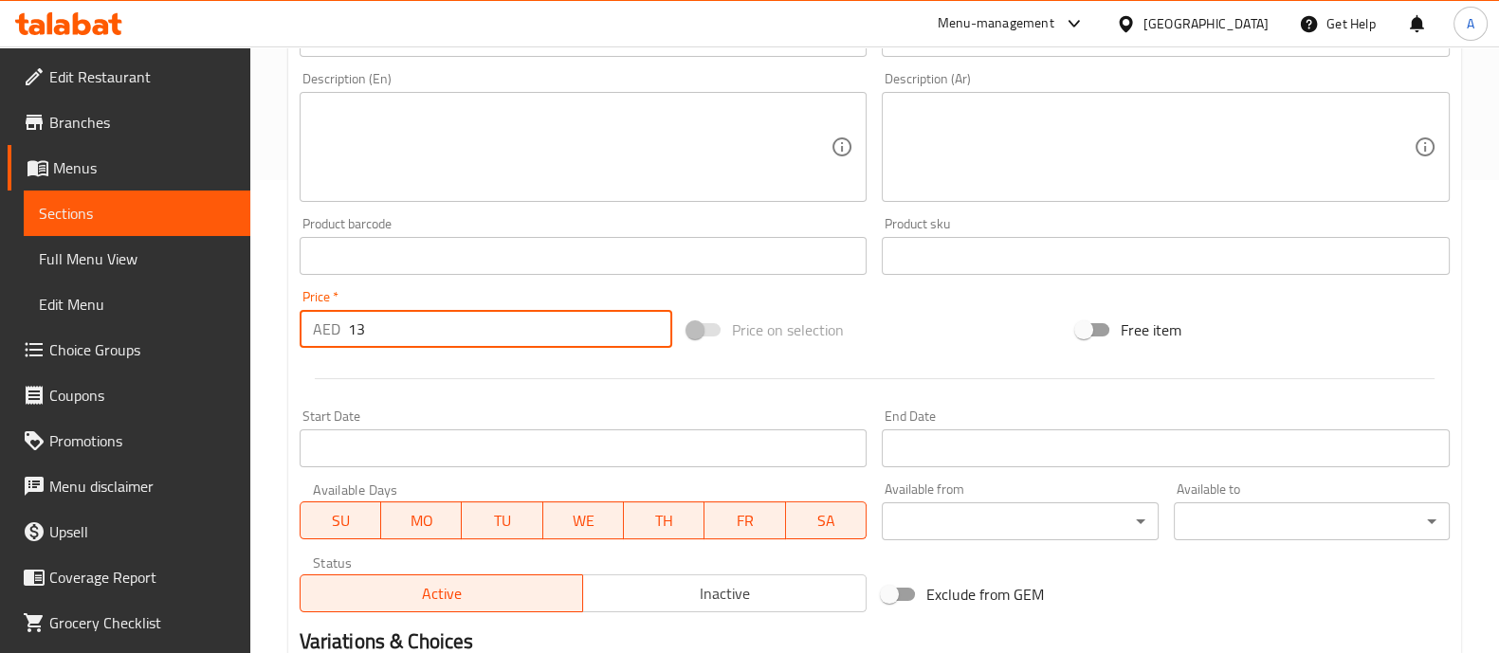
drag, startPoint x: 356, startPoint y: 327, endPoint x: 365, endPoint y: 330, distance: 9.9
click at [365, 330] on input "13" at bounding box center [510, 329] width 325 height 38
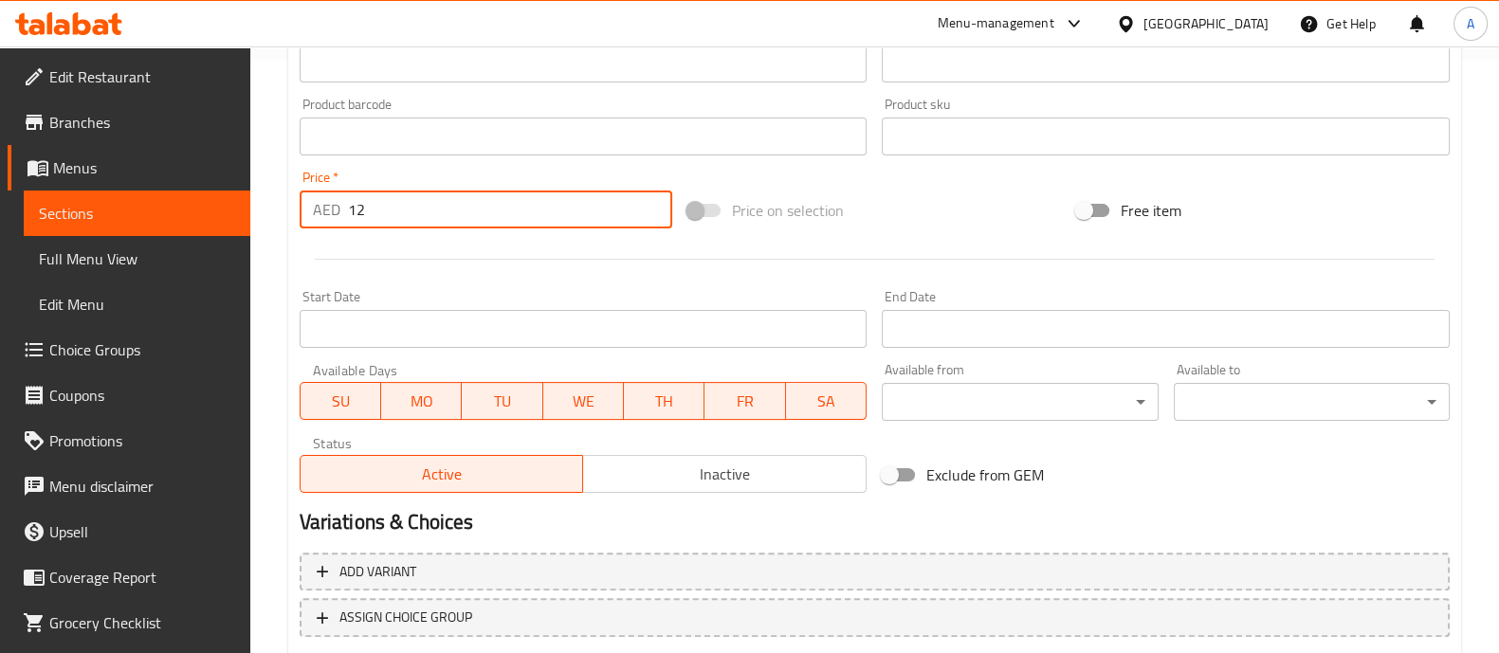
scroll to position [712, 0]
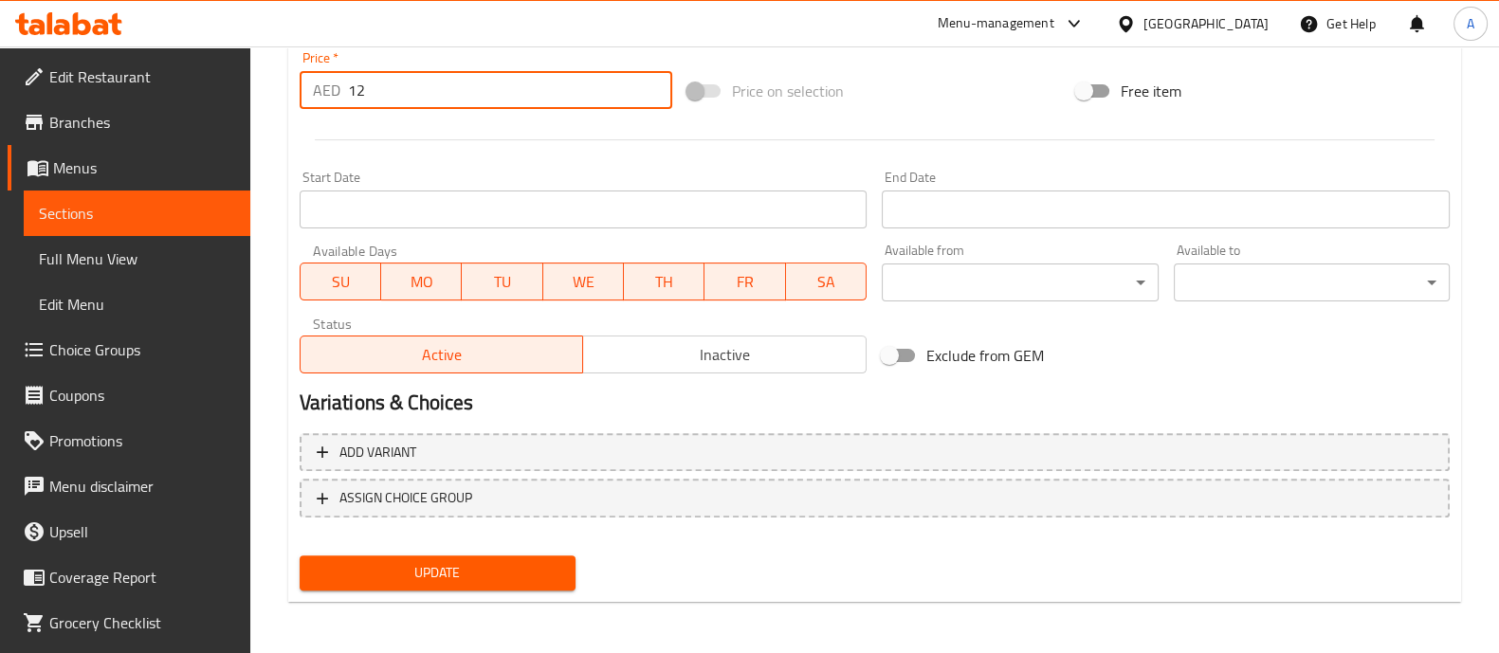
type input "12"
click at [486, 565] on span "Update" at bounding box center [438, 573] width 246 height 24
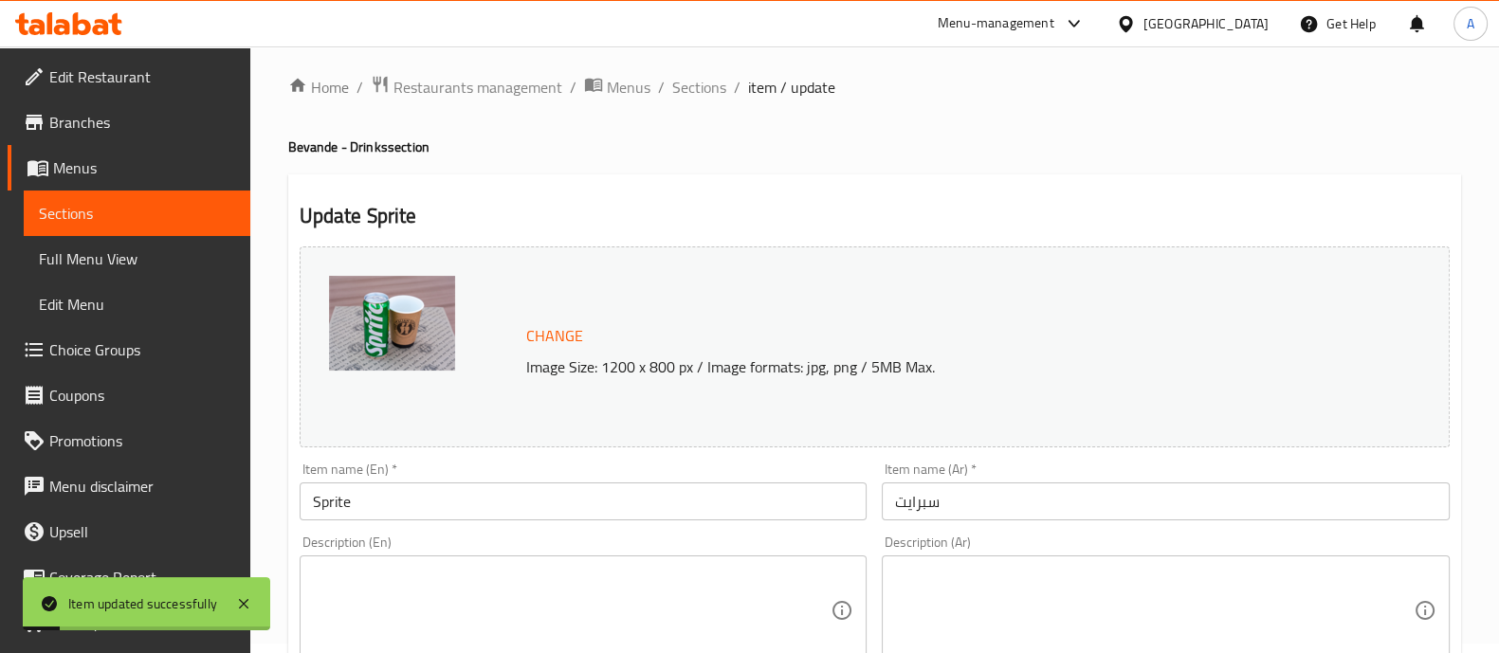
scroll to position [0, 0]
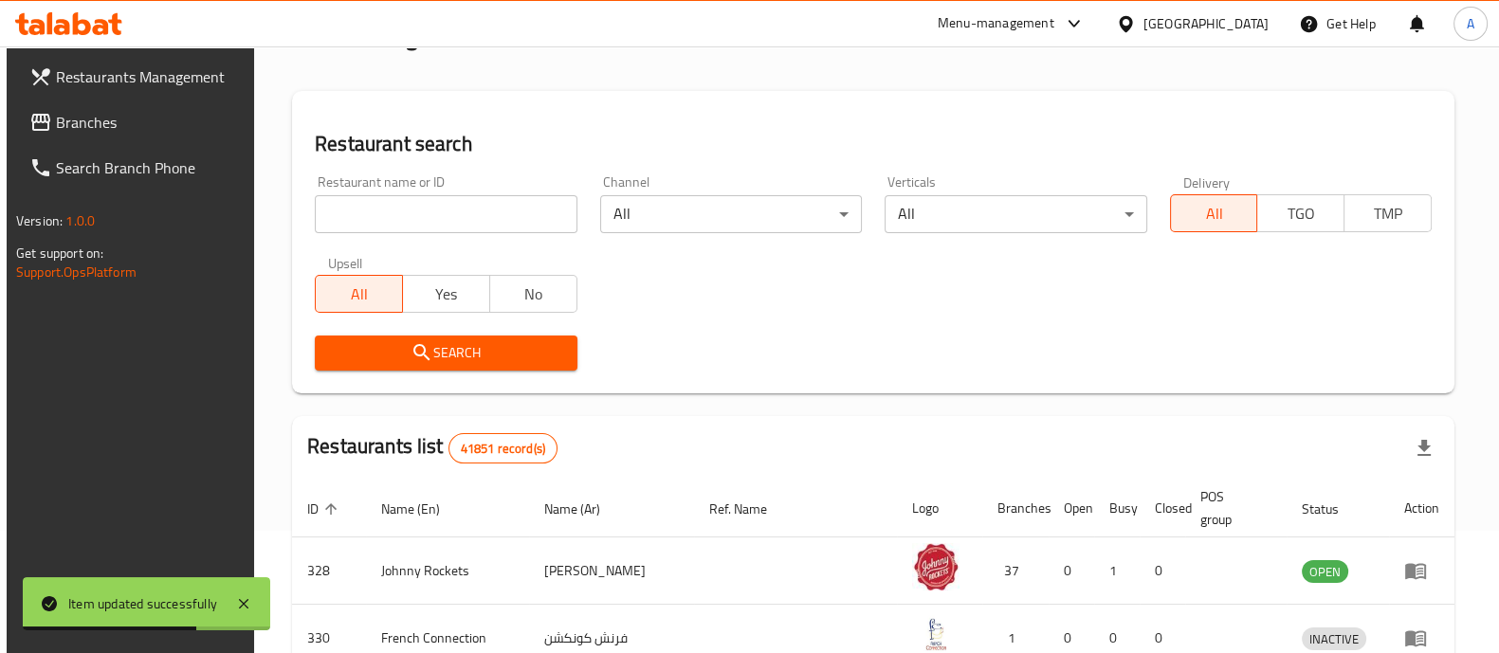
scroll to position [236, 0]
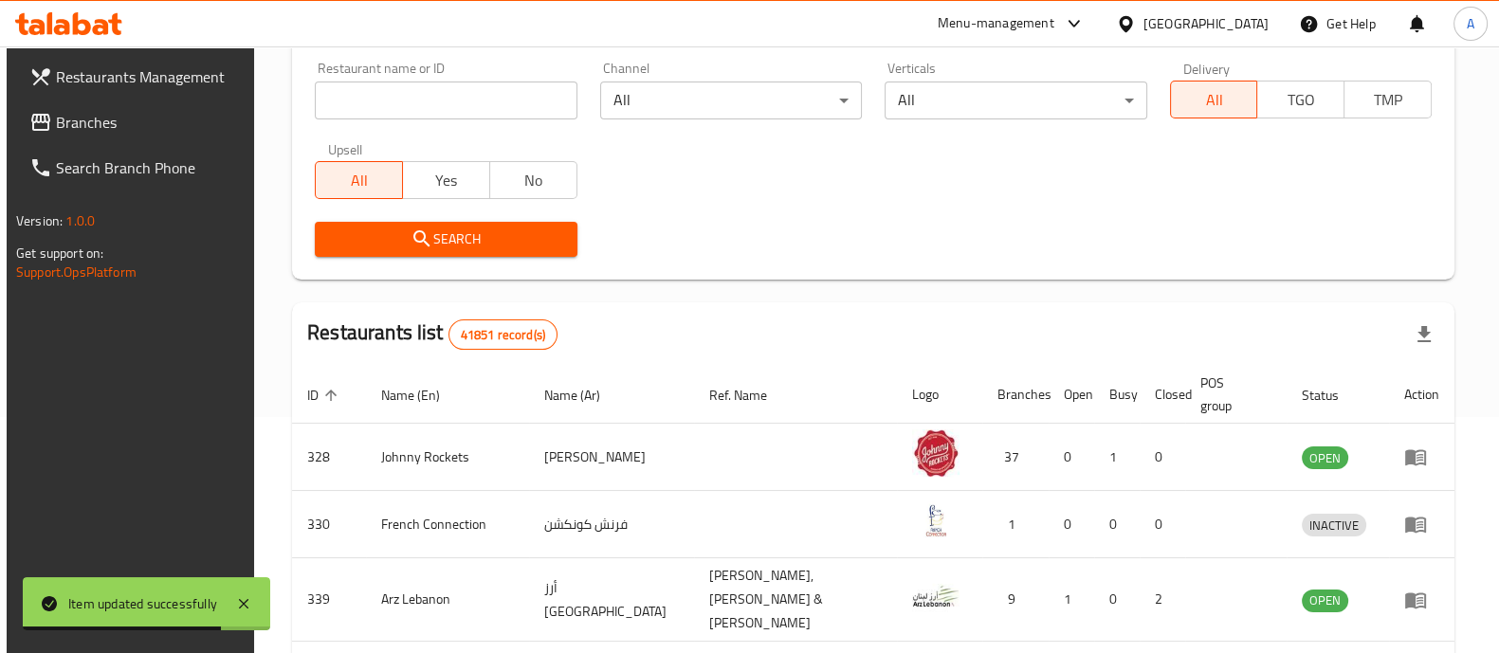
click at [171, 137] on link "Branches" at bounding box center [135, 123] width 243 height 46
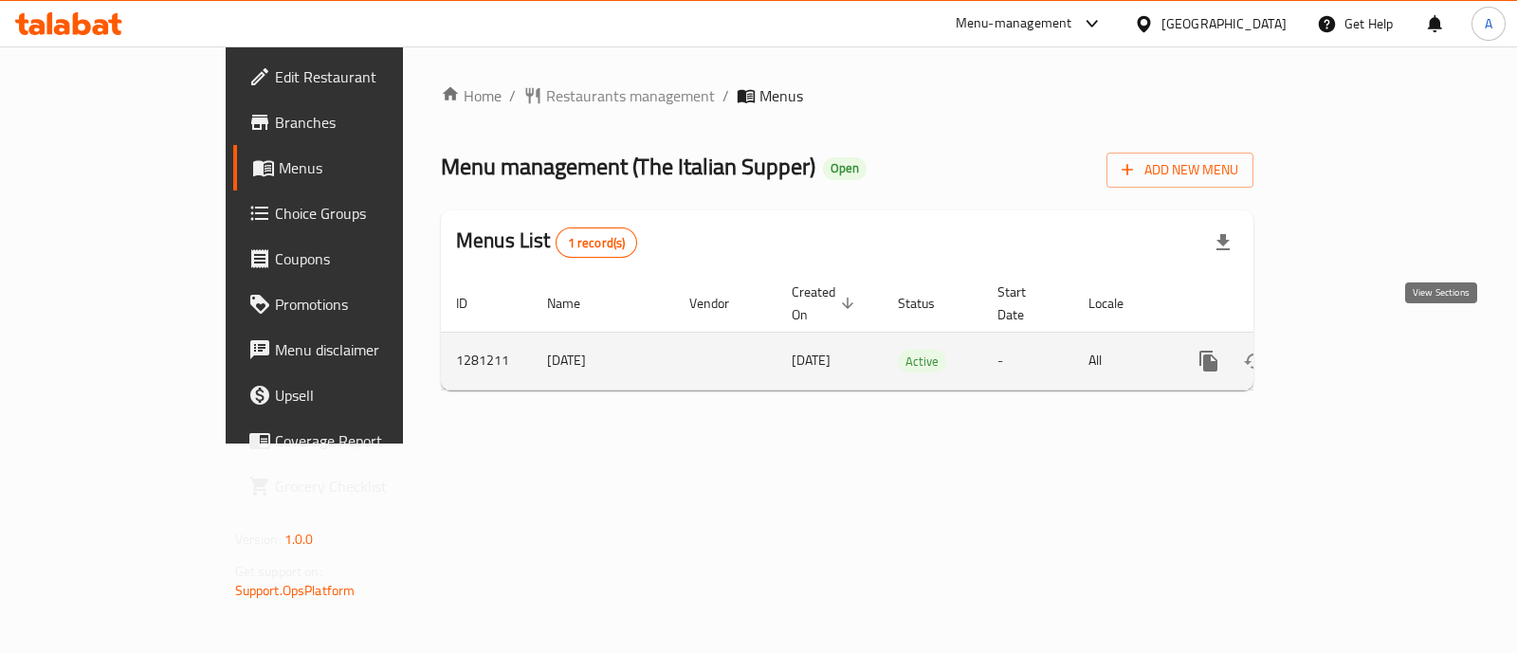
click at [1357, 350] on icon "enhanced table" at bounding box center [1345, 361] width 23 height 23
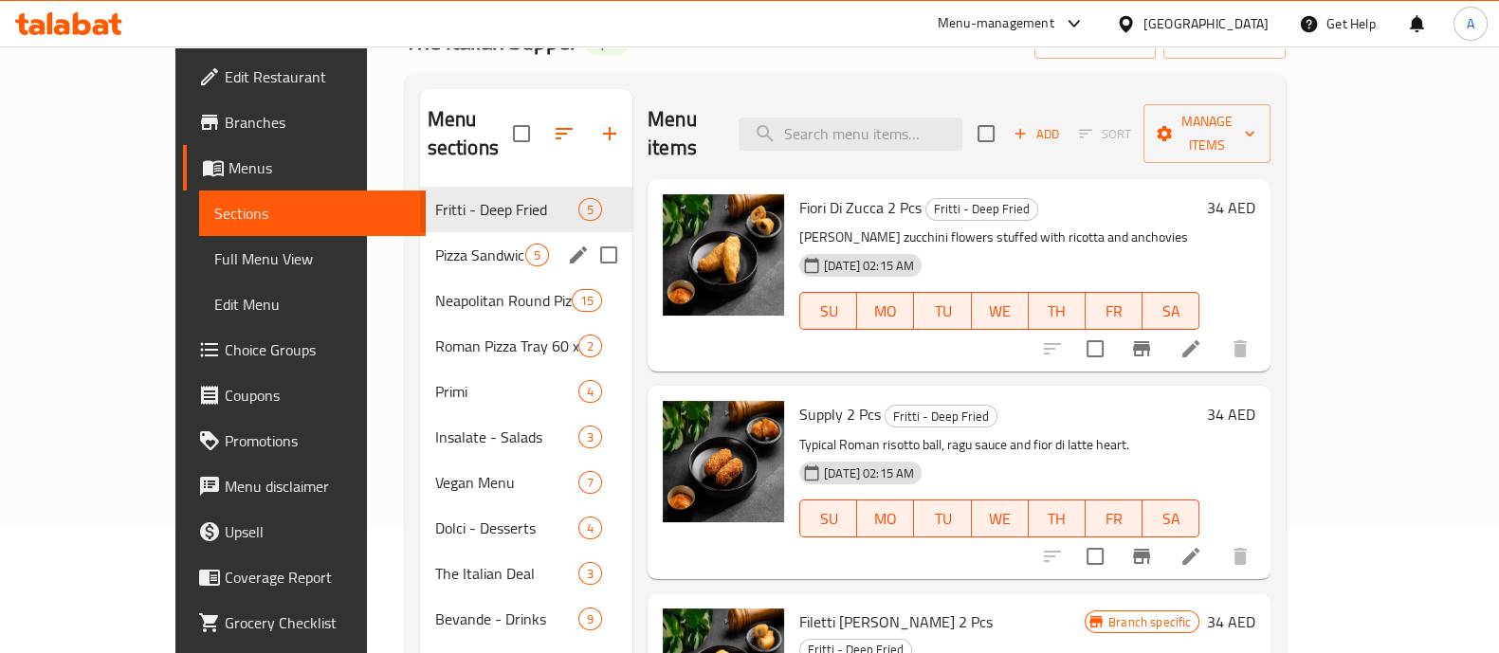
scroll to position [265, 0]
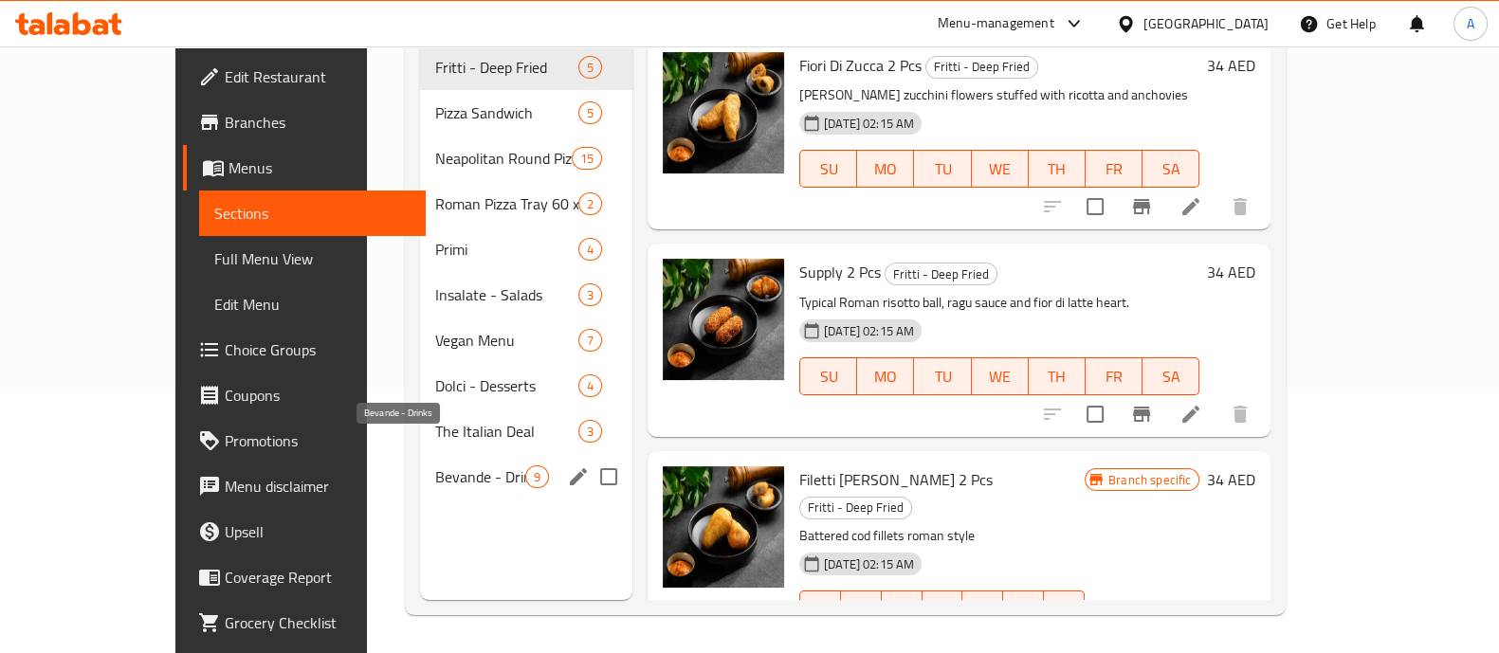
click at [435, 466] on span "Bevande - Drinks" at bounding box center [480, 477] width 90 height 23
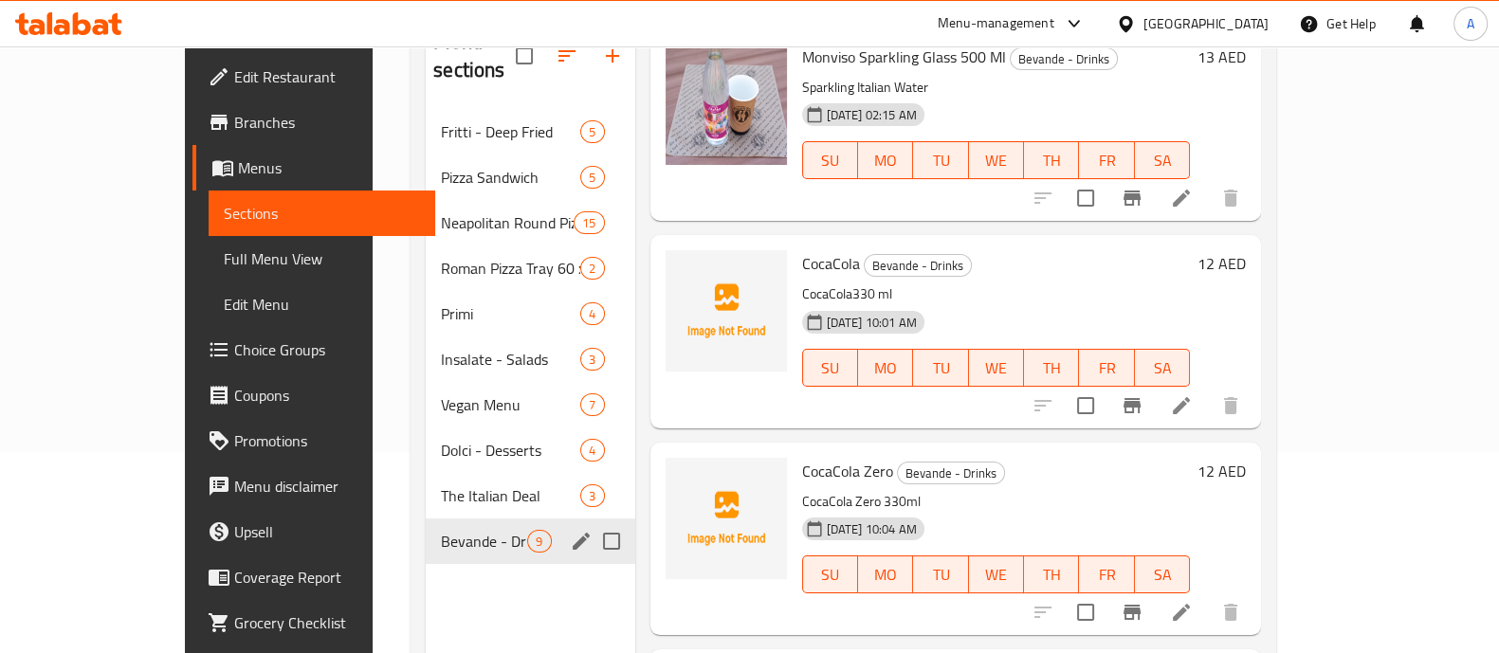
scroll to position [147, 0]
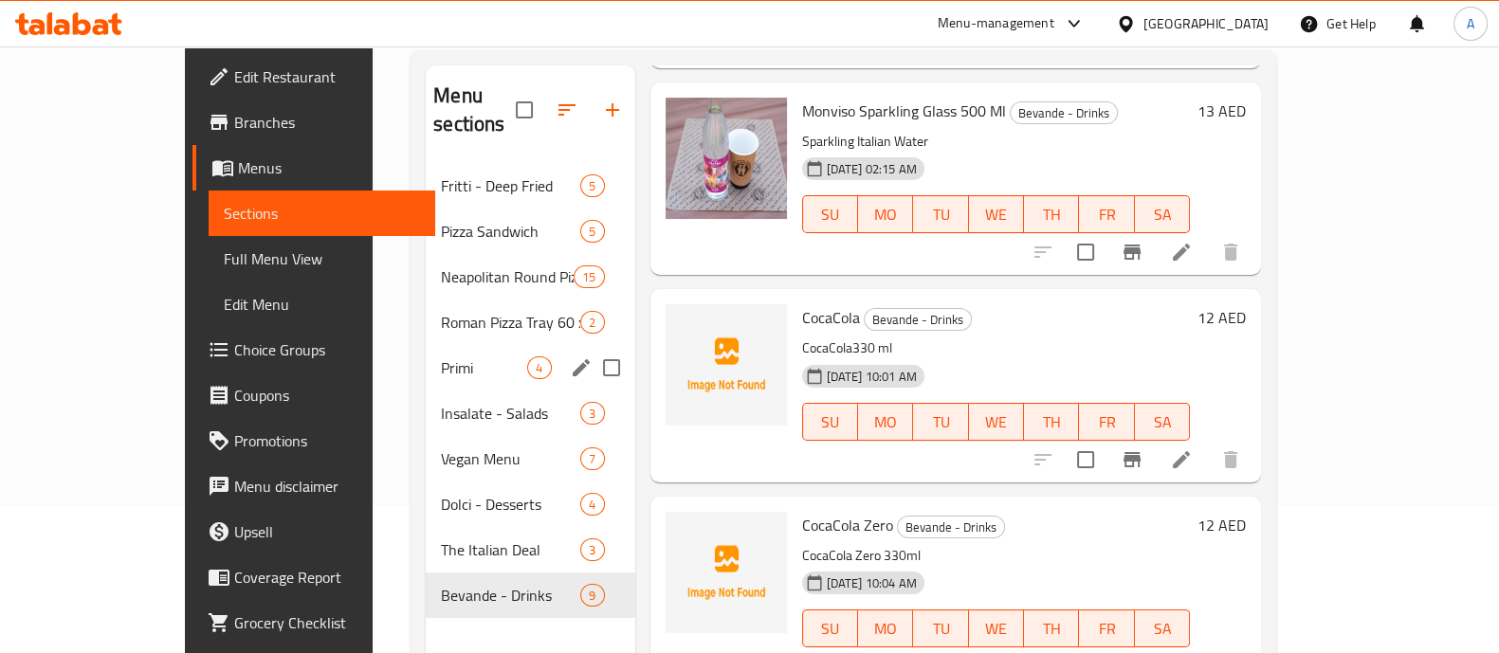
click at [428, 355] on div "Primi 4" at bounding box center [530, 368] width 209 height 46
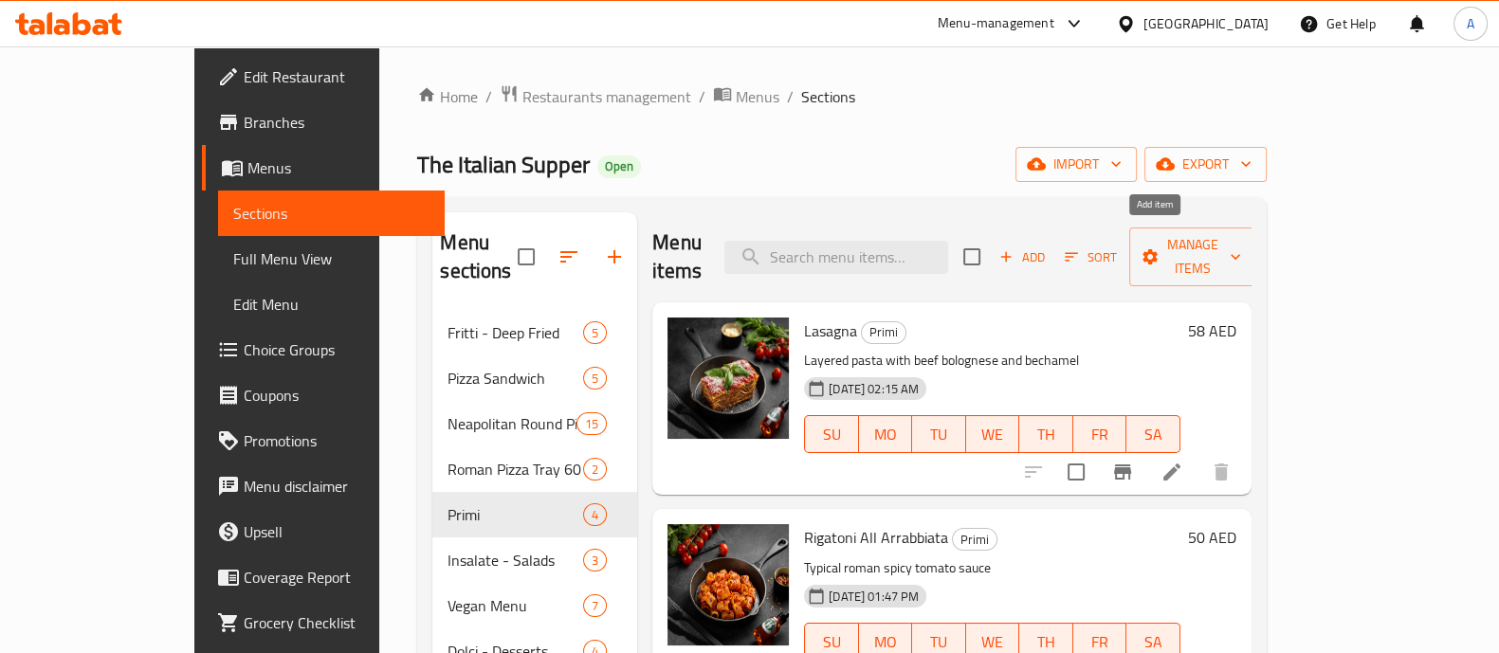
click at [1048, 250] on span "Add" at bounding box center [1022, 258] width 51 height 22
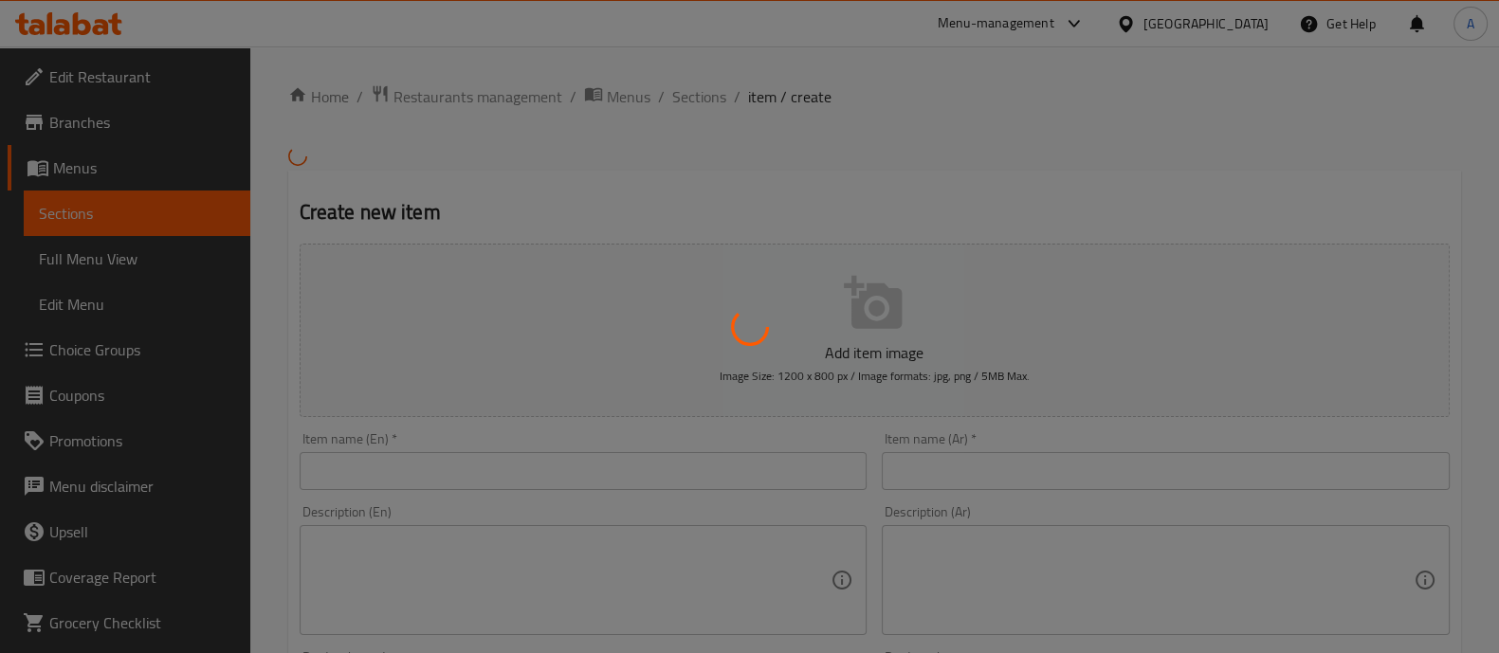
click at [448, 357] on div at bounding box center [749, 326] width 1499 height 653
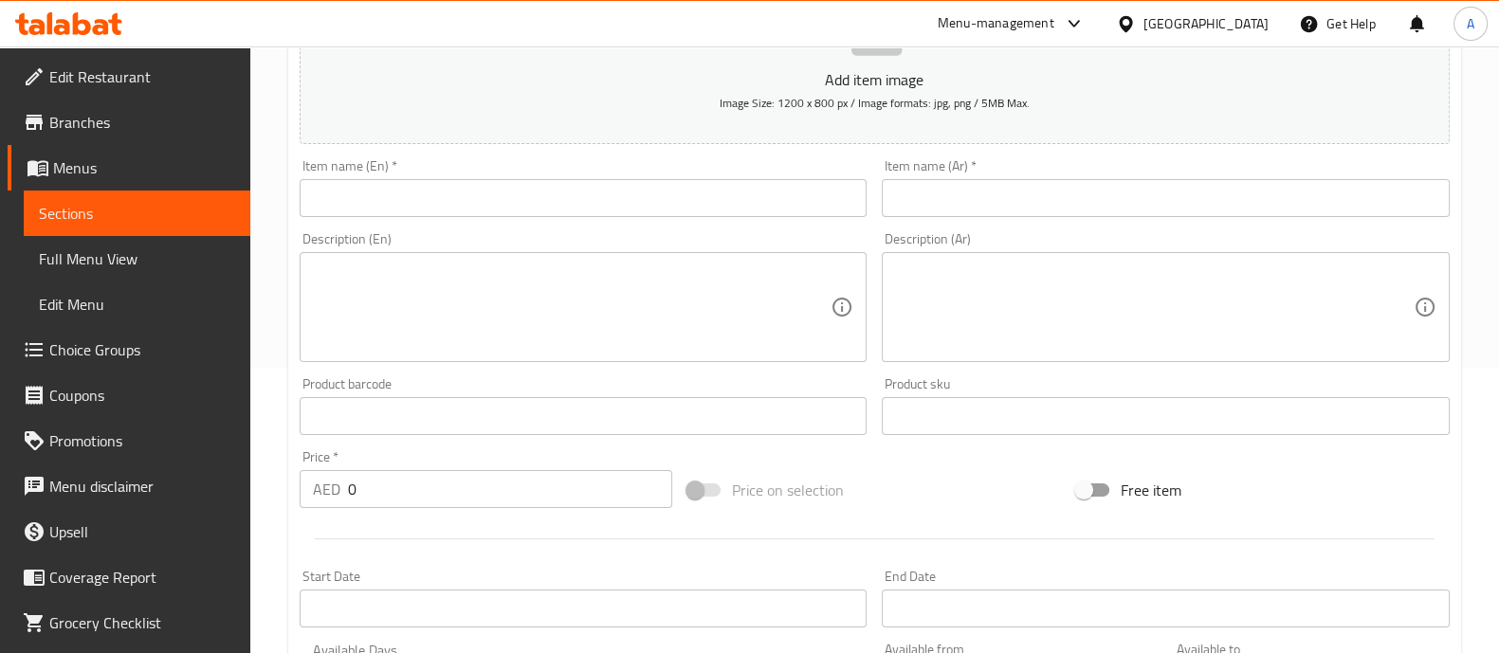
scroll to position [236, 0]
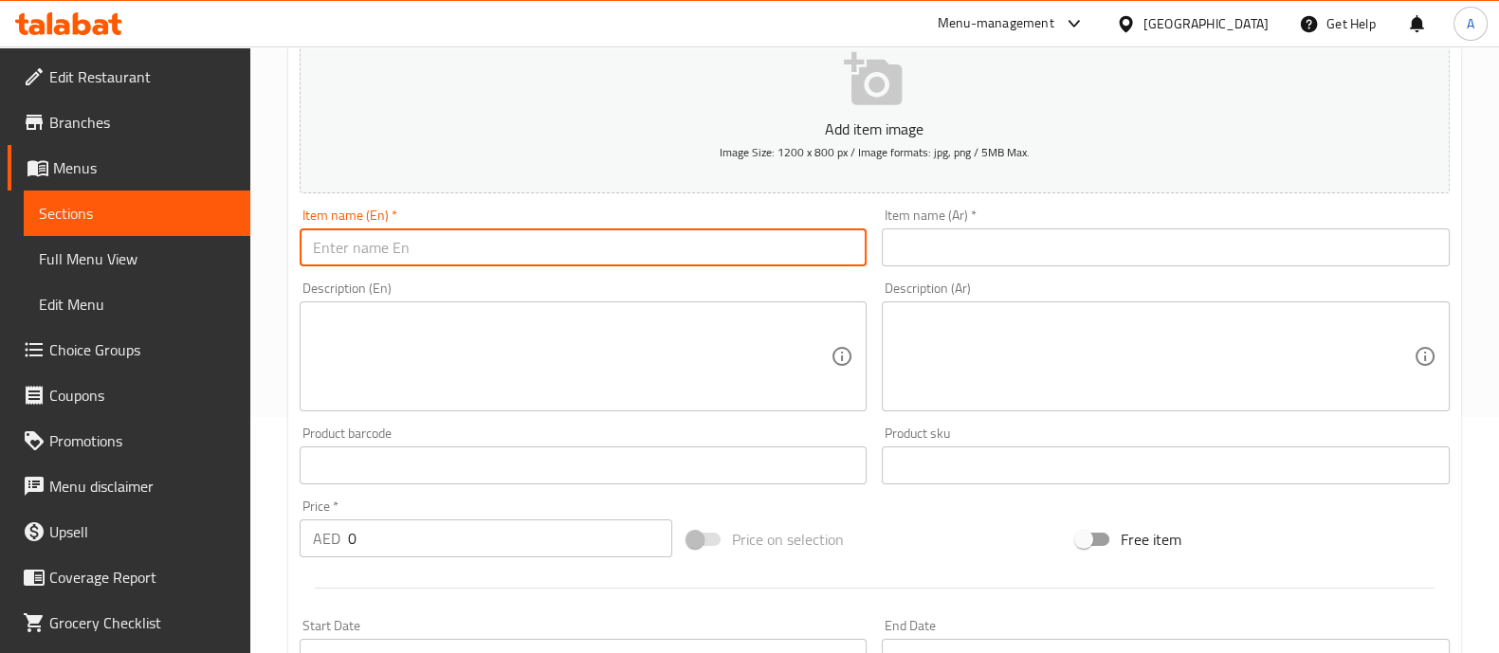
click at [414, 258] on input "text" at bounding box center [584, 248] width 568 height 38
paste input "Bolognese pasta"
type input "Bolognese pasta"
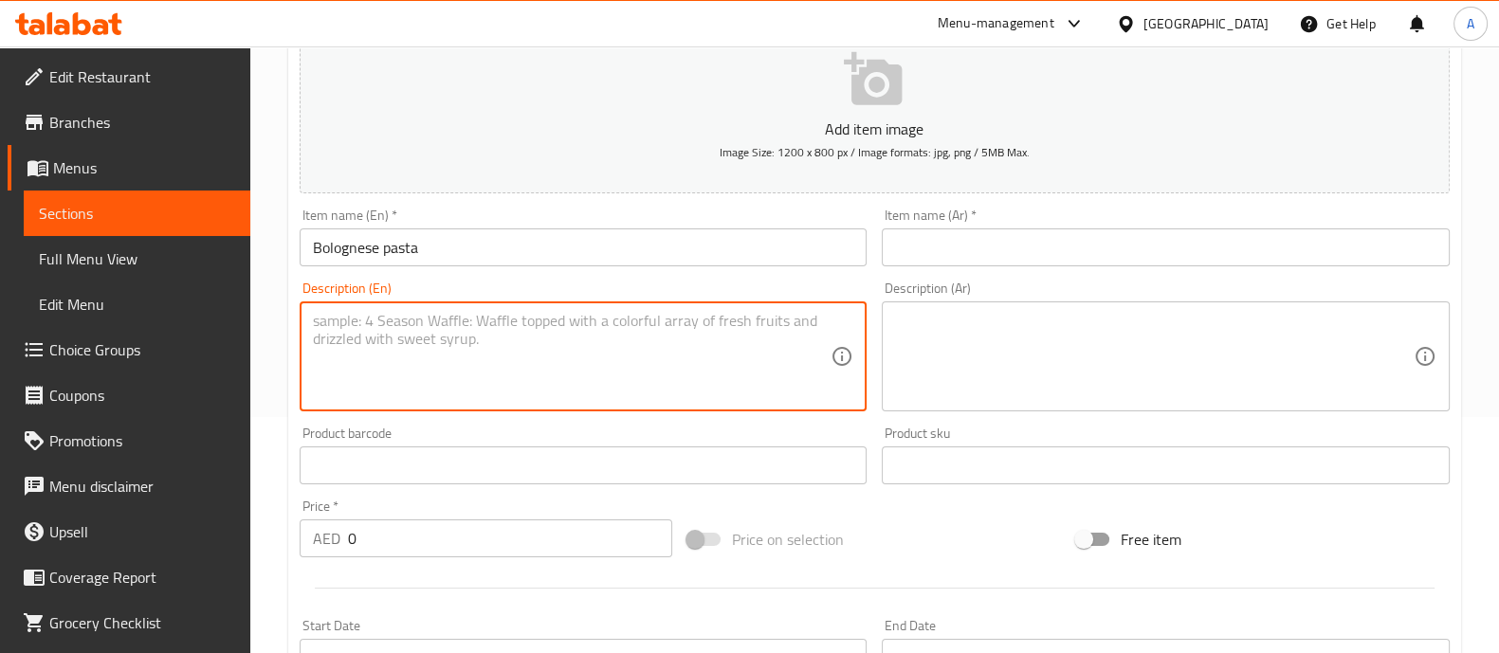
click at [436, 343] on textarea at bounding box center [572, 357] width 519 height 90
paste textarea "Traditional beef bolognese slow cooked in rich tomato sauce with aromatic herbs…"
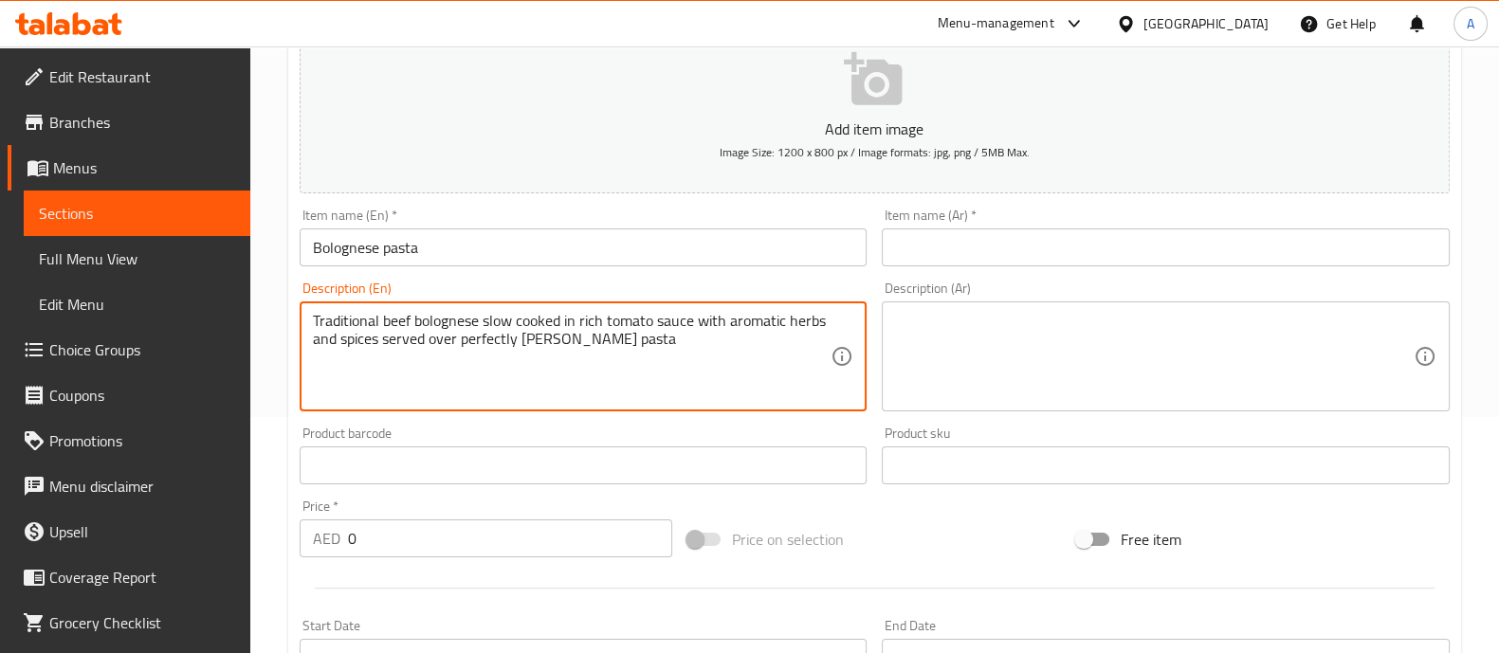
type textarea "Traditional beef bolognese slow cooked in rich tomato sauce with aromatic herbs…"
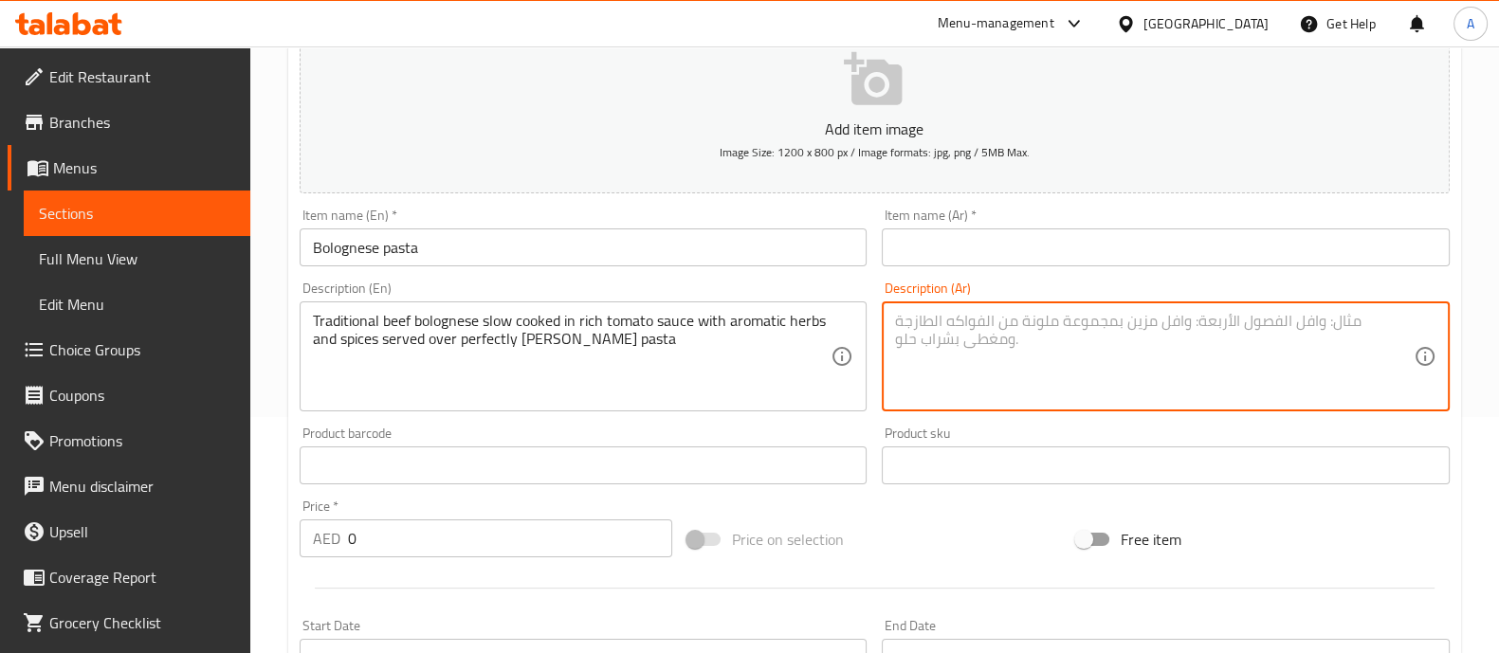
click at [1069, 353] on textarea at bounding box center [1154, 357] width 519 height 90
paste textarea "بولونيز اللحم البقري التقليدي مطبوخ ببطء في صلصة طماطم غنية مع الأعشاب والتوابل…"
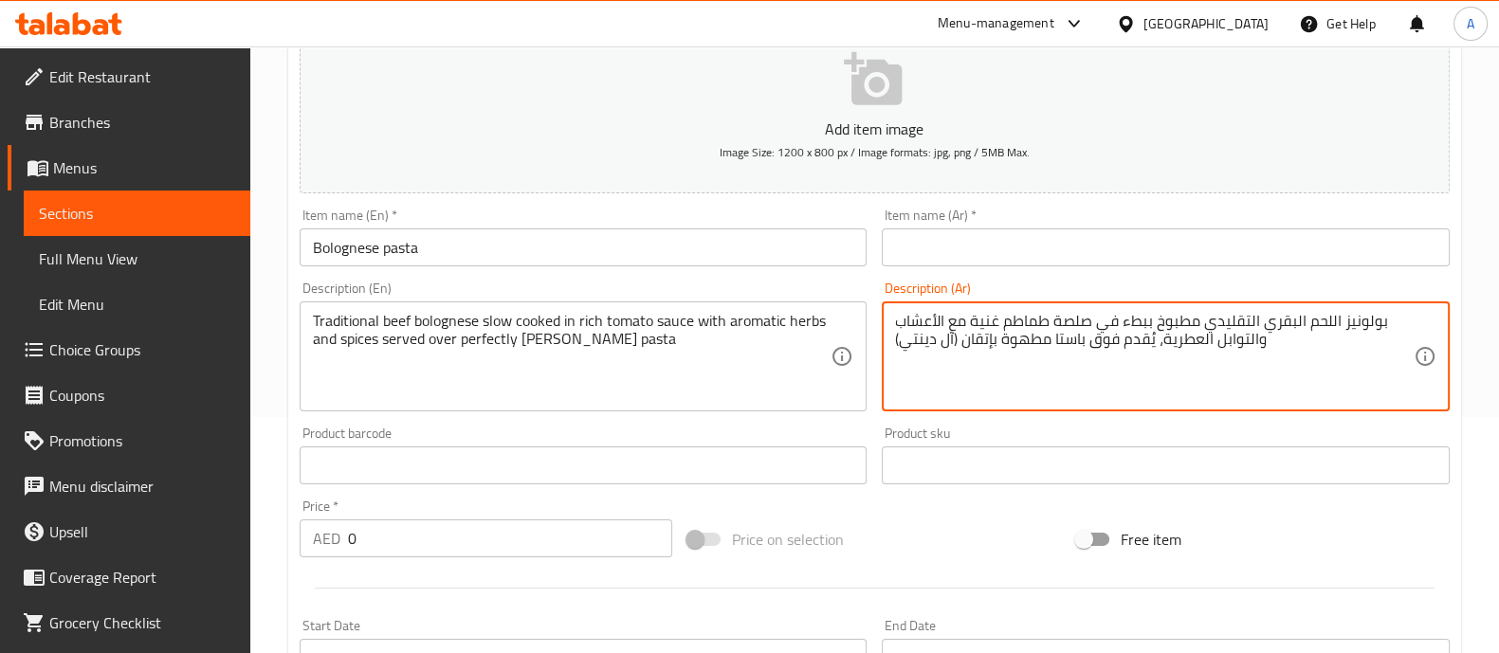
type textarea "بولونيز اللحم البقري التقليدي مطبوخ ببطء في صلصة طماطم غنية مع الأعشاب والتوابل…"
click at [976, 240] on input "text" at bounding box center [1166, 248] width 568 height 38
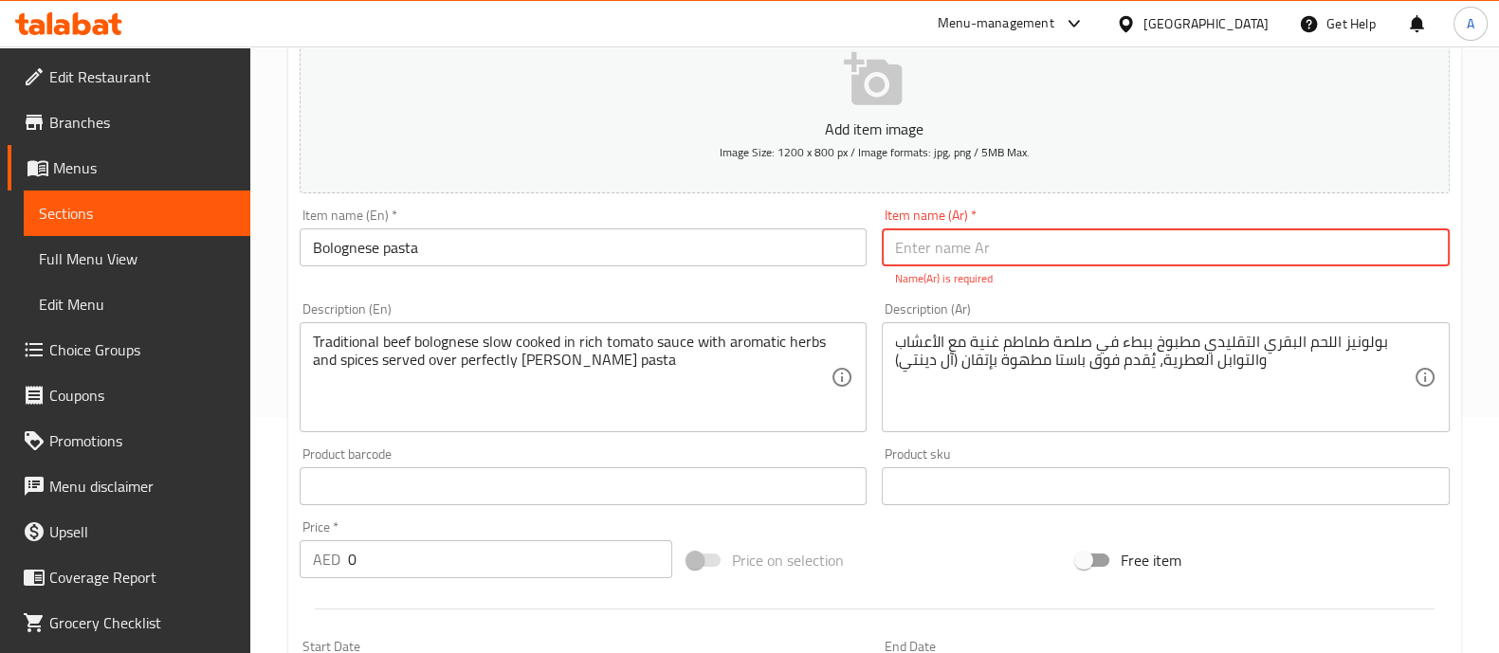
paste input "مكرونة بولونيز"
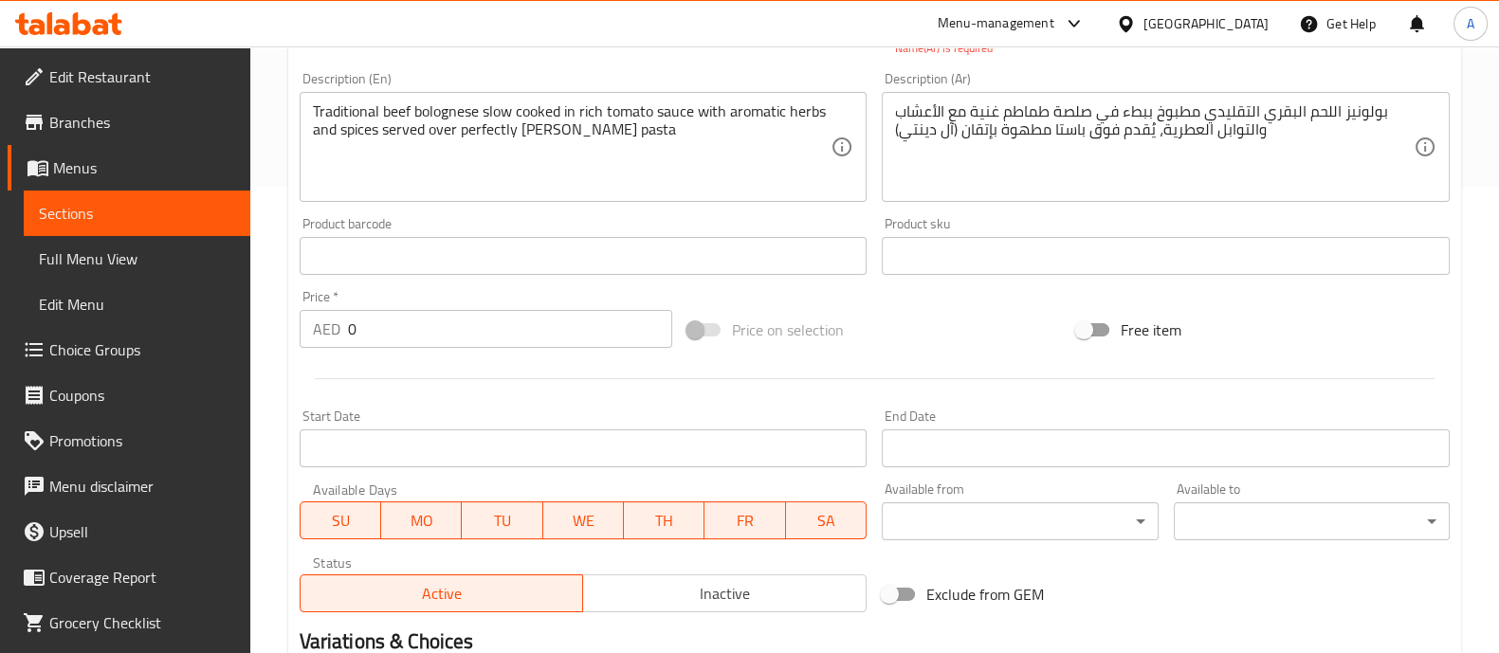
scroll to position [473, 0]
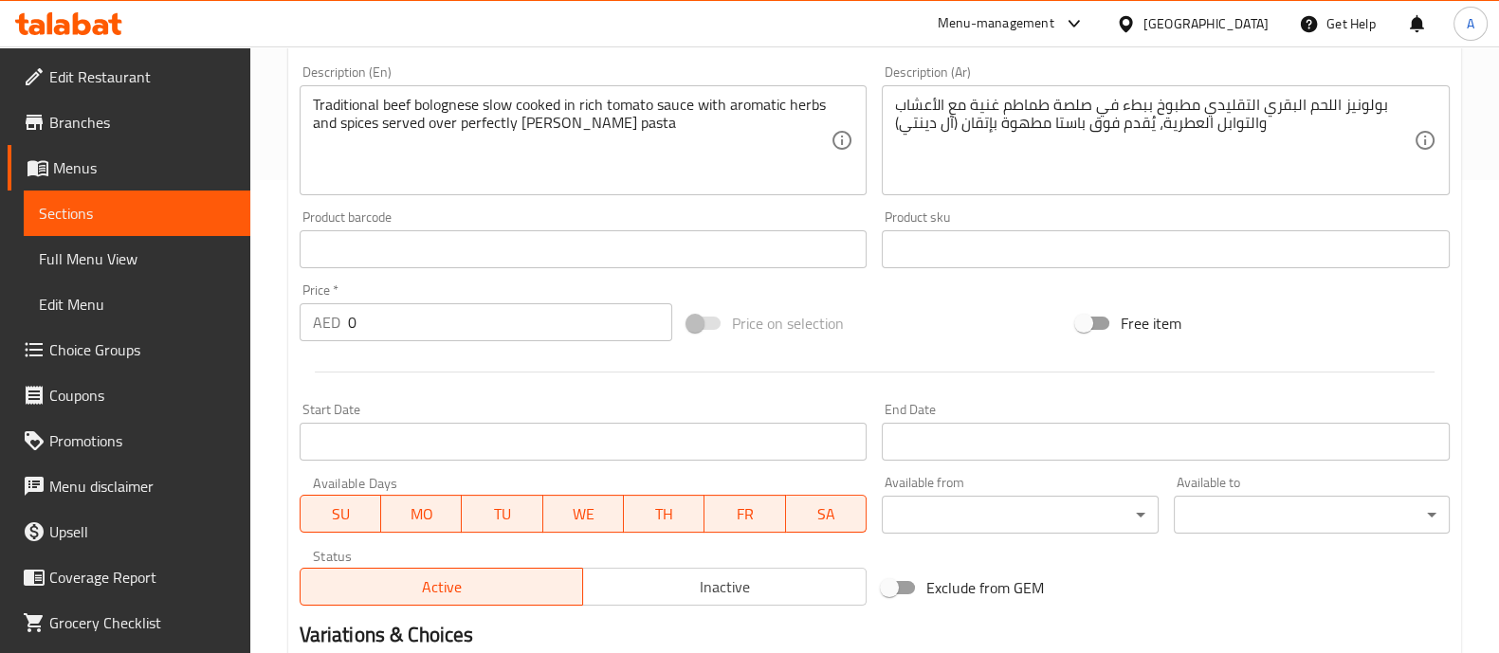
type input "مكرونة بولونيز"
click at [420, 327] on div "Add item image Image Size: 1200 x 800 px / Image formats: jpg, png / 5MB Max. I…" at bounding box center [874, 194] width 1165 height 838
click at [420, 349] on div at bounding box center [874, 372] width 1165 height 46
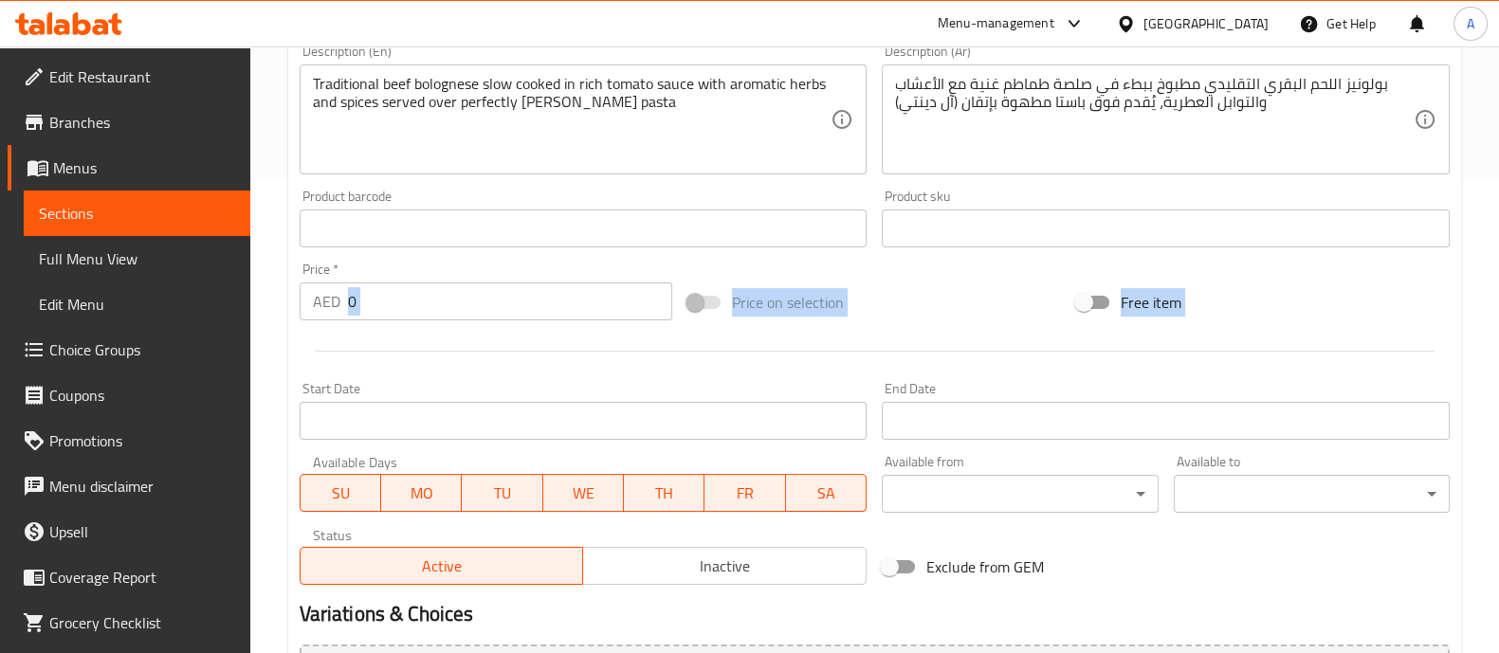
click at [420, 328] on div at bounding box center [874, 351] width 1165 height 46
click at [417, 310] on input "0" at bounding box center [510, 302] width 325 height 38
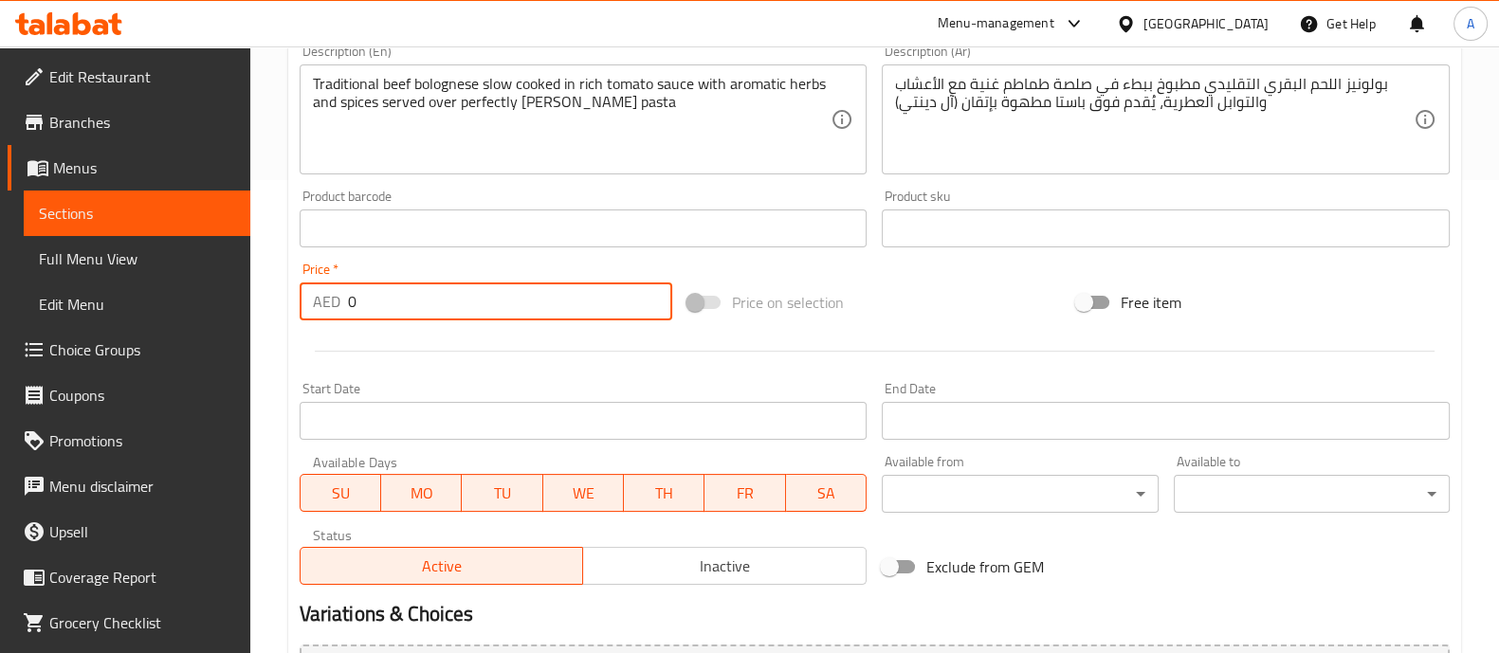
click at [417, 310] on input "0" at bounding box center [510, 302] width 325 height 38
click at [417, 308] on input "0" at bounding box center [510, 302] width 325 height 38
type input "55"
click at [993, 298] on div "Price on selection" at bounding box center [874, 302] width 389 height 51
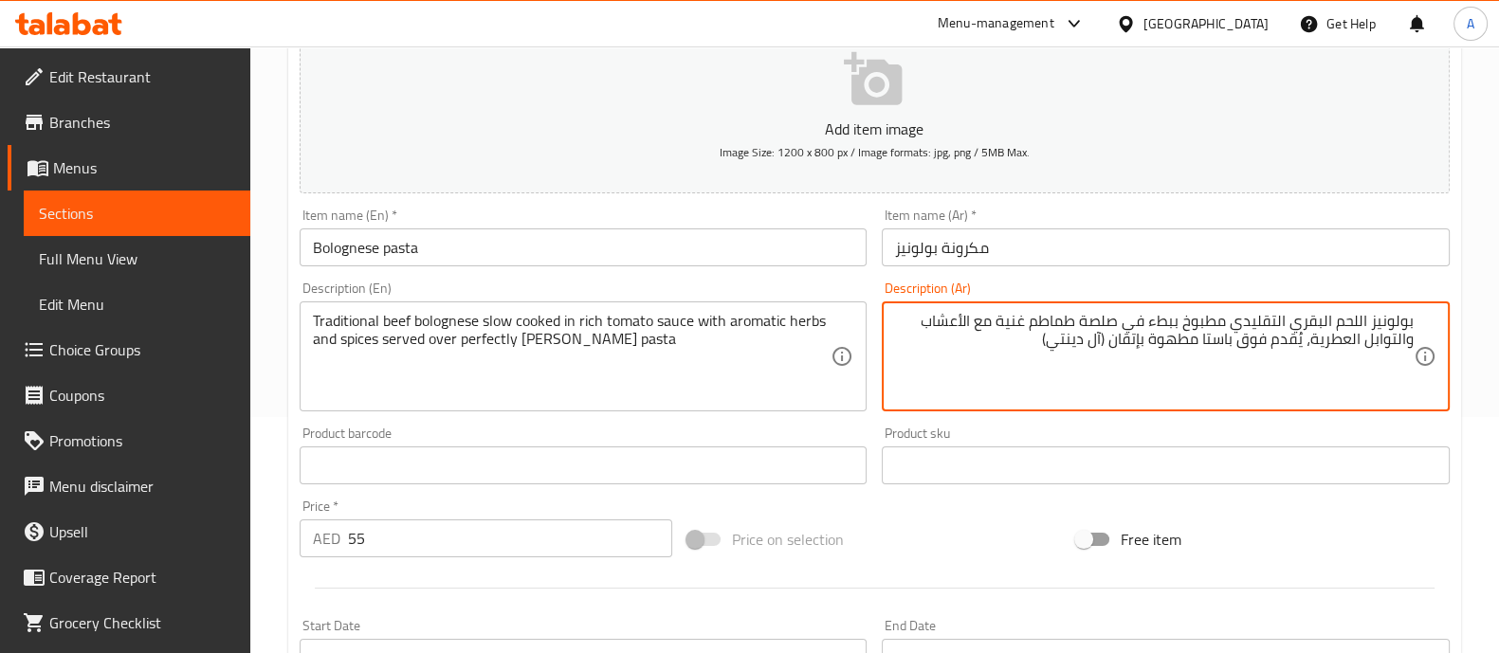
click at [1248, 335] on textarea "بولونيز اللحم البقري التقليدي مطبوخ ببطء في صلصة طماطم غنية مع الأعشاب والتوابل…" at bounding box center [1154, 357] width 519 height 90
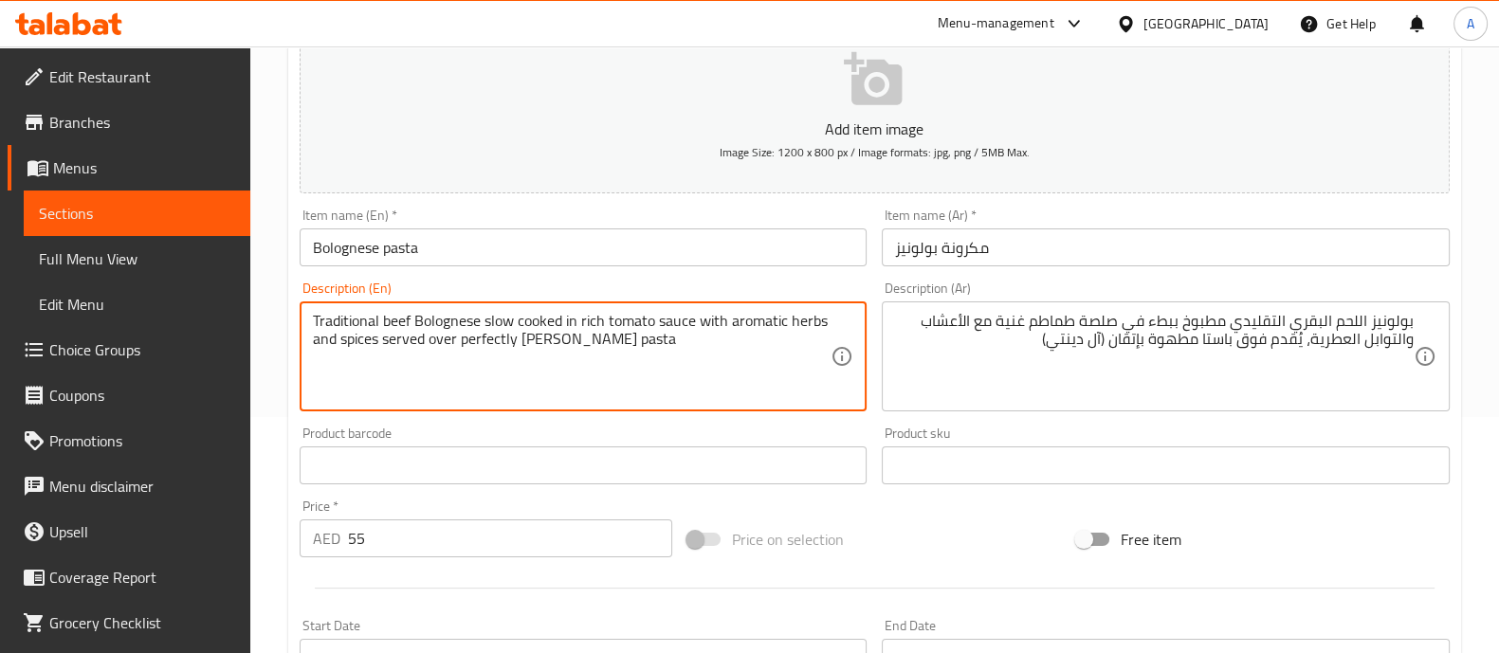
click at [694, 370] on textarea "Traditional beef Bolognese slow cooked in rich tomato sauce with aromatic herbs…" at bounding box center [572, 357] width 519 height 90
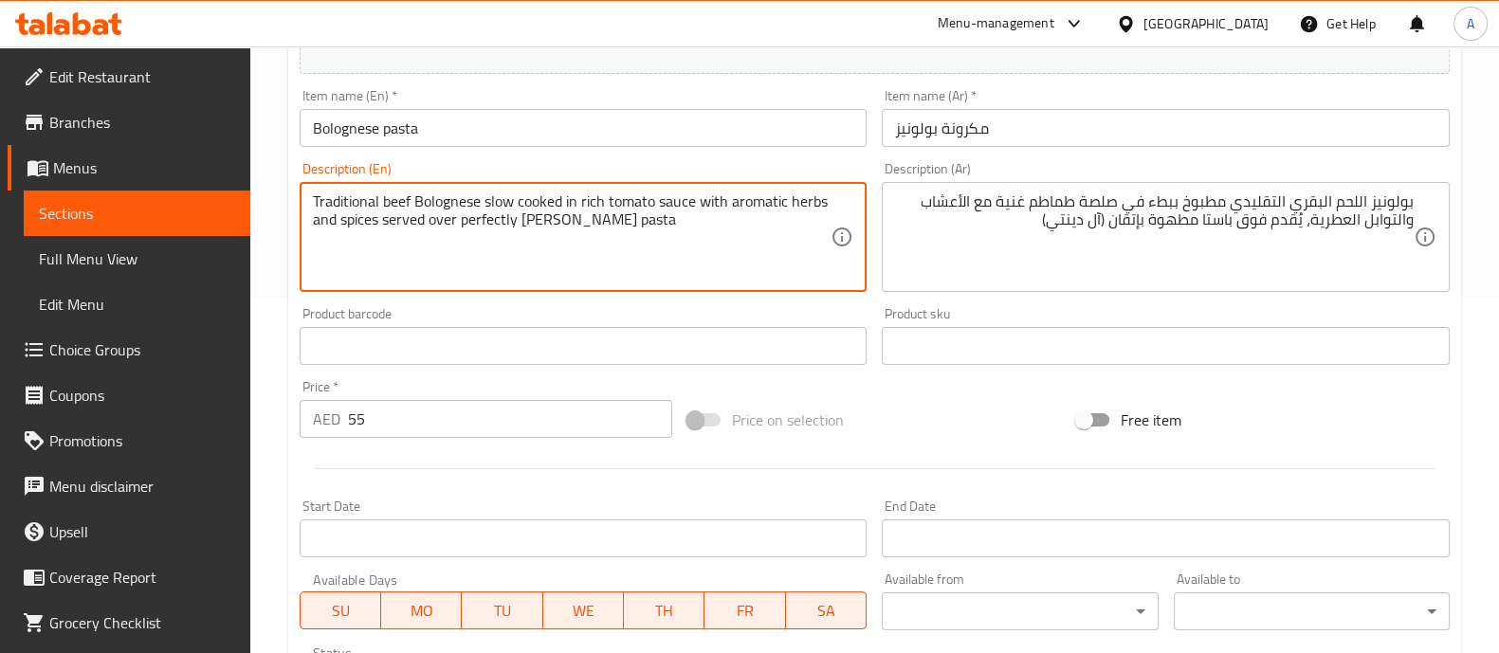
type textarea "Traditional beef Bolognese slow cooked in rich tomato sauce with aromatic herbs…"
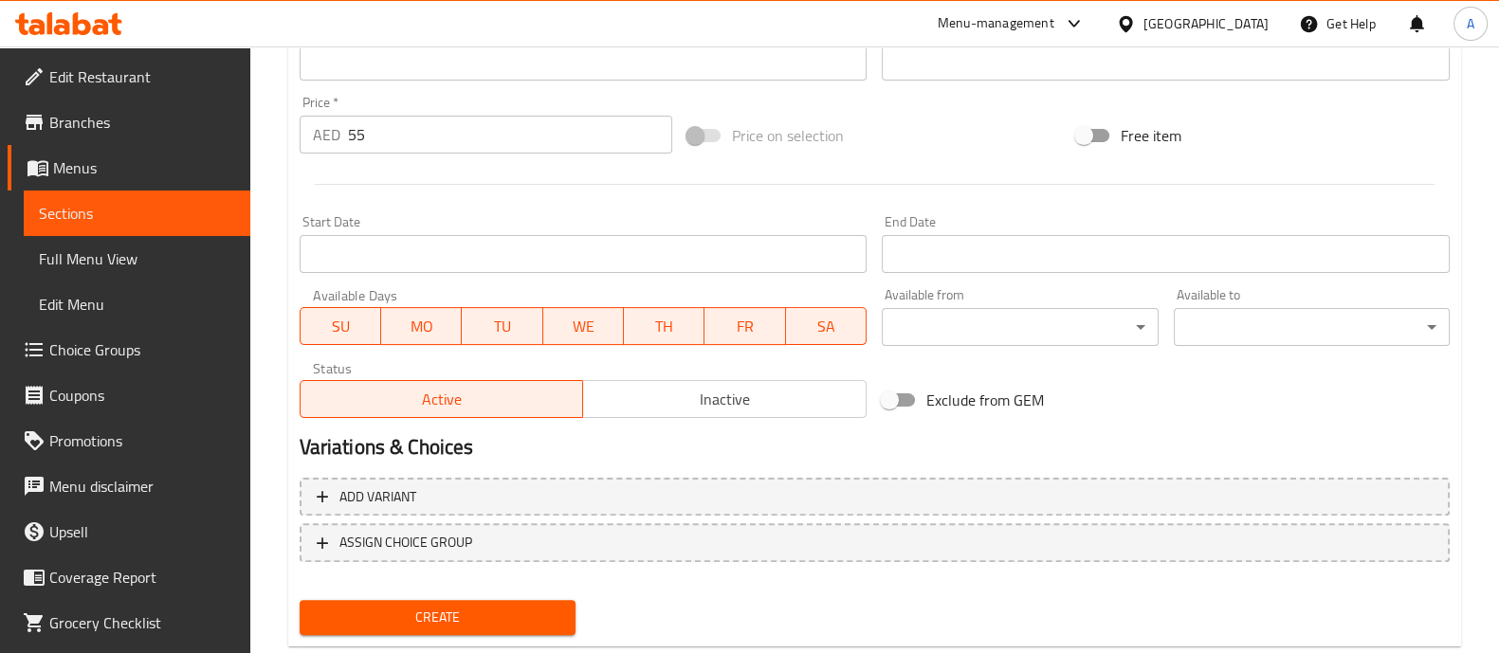
scroll to position [685, 0]
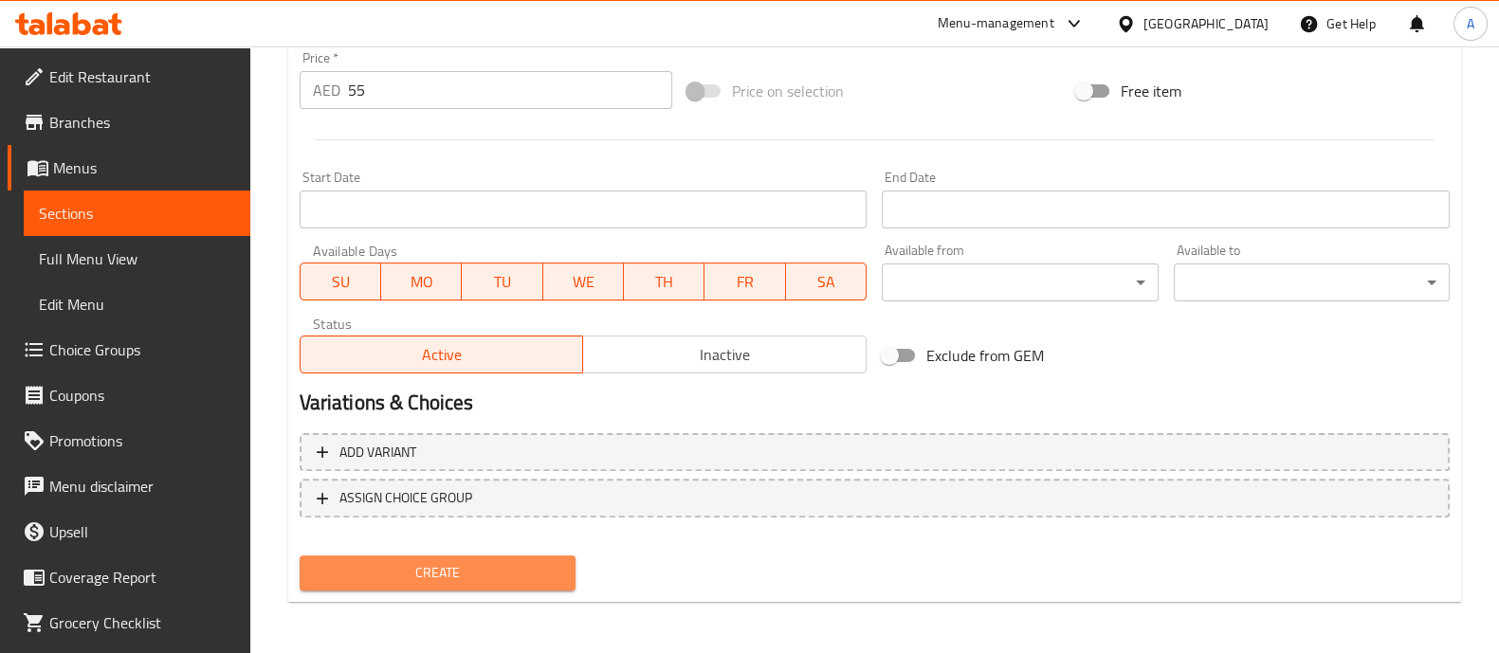
click at [473, 573] on span "Create" at bounding box center [438, 573] width 246 height 24
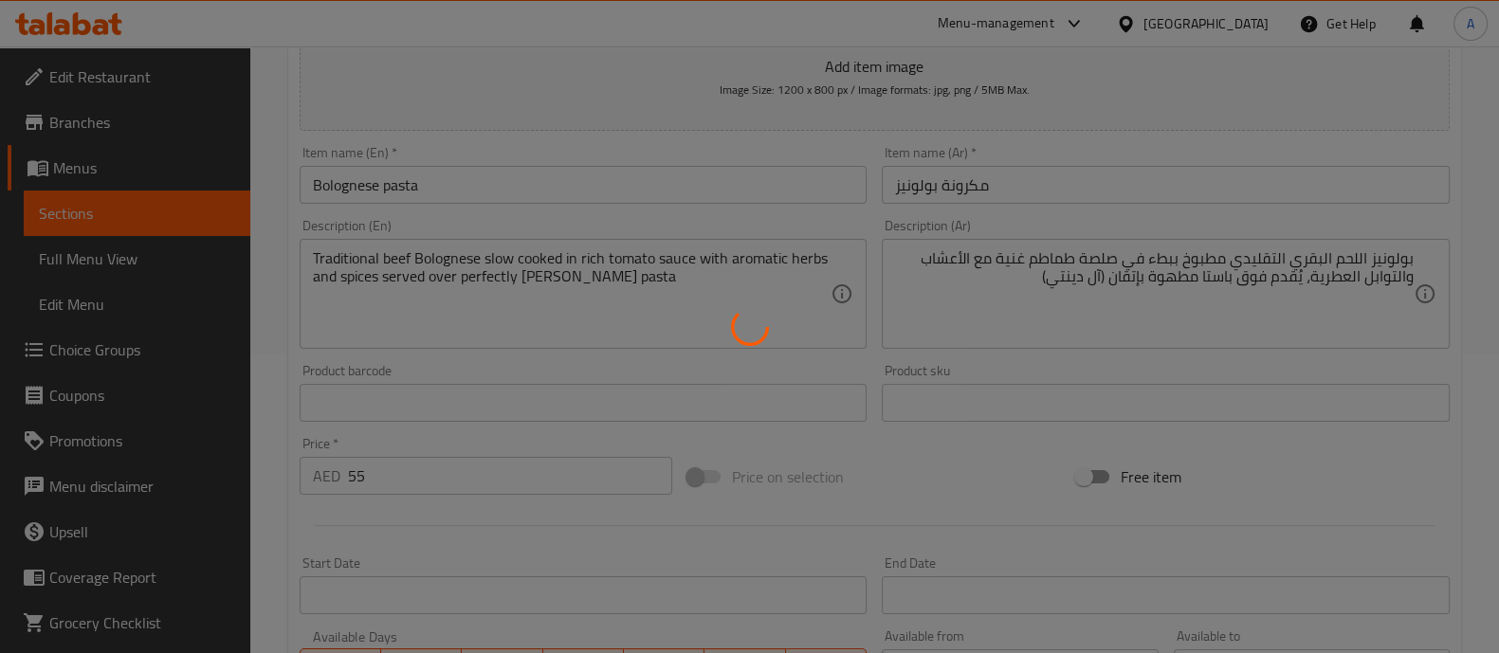
scroll to position [0, 0]
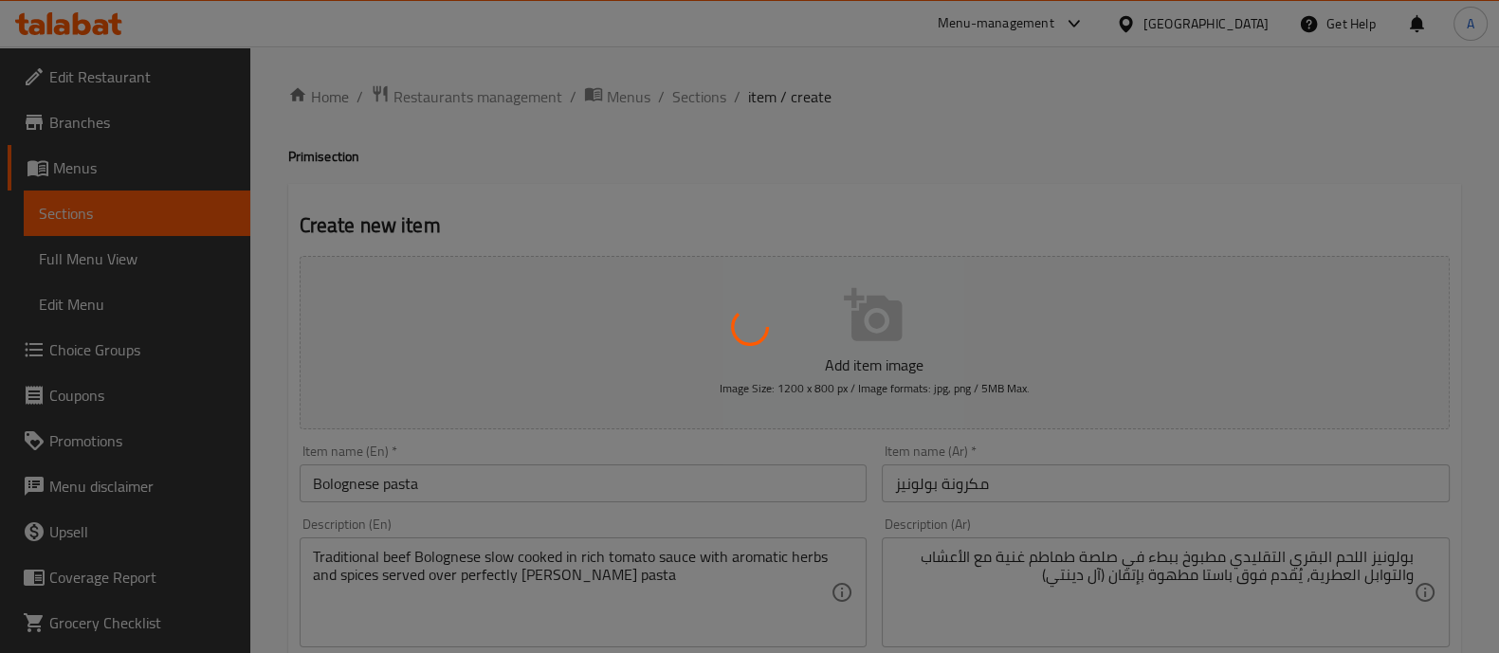
type input "0"
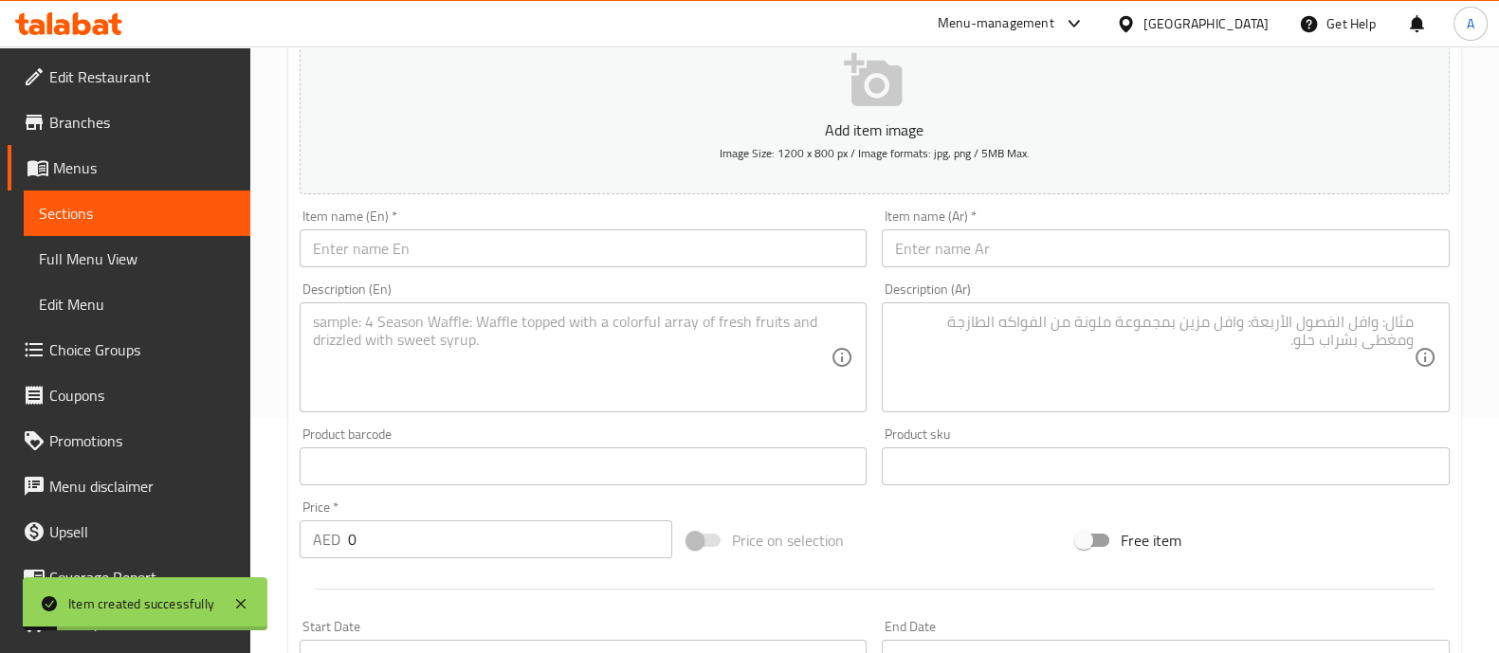
scroll to position [236, 0]
drag, startPoint x: 435, startPoint y: 249, endPoint x: 461, endPoint y: 263, distance: 28.8
click at [435, 250] on input "text" at bounding box center [584, 248] width 568 height 38
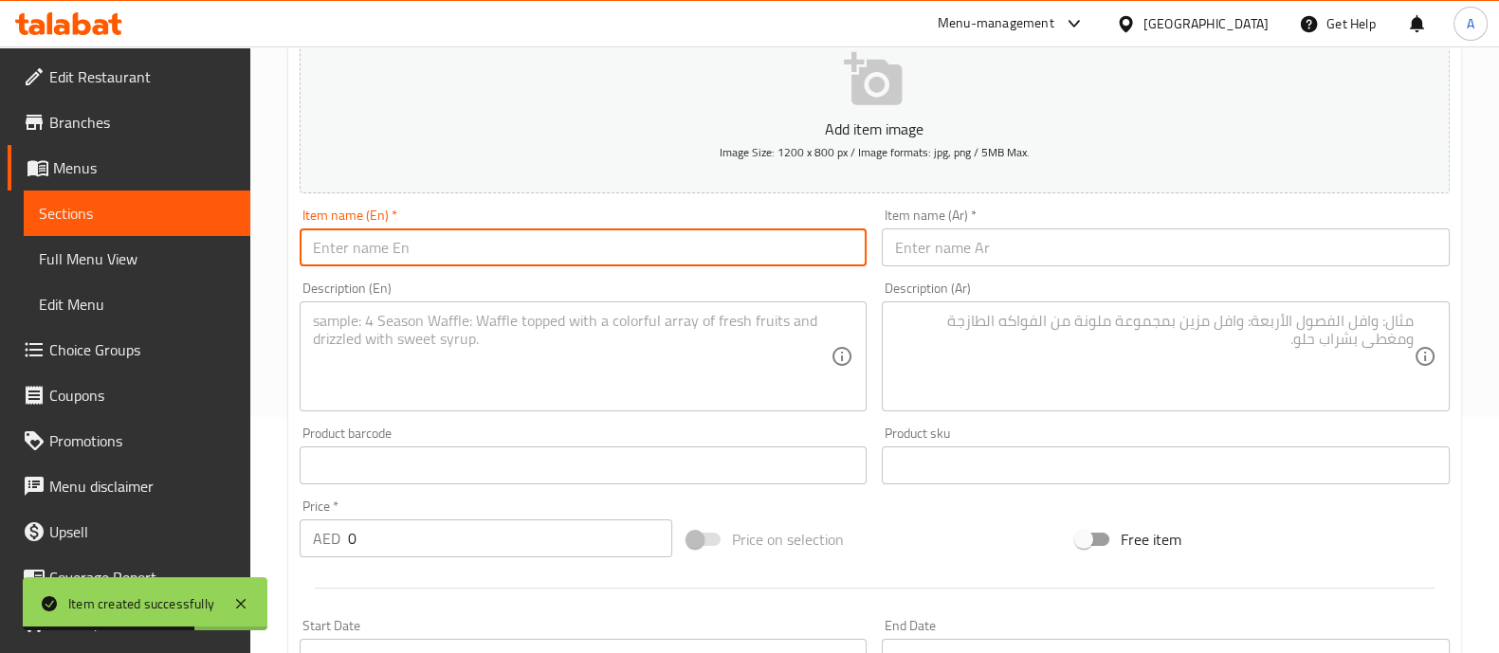
paste input "fried egg plant layers, tomato, mozzarella and parmesan 55aed"
paste input "Eggplant parmigiana"
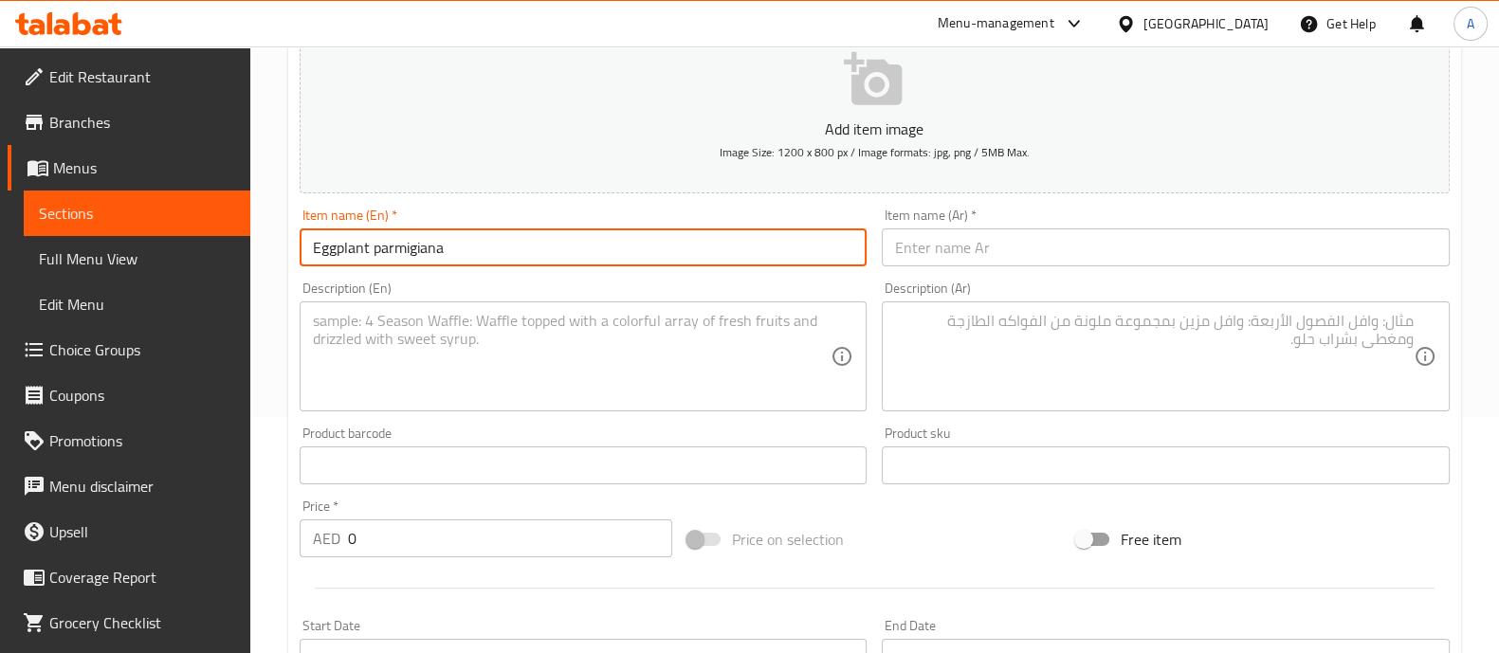
type input "Eggplant parmigiana"
click at [591, 345] on textarea at bounding box center [572, 357] width 519 height 90
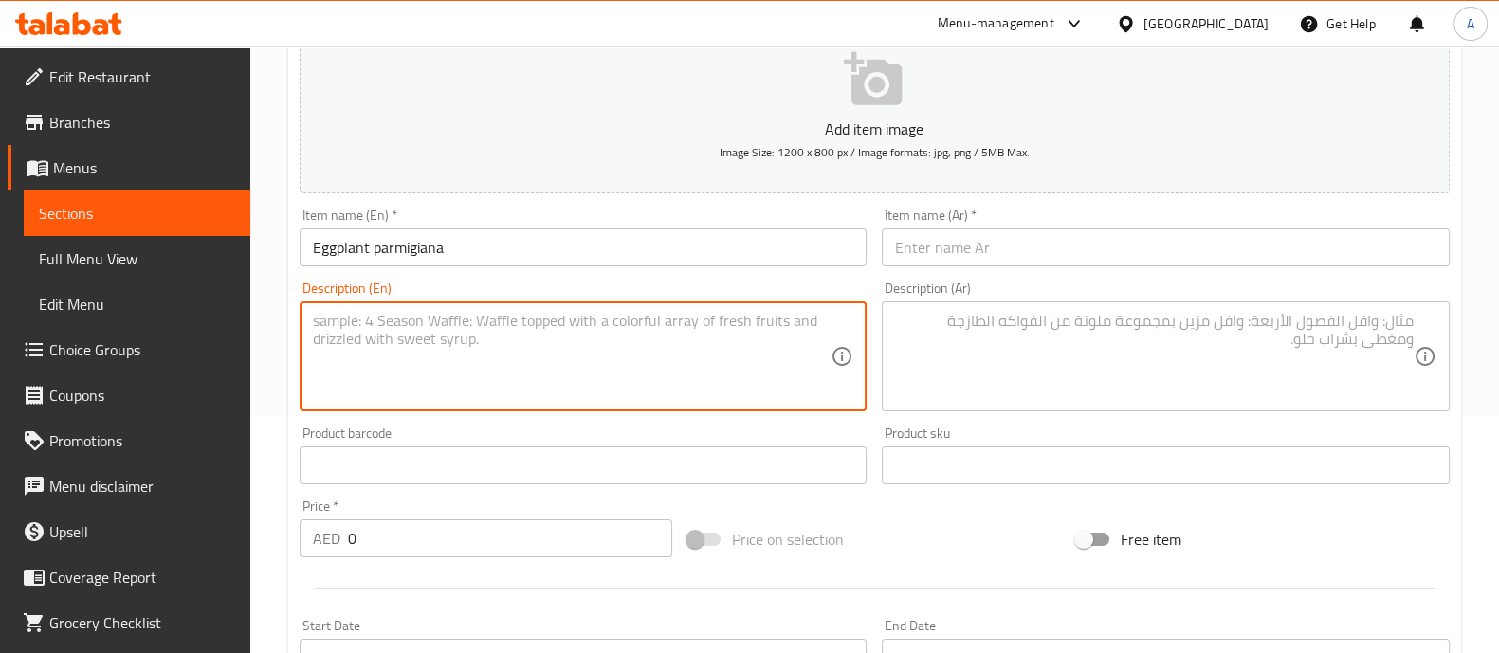
paste textarea "Traditional Bolognese Pasta with fried egg plant layers tomato mozzarella and p…"
click at [574, 357] on textarea "Traditional Bolognese Pasta with fried egg plant layers tomato mozzarella and p…" at bounding box center [572, 357] width 519 height 90
drag, startPoint x: 427, startPoint y: 339, endPoint x: 748, endPoint y: 336, distance: 321.4
click at [740, 339] on textarea "Traditional Bolognese Pasta with fried egg plant layers tomato mozzarella and p…" at bounding box center [572, 357] width 519 height 90
type textarea "Traditional Bolognese Pasta with fried egg plant layers tomato mozzarella and p…"
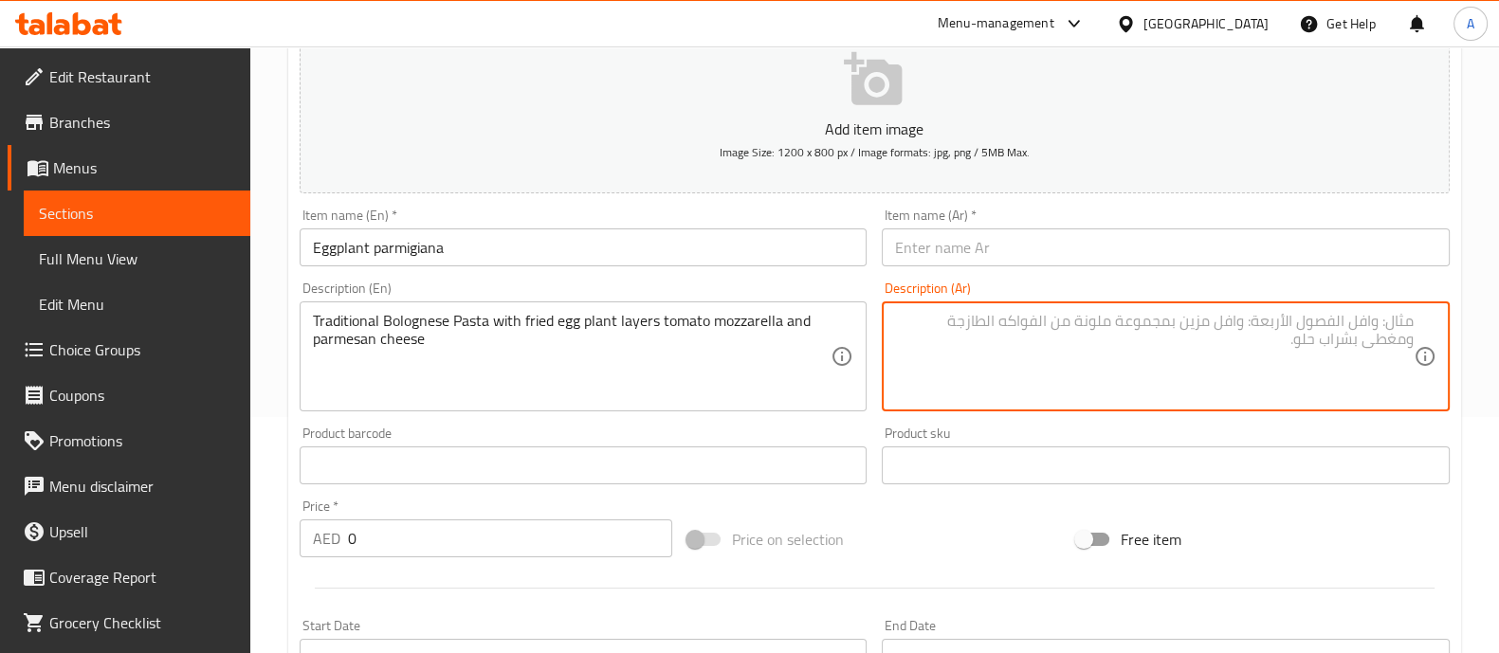
click at [1004, 334] on textarea at bounding box center [1154, 357] width 519 height 90
click at [1126, 247] on input "text" at bounding box center [1166, 248] width 568 height 38
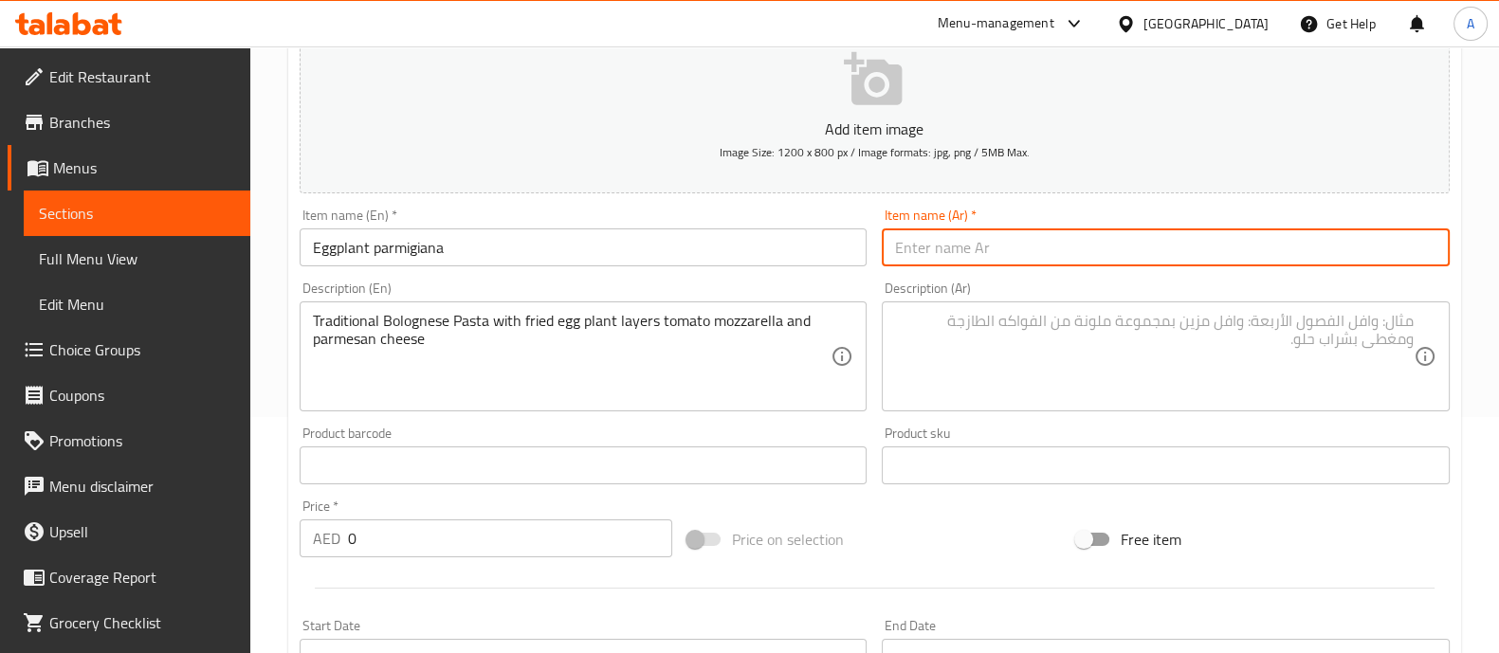
click at [1126, 247] on input "text" at bounding box center [1166, 248] width 568 height 38
paste input "بارميجيانا الباذنجان: طبقات من الباذنجان المقلي مع الطماطم وجبنة الموزاريلا وال…"
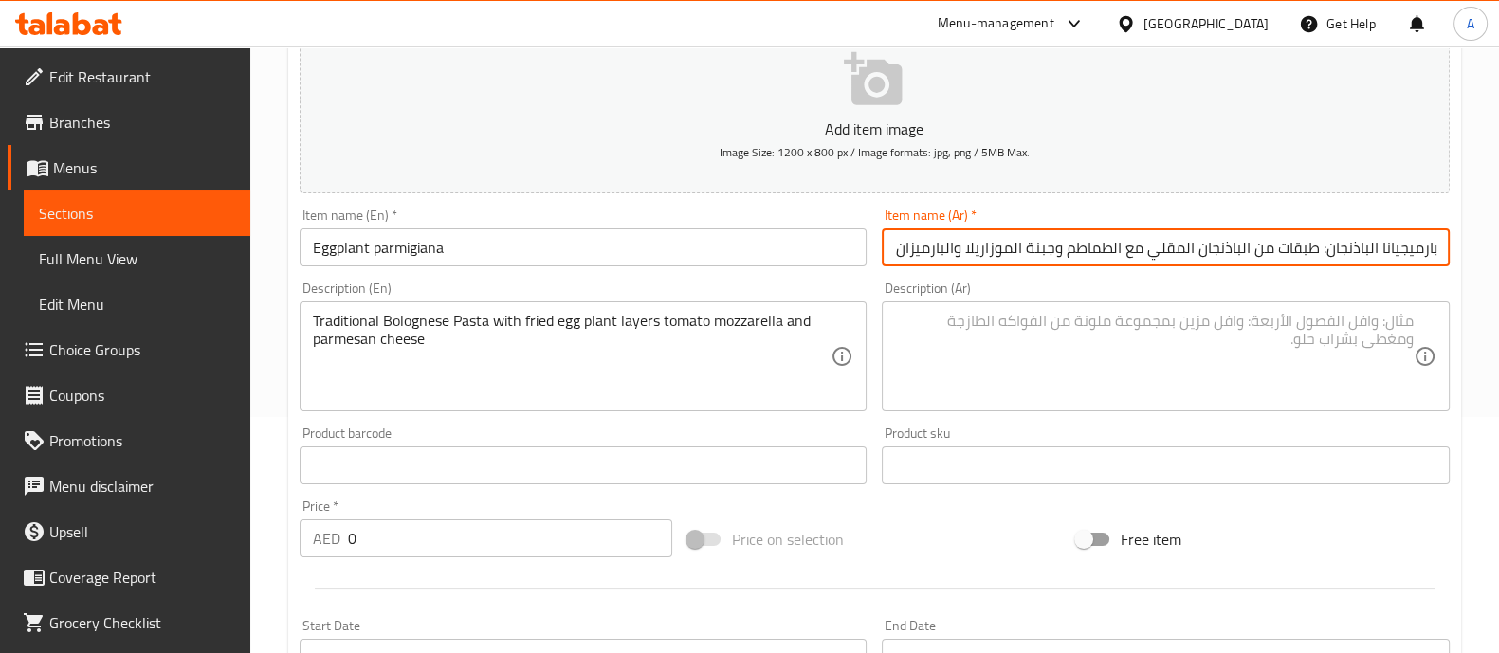
scroll to position [0, 0]
drag, startPoint x: 1321, startPoint y: 244, endPoint x: 594, endPoint y: 253, distance: 727.3
click at [594, 253] on div "Add item image Image Size: 1200 x 800 px / Image formats: jpg, png / 5MB Max. I…" at bounding box center [874, 420] width 1165 height 817
type input "بارميجيانا الباذنجان."
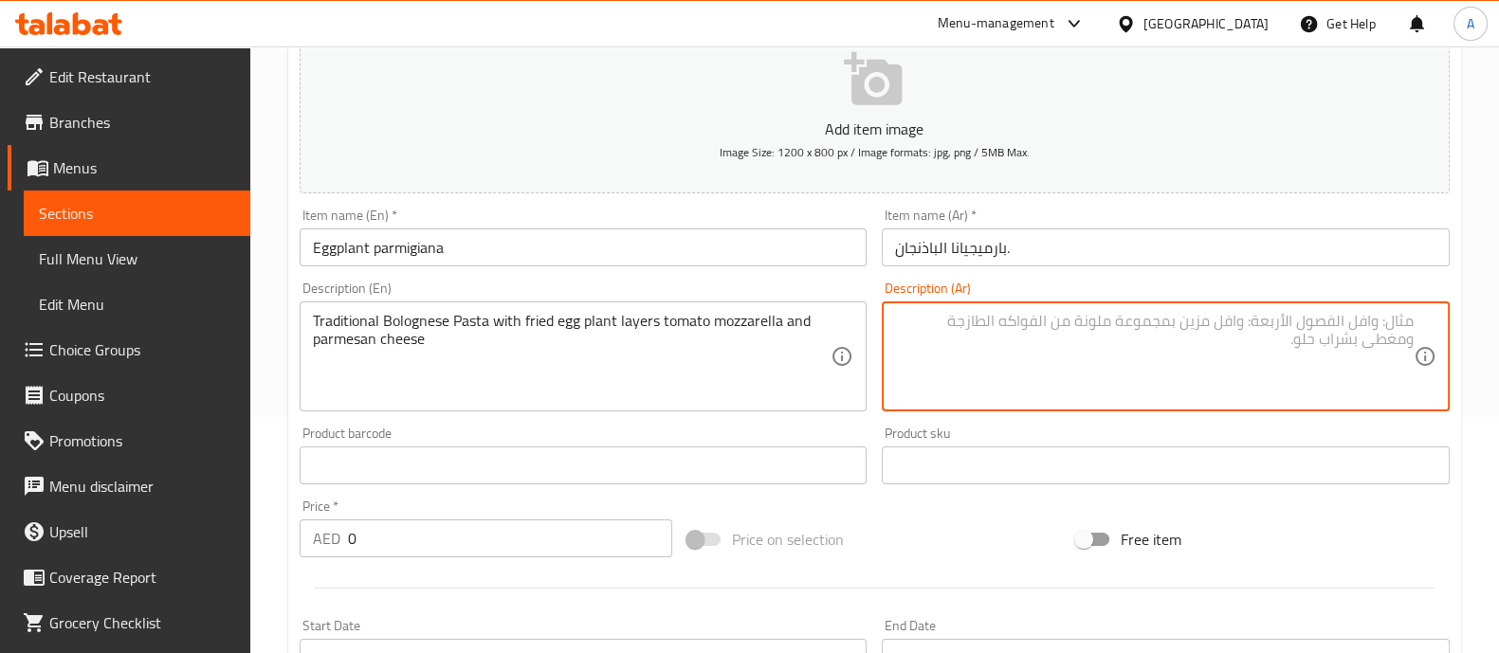
click at [1148, 365] on textarea at bounding box center [1154, 357] width 519 height 90
paste textarea ": طبقات من الباذنجان المقلي مع الطماطم وجبنة الموزاريلا والبارميزان - 55 درهم إ…"
type textarea "طبقات من الباذنجان المقلي مع الطماطم وجبنة الموزاريلا والبارميزان"
click at [1143, 235] on input "بارميجيانا الباذنجان." at bounding box center [1166, 248] width 568 height 38
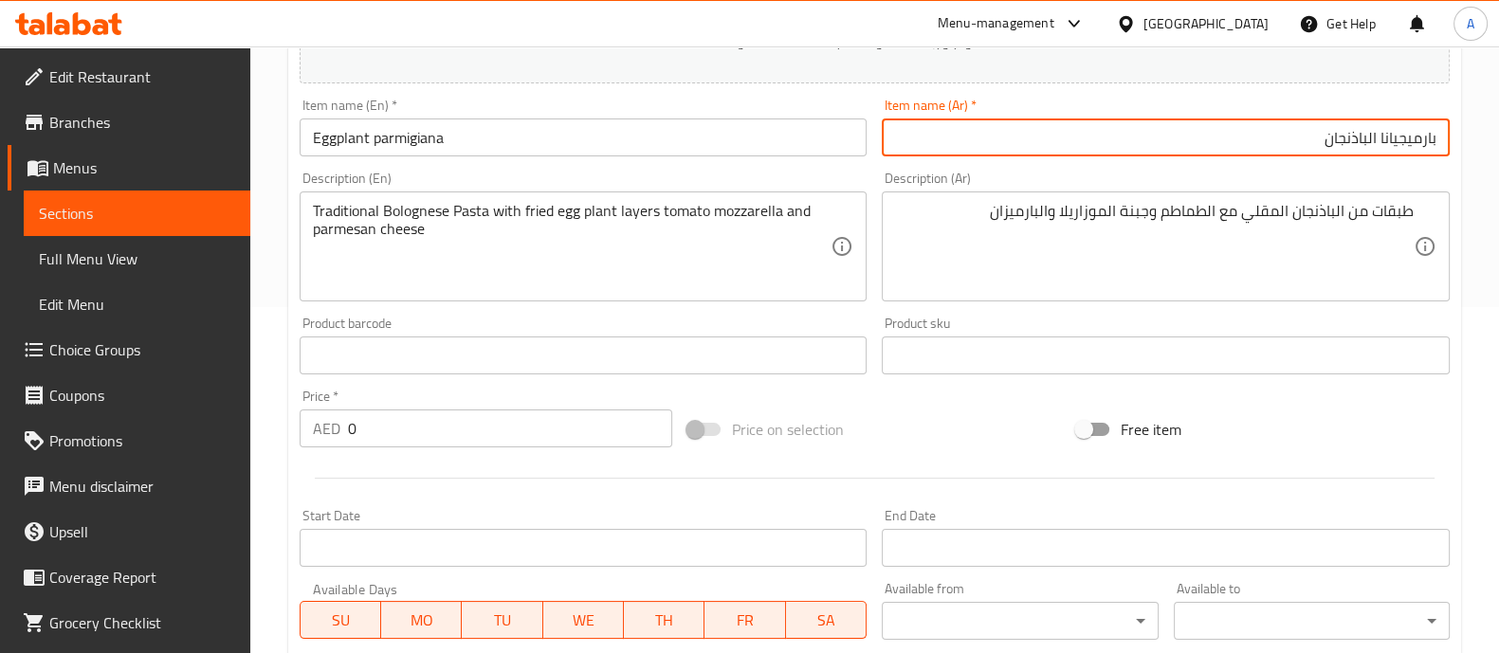
scroll to position [473, 0]
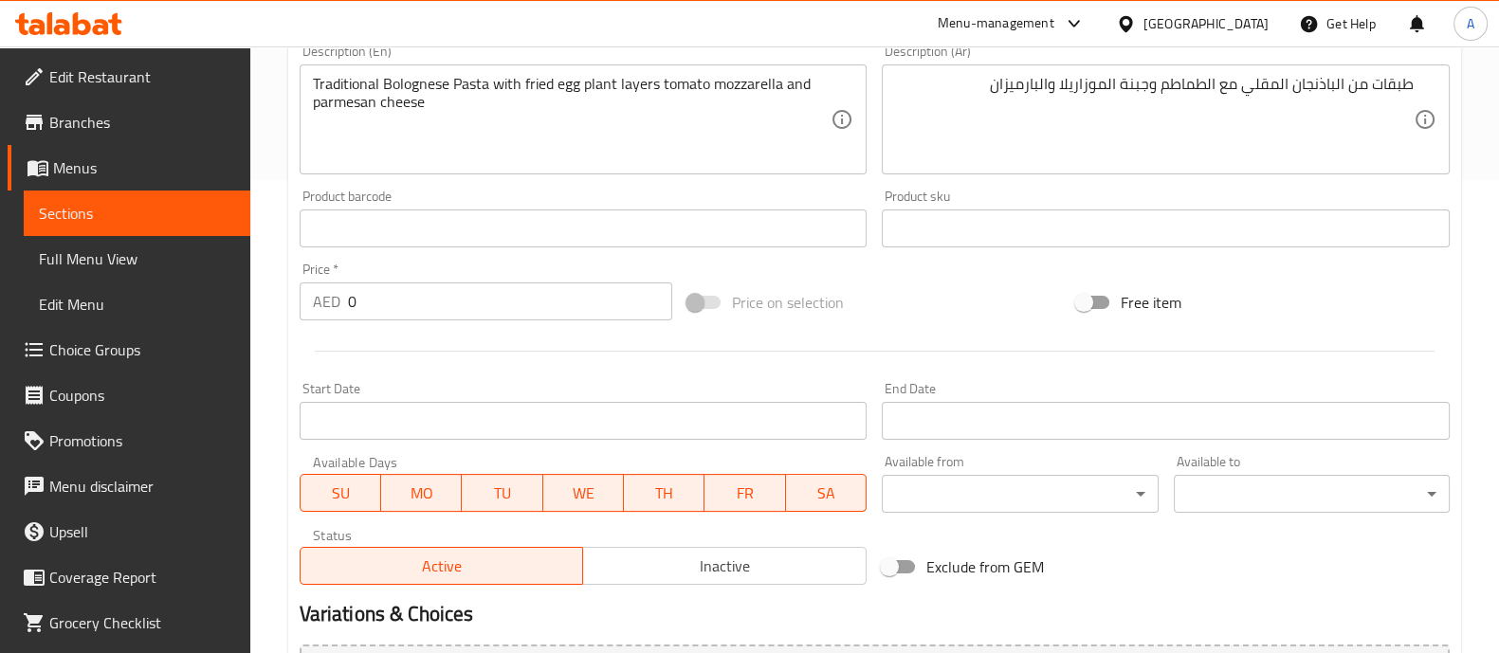
type input "بارميجيانا الباذنجان"
click at [427, 300] on input "0" at bounding box center [510, 302] width 325 height 38
type input "55"
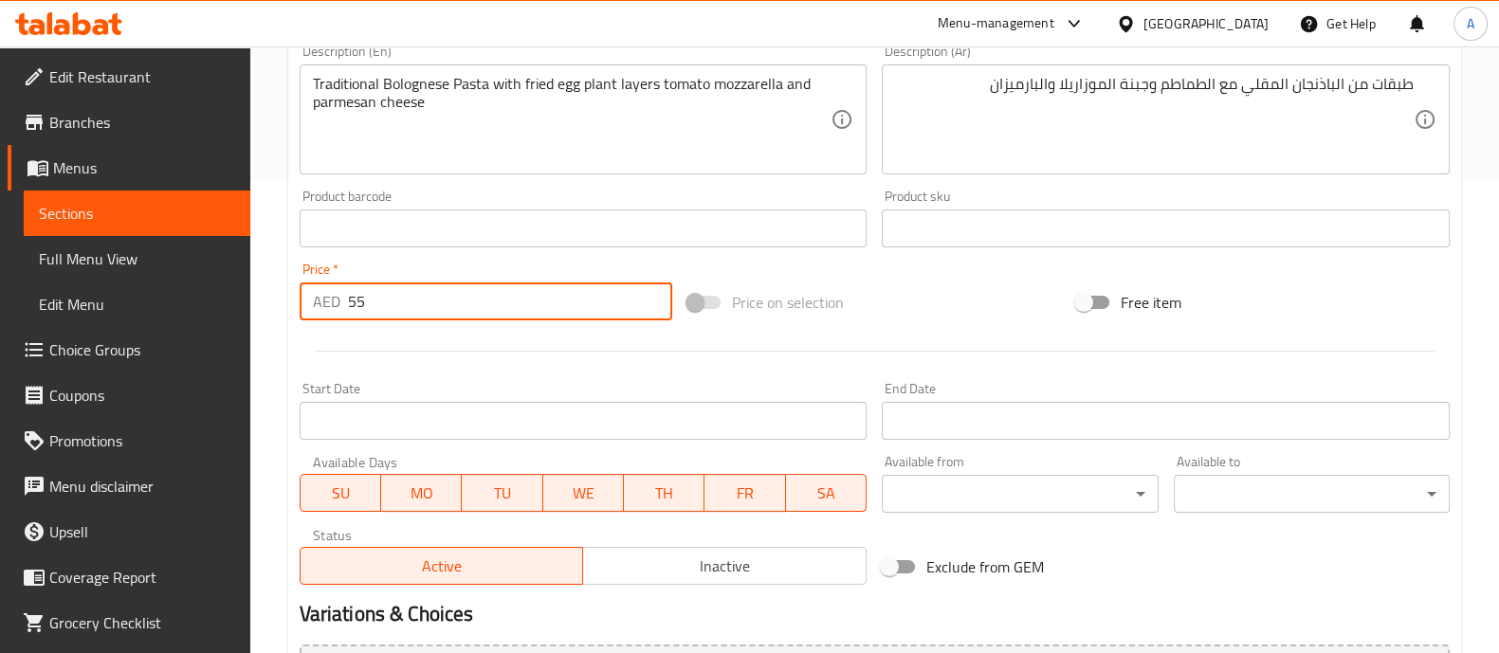
click at [1048, 310] on div "Price on selection" at bounding box center [874, 302] width 389 height 51
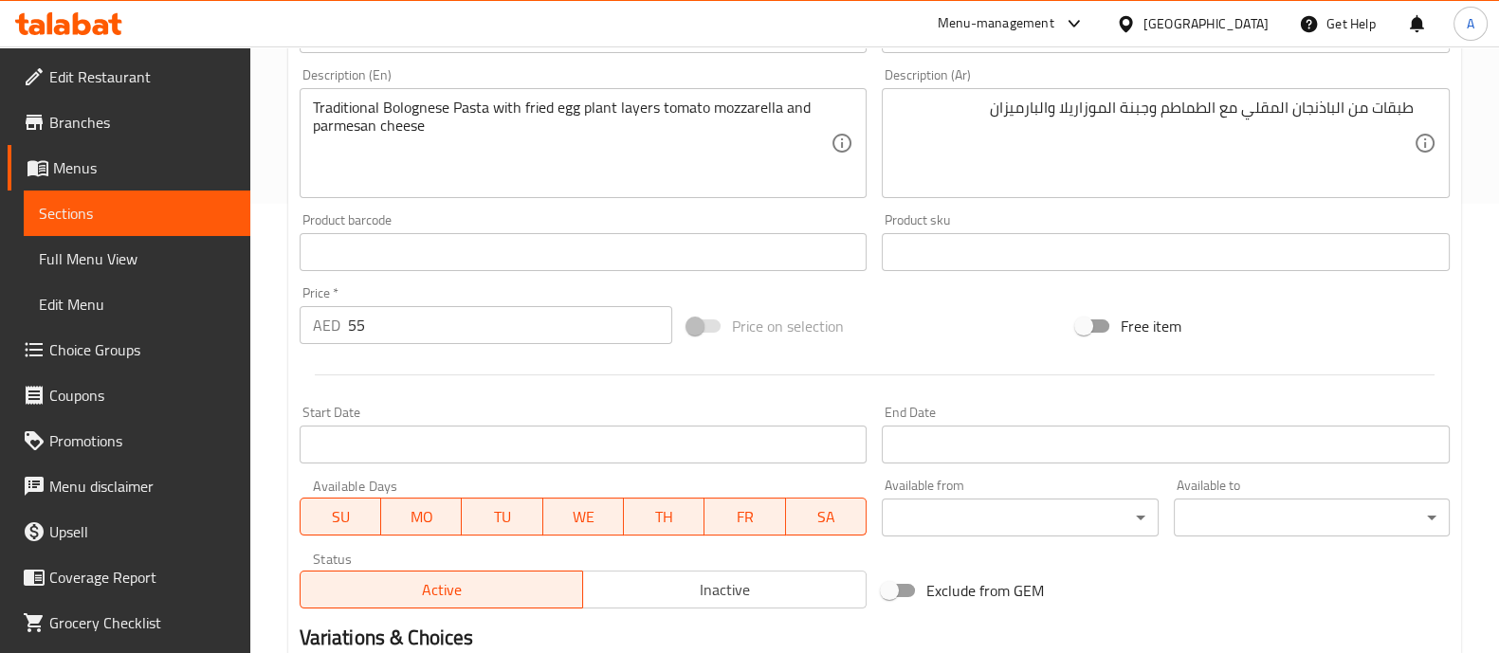
scroll to position [685, 0]
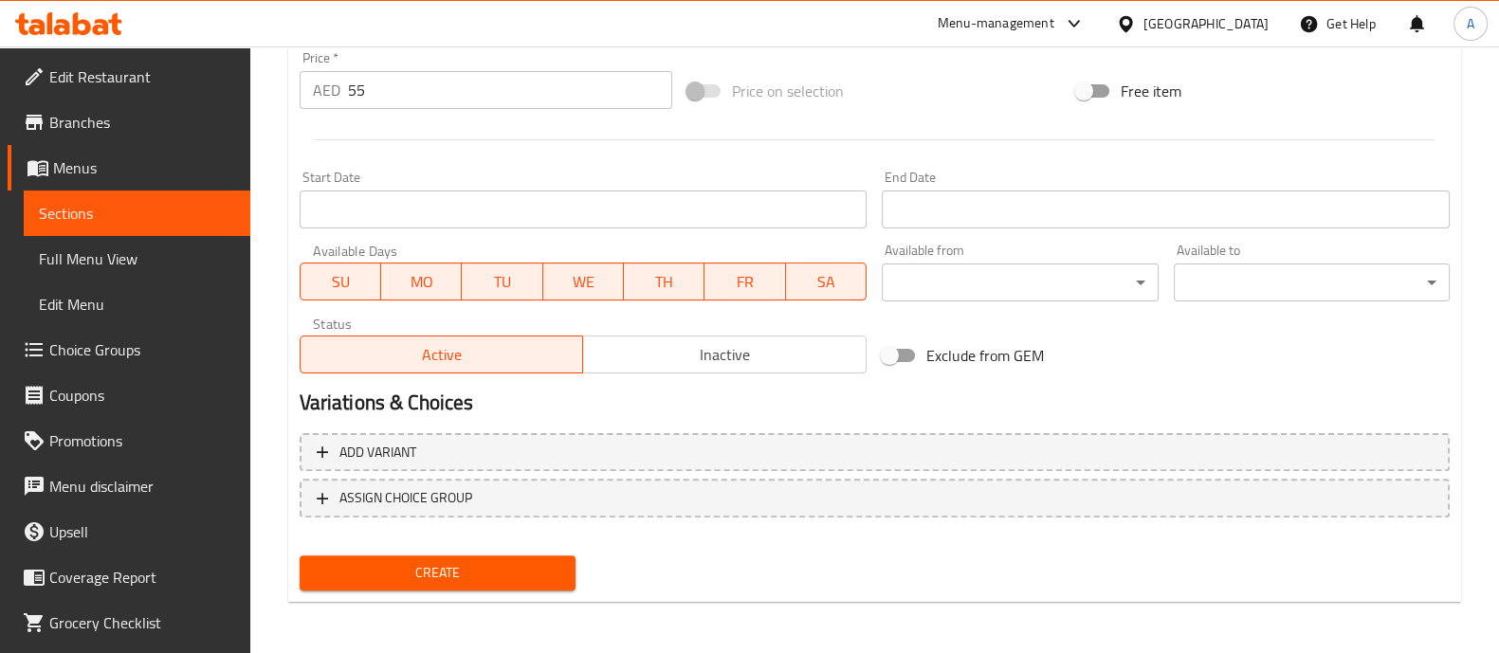
click at [495, 570] on span "Create" at bounding box center [438, 573] width 246 height 24
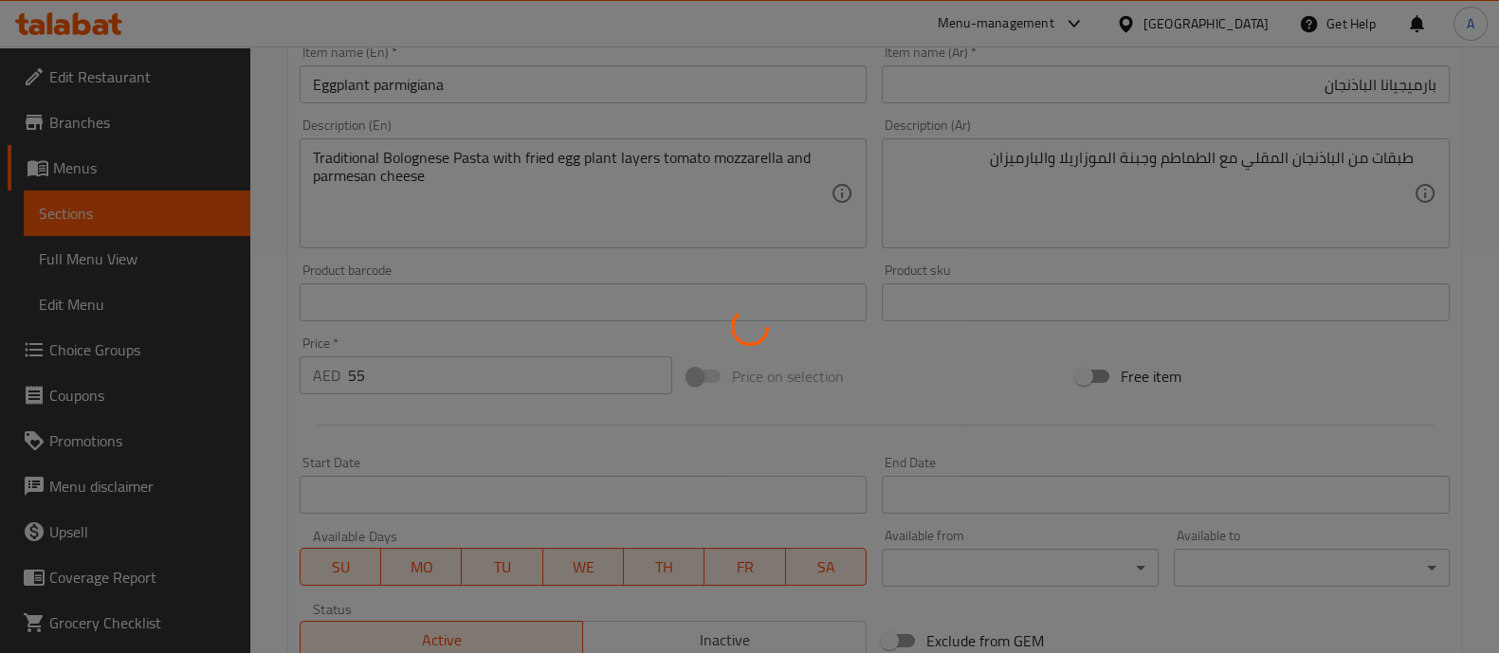
scroll to position [92, 0]
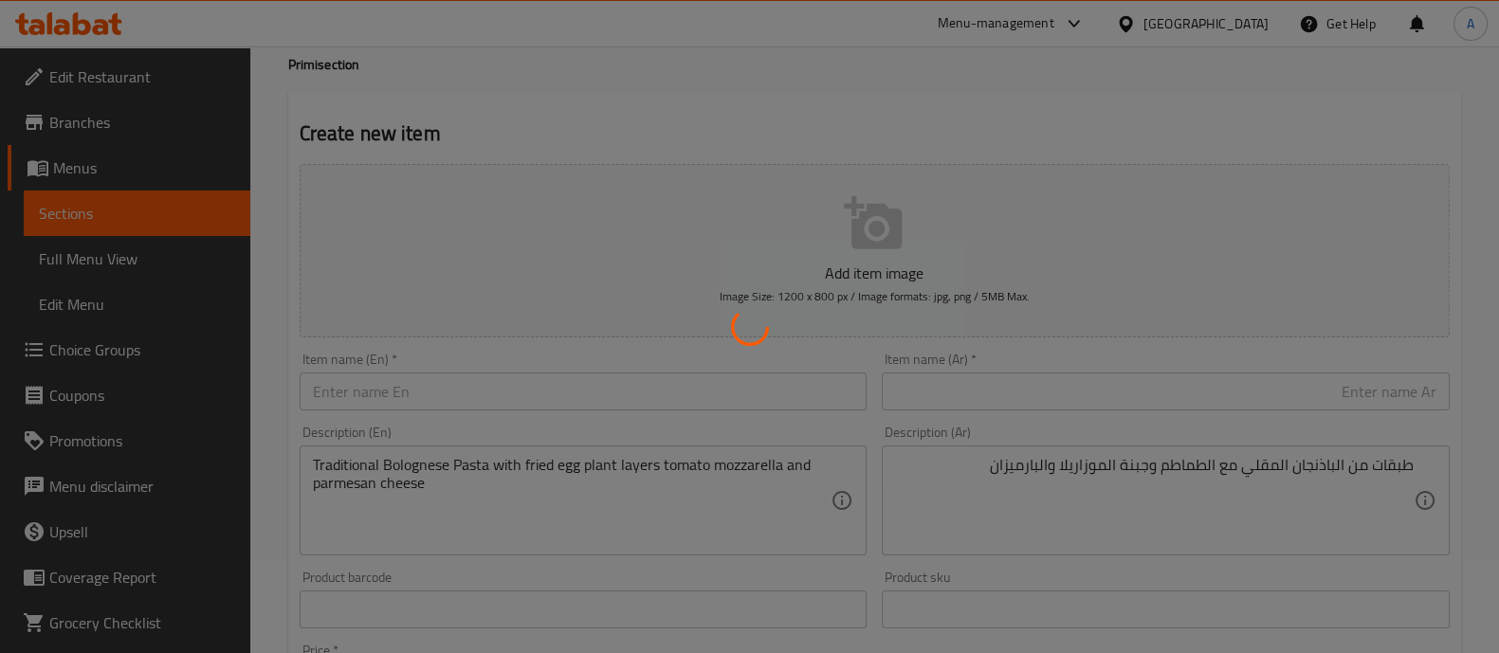
type input "0"
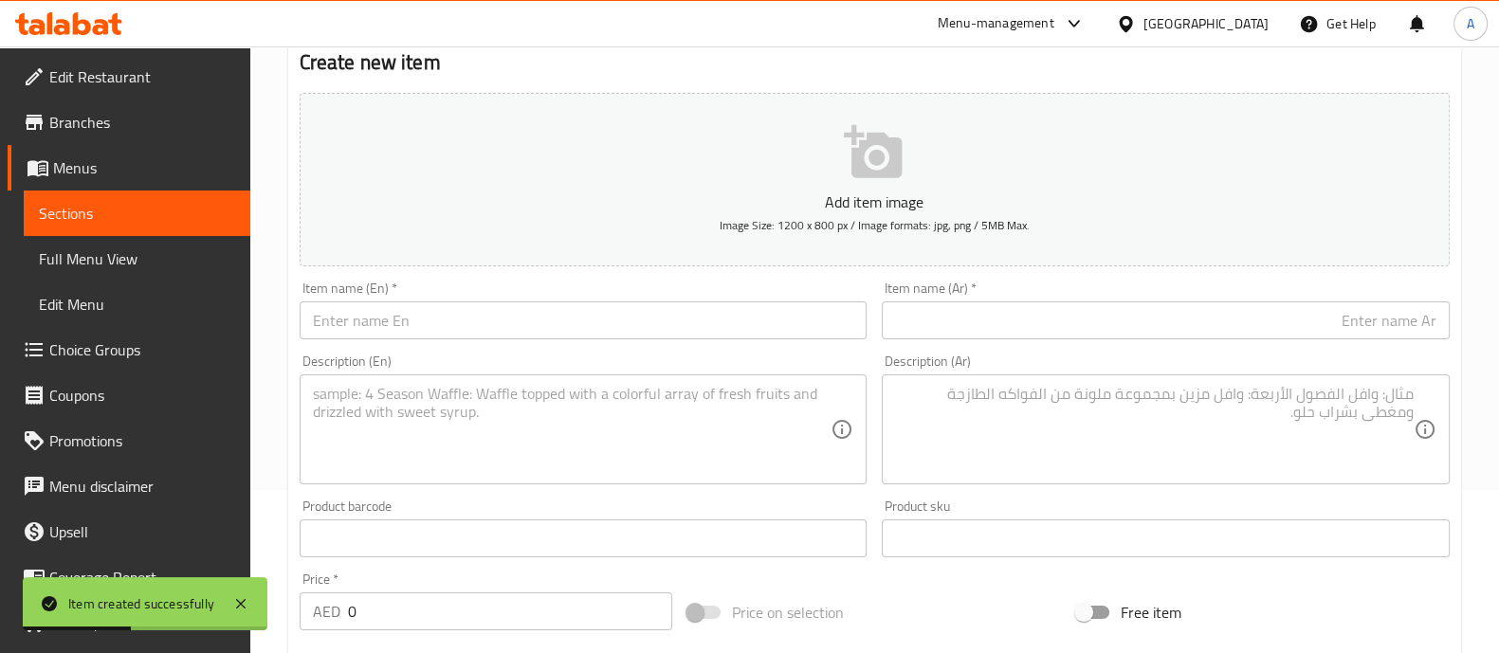
scroll to position [0, 0]
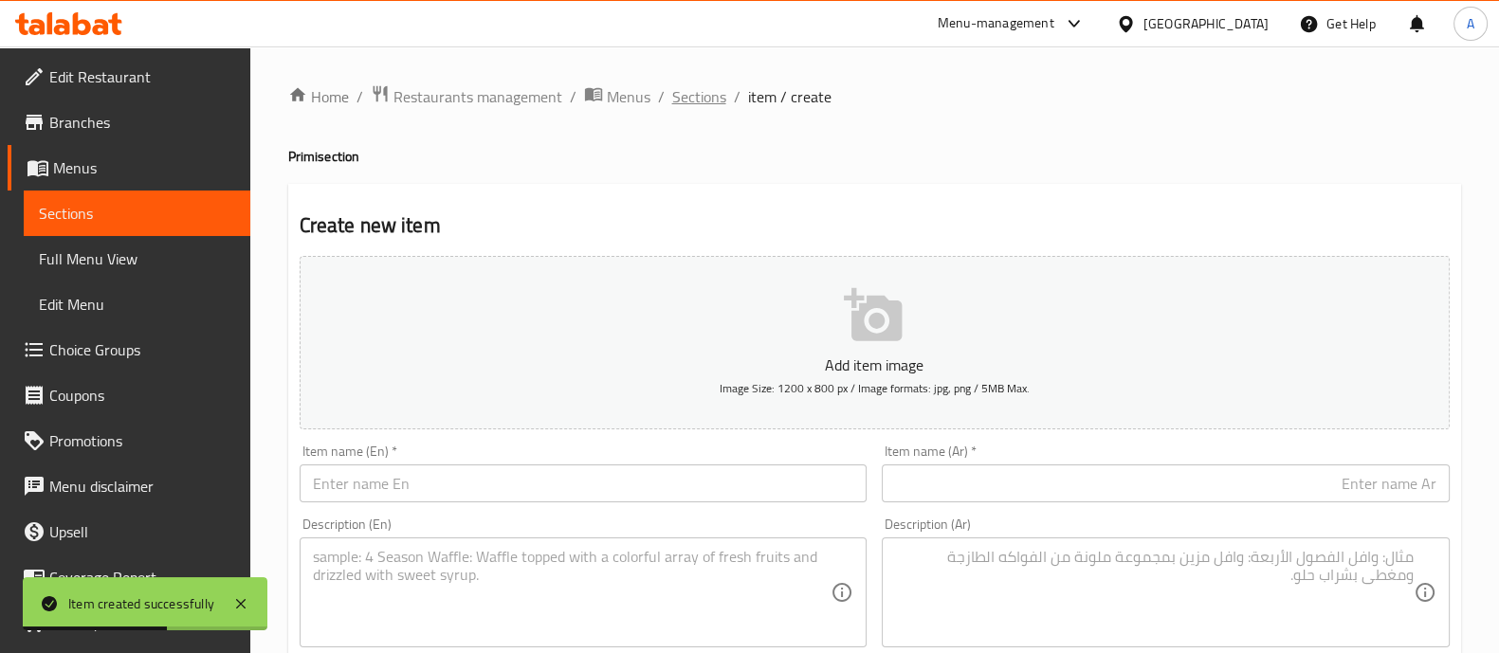
click at [692, 101] on span "Sections" at bounding box center [699, 96] width 54 height 23
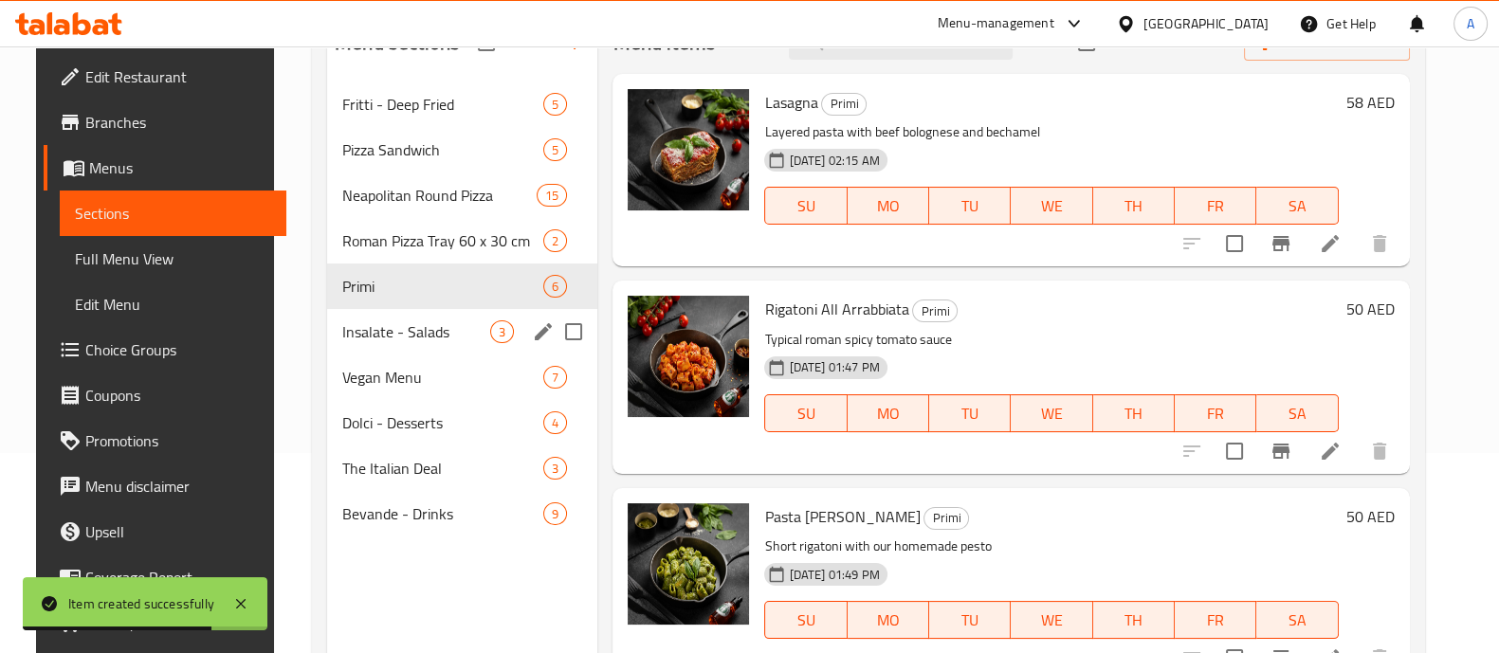
scroll to position [236, 0]
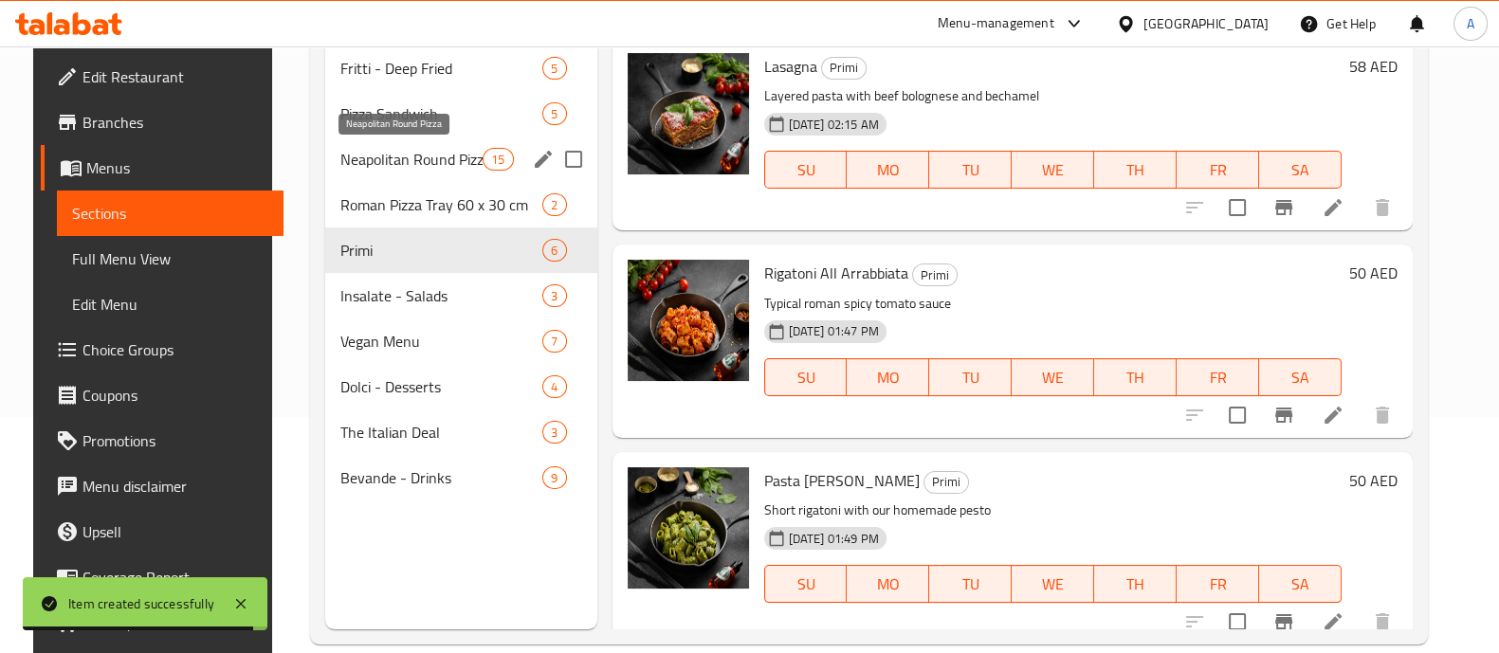
click at [433, 156] on span "Neapolitan Round Pizza" at bounding box center [411, 159] width 143 height 23
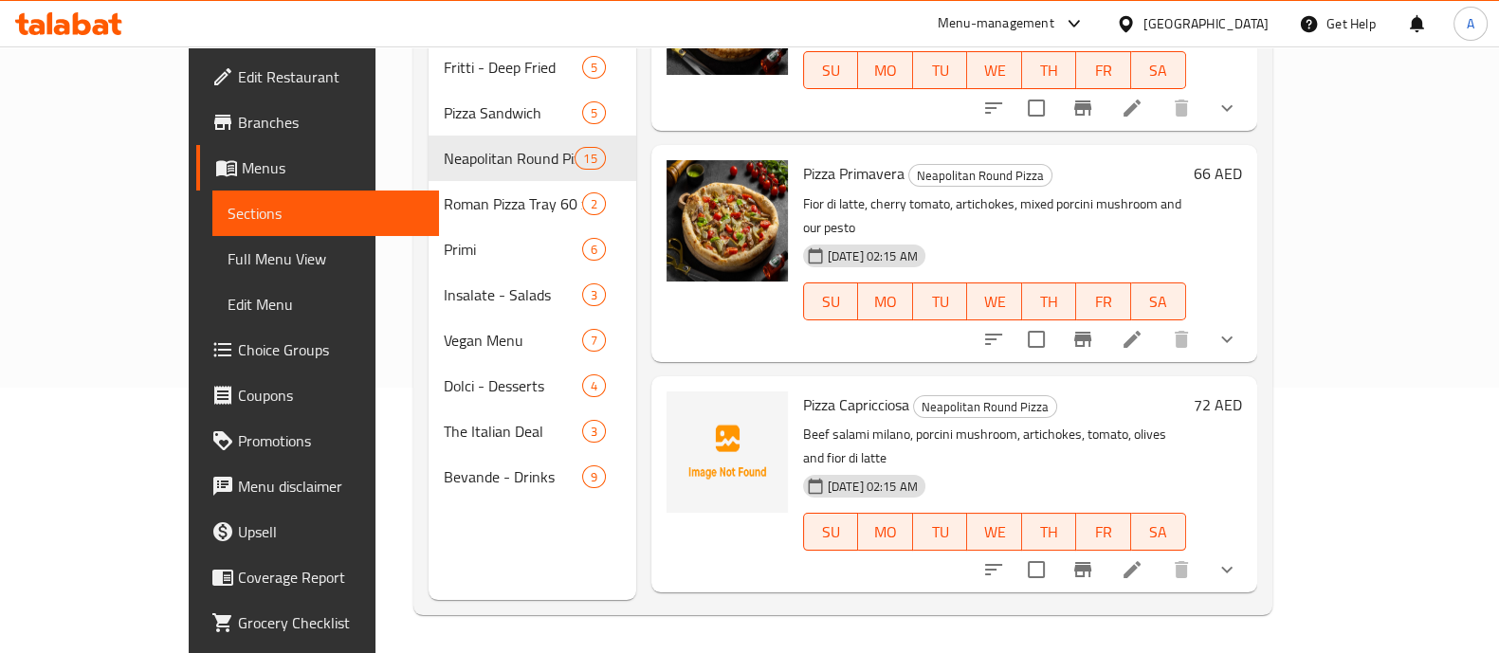
scroll to position [2499, 0]
checkbox input "true"
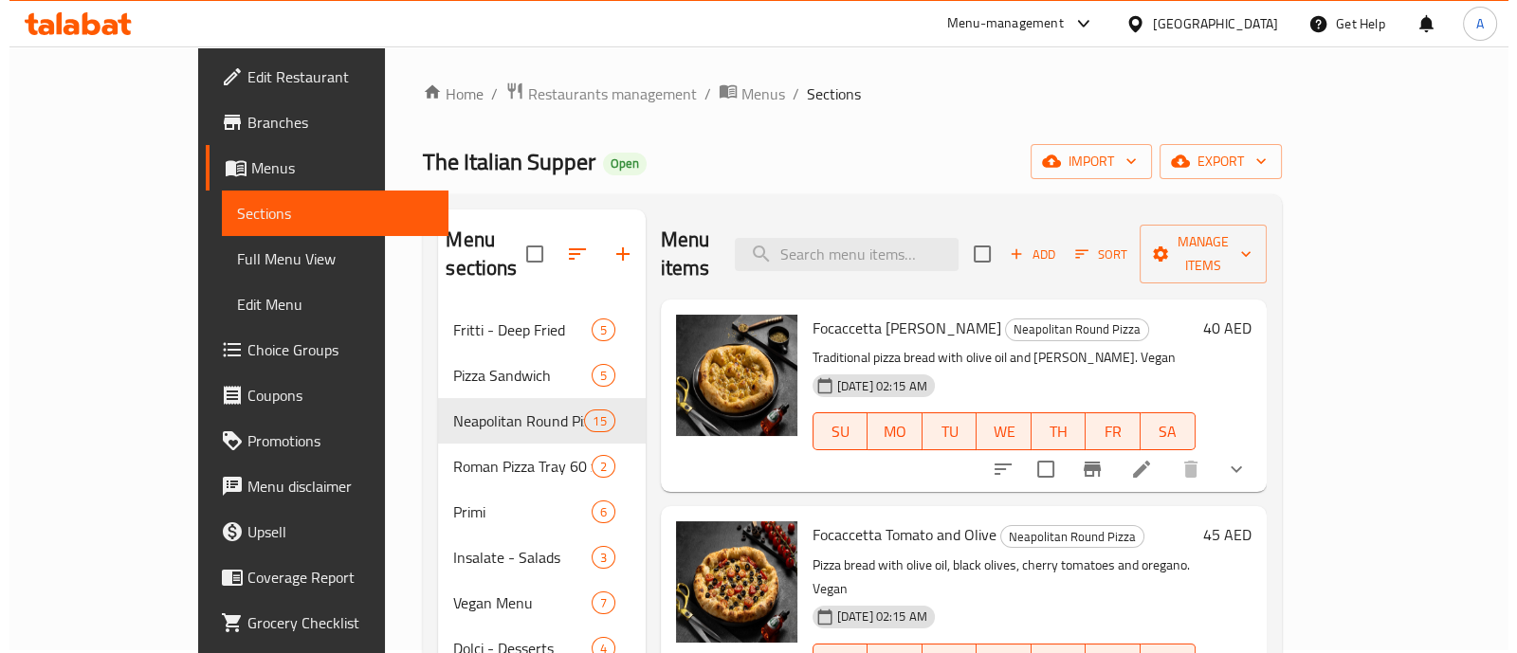
scroll to position [0, 0]
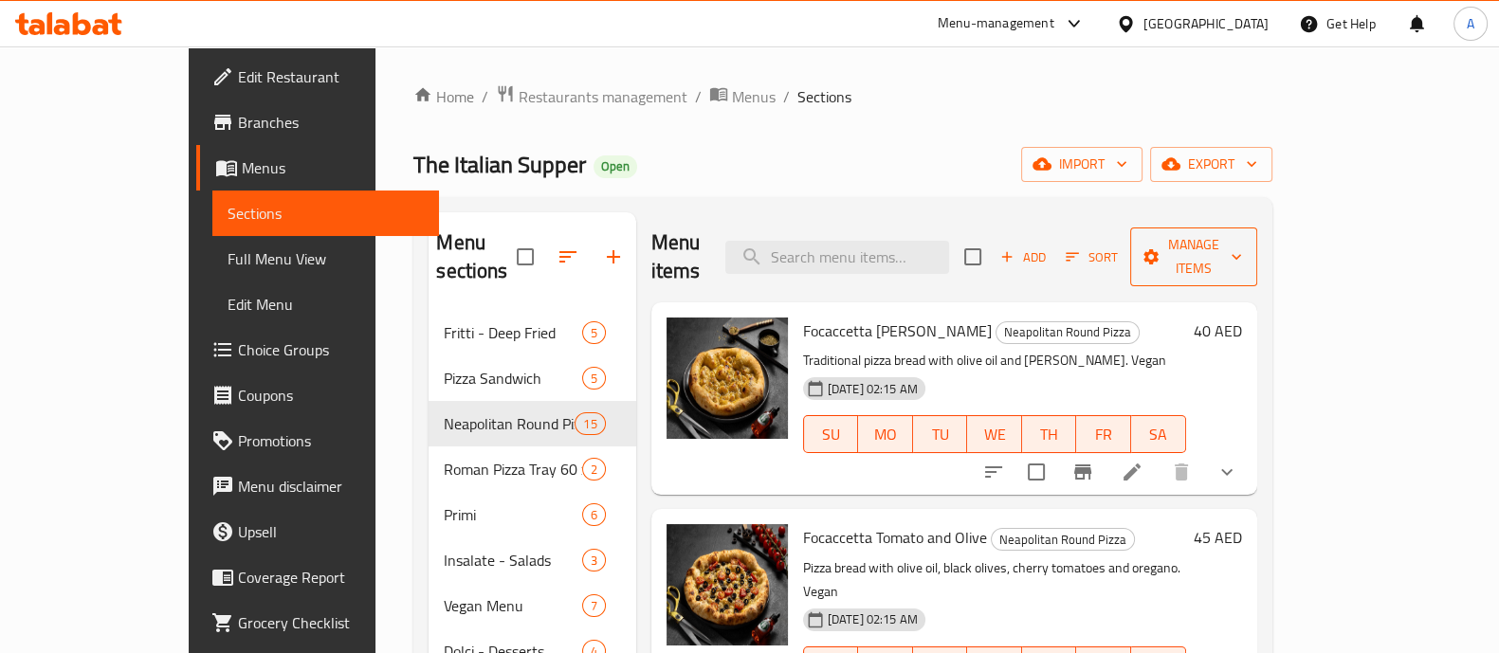
click at [1242, 250] on span "Manage items" at bounding box center [1193, 256] width 97 height 47
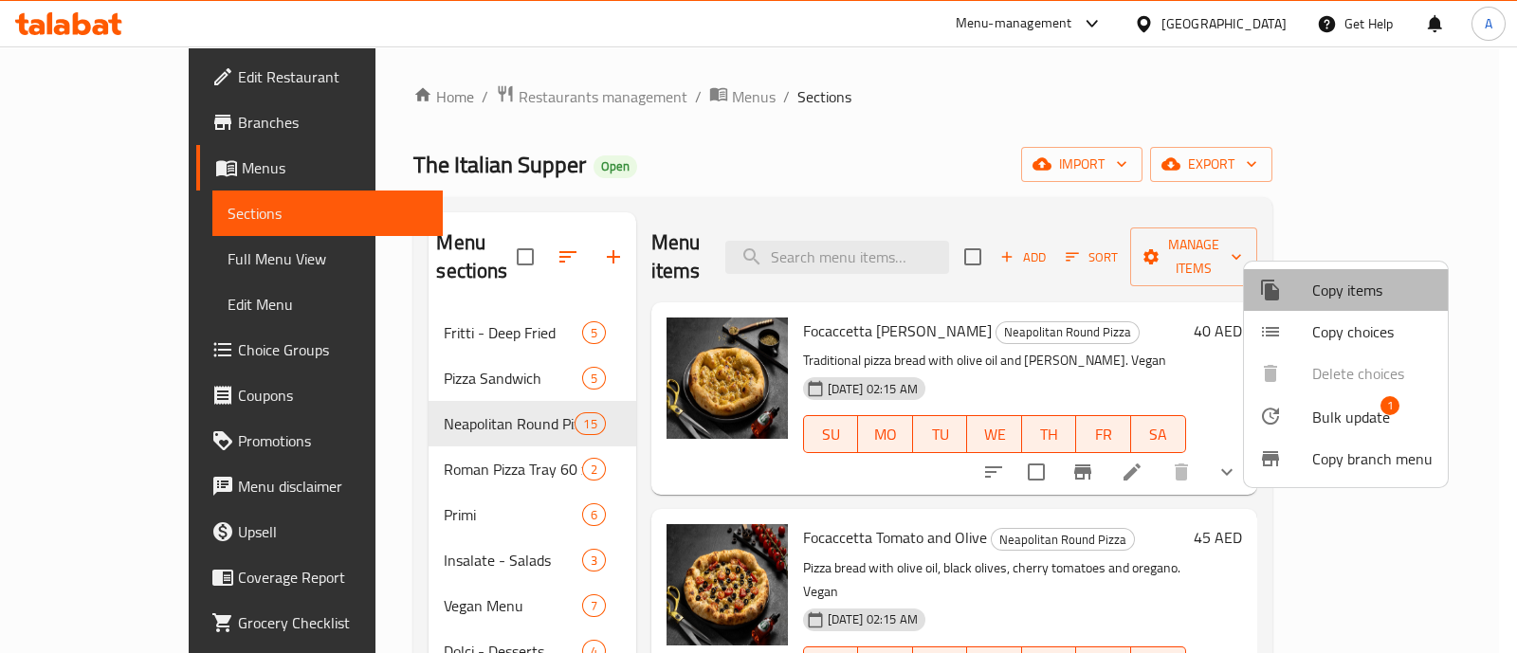
click at [1358, 293] on span "Copy items" at bounding box center [1372, 290] width 120 height 23
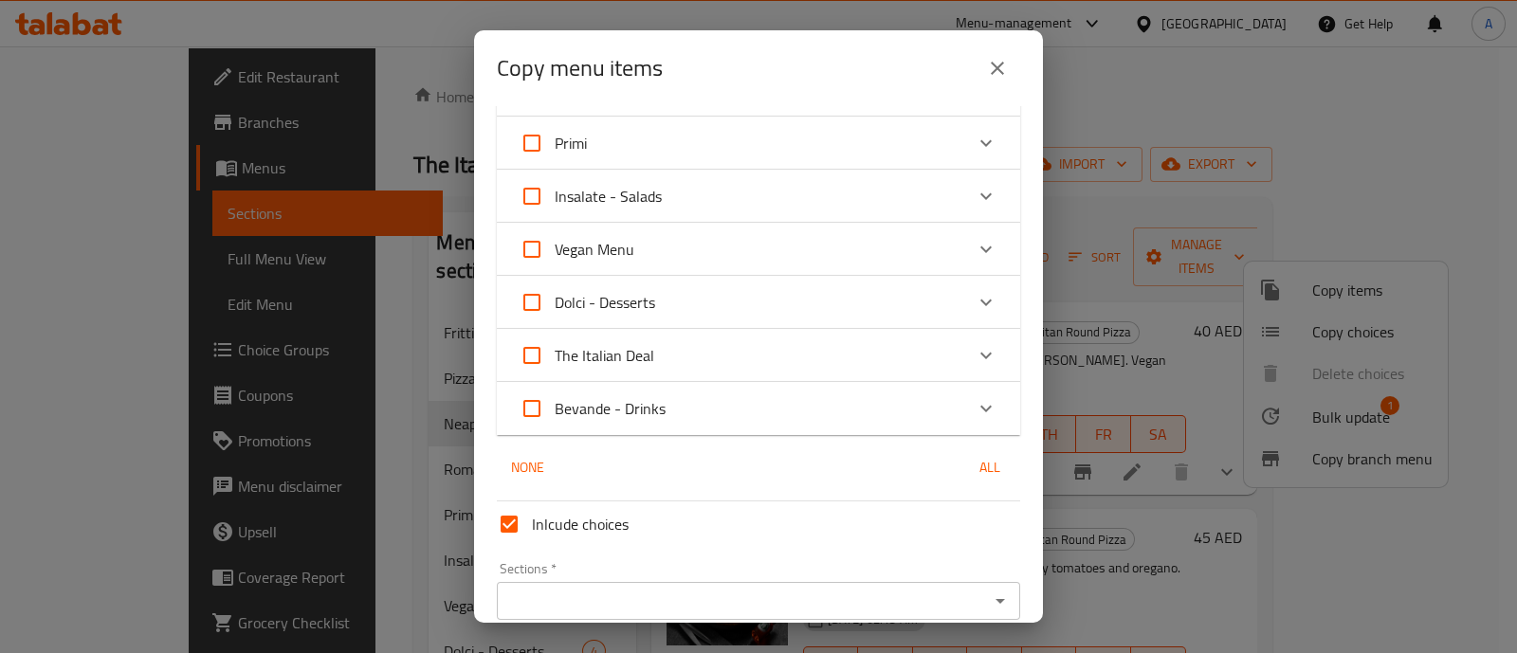
scroll to position [227, 0]
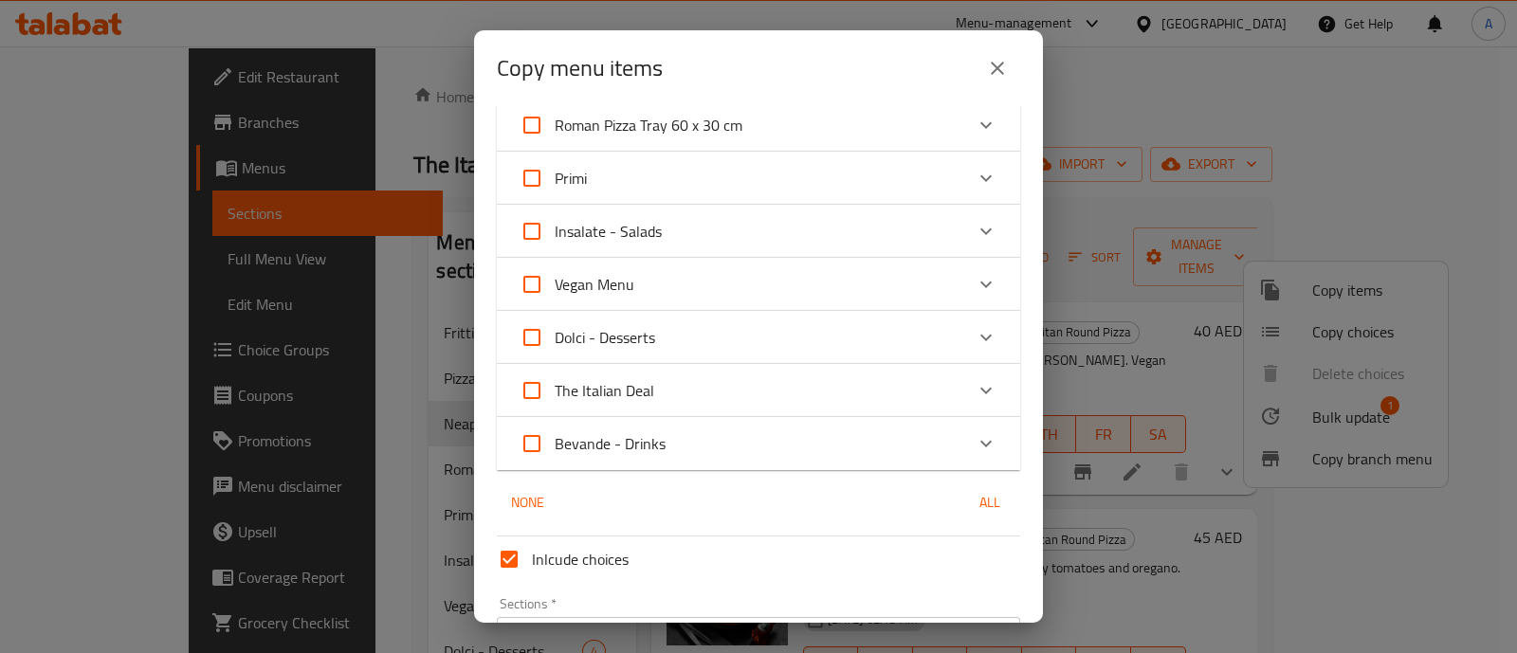
click at [588, 323] on span "Dolci - Desserts" at bounding box center [605, 337] width 101 height 28
click at [555, 323] on input "Dolci - Desserts" at bounding box center [532, 338] width 46 height 46
checkbox input "true"
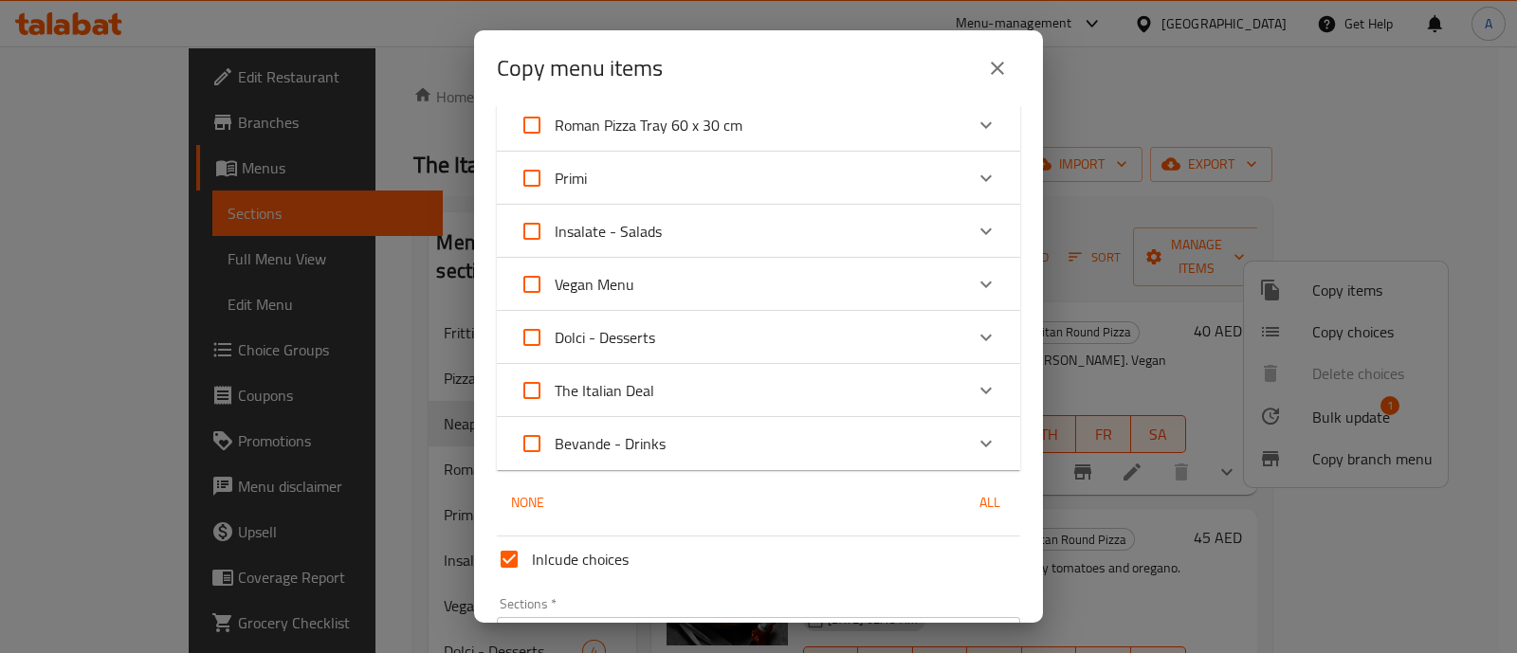
checkbox input "true"
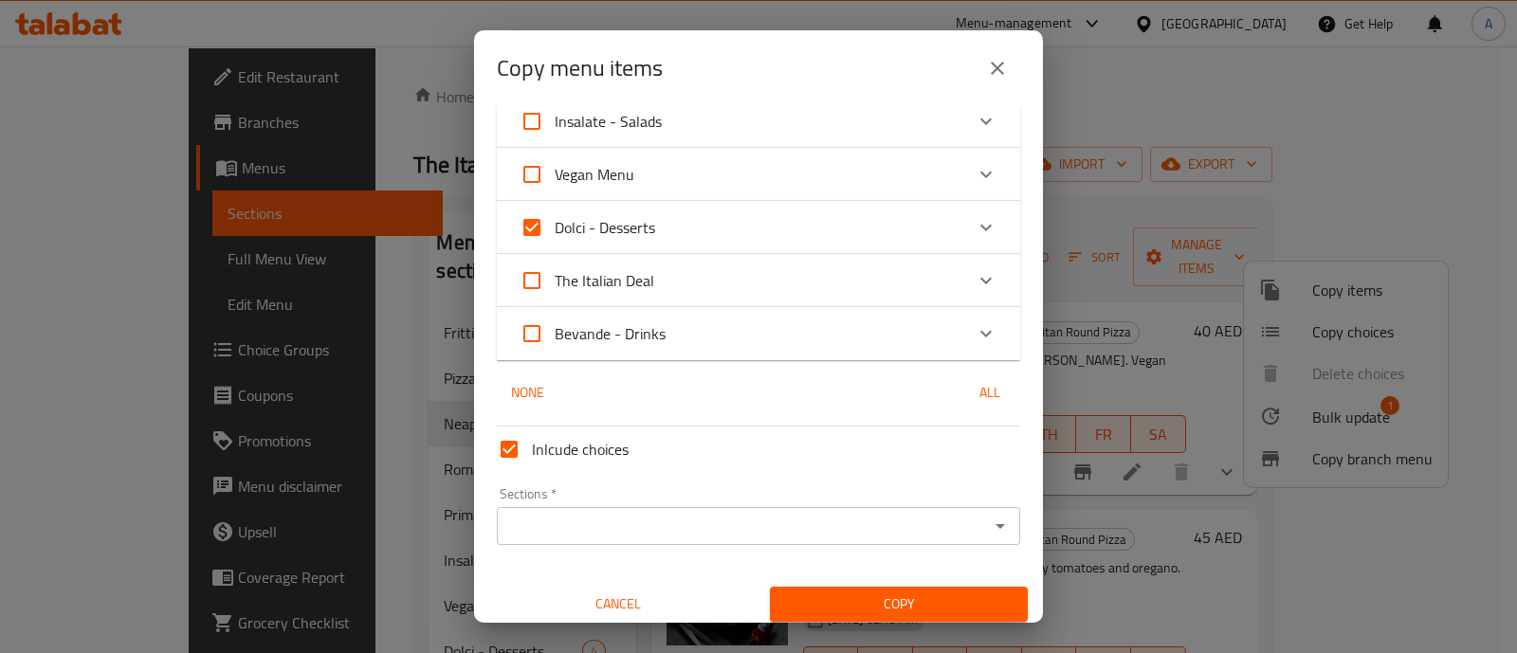
scroll to position [346, 0]
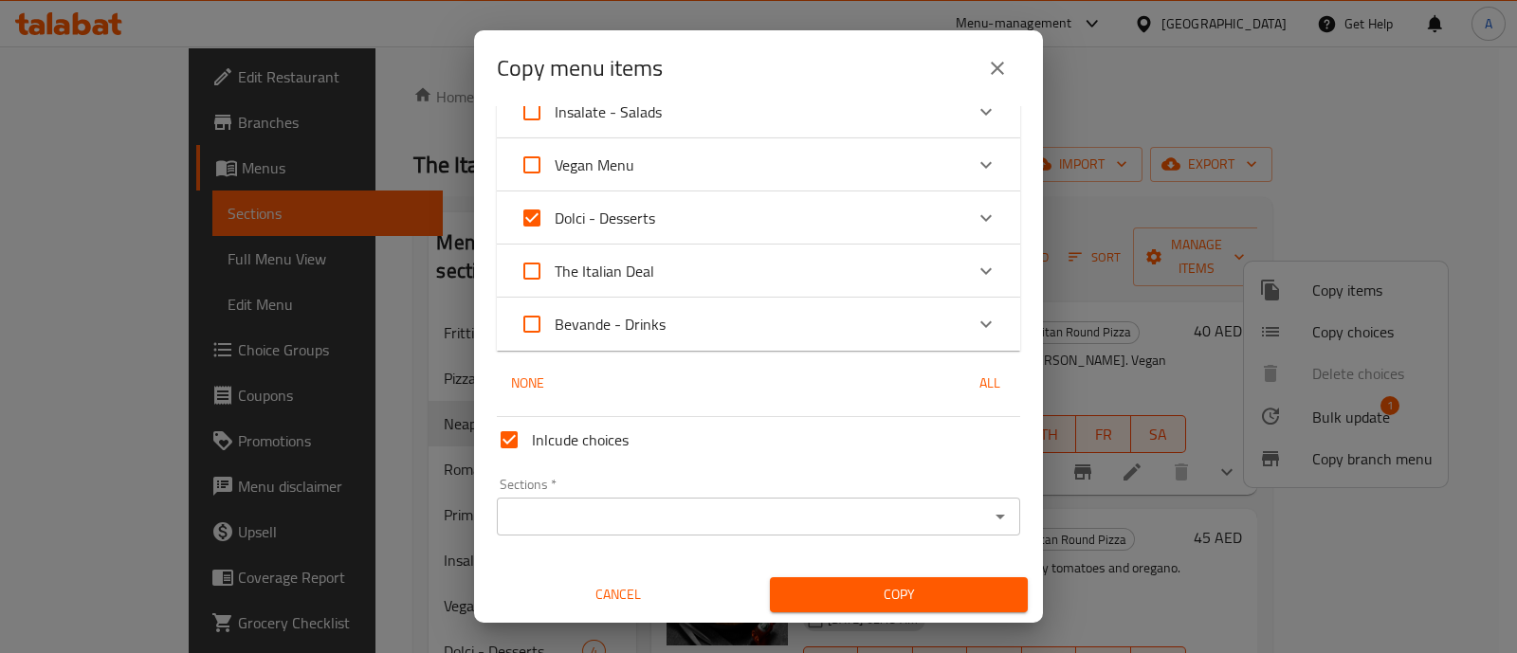
click at [937, 500] on div "Sections *" at bounding box center [758, 517] width 523 height 38
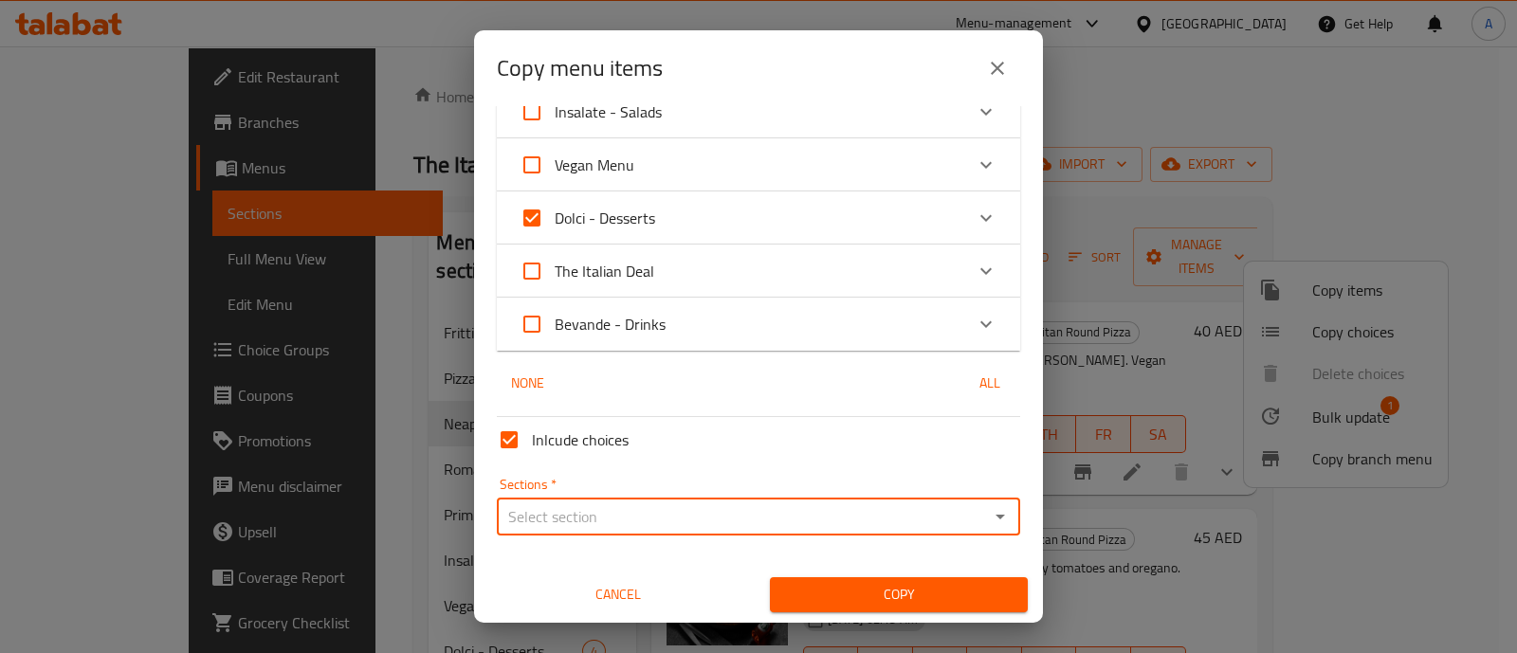
click at [935, 511] on input "Sections   *" at bounding box center [743, 516] width 481 height 27
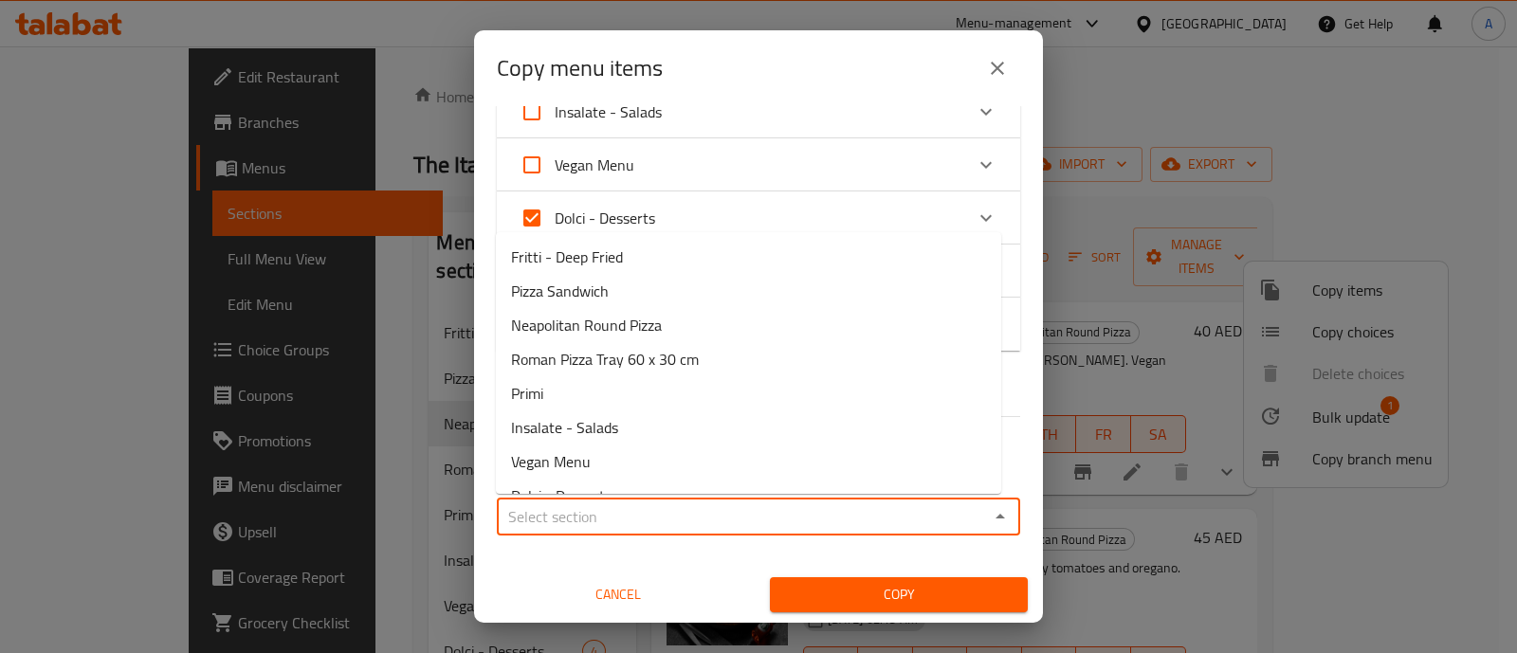
click at [935, 514] on input "Sections   *" at bounding box center [743, 516] width 481 height 27
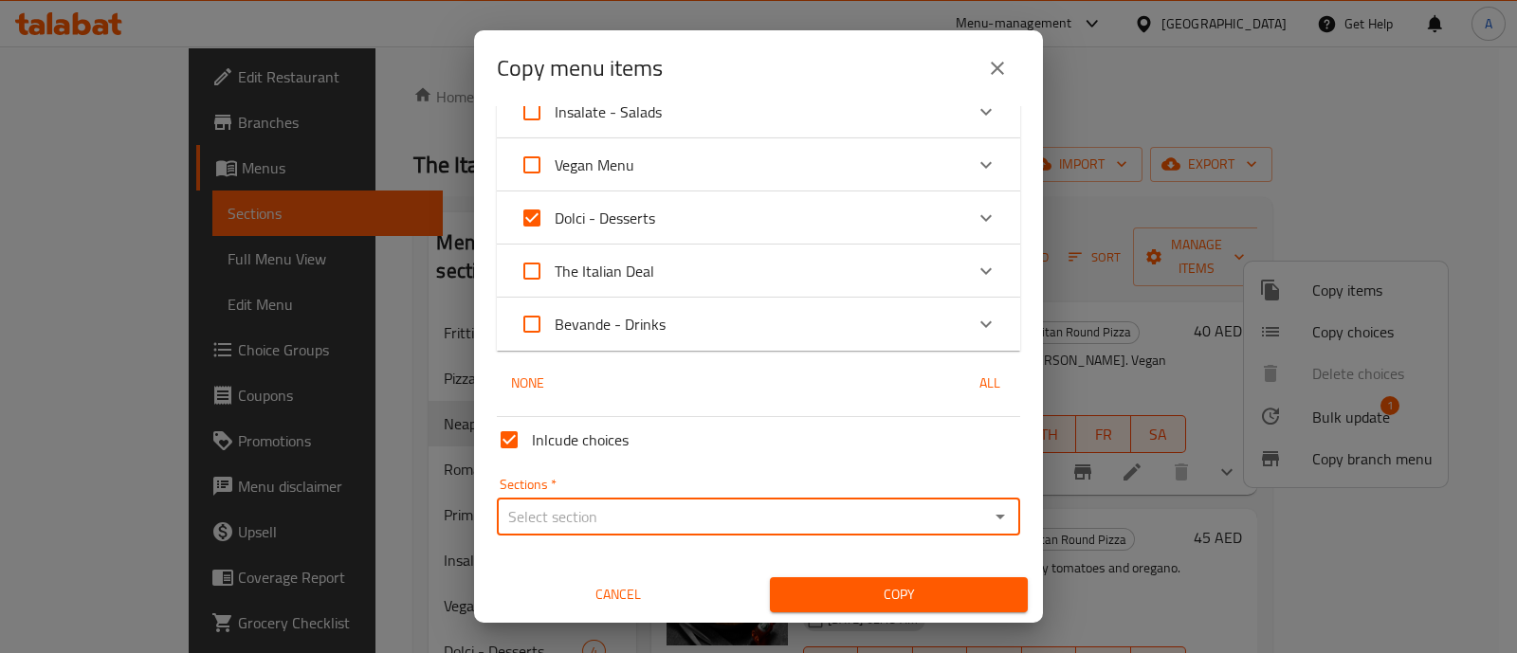
click at [890, 595] on span "Copy" at bounding box center [899, 595] width 228 height 24
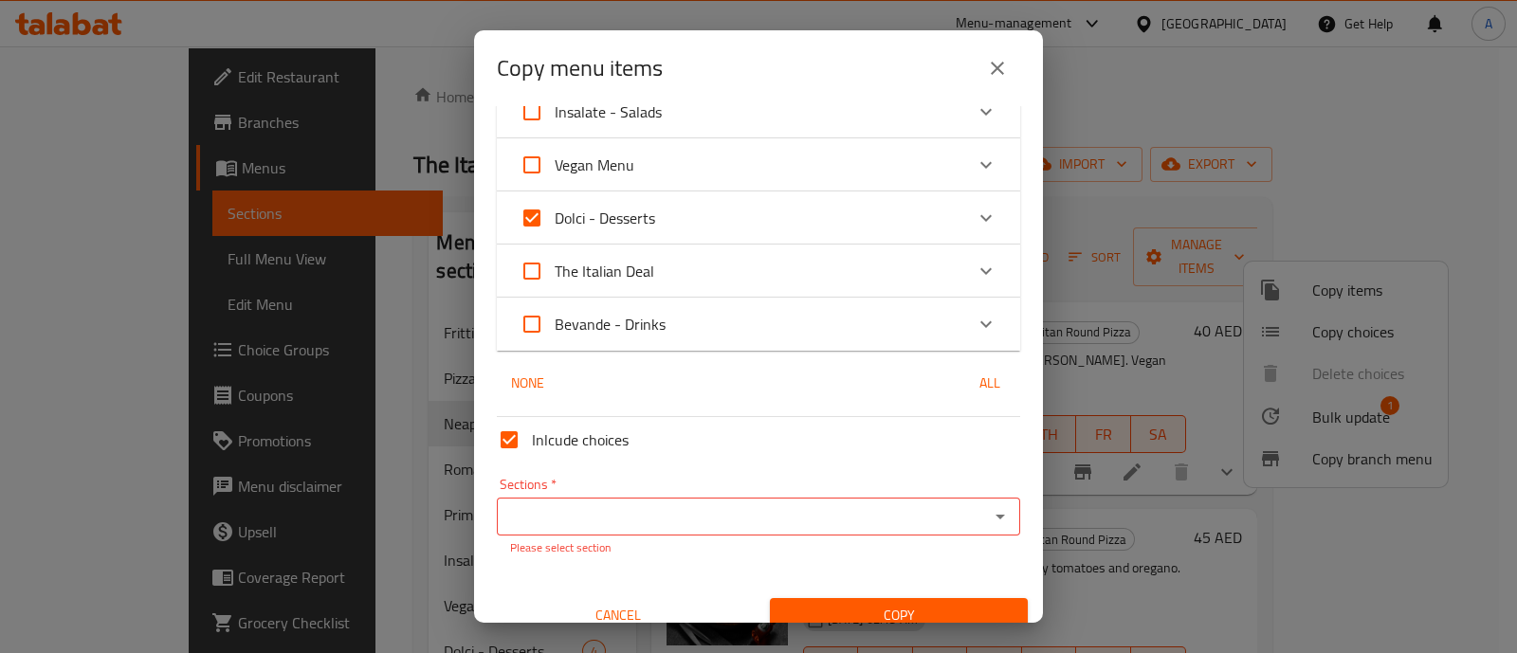
click at [786, 515] on input "Sections   *" at bounding box center [743, 516] width 481 height 27
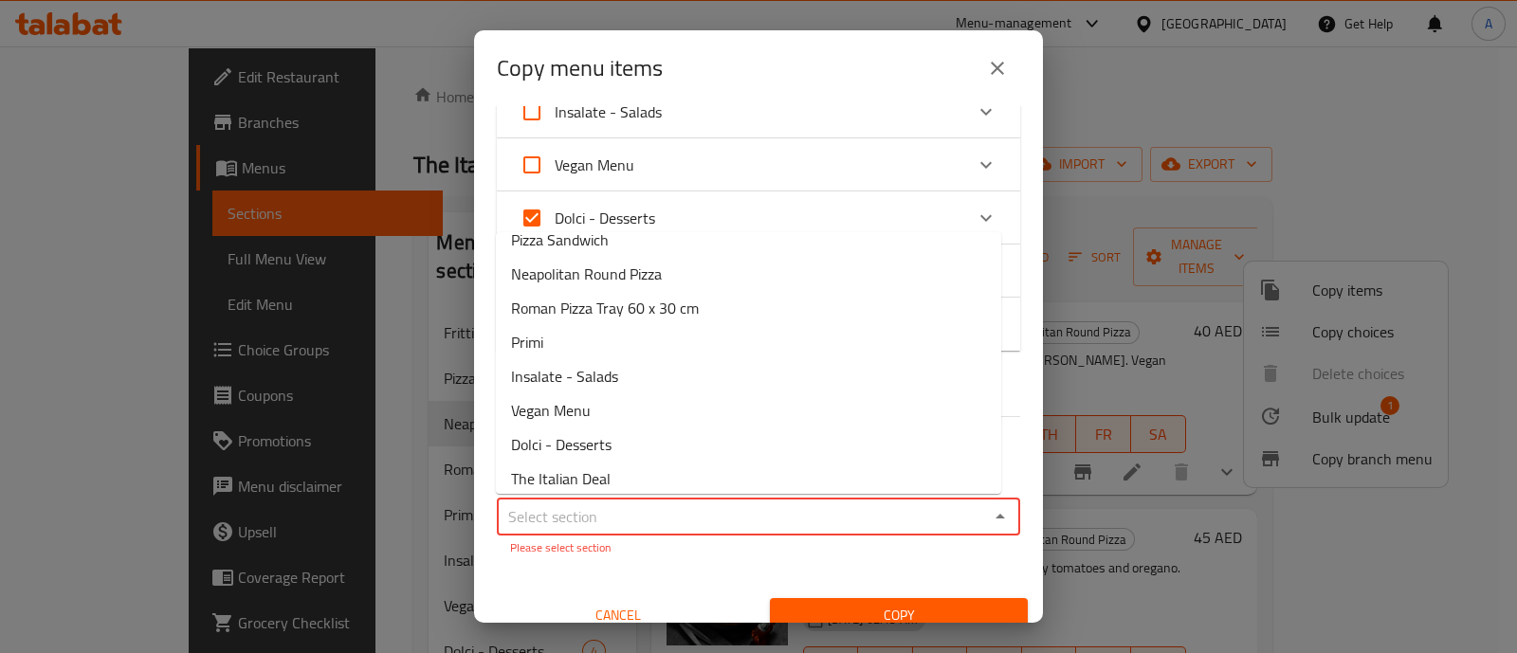
scroll to position [94, 0]
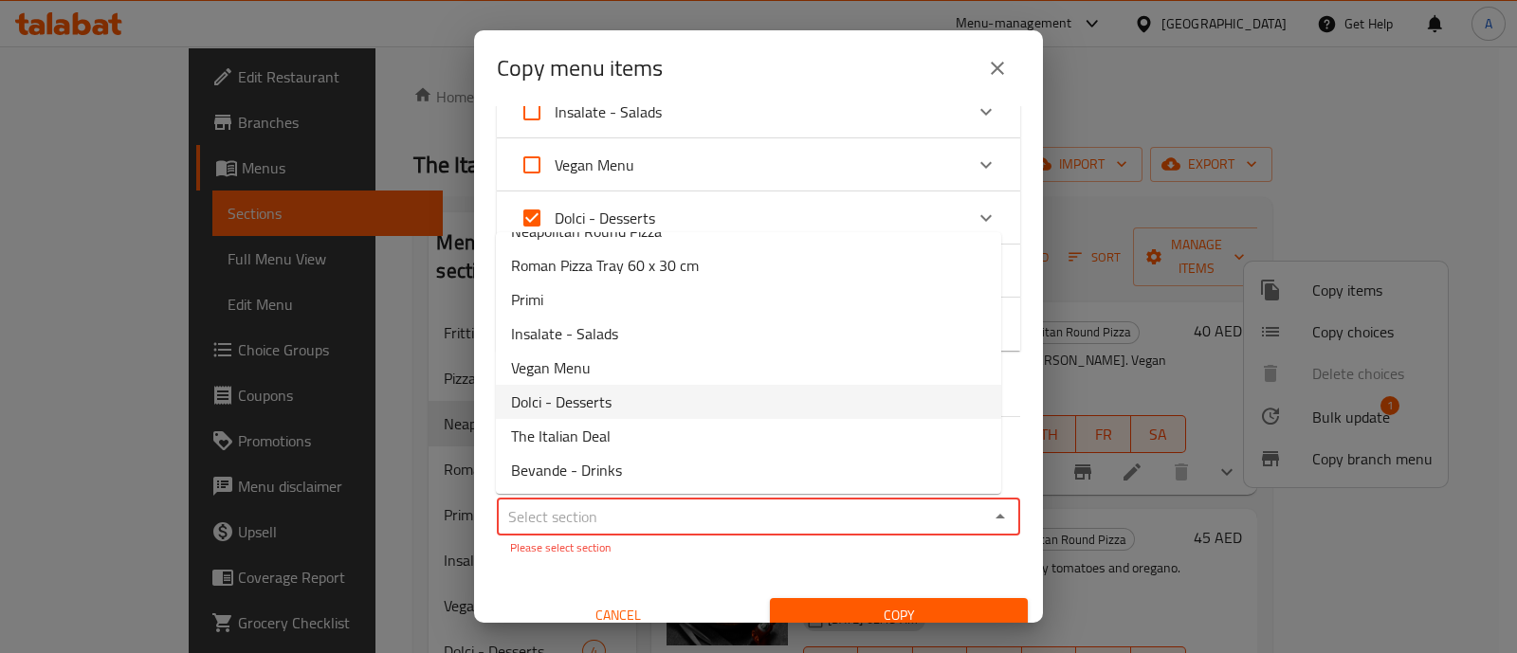
click at [630, 400] on li "Dolci - Desserts" at bounding box center [748, 402] width 505 height 34
type input "Dolci - Desserts"
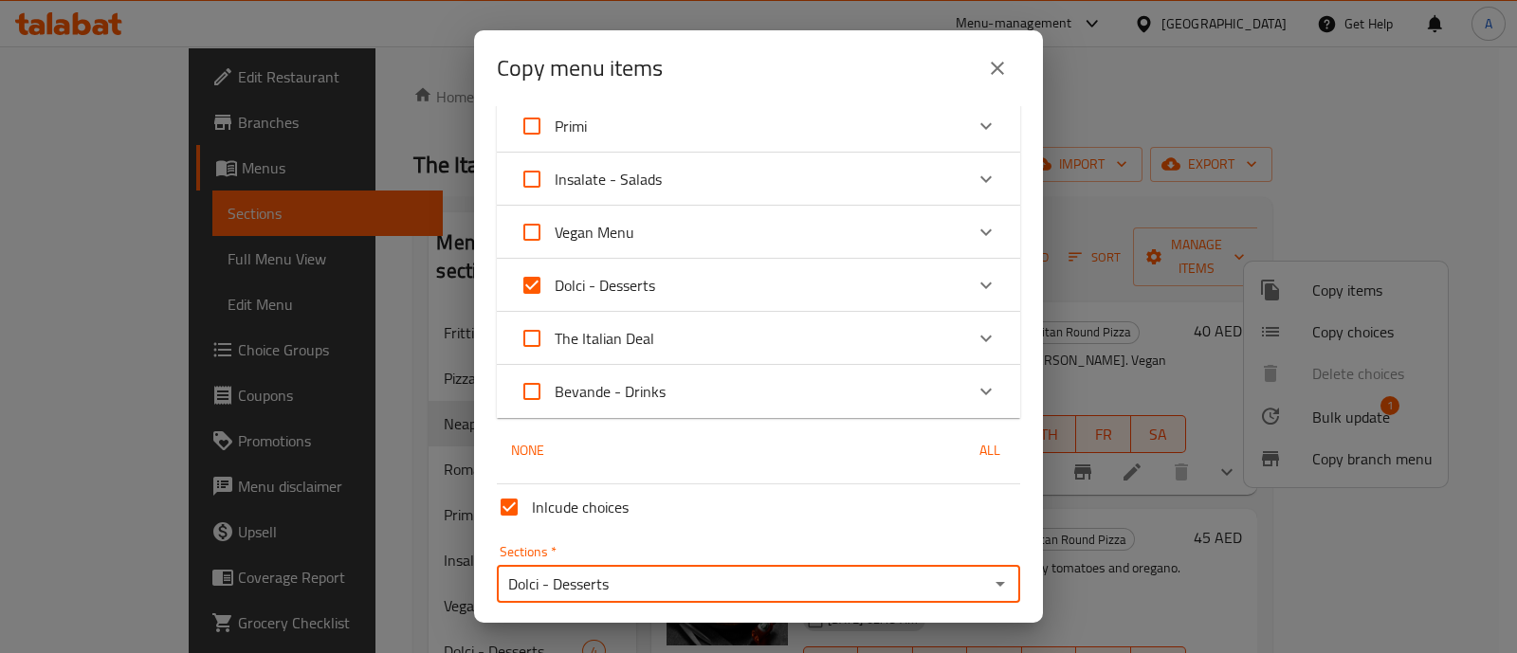
scroll to position [227, 0]
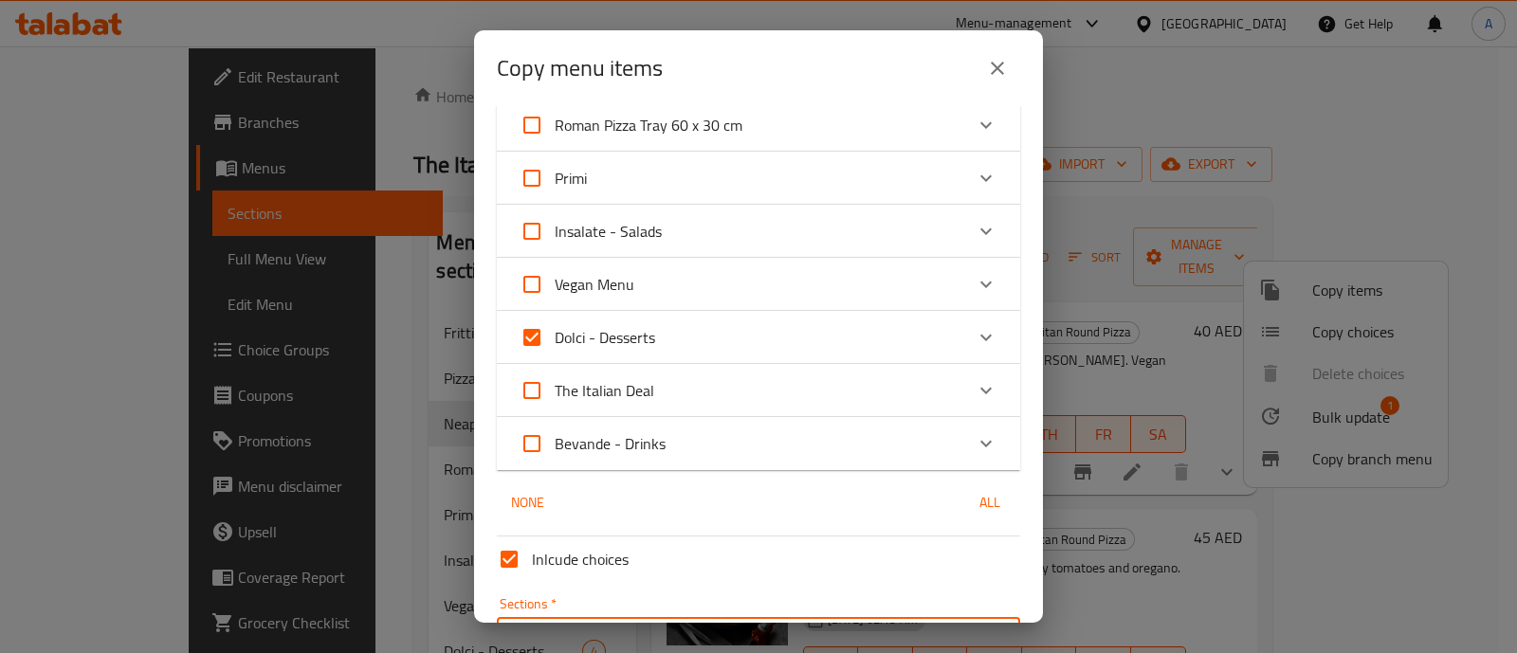
click at [975, 327] on icon "Expand" at bounding box center [986, 337] width 23 height 23
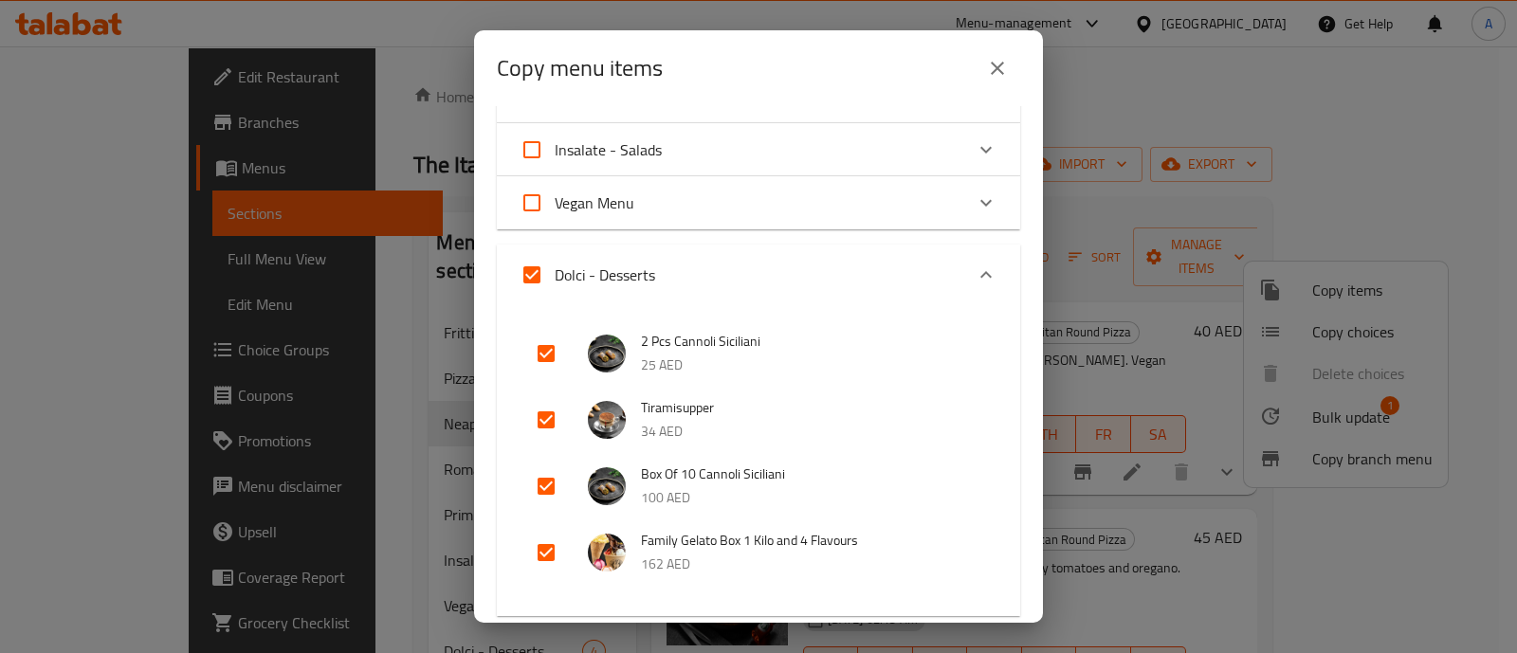
scroll to position [346, 0]
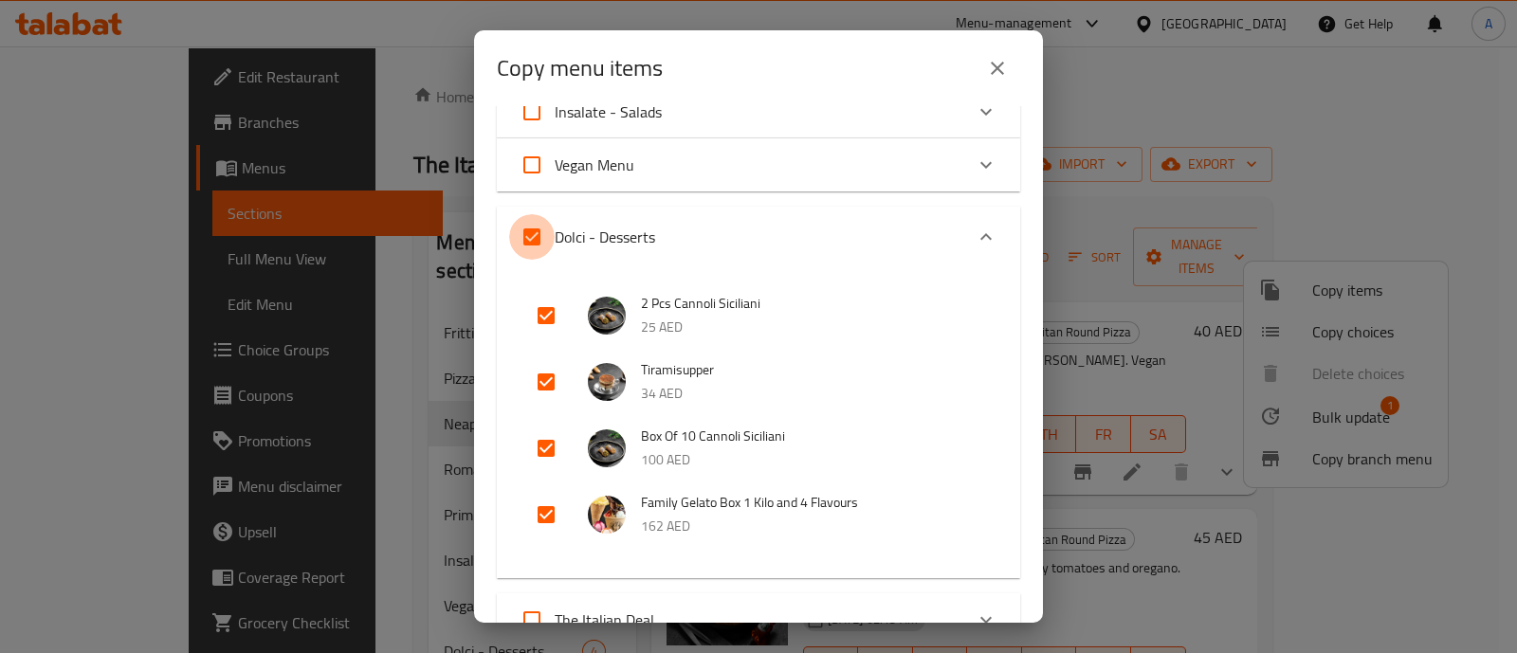
click at [534, 248] on input "Dolci - Desserts" at bounding box center [532, 237] width 46 height 46
checkbox input "false"
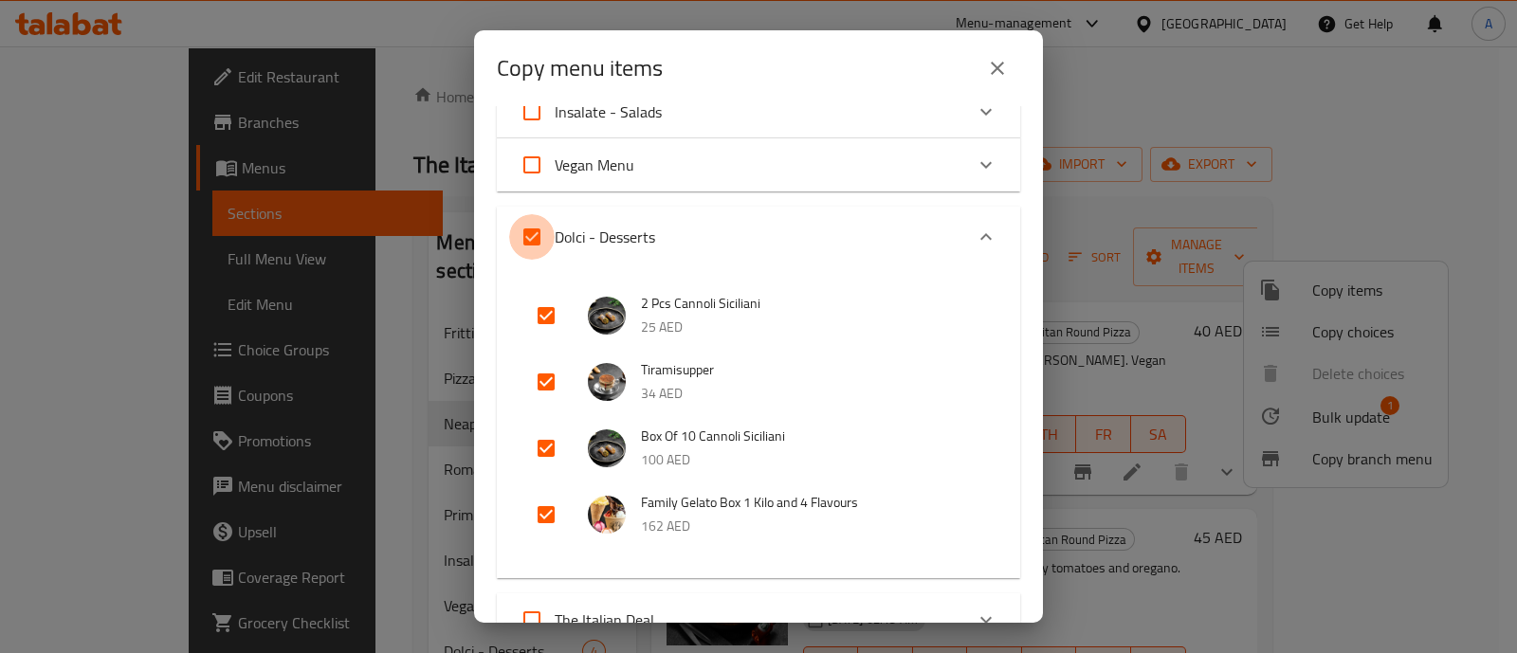
checkbox input "false"
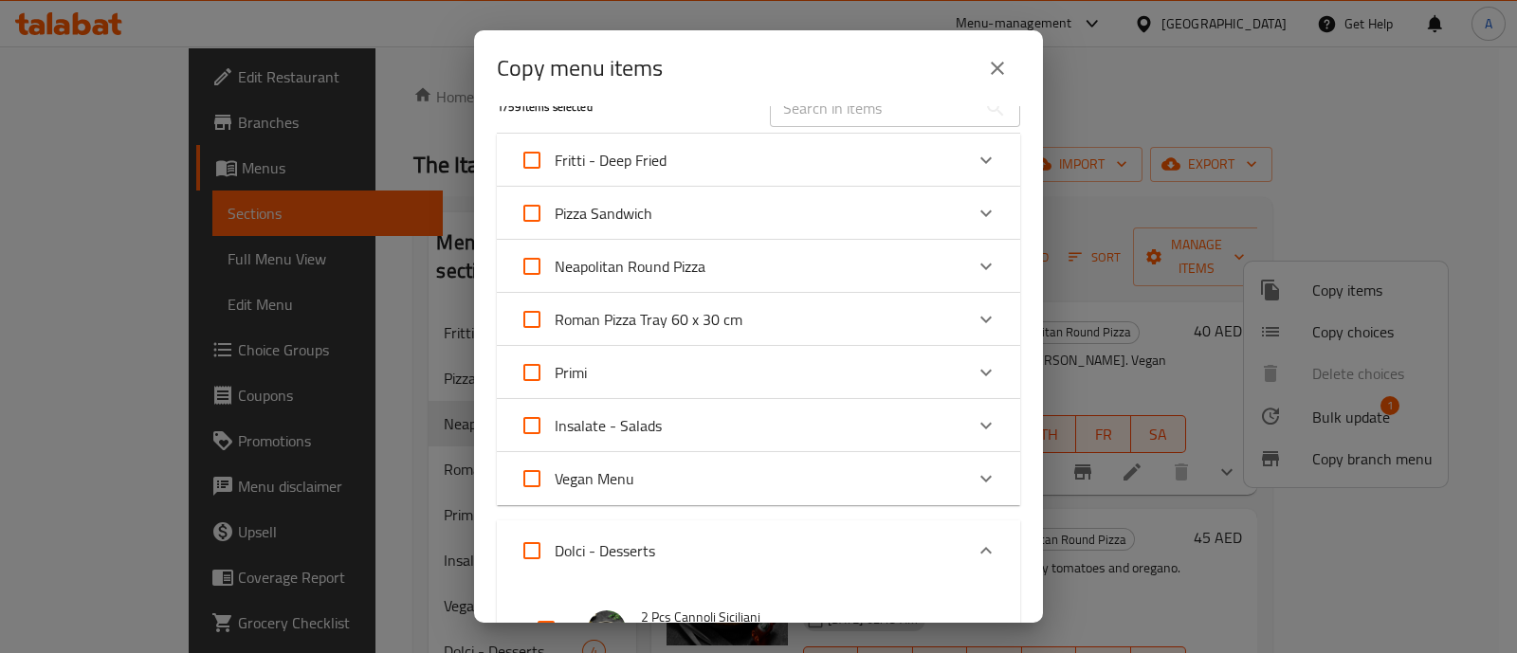
scroll to position [0, 0]
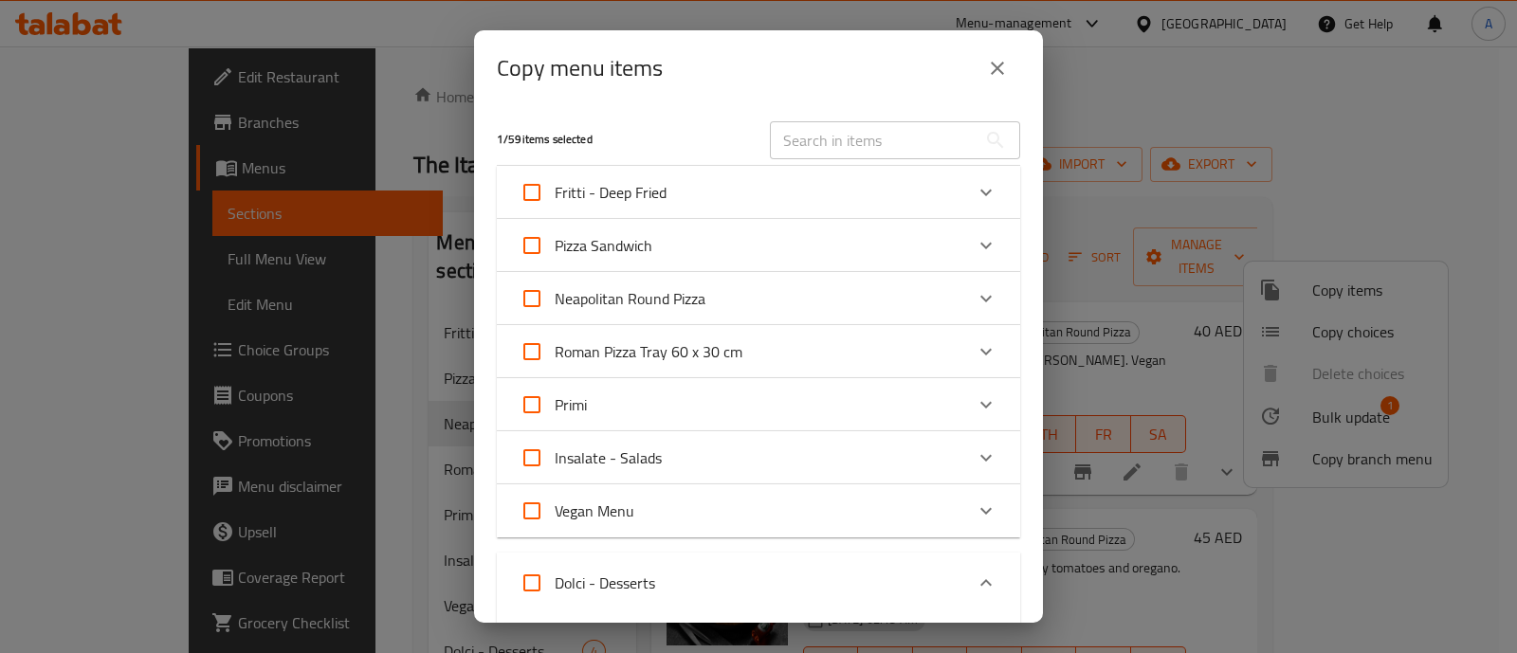
click at [642, 299] on span "Neapolitan Round Pizza" at bounding box center [630, 298] width 151 height 28
click at [555, 299] on input "Neapolitan Round Pizza" at bounding box center [532, 299] width 46 height 46
checkbox input "true"
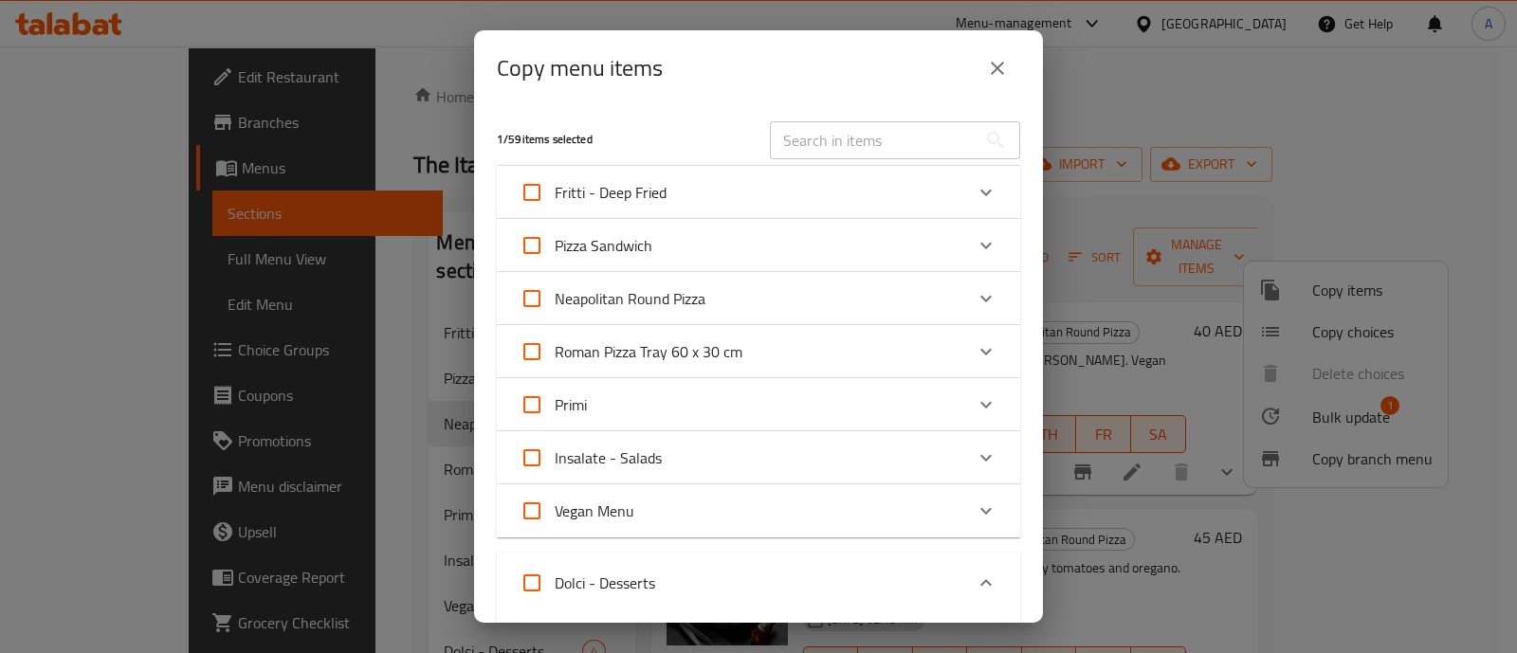
checkbox input "true"
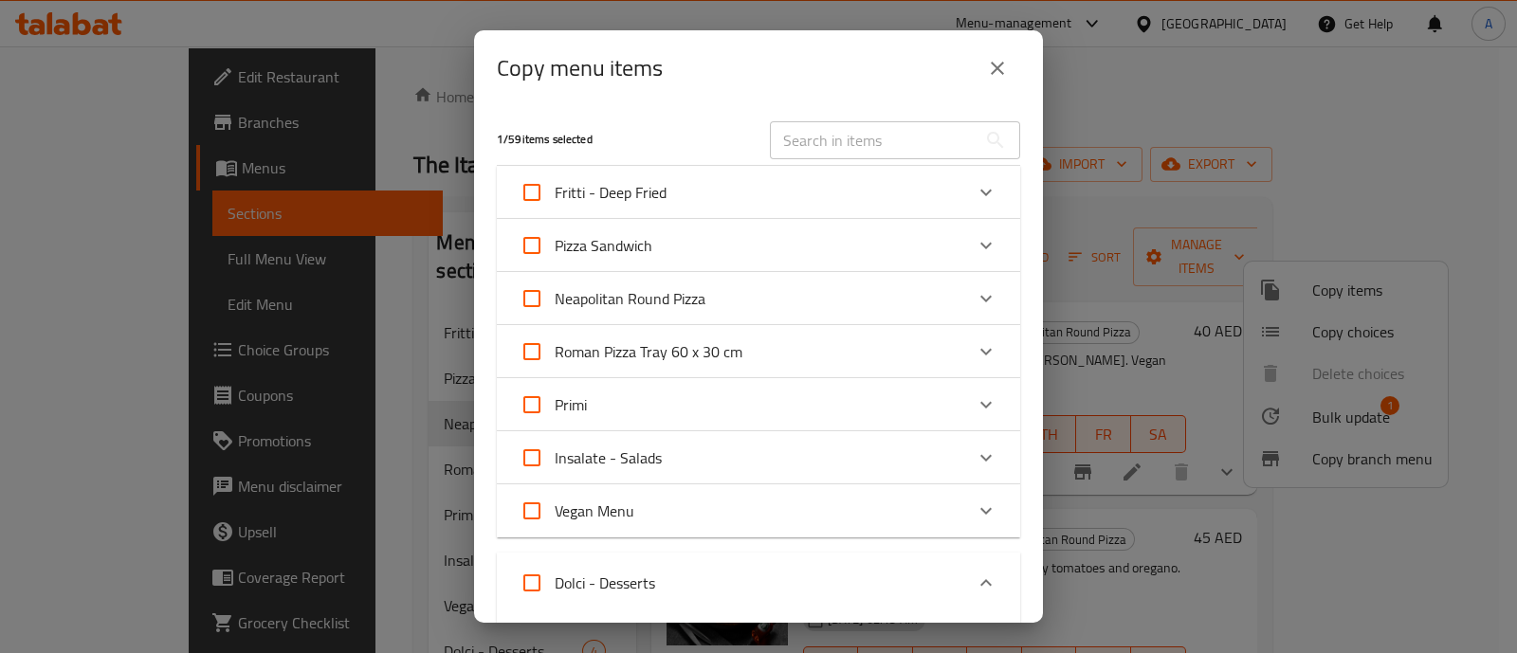
checkbox input "true"
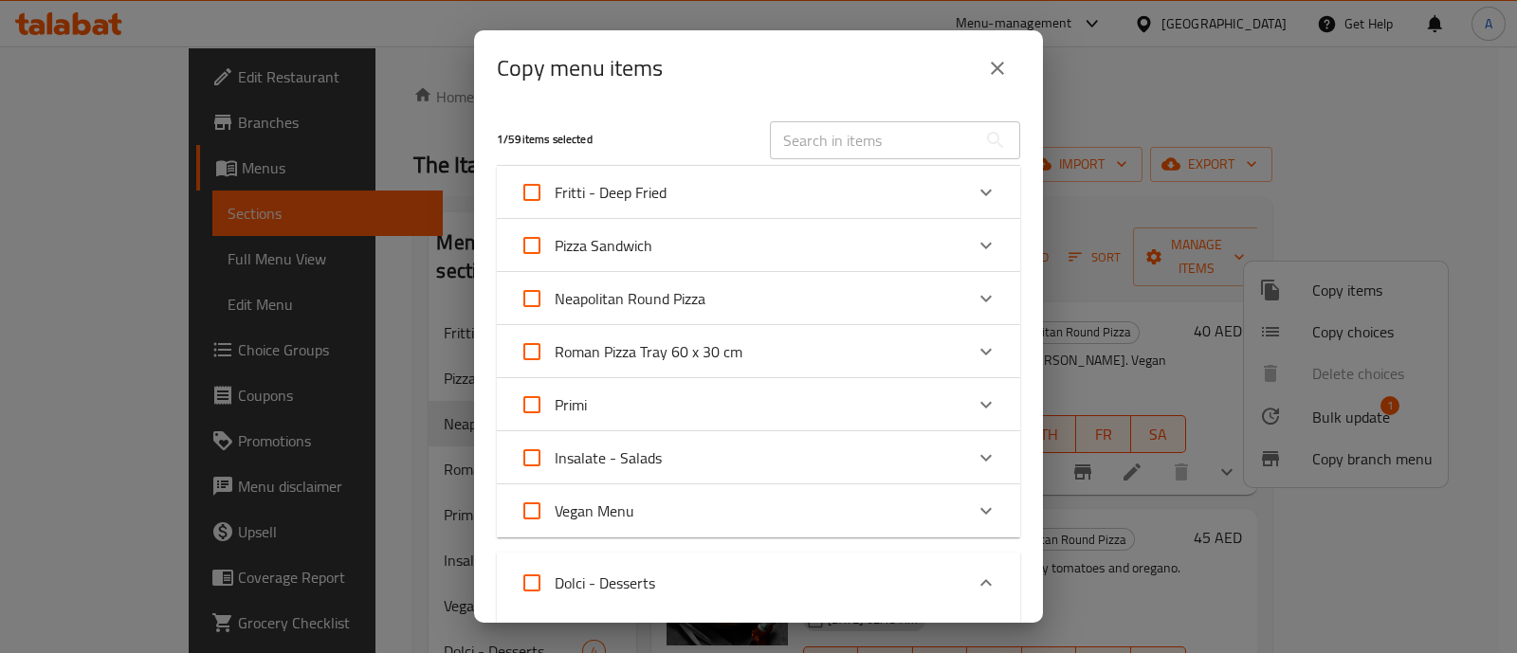
checkbox input "true"
click at [702, 299] on span "Neapolitan Round Pizza" at bounding box center [630, 298] width 151 height 28
click at [555, 299] on input "Neapolitan Round Pizza" at bounding box center [532, 299] width 46 height 46
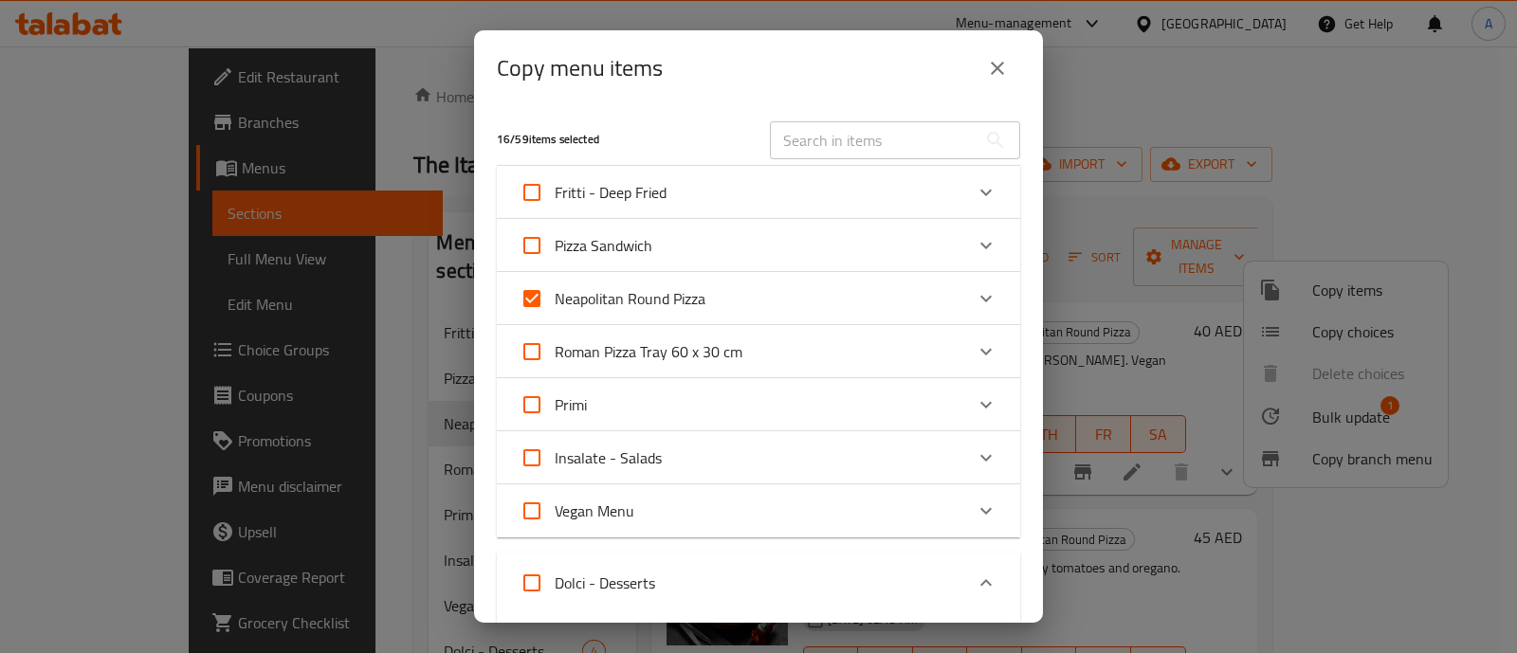
checkbox input "false"
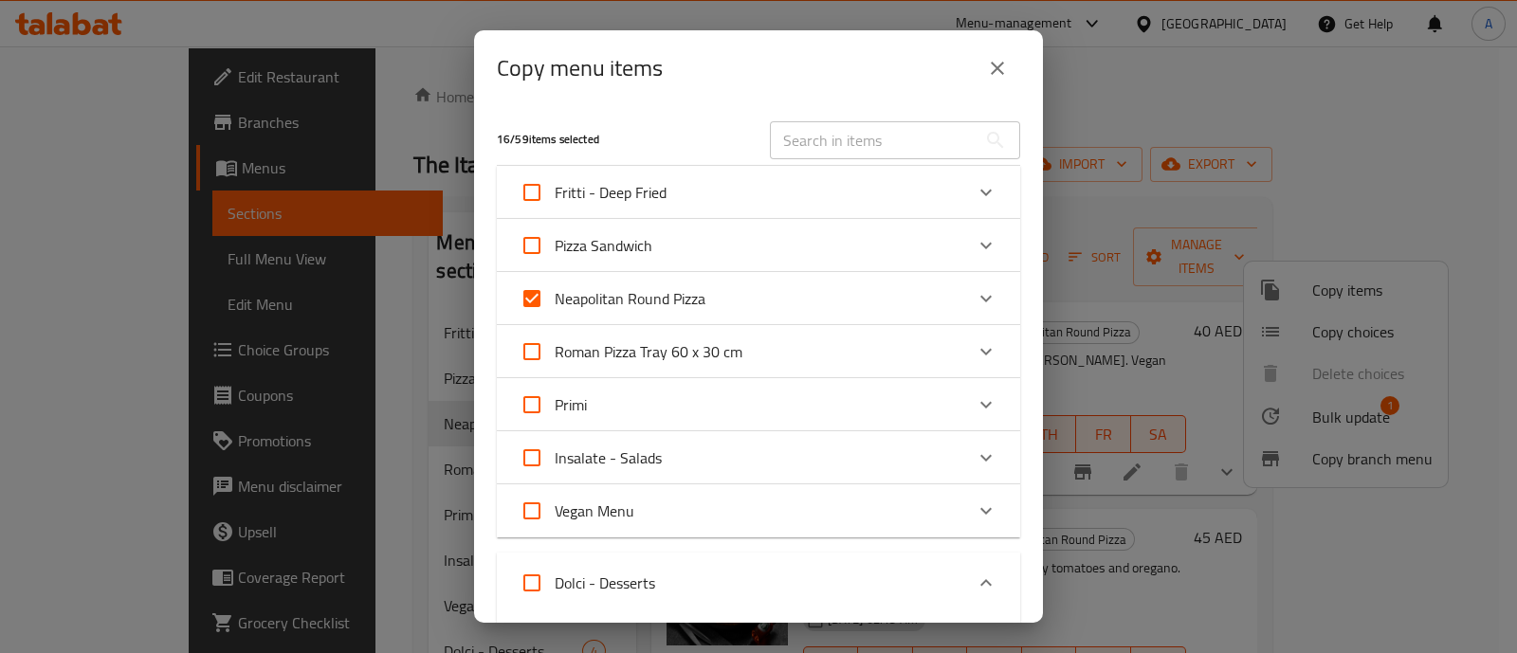
checkbox input "false"
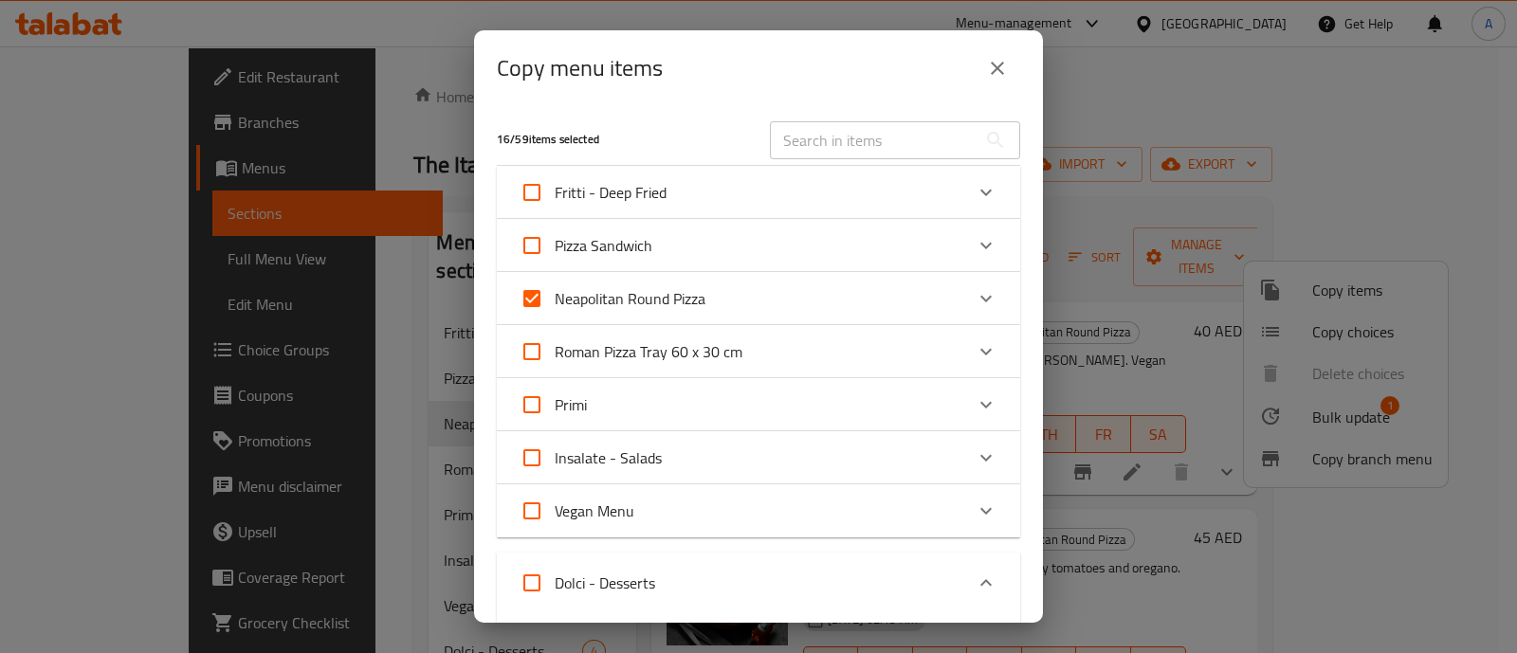
checkbox input "false"
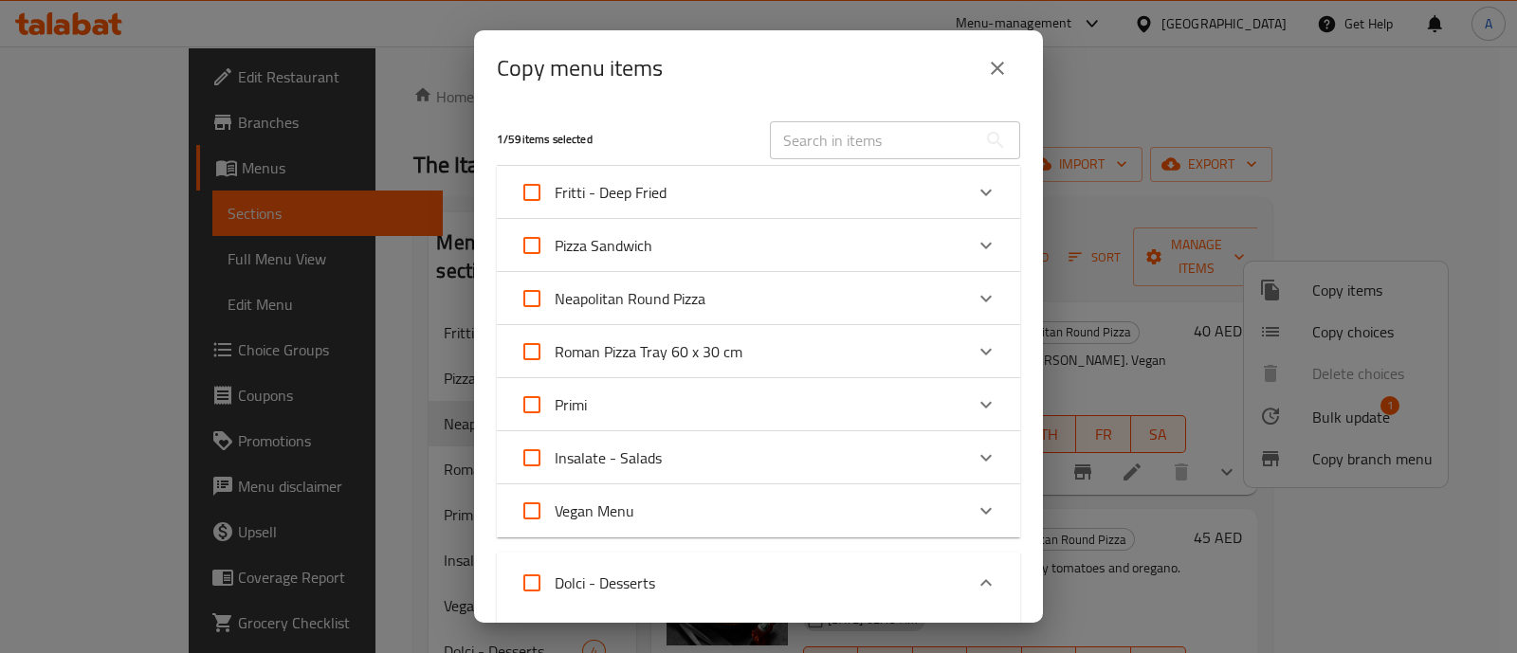
click at [981, 296] on div "Expand" at bounding box center [986, 299] width 46 height 46
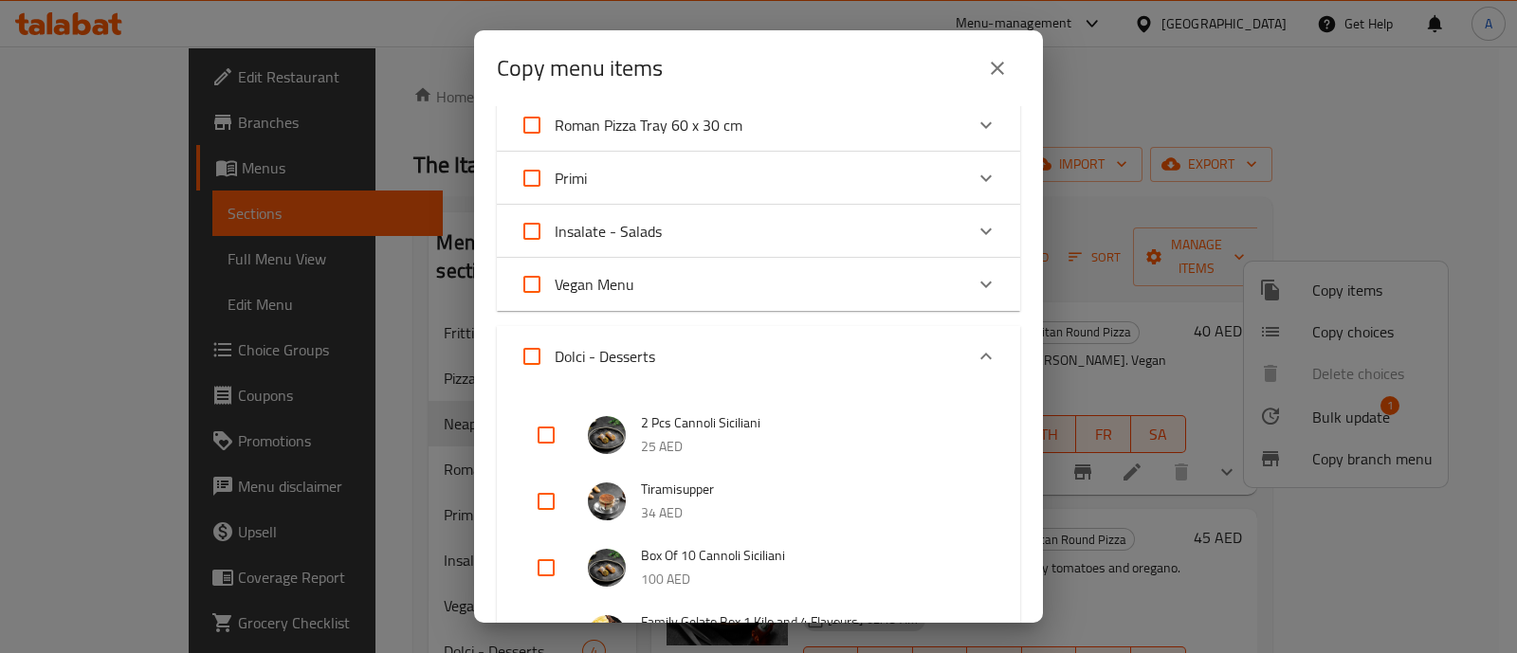
scroll to position [1180, 0]
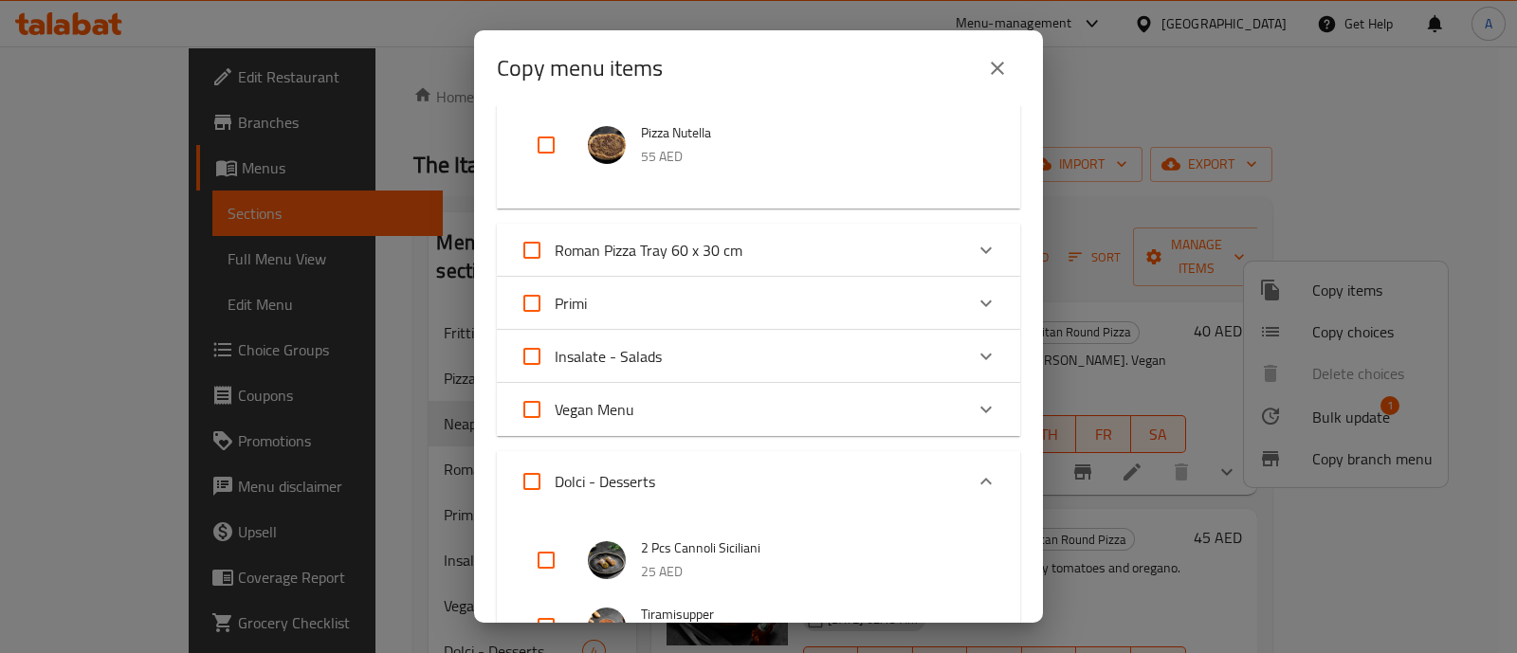
click at [975, 477] on icon "Expand" at bounding box center [986, 481] width 23 height 23
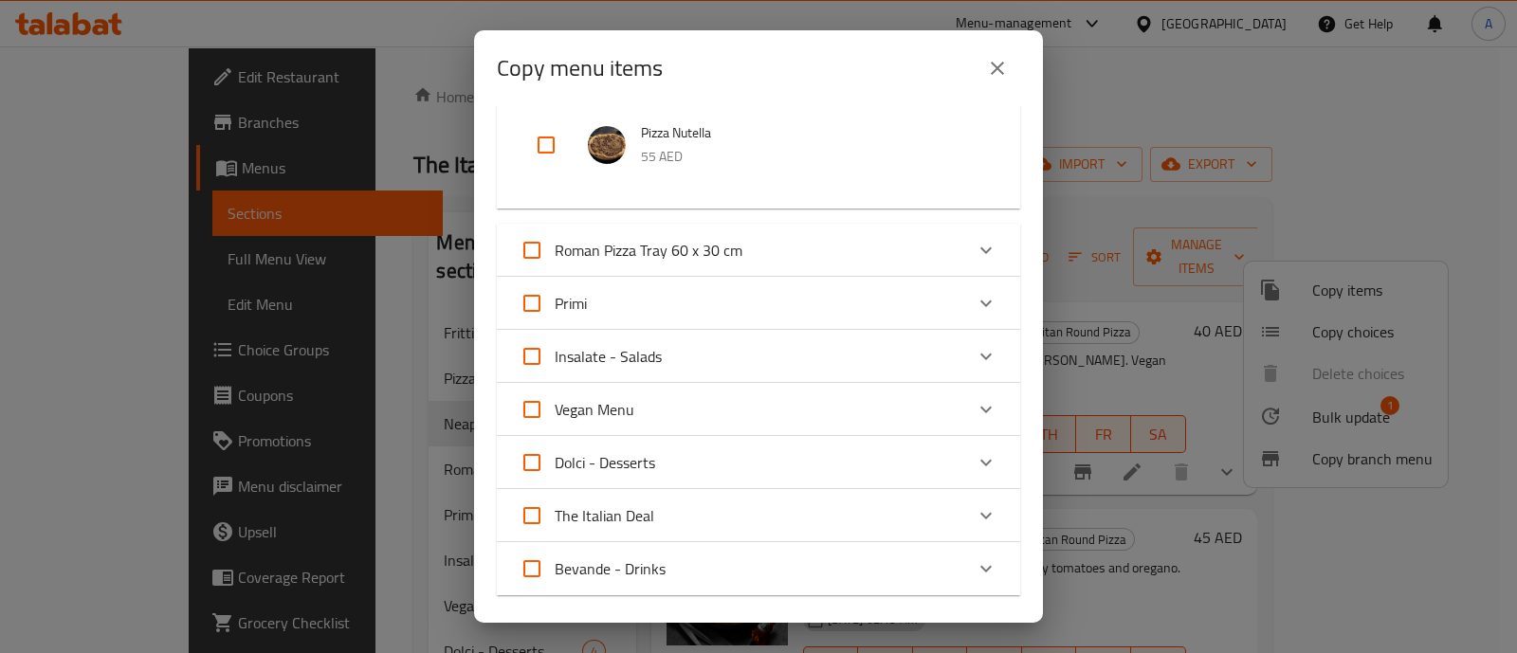
click at [964, 476] on div "Expand" at bounding box center [986, 463] width 46 height 46
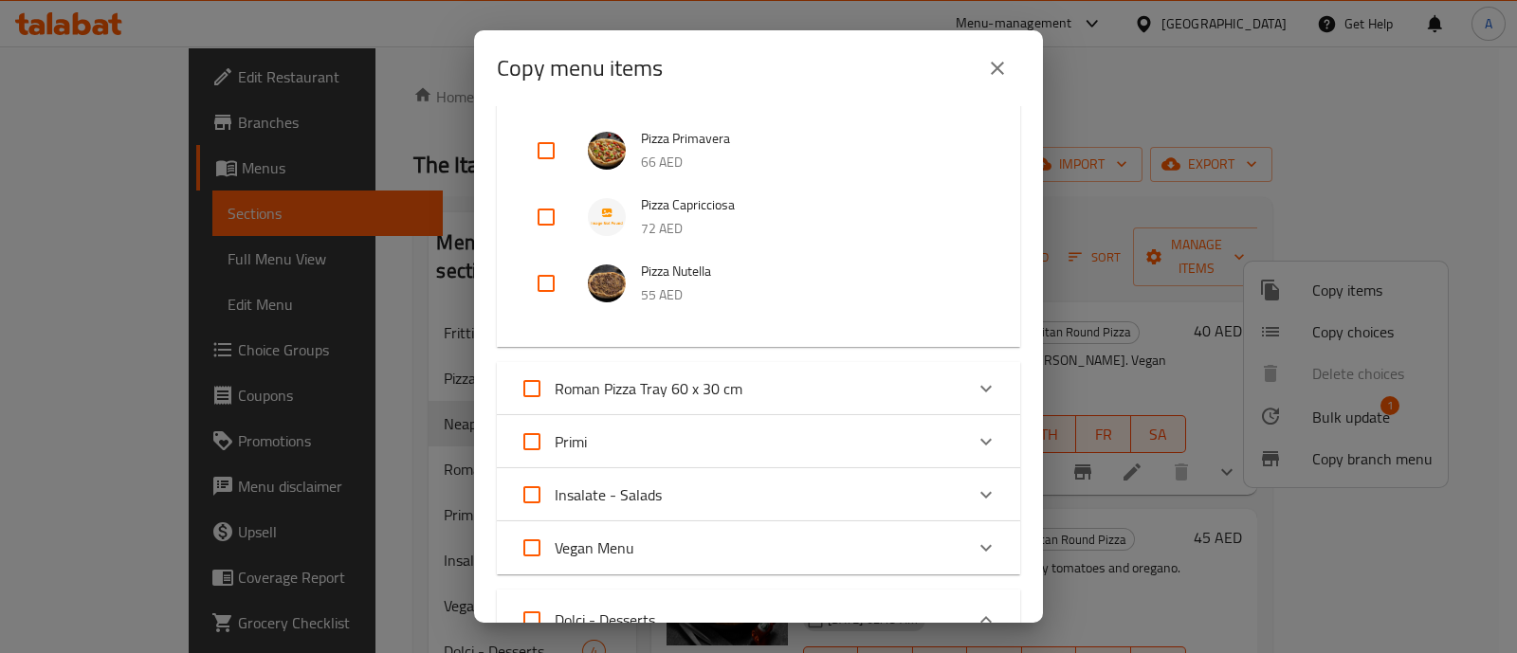
scroll to position [942, 0]
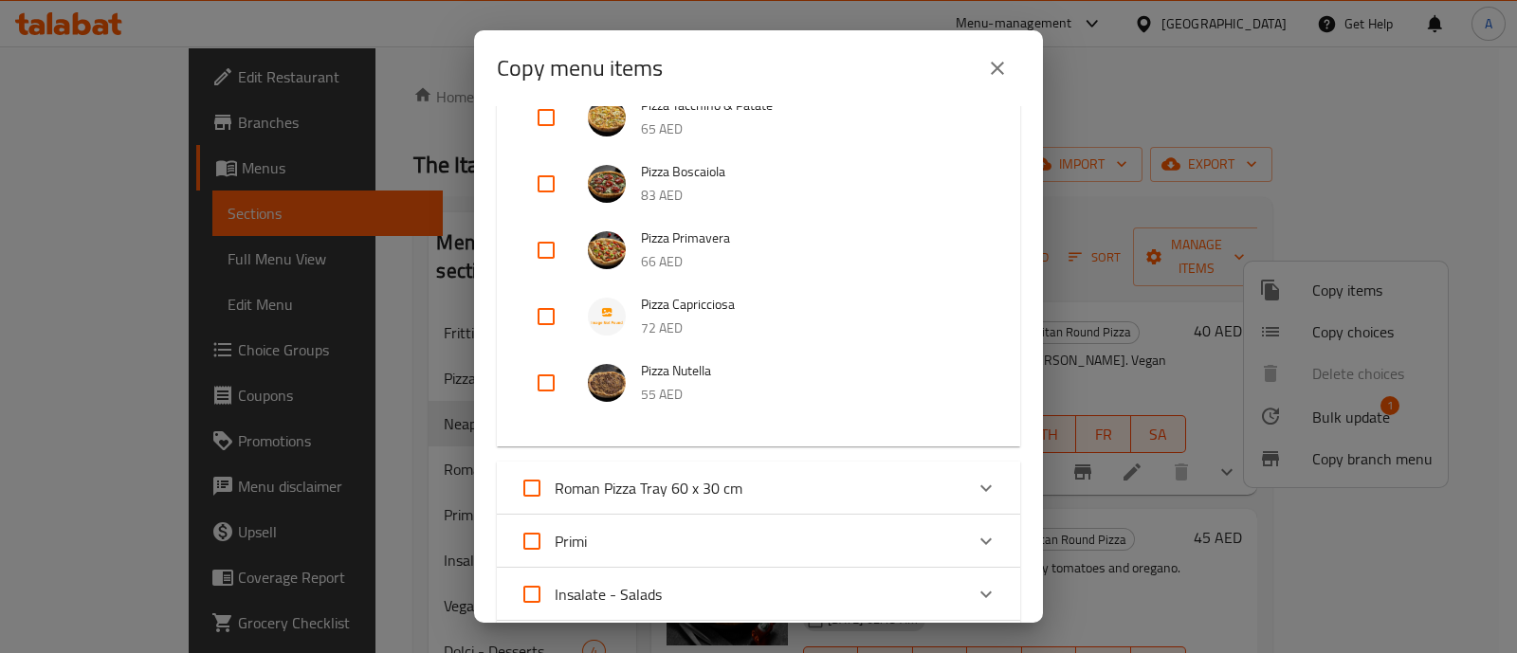
click at [534, 382] on input "checkbox" at bounding box center [546, 383] width 46 height 46
checkbox input "true"
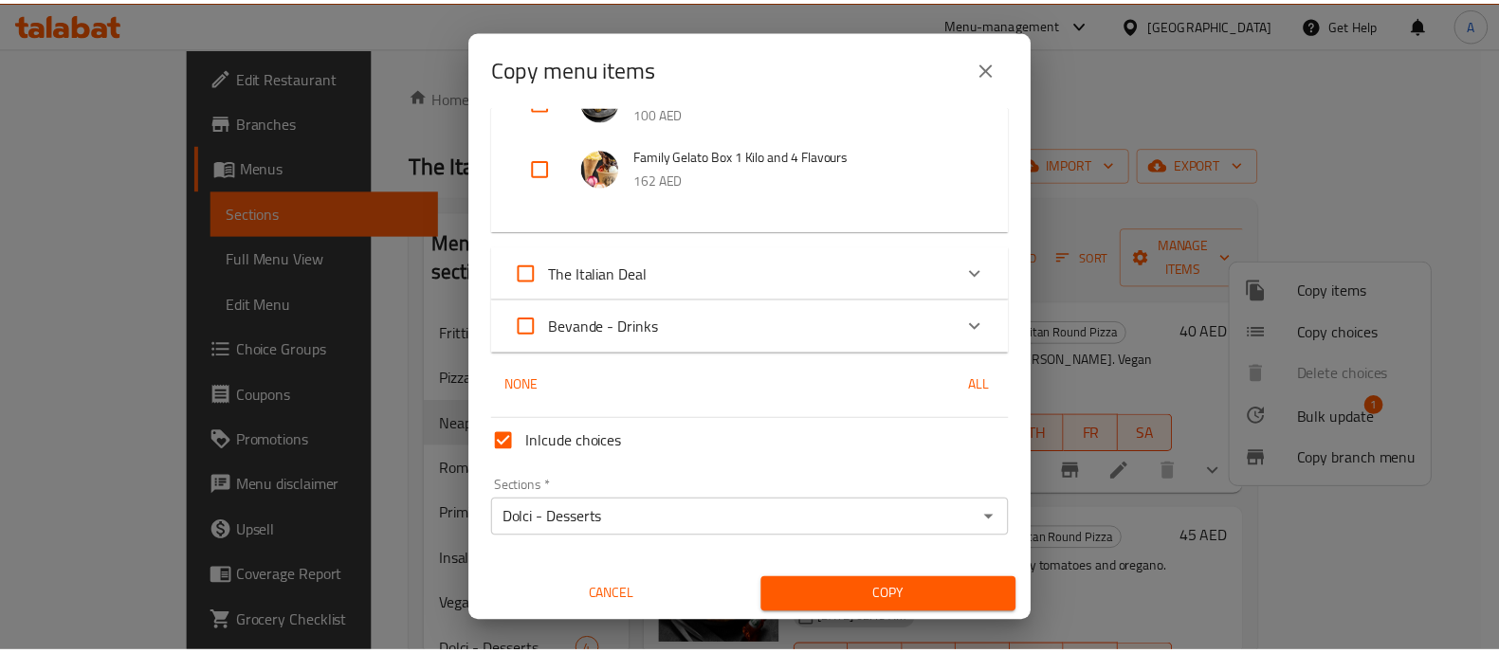
scroll to position [1772, 0]
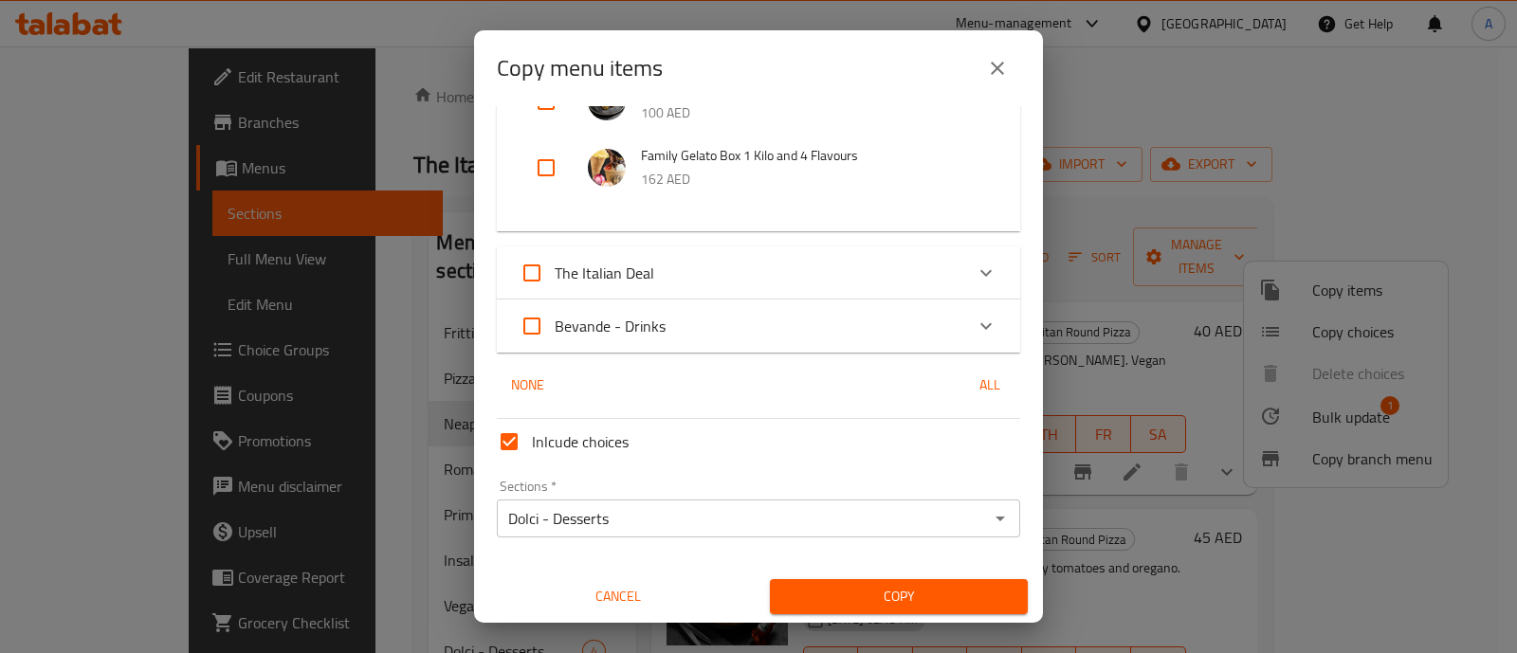
click at [891, 613] on div "Copy" at bounding box center [899, 597] width 281 height 58
click at [896, 585] on span "Copy" at bounding box center [899, 597] width 228 height 24
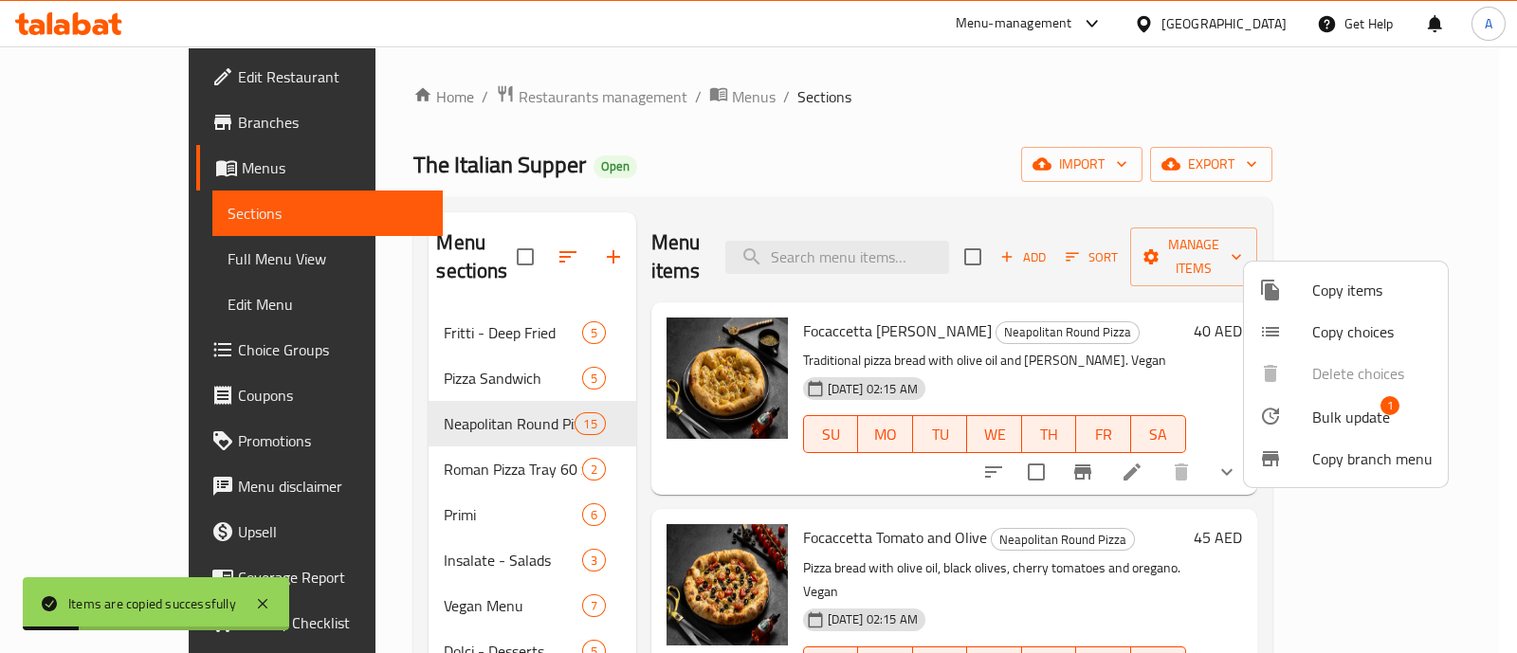
click at [1501, 388] on div at bounding box center [758, 326] width 1517 height 653
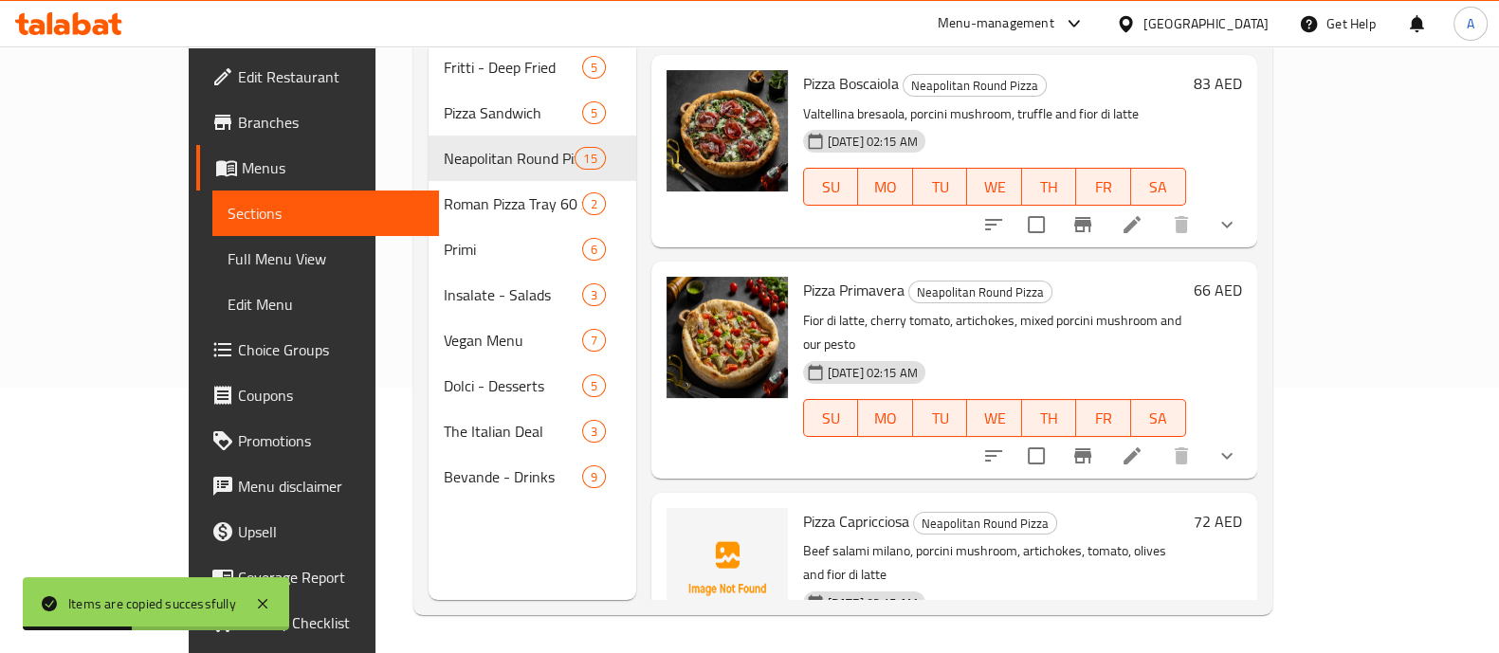
scroll to position [2499, 0]
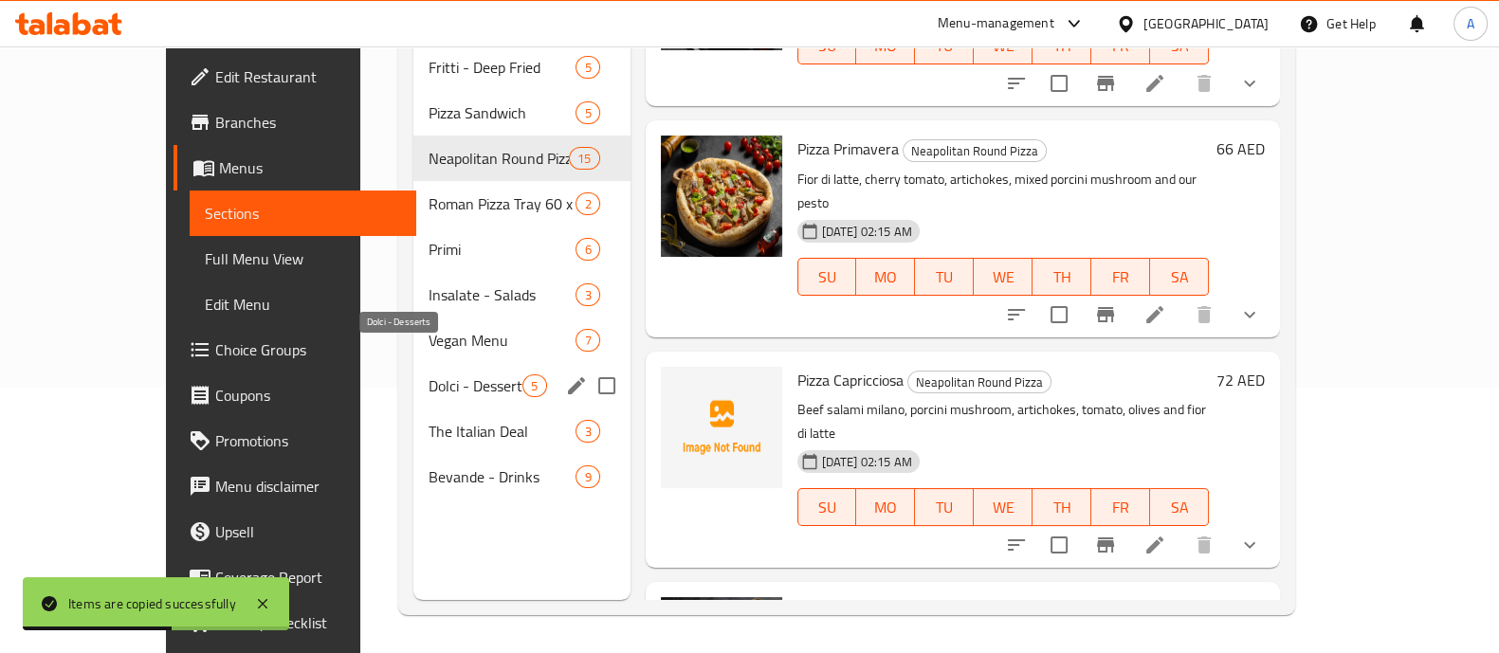
click at [429, 375] on span "Dolci - Desserts" at bounding box center [476, 386] width 94 height 23
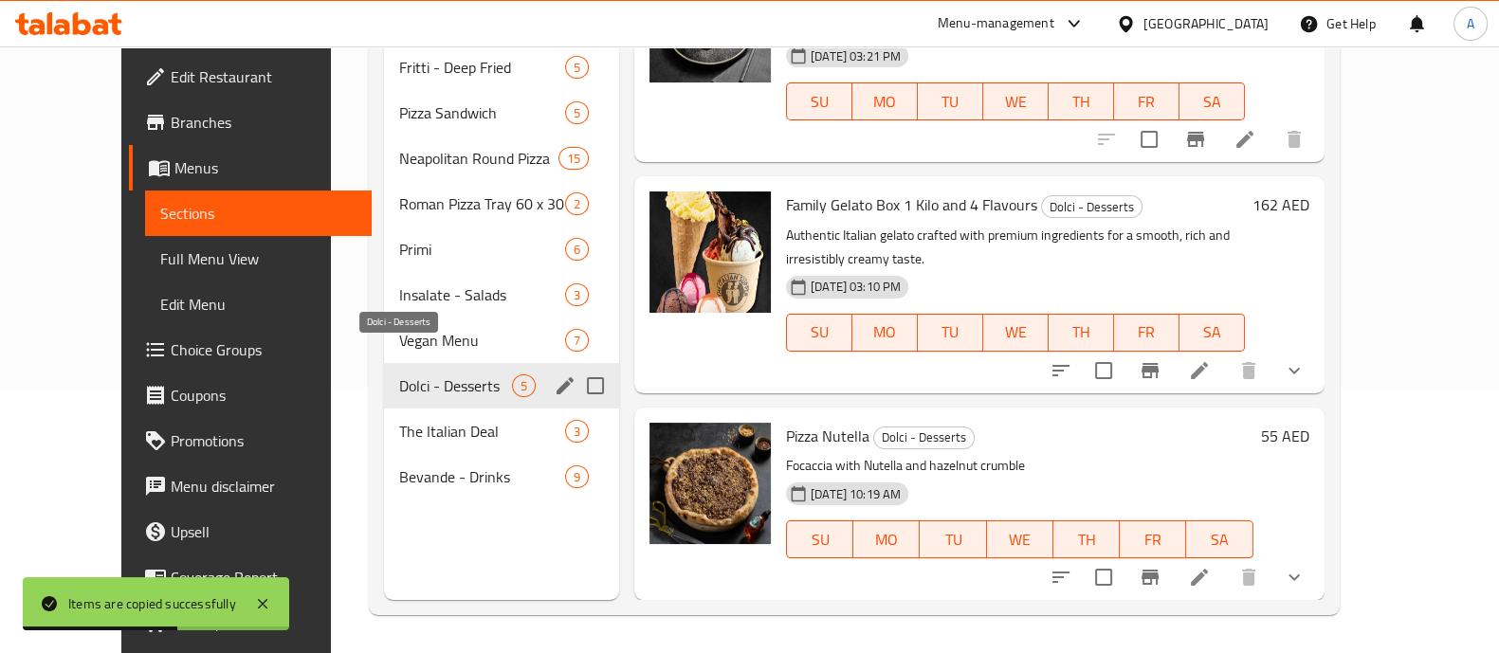
scroll to position [429, 0]
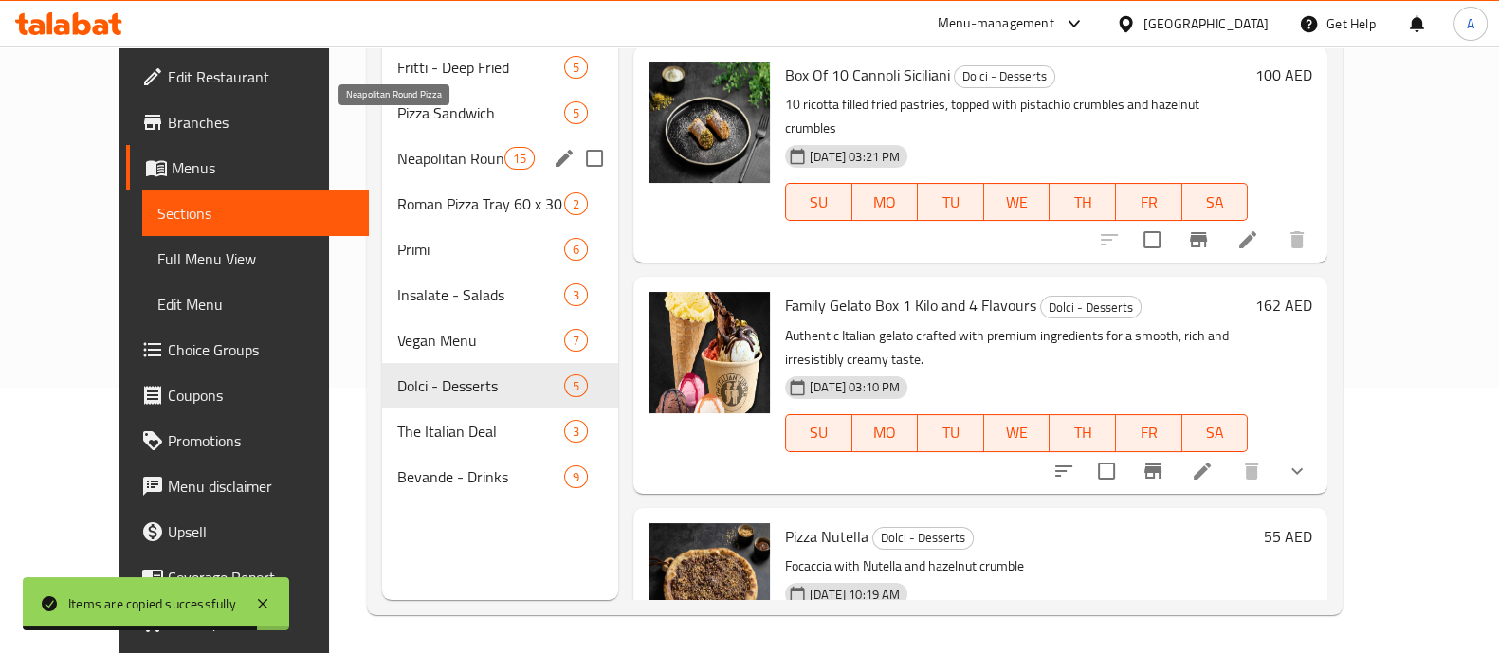
click at [397, 147] on span "Neapolitan Round Pizza" at bounding box center [450, 158] width 107 height 23
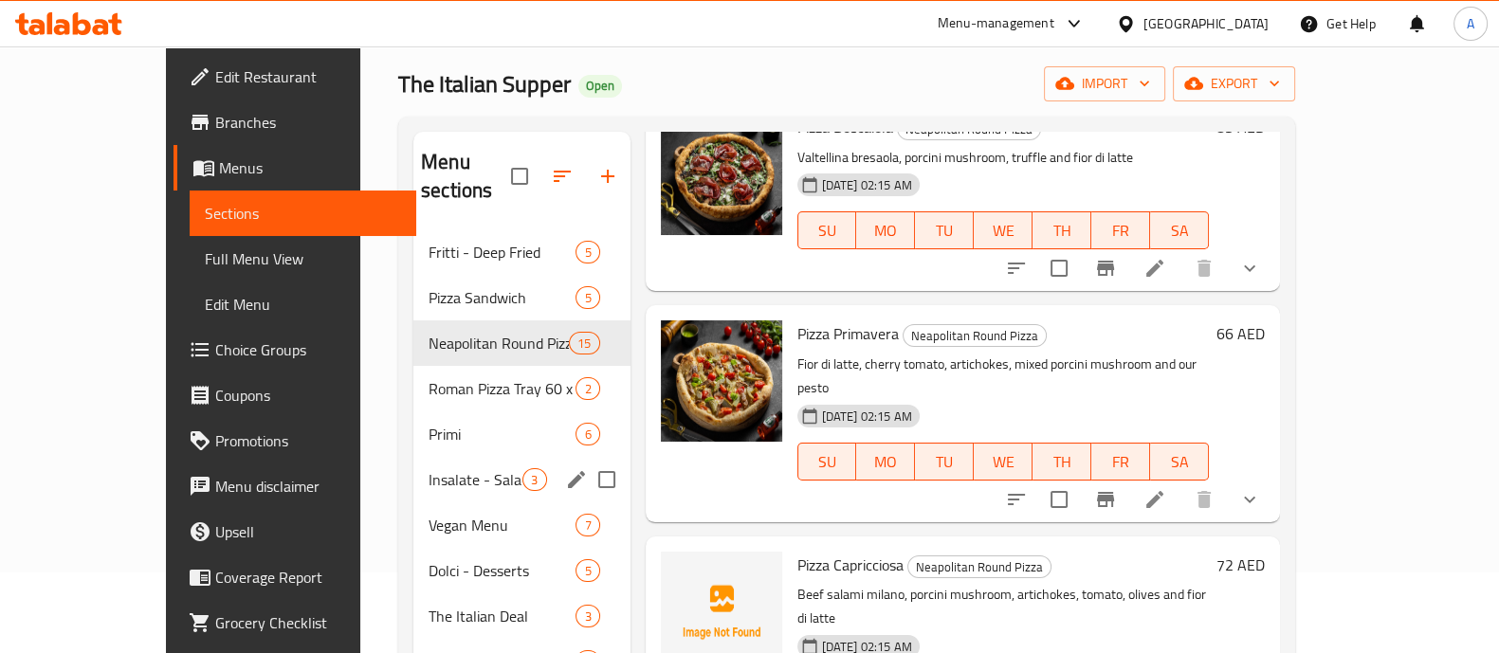
scroll to position [118, 0]
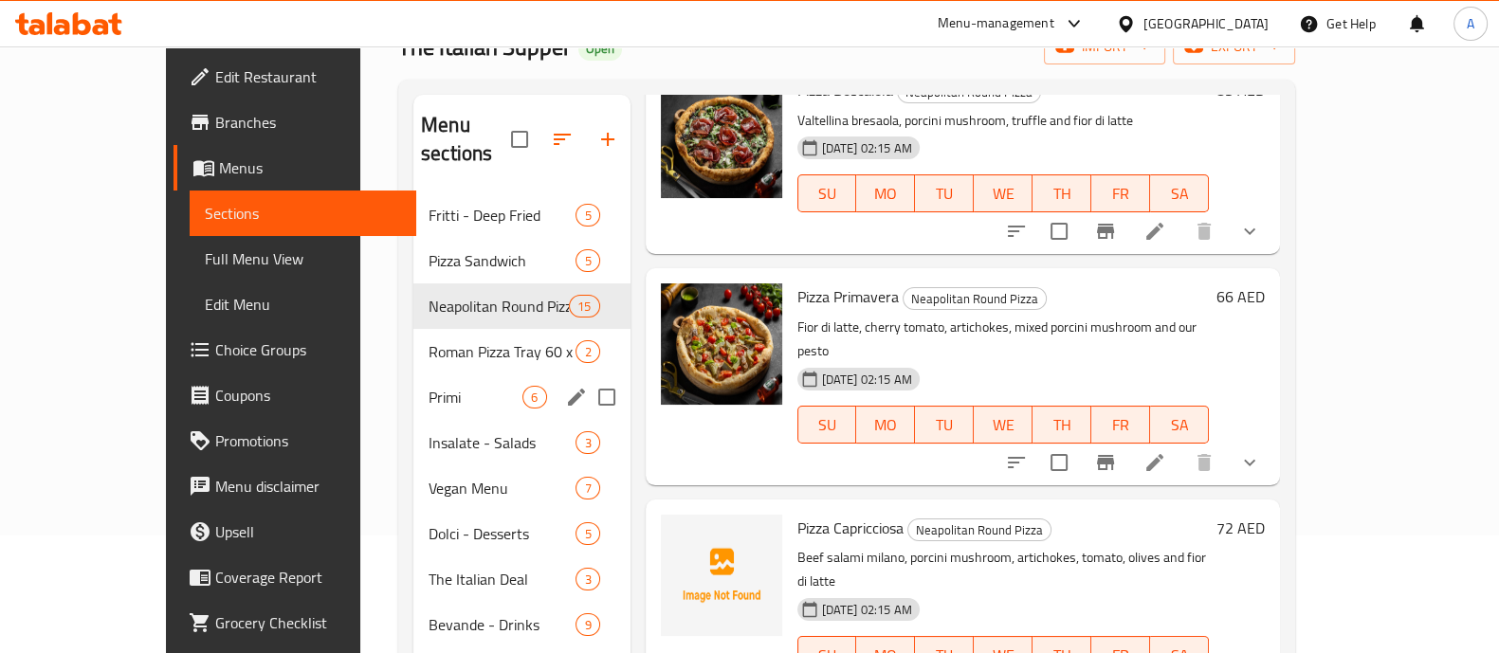
click at [429, 386] on span "Primi" at bounding box center [476, 397] width 94 height 23
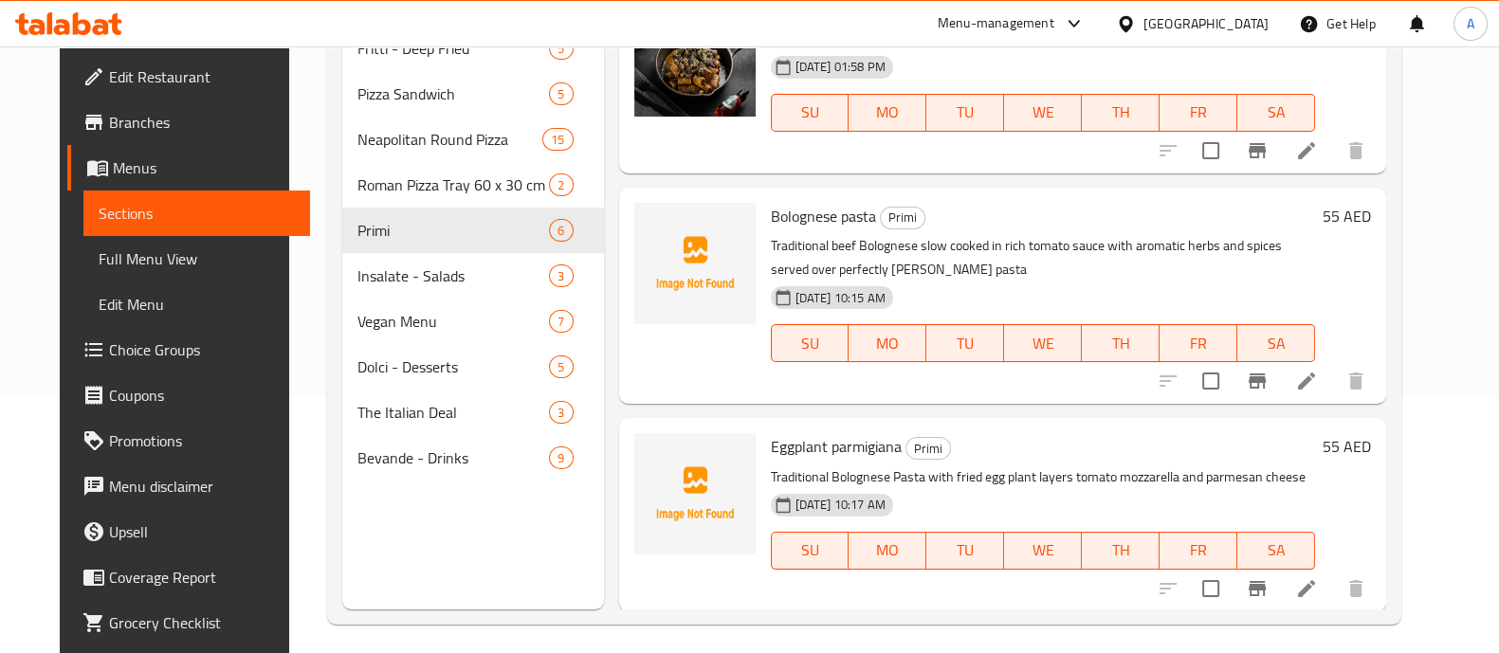
scroll to position [265, 0]
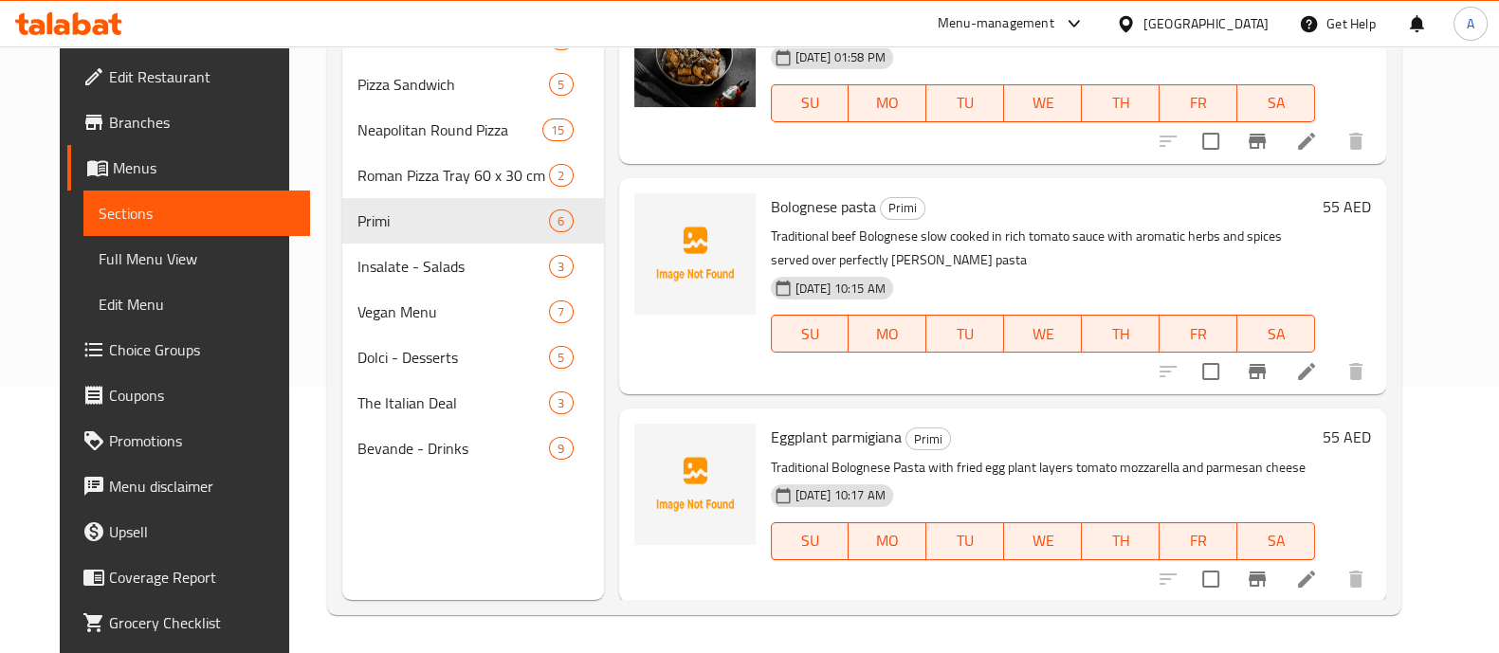
click at [1157, 439] on h6 "Eggplant parmigiana Primi" at bounding box center [1043, 437] width 545 height 27
click at [1318, 581] on icon at bounding box center [1306, 579] width 23 height 23
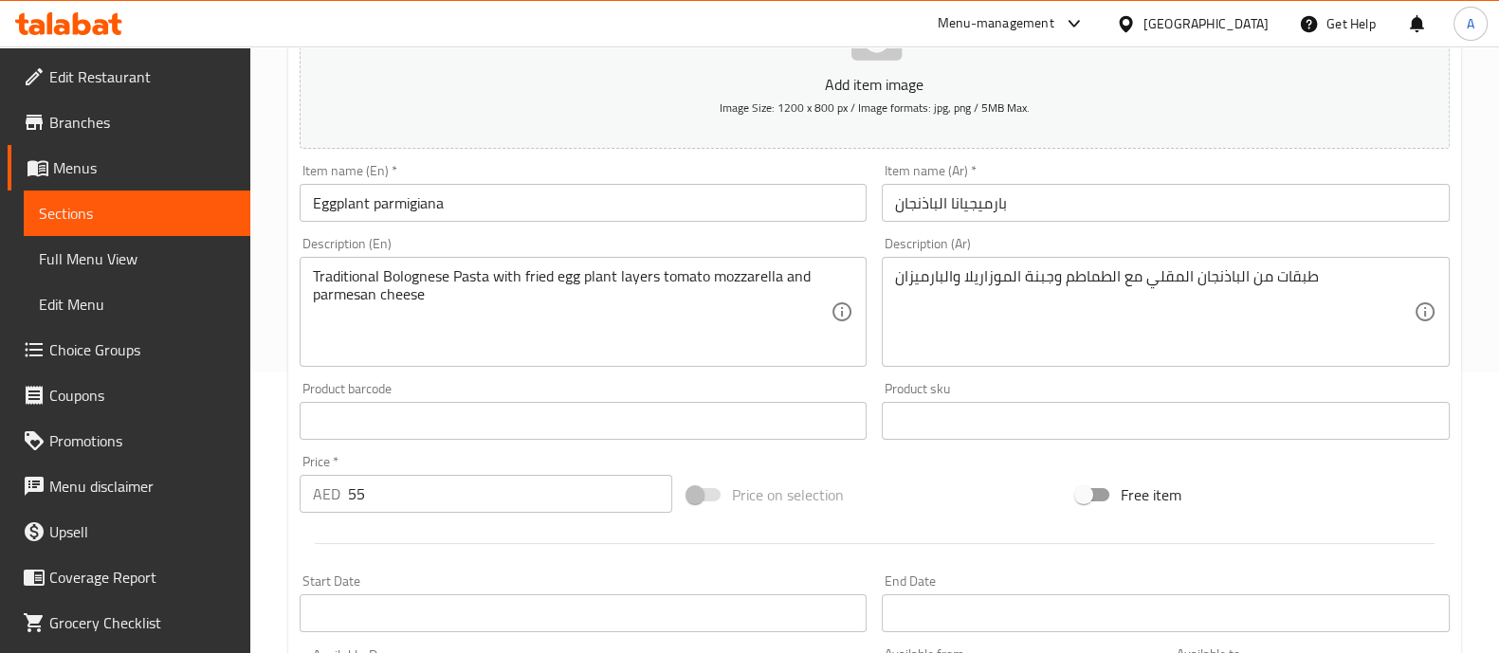
scroll to position [685, 0]
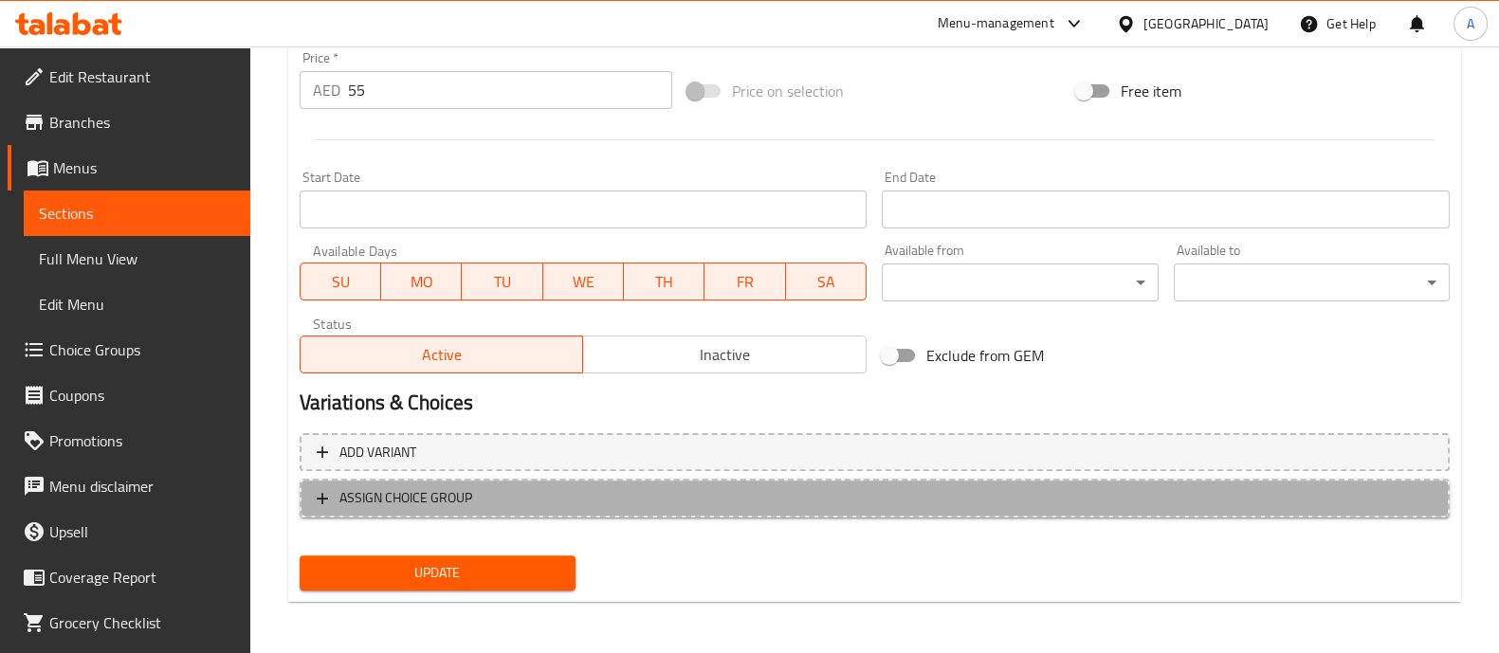
click at [380, 503] on span "ASSIGN CHOICE GROUP" at bounding box center [405, 498] width 133 height 24
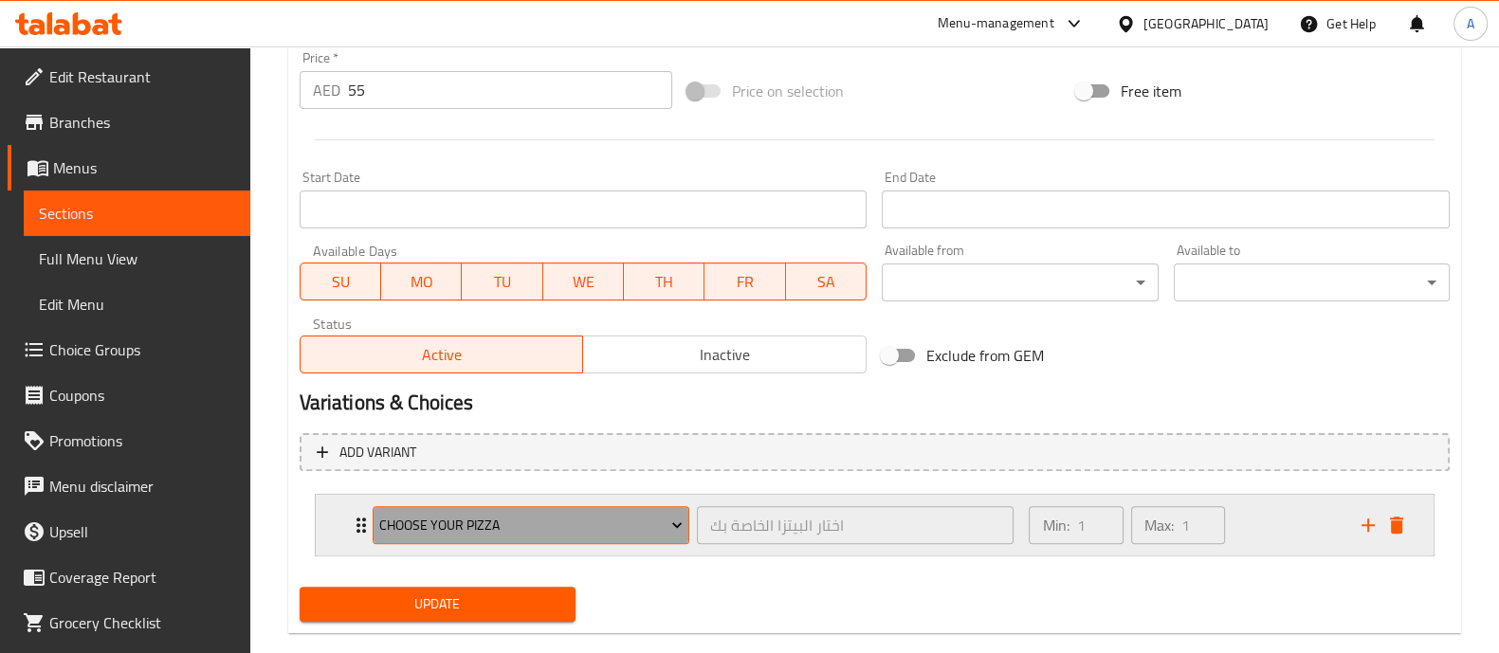
click at [610, 538] on button "Choose your Pizza" at bounding box center [531, 525] width 317 height 38
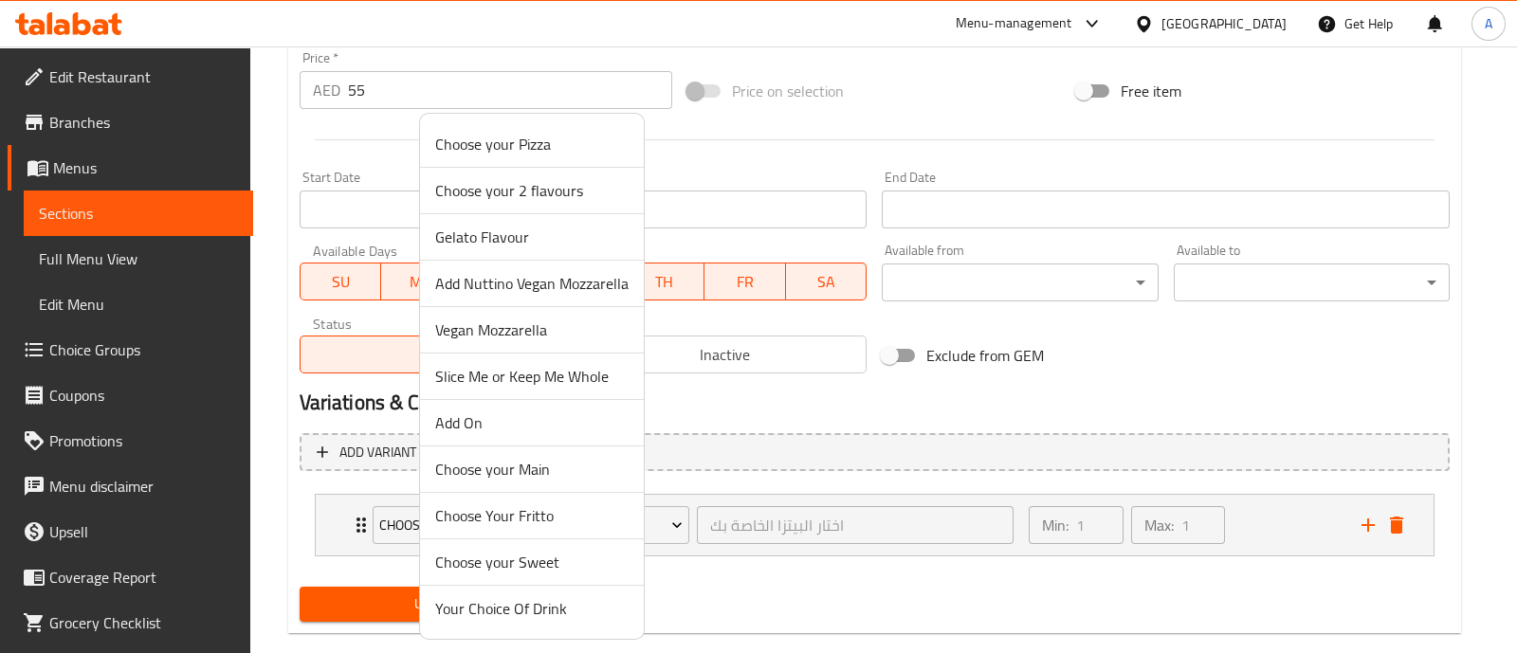
click at [476, 423] on span "Add On" at bounding box center [531, 423] width 193 height 23
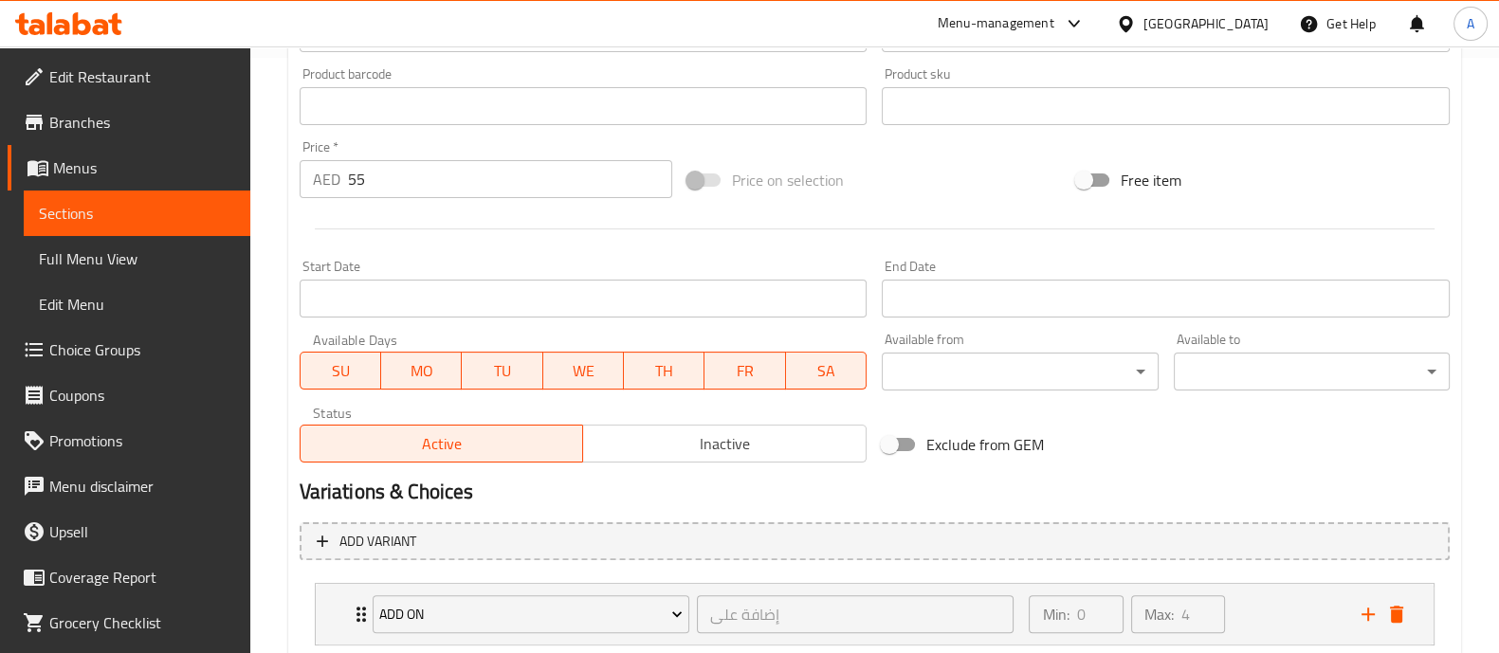
scroll to position [242, 0]
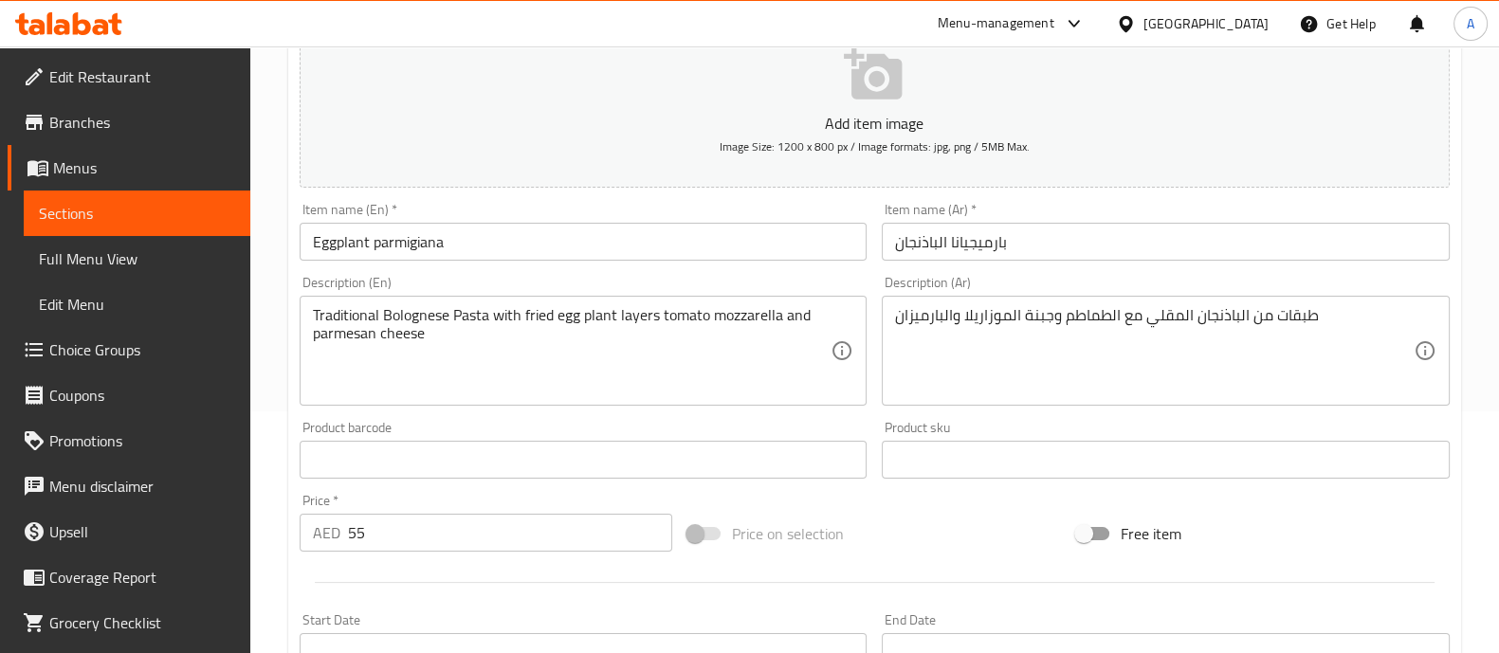
click at [110, 345] on span "Choice Groups" at bounding box center [142, 350] width 186 height 23
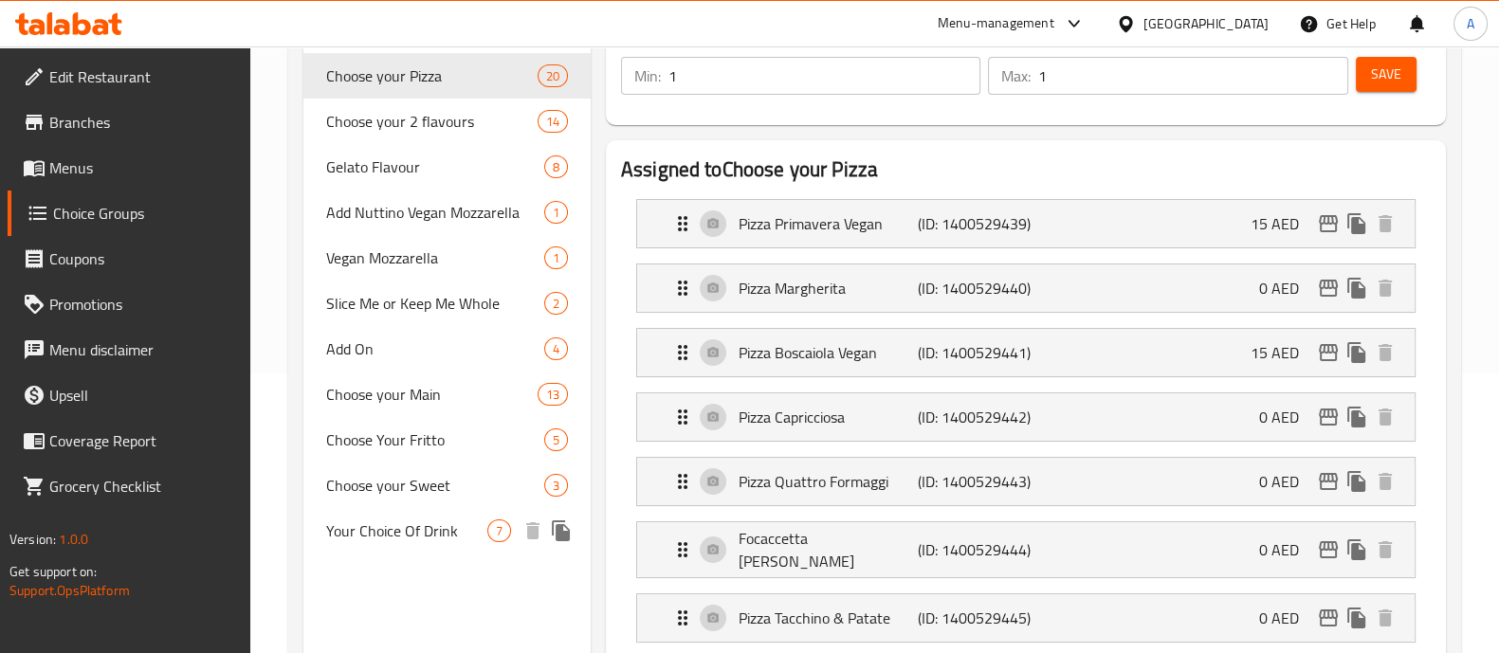
scroll to position [242, 0]
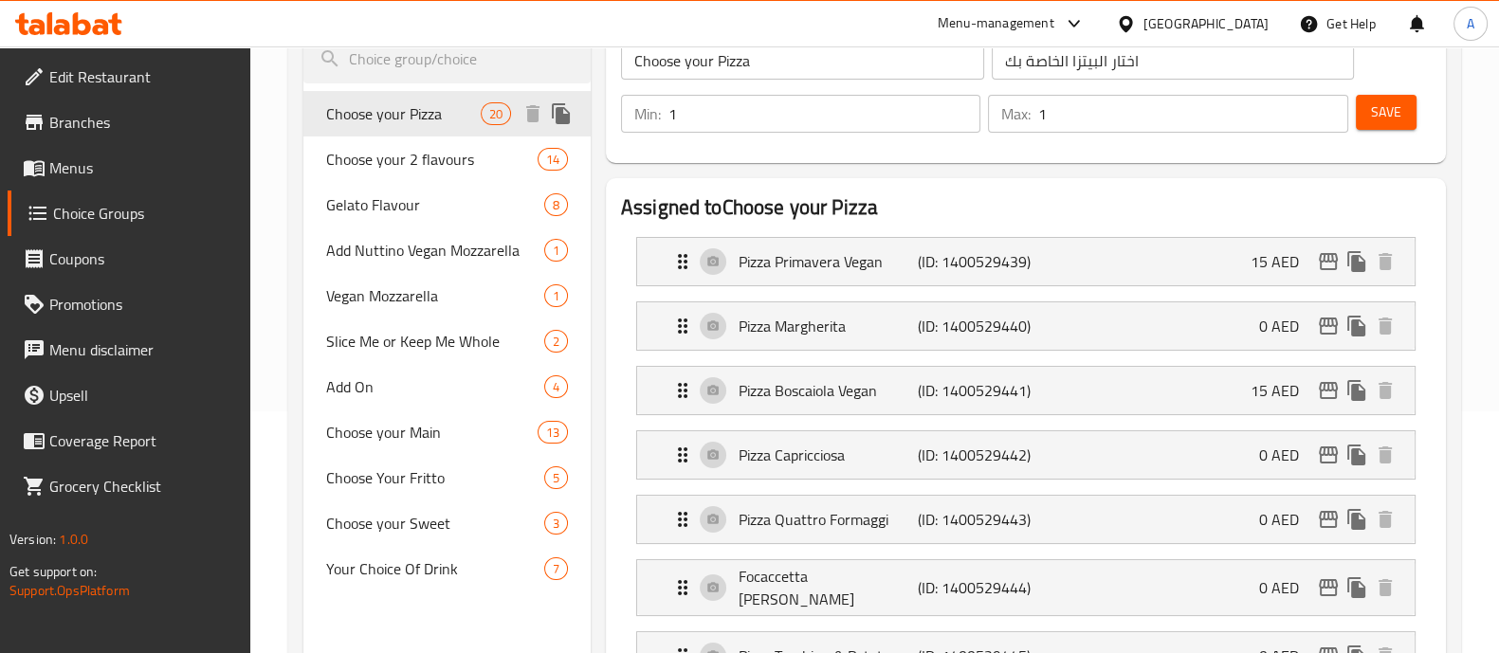
click at [404, 109] on span "Choose your Pizza" at bounding box center [403, 113] width 155 height 23
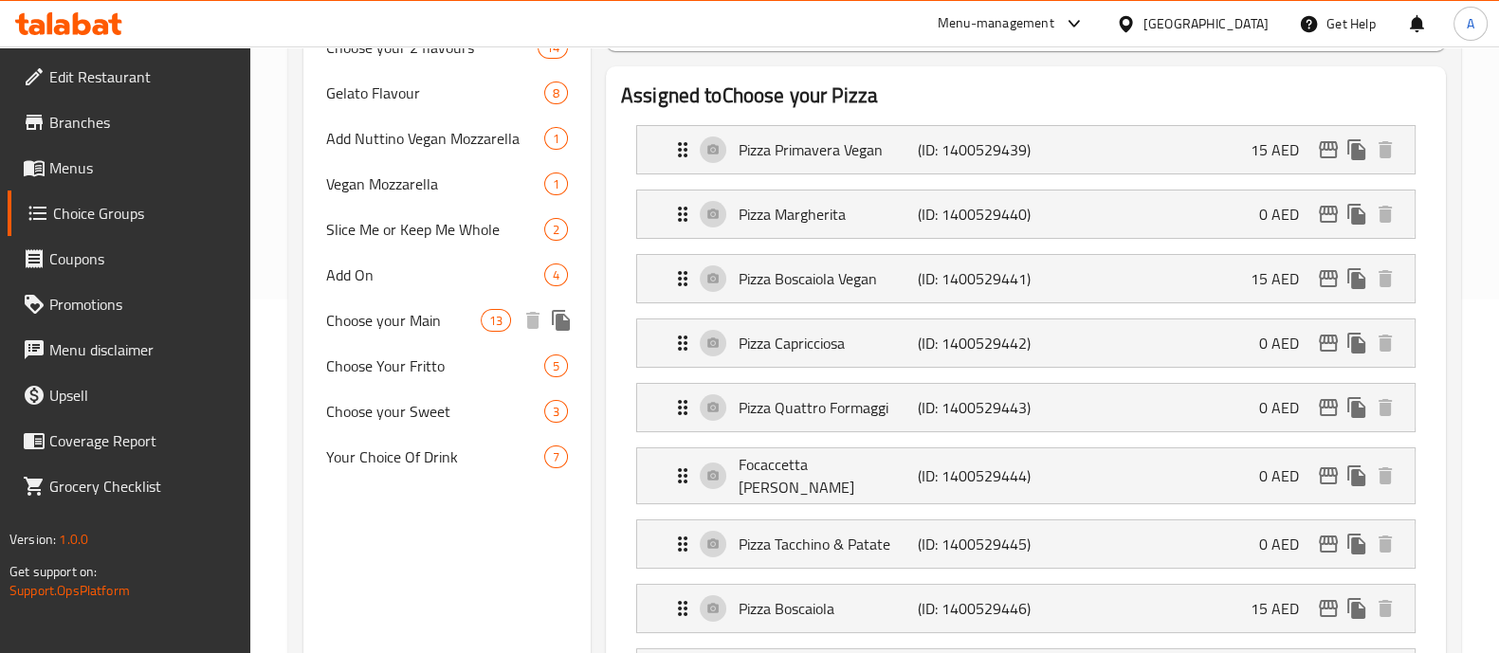
scroll to position [320, 0]
